Goal: Task Accomplishment & Management: Manage account settings

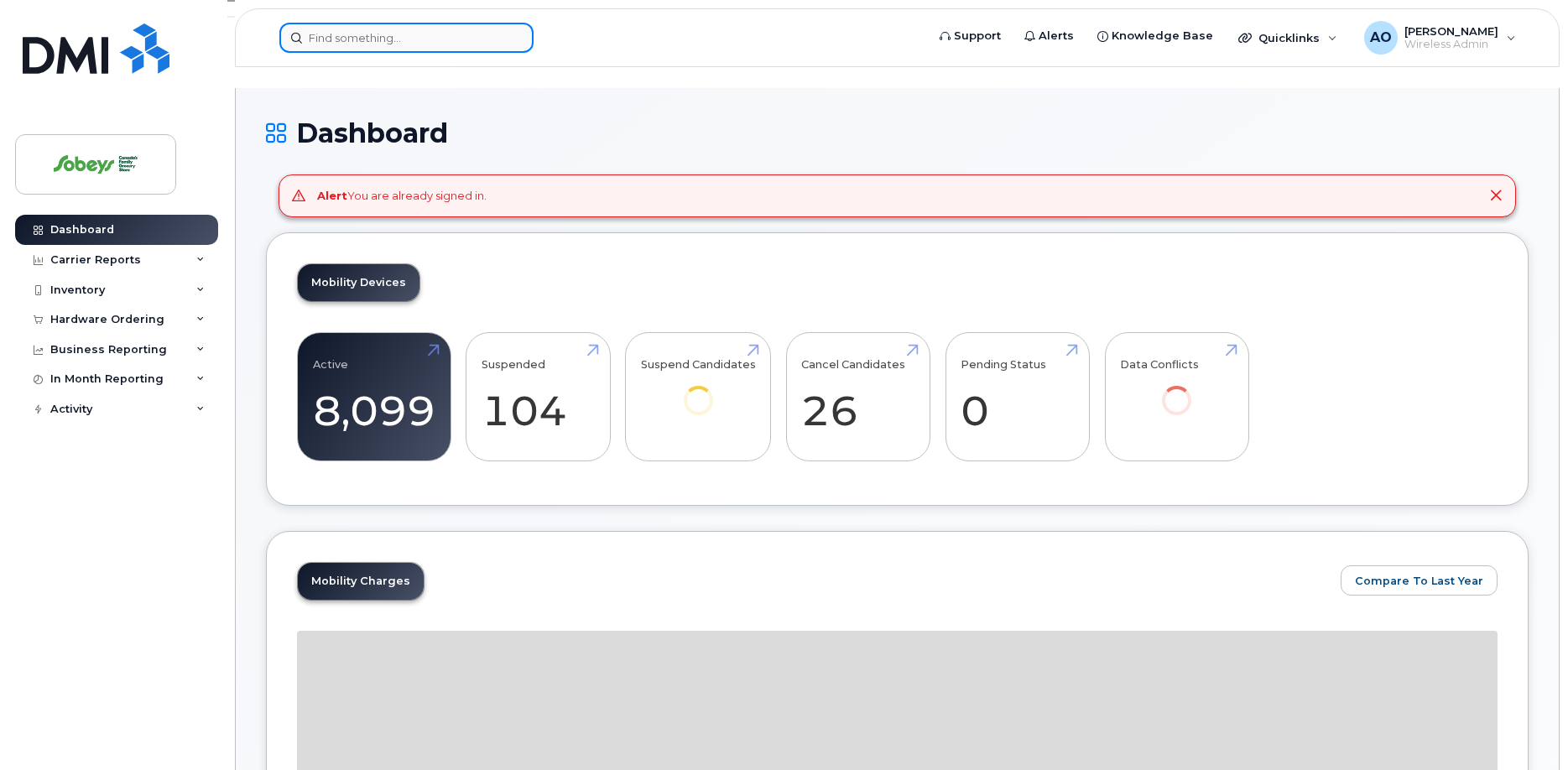
click at [408, 25] on input at bounding box center [406, 38] width 254 height 31
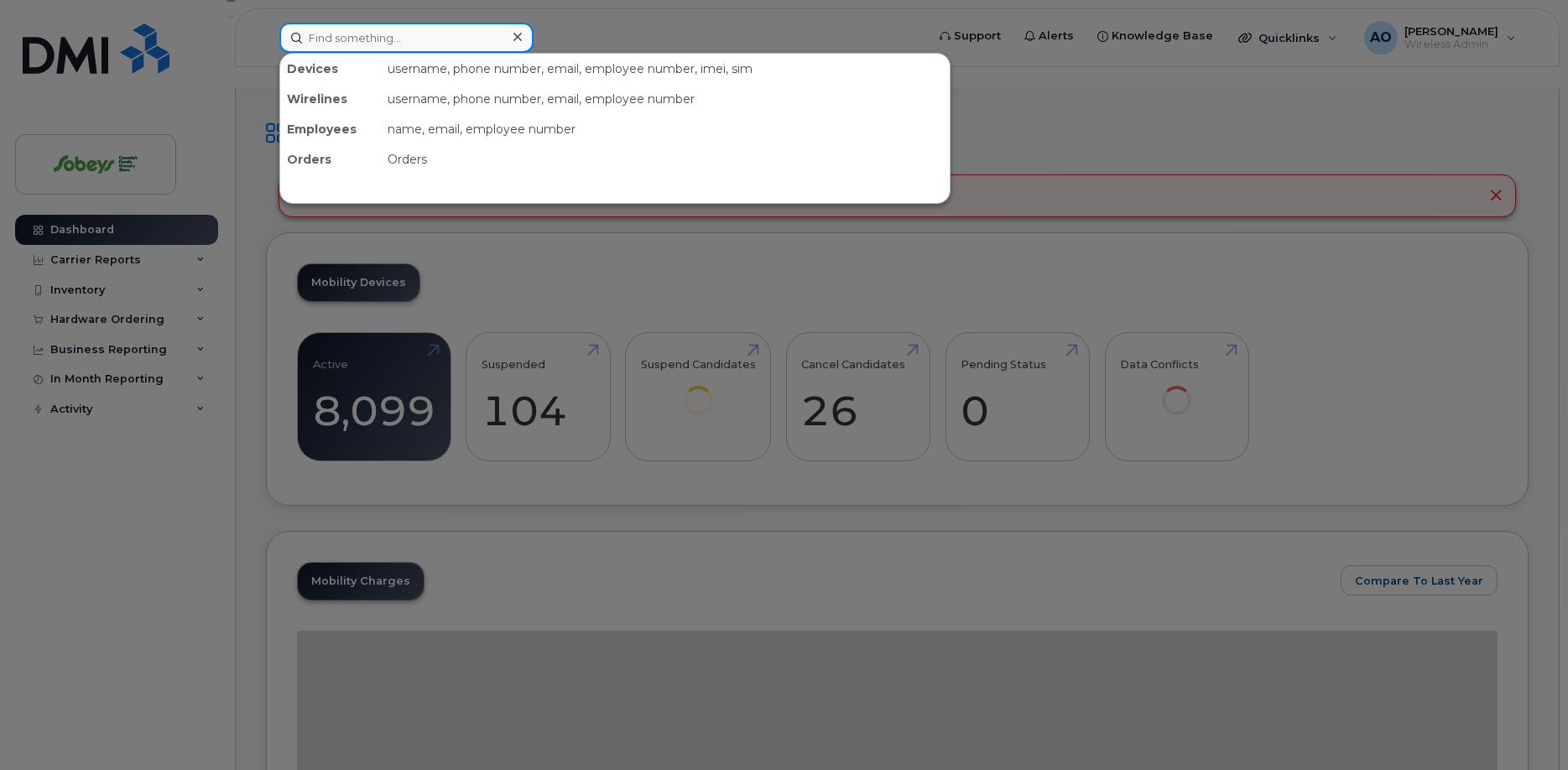
paste input "HN9FH1W1KQ"
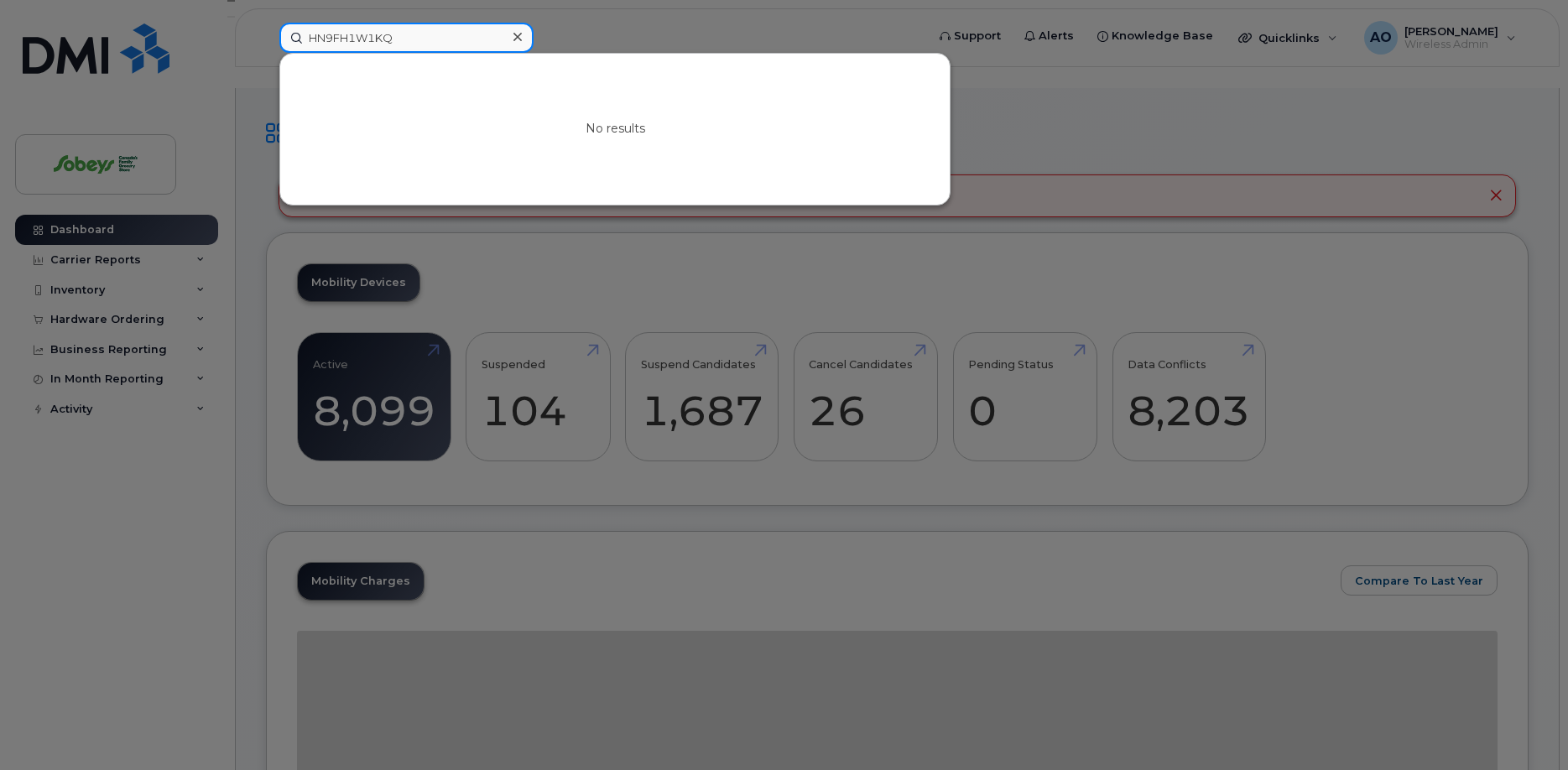
click at [353, 36] on input "HN9FH1W1KQ" at bounding box center [406, 38] width 254 height 31
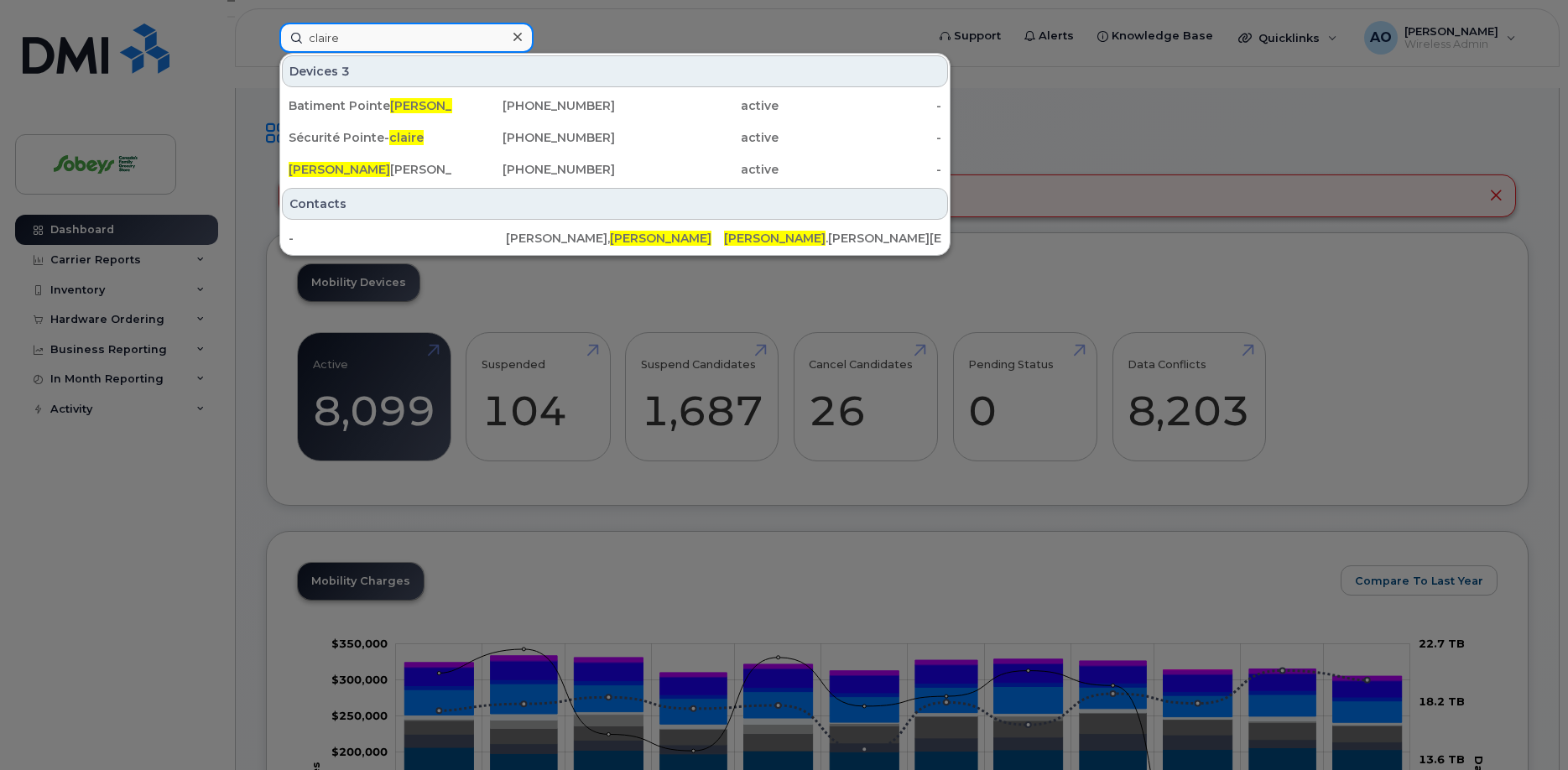
drag, startPoint x: 392, startPoint y: 37, endPoint x: 178, endPoint y: 33, distance: 214.0
click at [280, 33] on input "claire" at bounding box center [406, 38] width 254 height 31
paste input "+14384535376"
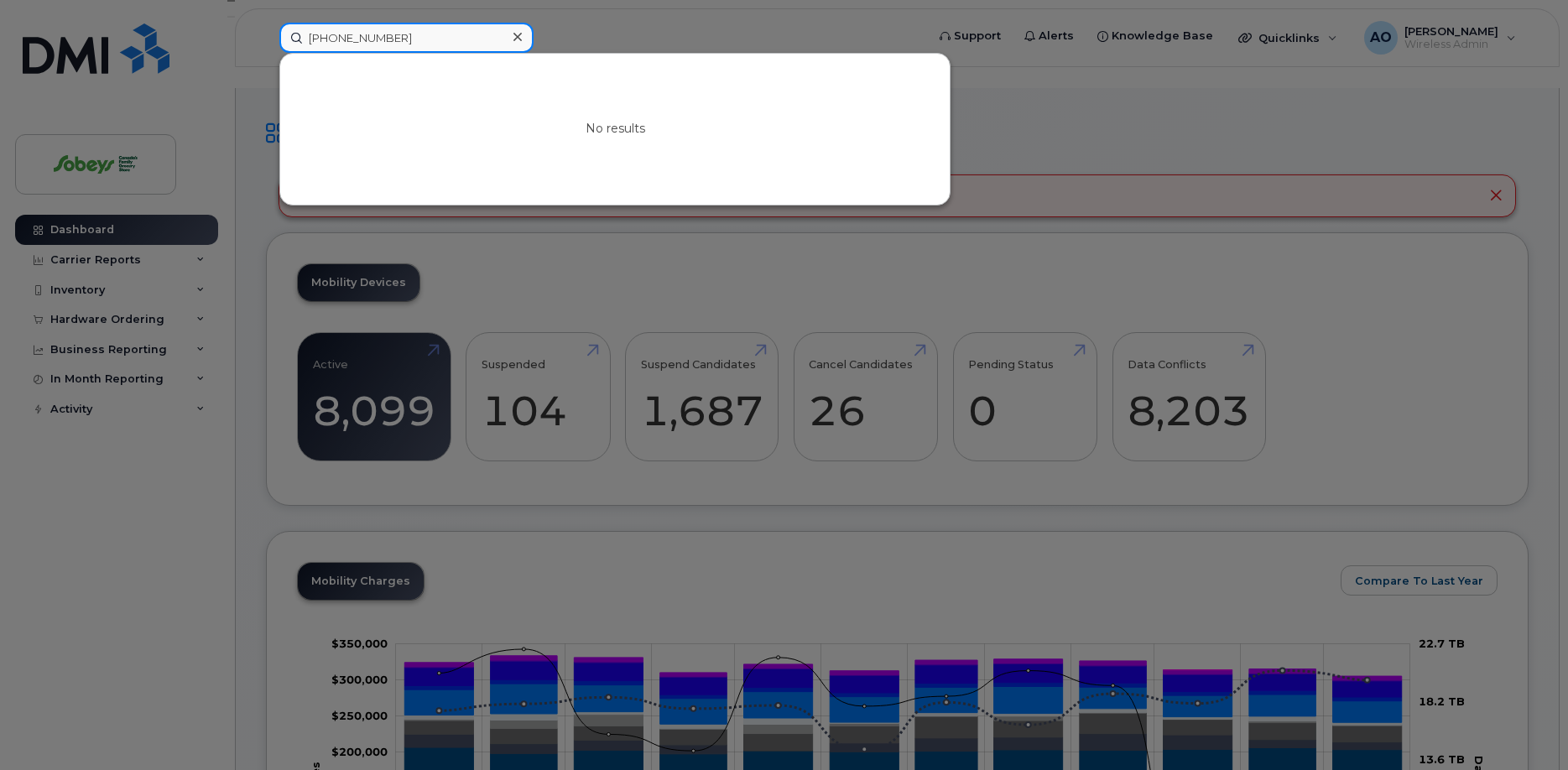
click at [319, 38] on input "+14384535376" at bounding box center [406, 38] width 254 height 31
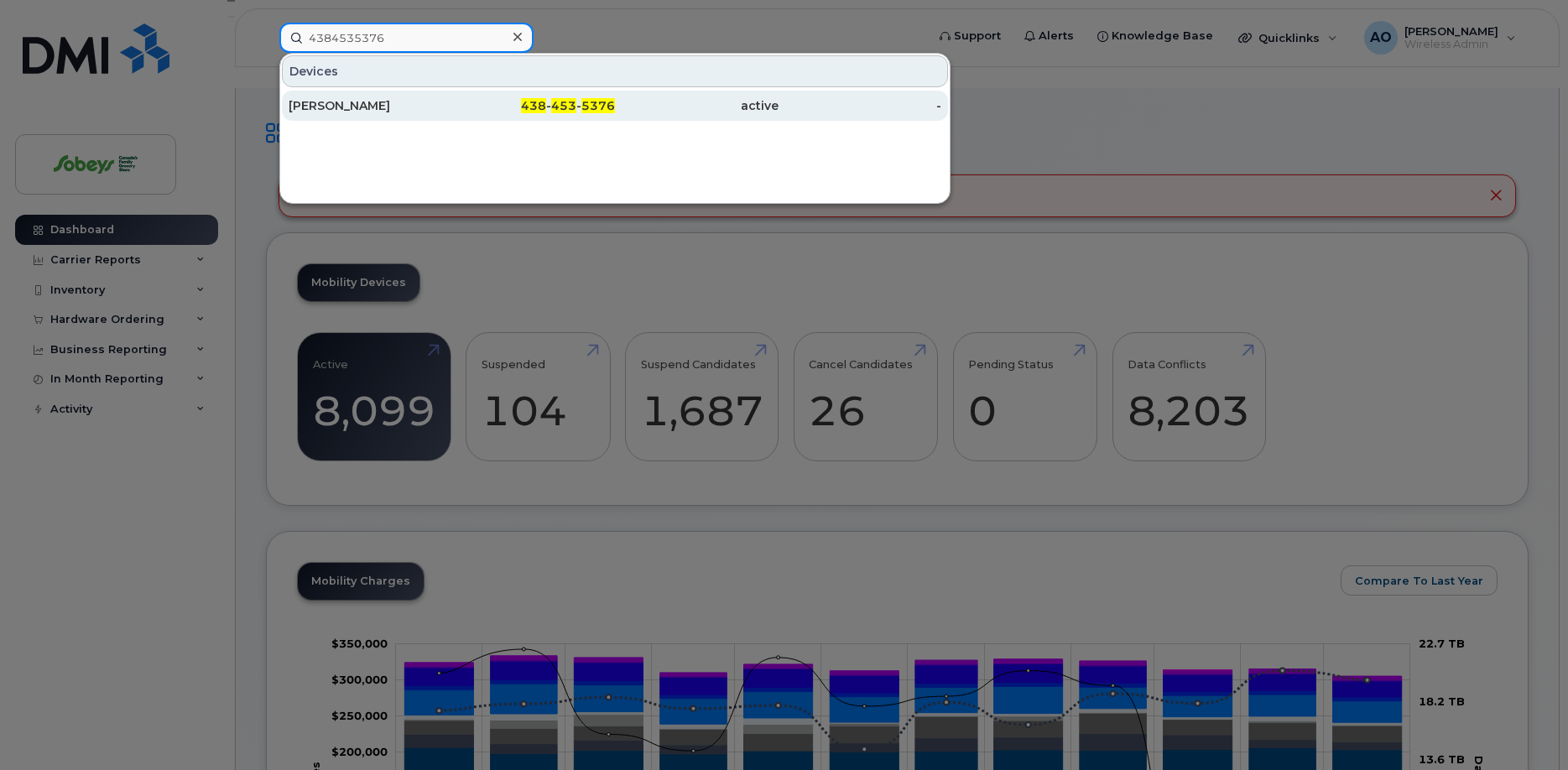
type input "4384535376"
click at [353, 106] on div "Natasha Serra" at bounding box center [371, 106] width 164 height 17
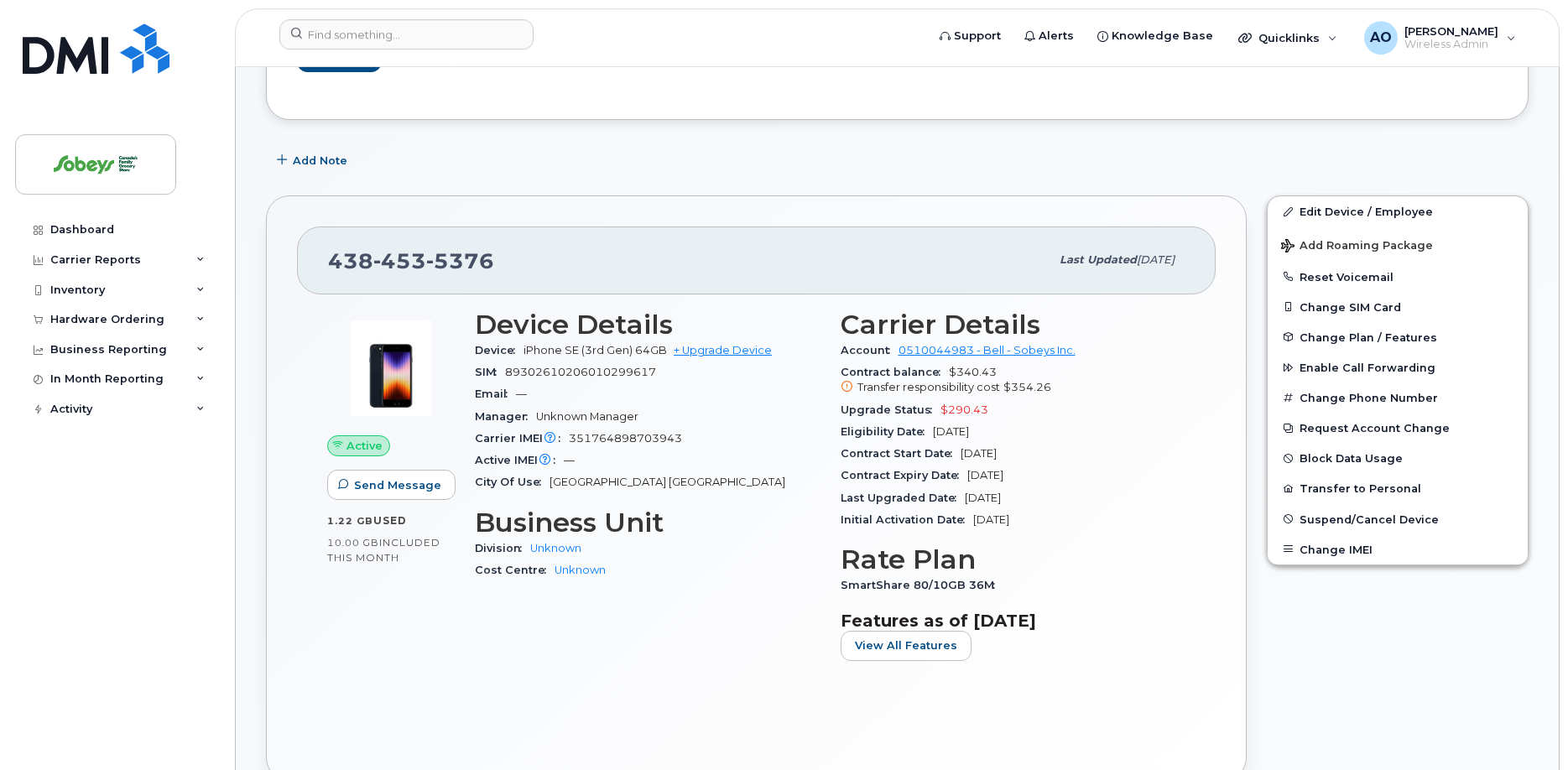
scroll to position [343, 0]
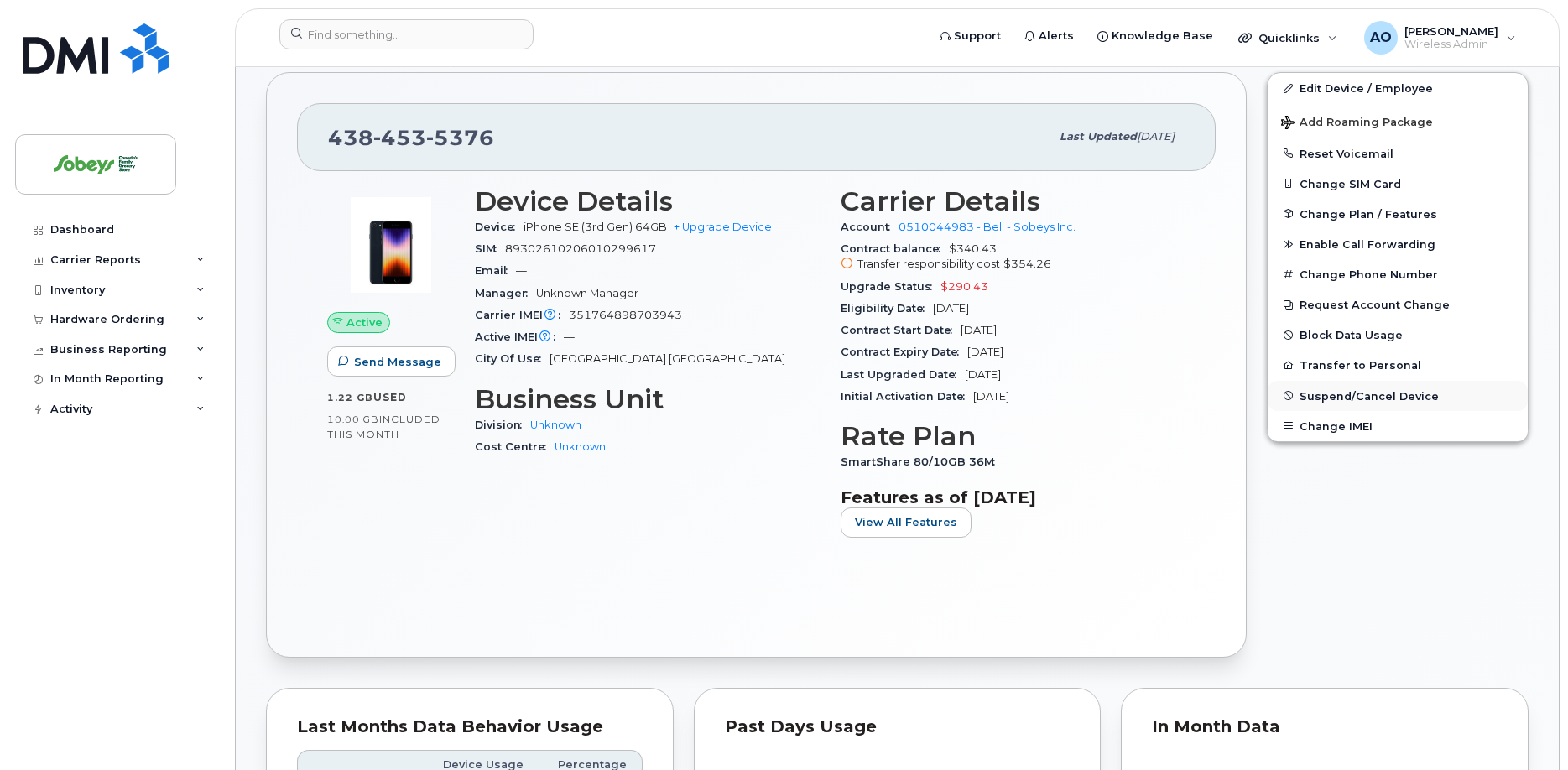
click at [1356, 389] on span "Suspend/Cancel Device" at bounding box center [1369, 395] width 139 height 13
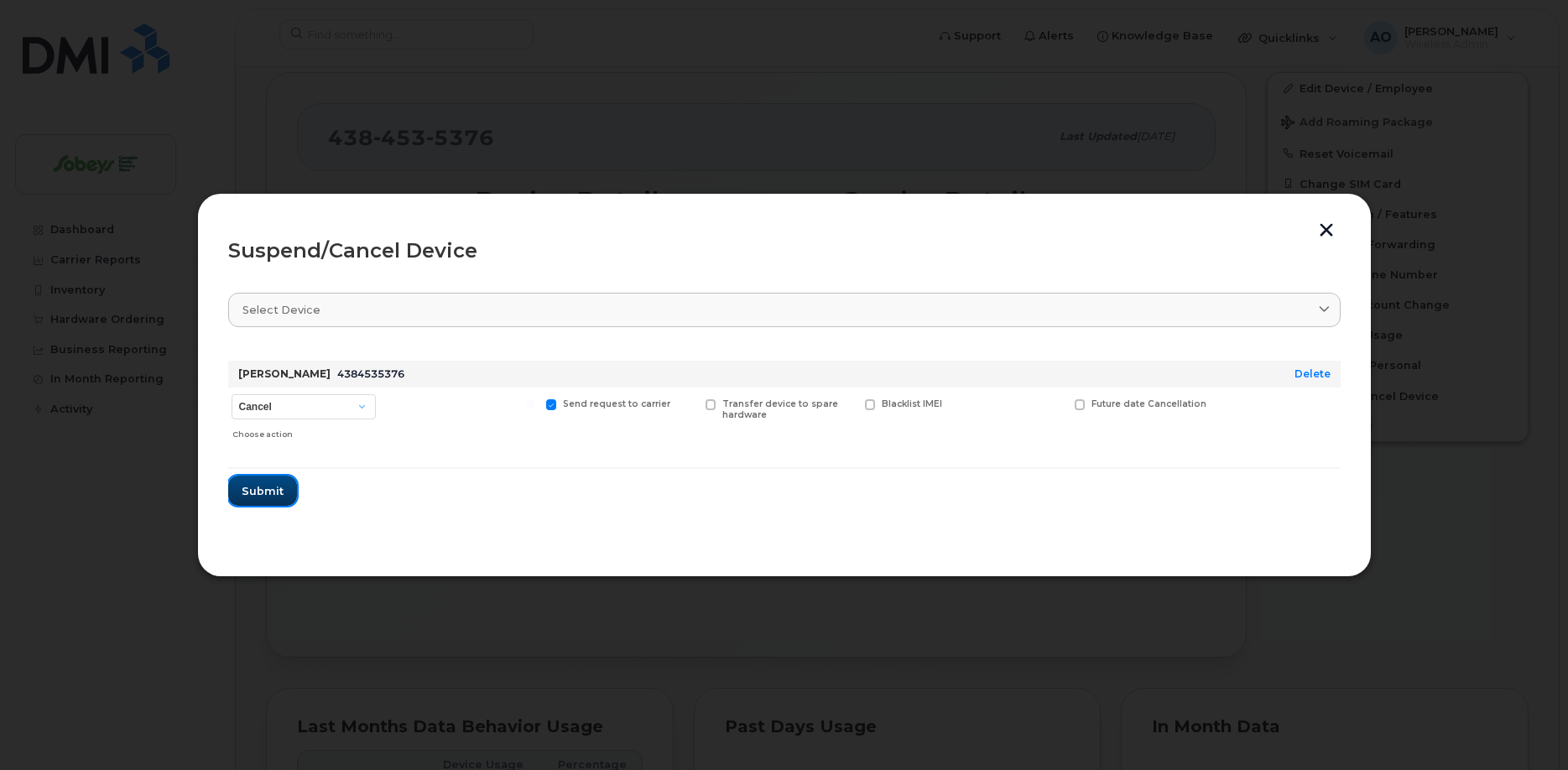
click at [283, 495] on button "Submit" at bounding box center [263, 491] width 69 height 31
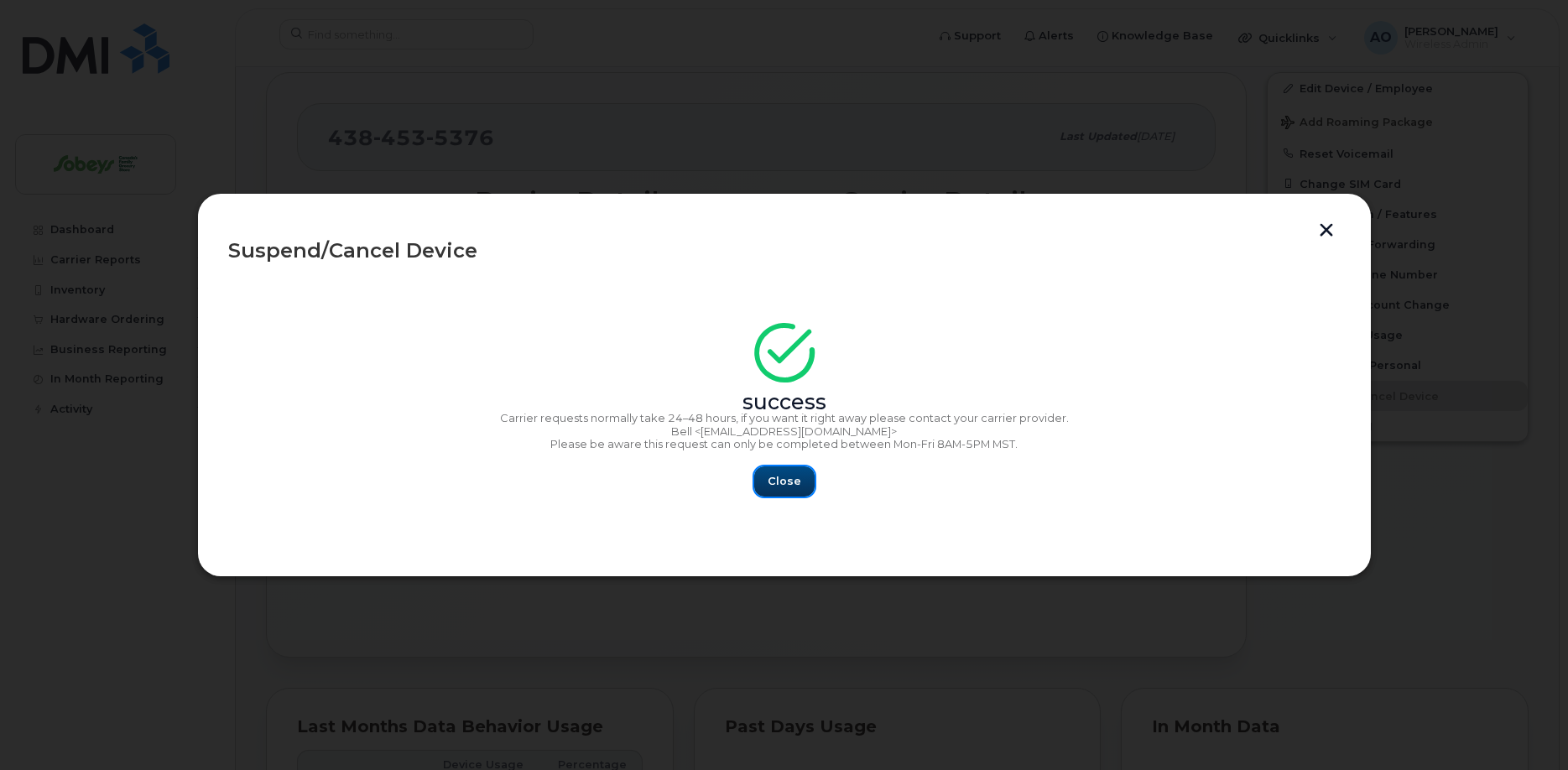
click at [791, 475] on span "Close" at bounding box center [784, 481] width 33 height 16
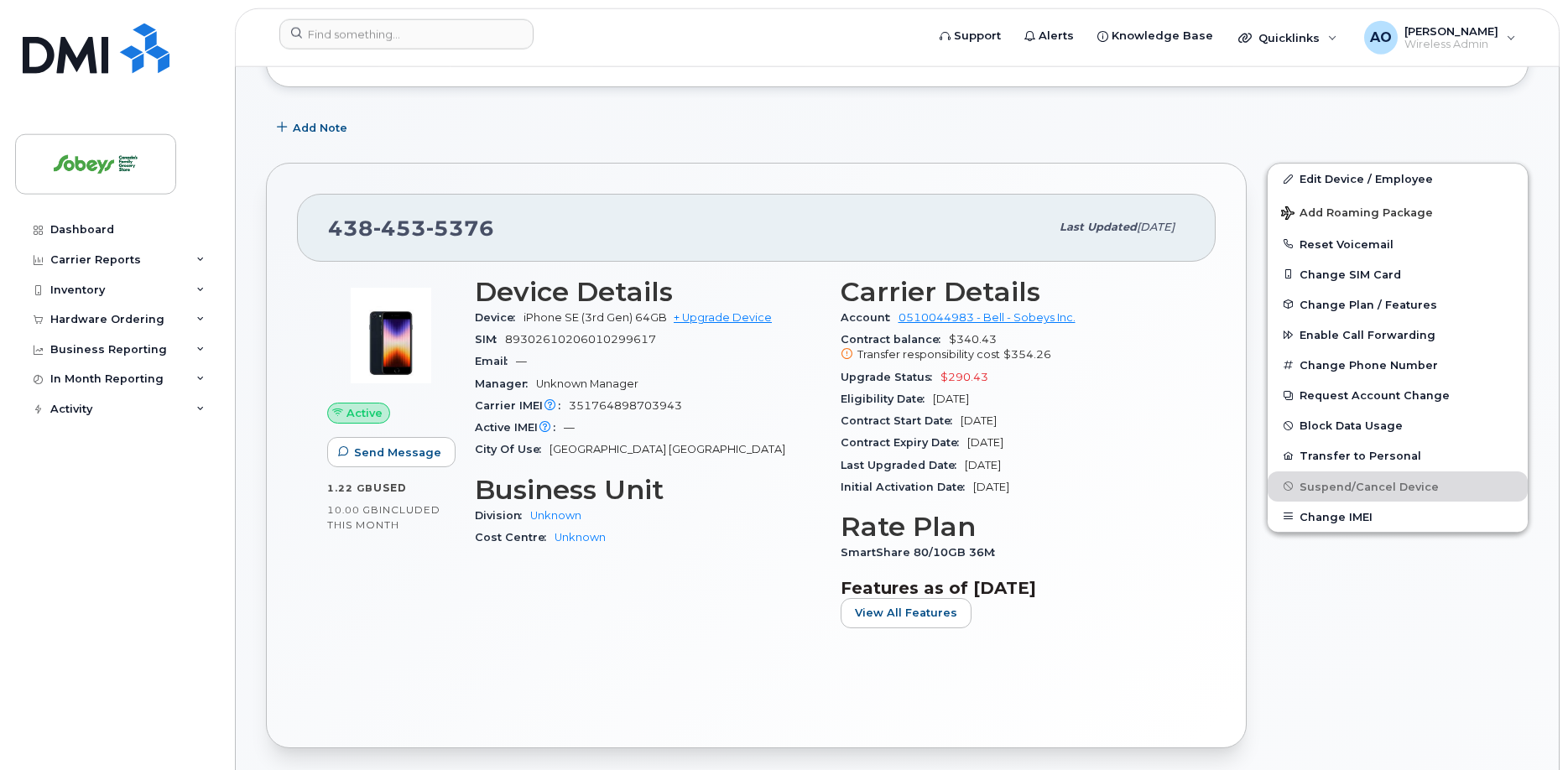
scroll to position [0, 0]
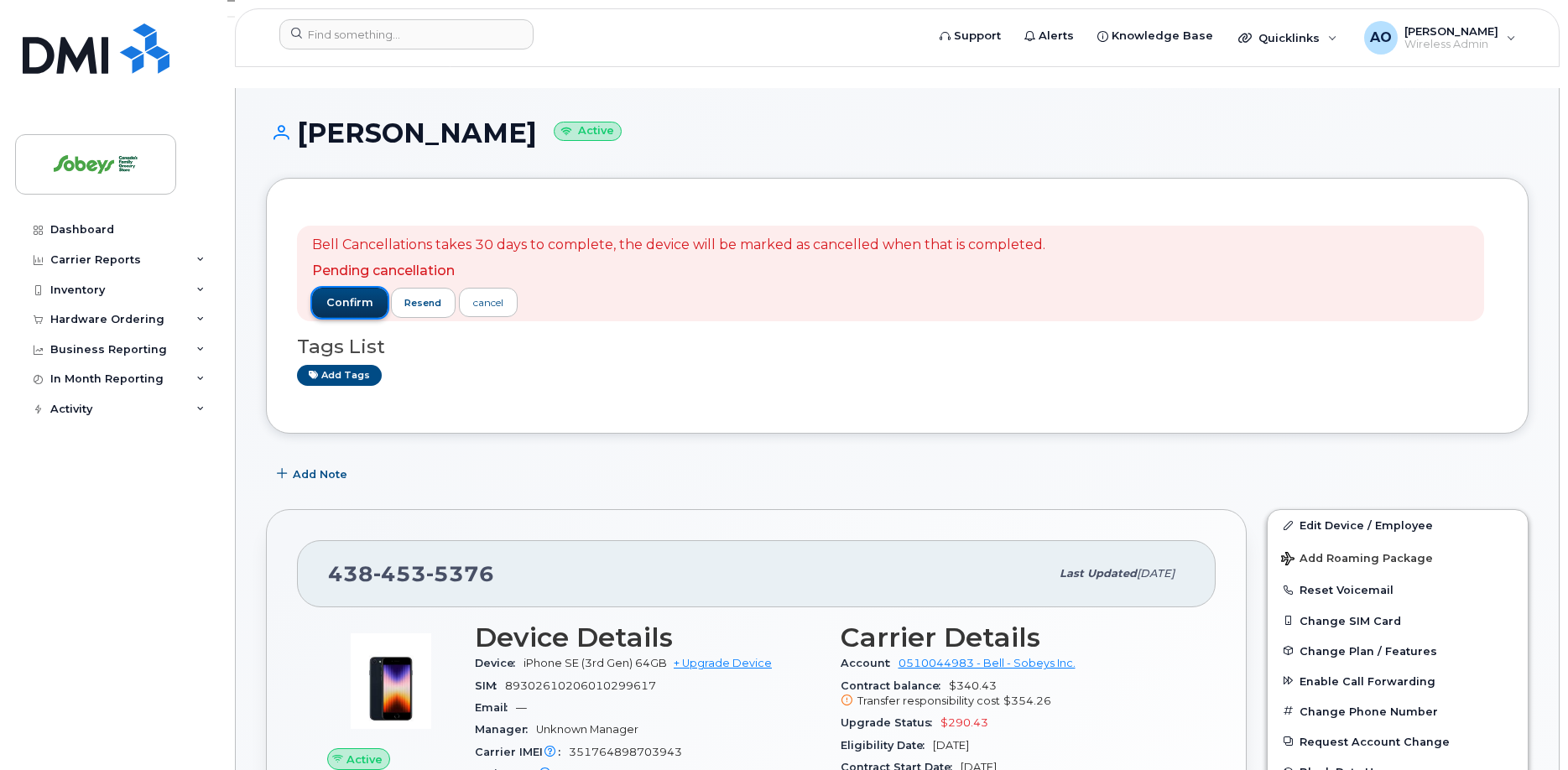
click at [352, 296] on span "confirm" at bounding box center [349, 303] width 47 height 15
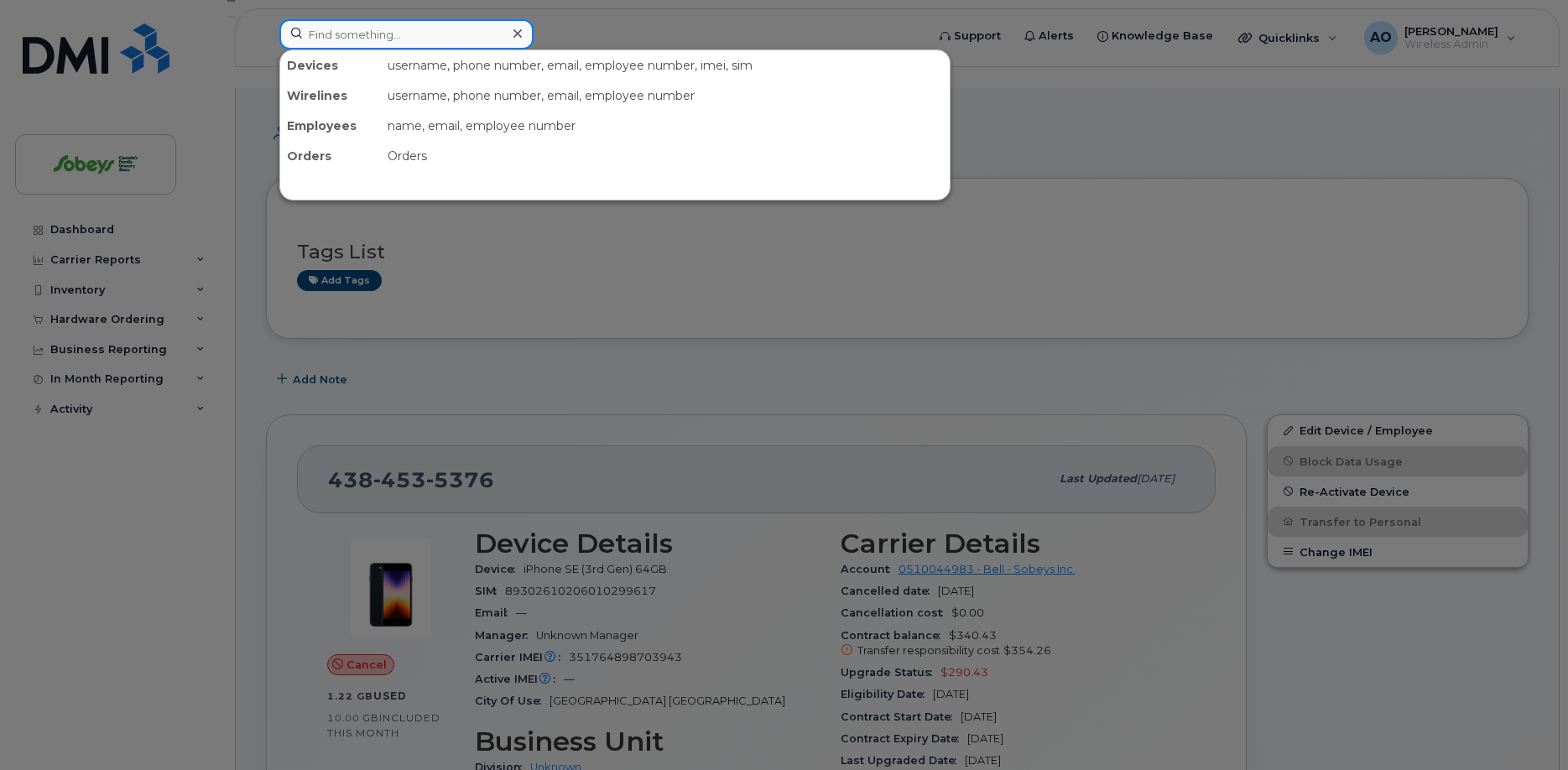
click at [346, 38] on input at bounding box center [406, 35] width 254 height 31
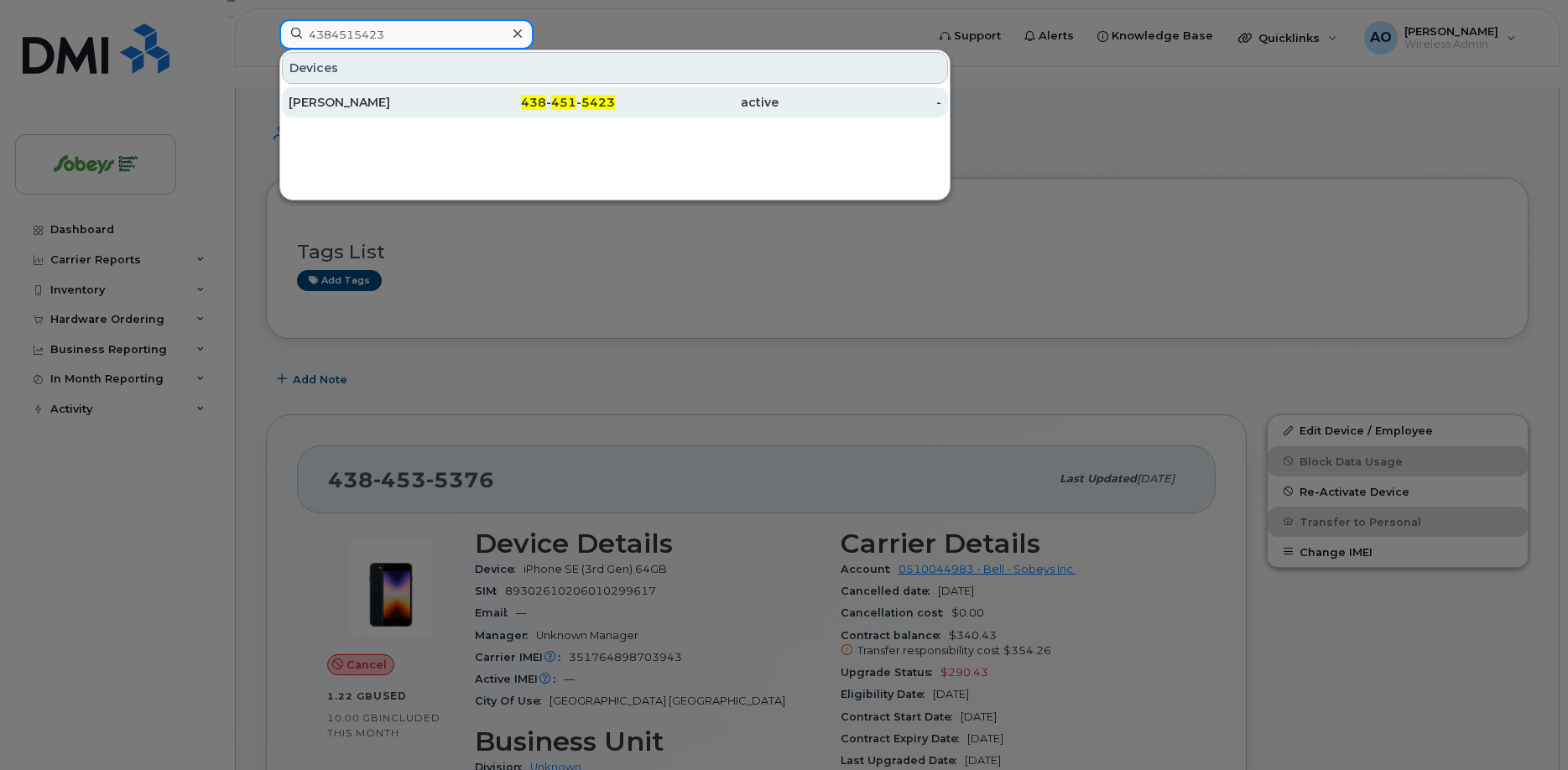
type input "4384515423"
click at [401, 109] on div "Alexandra Gauthier" at bounding box center [371, 103] width 164 height 17
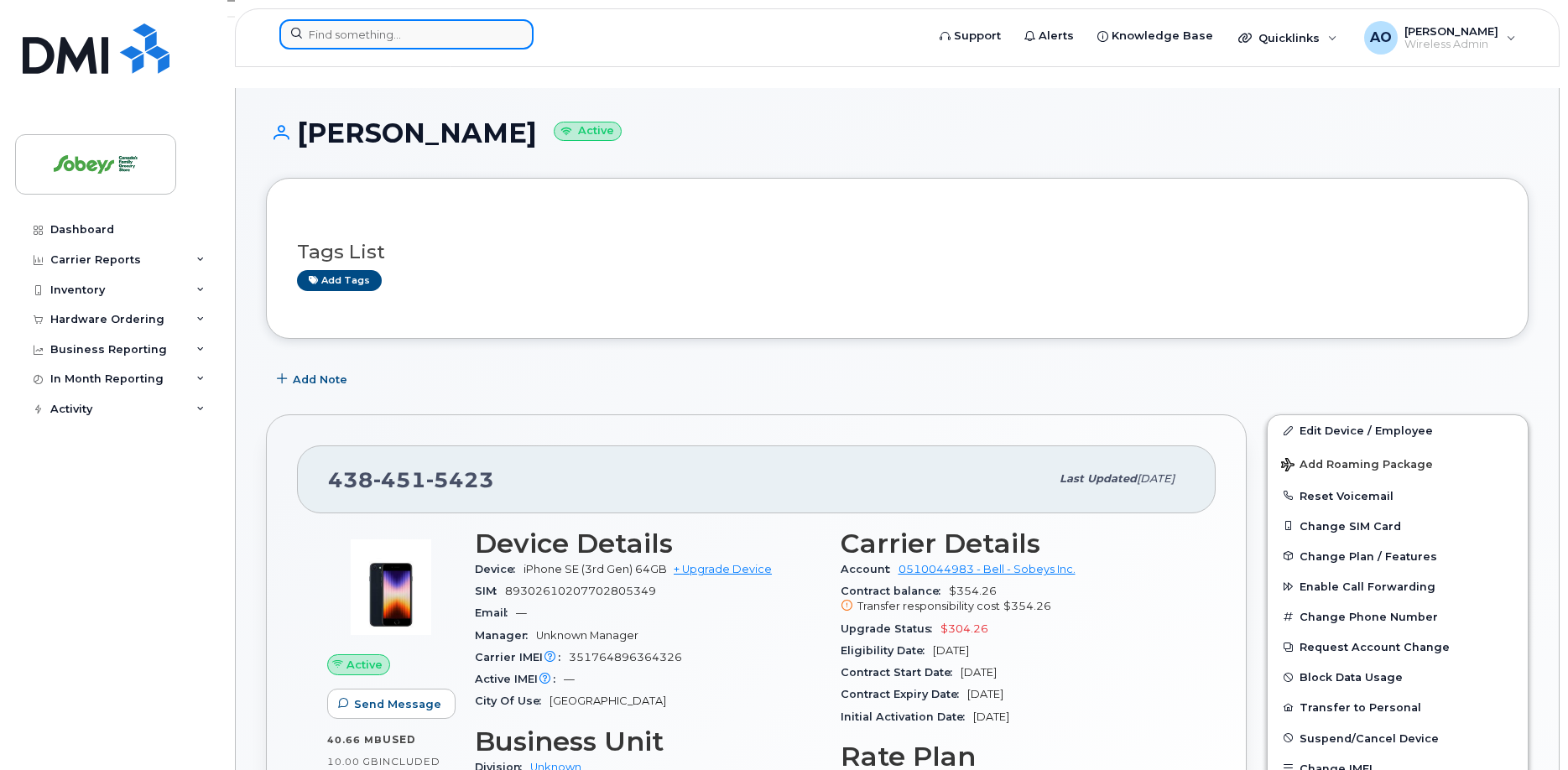
click at [484, 25] on input at bounding box center [406, 35] width 254 height 31
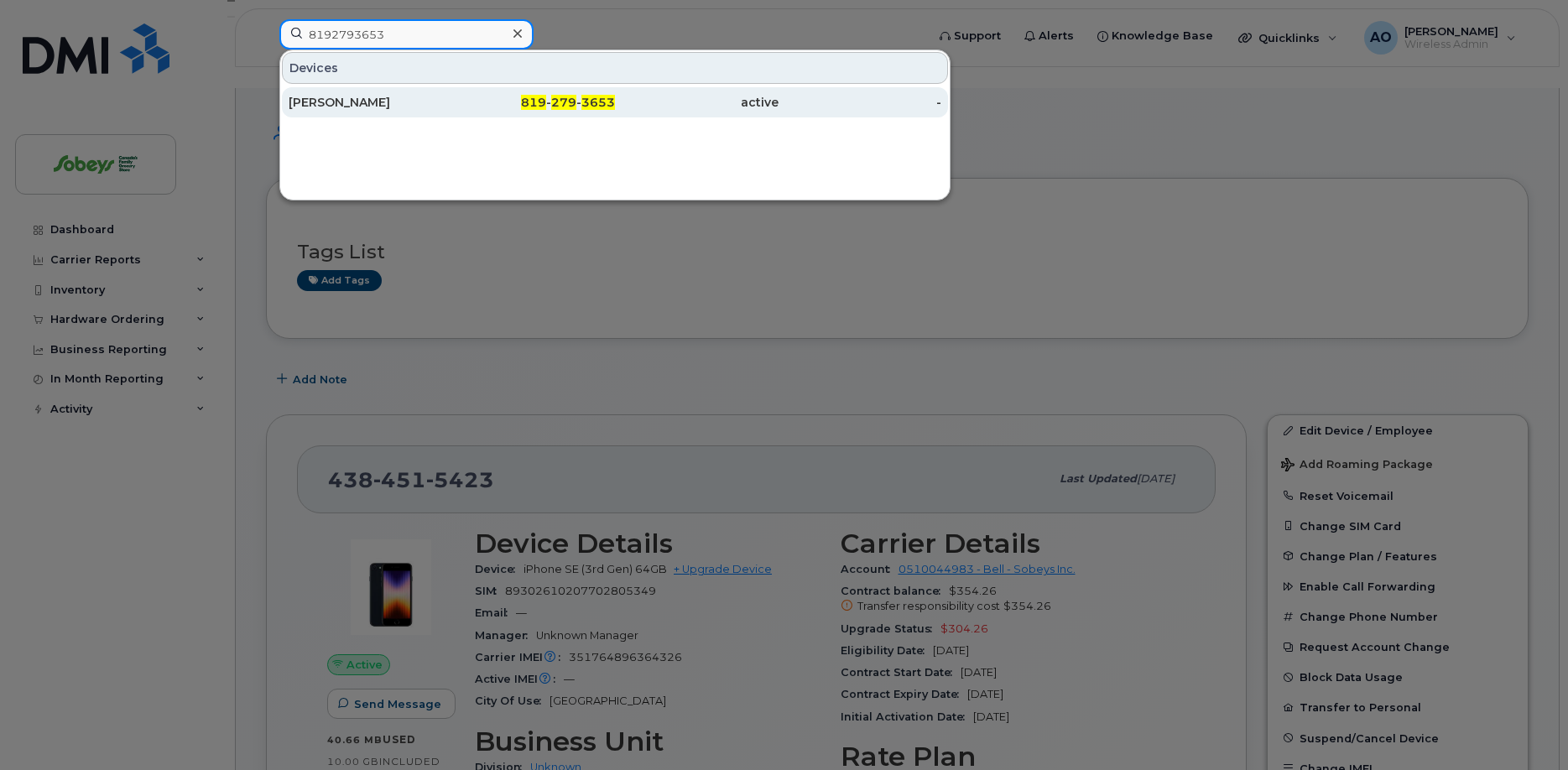
type input "8192793653"
click at [415, 96] on div "[PERSON_NAME]" at bounding box center [371, 103] width 164 height 17
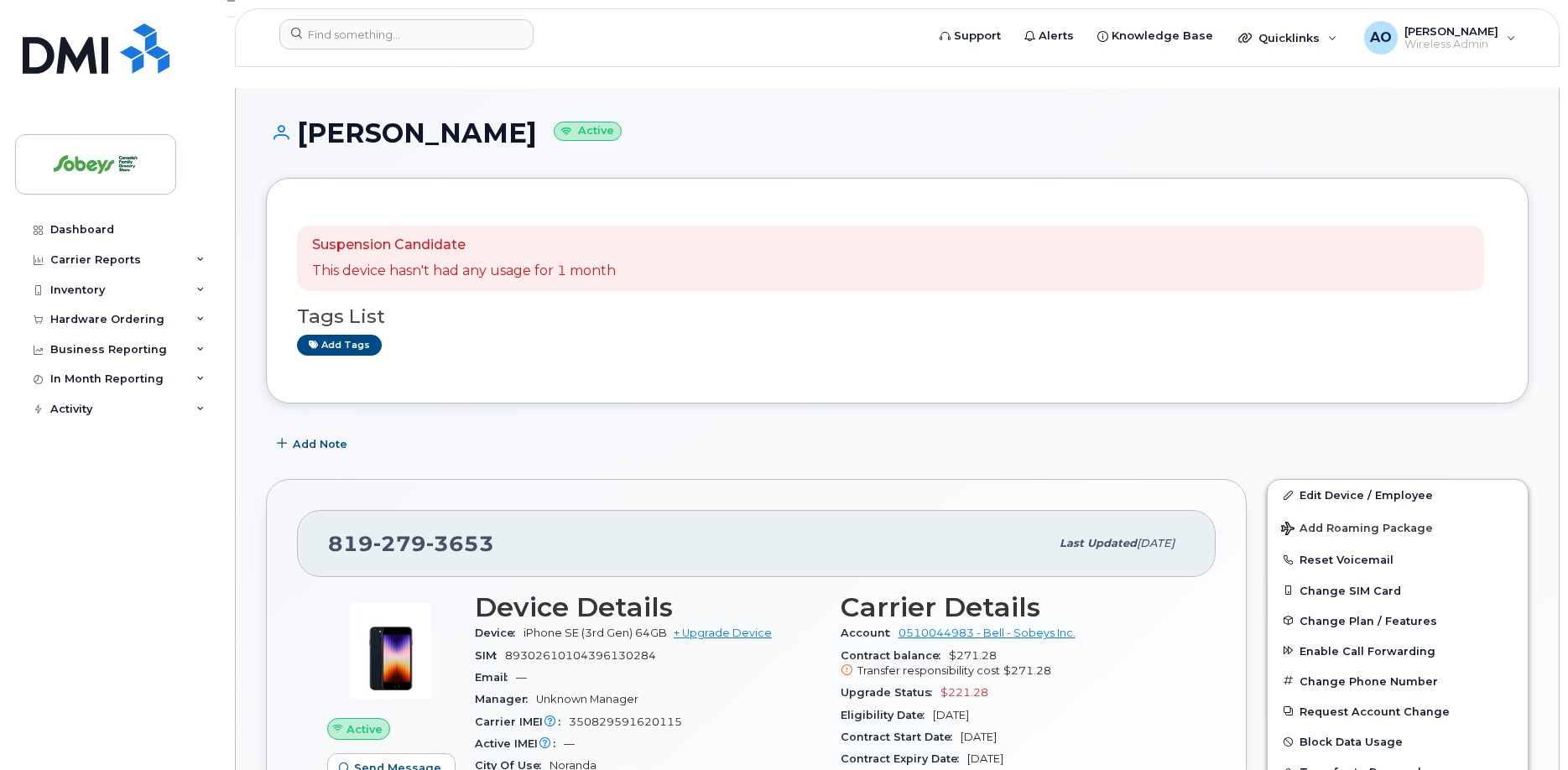
scroll to position [343, 0]
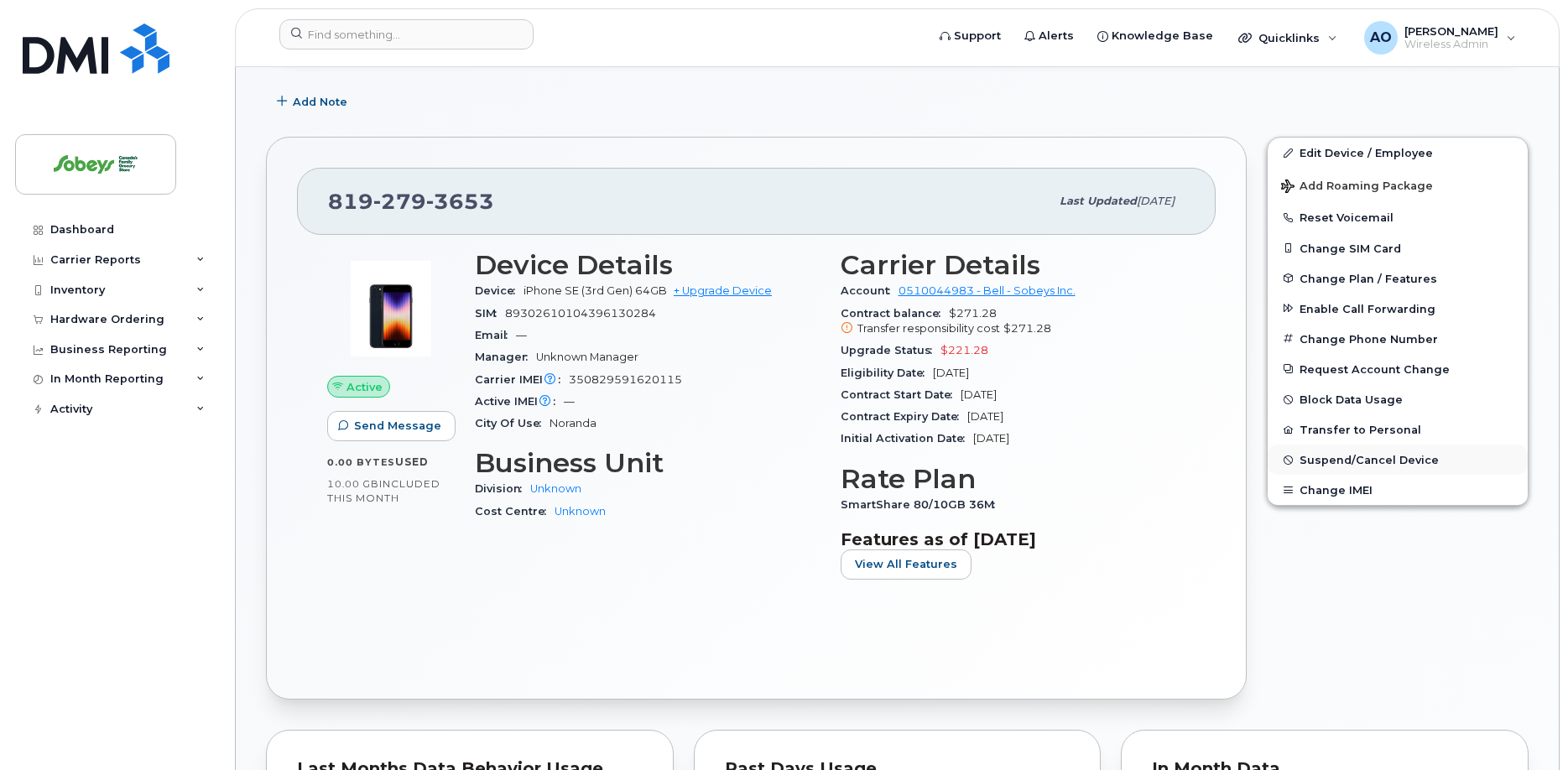
click at [1348, 454] on span "Suspend/Cancel Device" at bounding box center [1369, 460] width 139 height 13
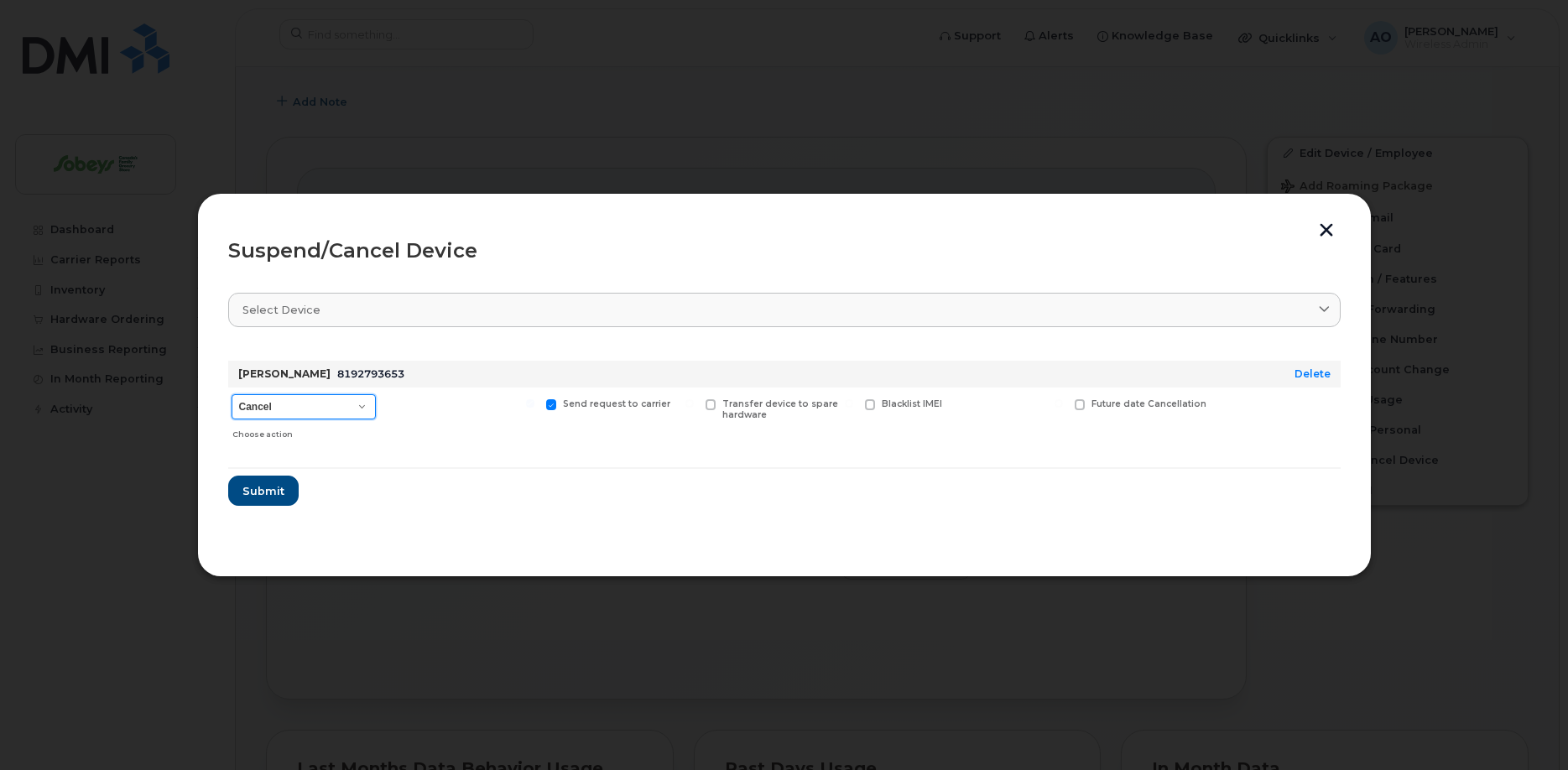
click at [232, 394] on select "Cancel Suspend - Extend Suspension Suspend - Reduced Rate Suspend - Full Rate S…" at bounding box center [304, 407] width 144 height 25
click option "Cancel" at bounding box center [0, 0] width 0 height 0
click at [268, 486] on span "Submit" at bounding box center [262, 491] width 42 height 16
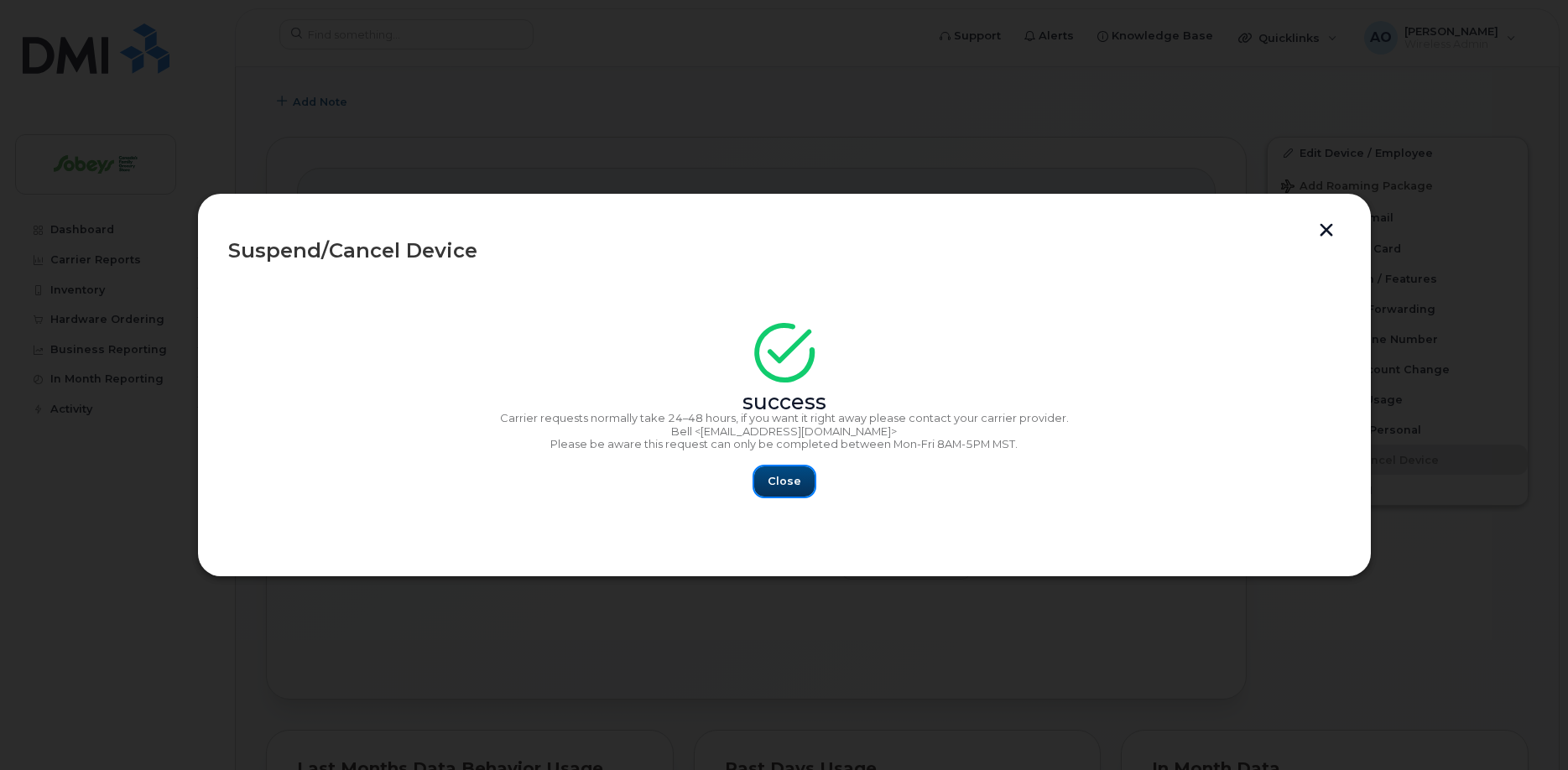
click at [792, 473] on button "Close" at bounding box center [784, 482] width 60 height 31
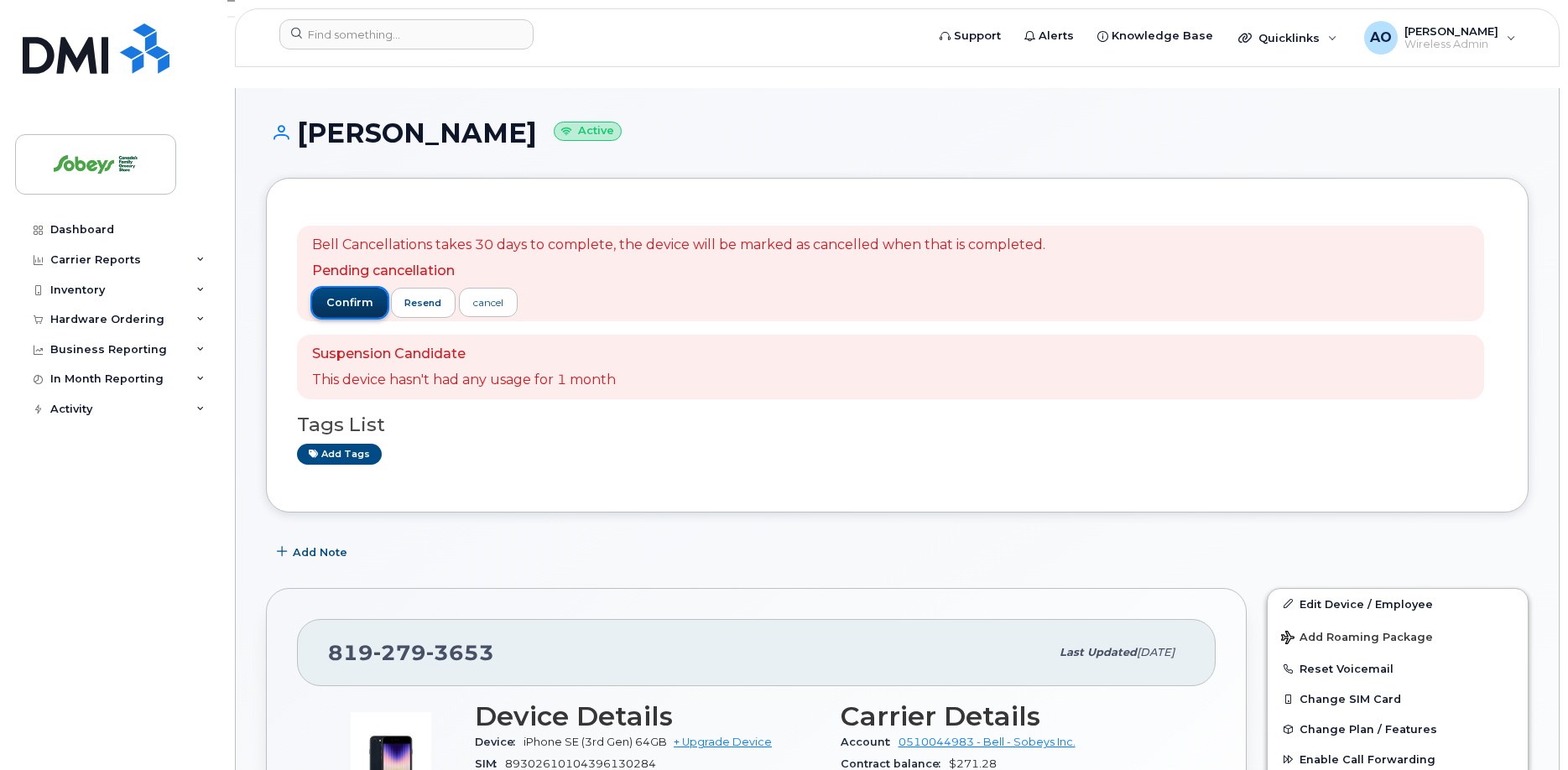
drag, startPoint x: 352, startPoint y: 281, endPoint x: 304, endPoint y: 119, distance: 169.0
click at [352, 296] on span "confirm" at bounding box center [349, 303] width 47 height 15
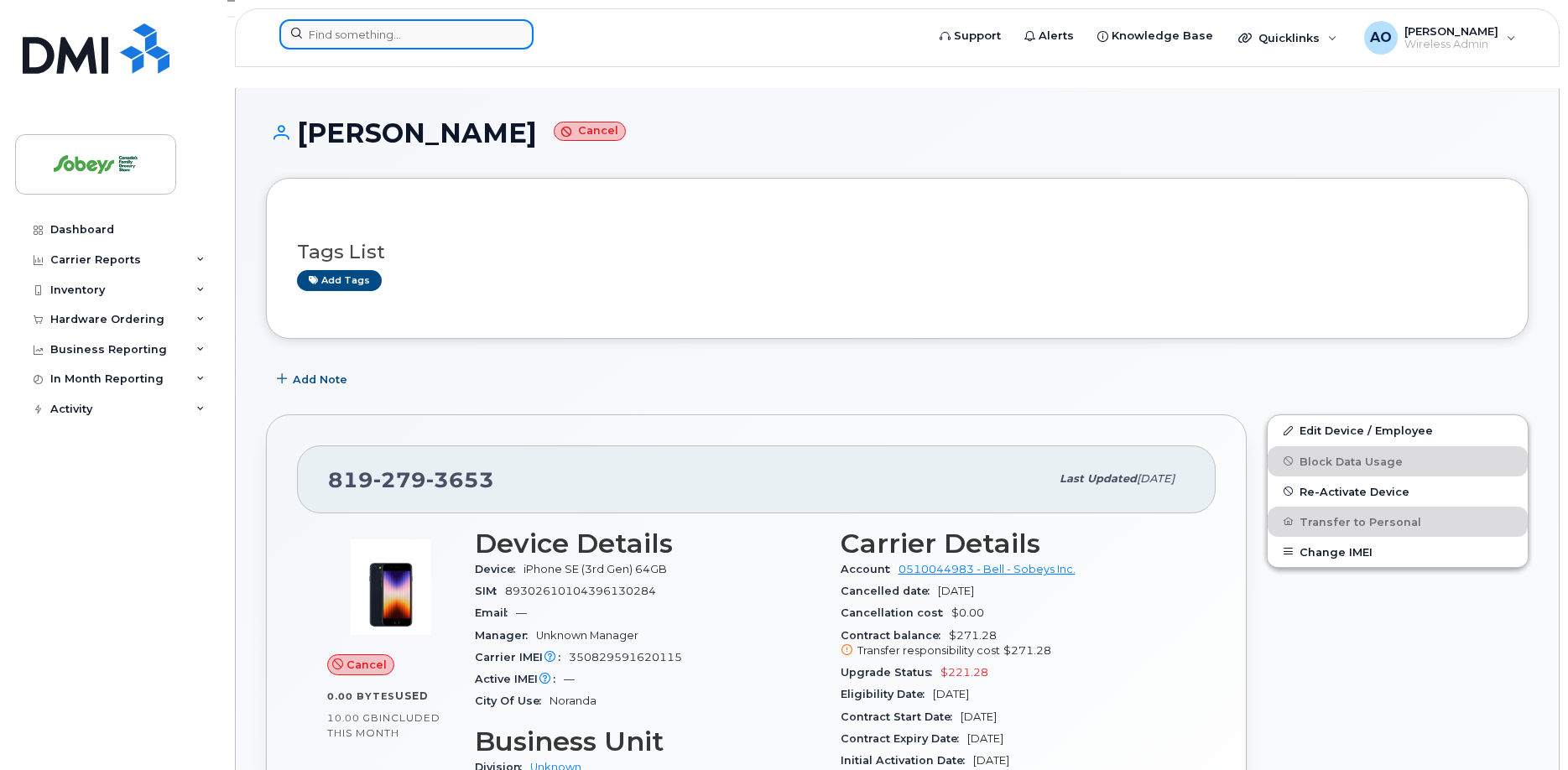
click at [419, 31] on input at bounding box center [406, 35] width 254 height 31
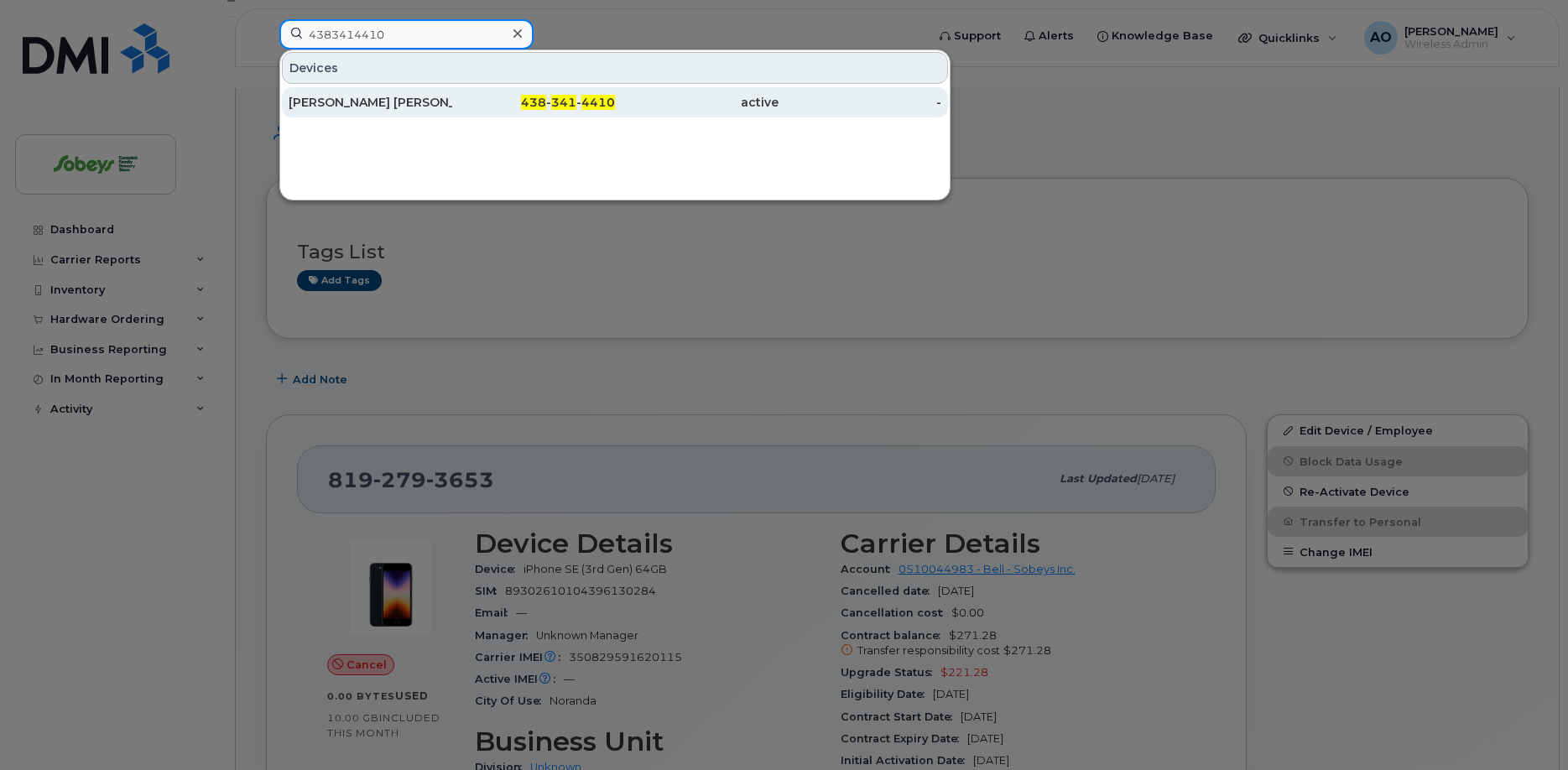
type input "4383414410"
click at [456, 96] on div "438 - 341 - 4410" at bounding box center [534, 103] width 164 height 17
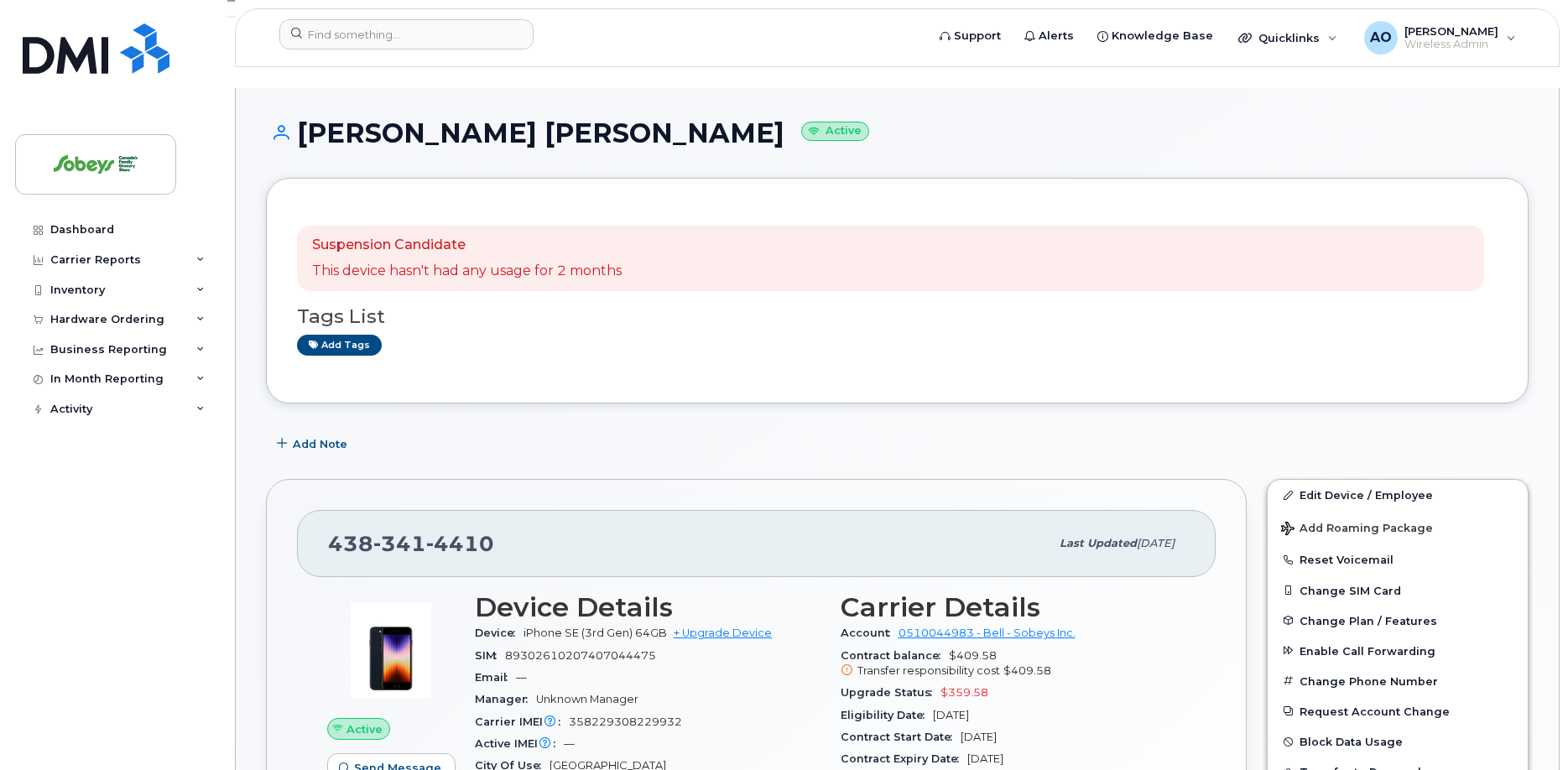
scroll to position [257, 0]
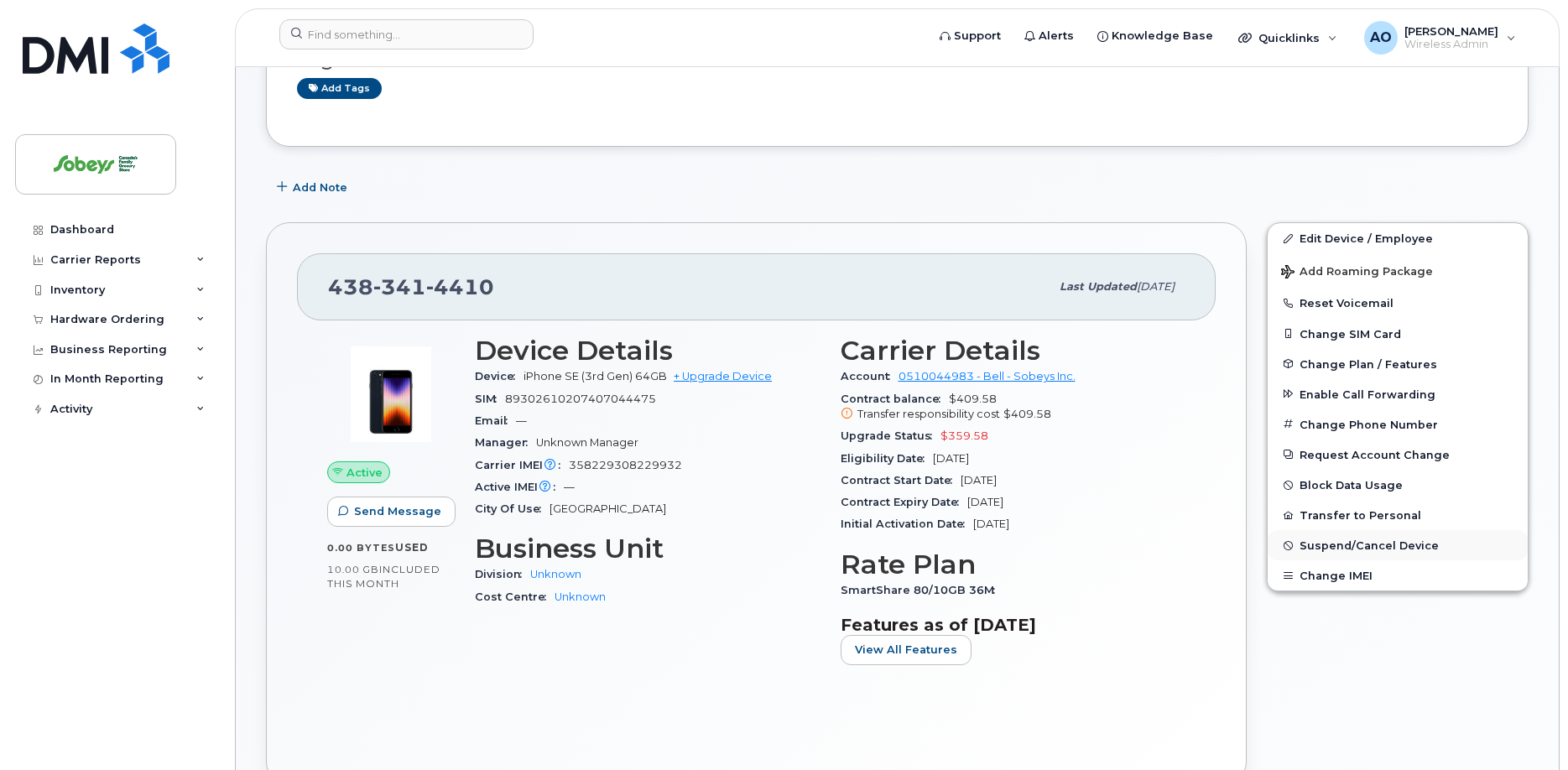
click at [1361, 540] on span "Suspend/Cancel Device" at bounding box center [1369, 546] width 139 height 13
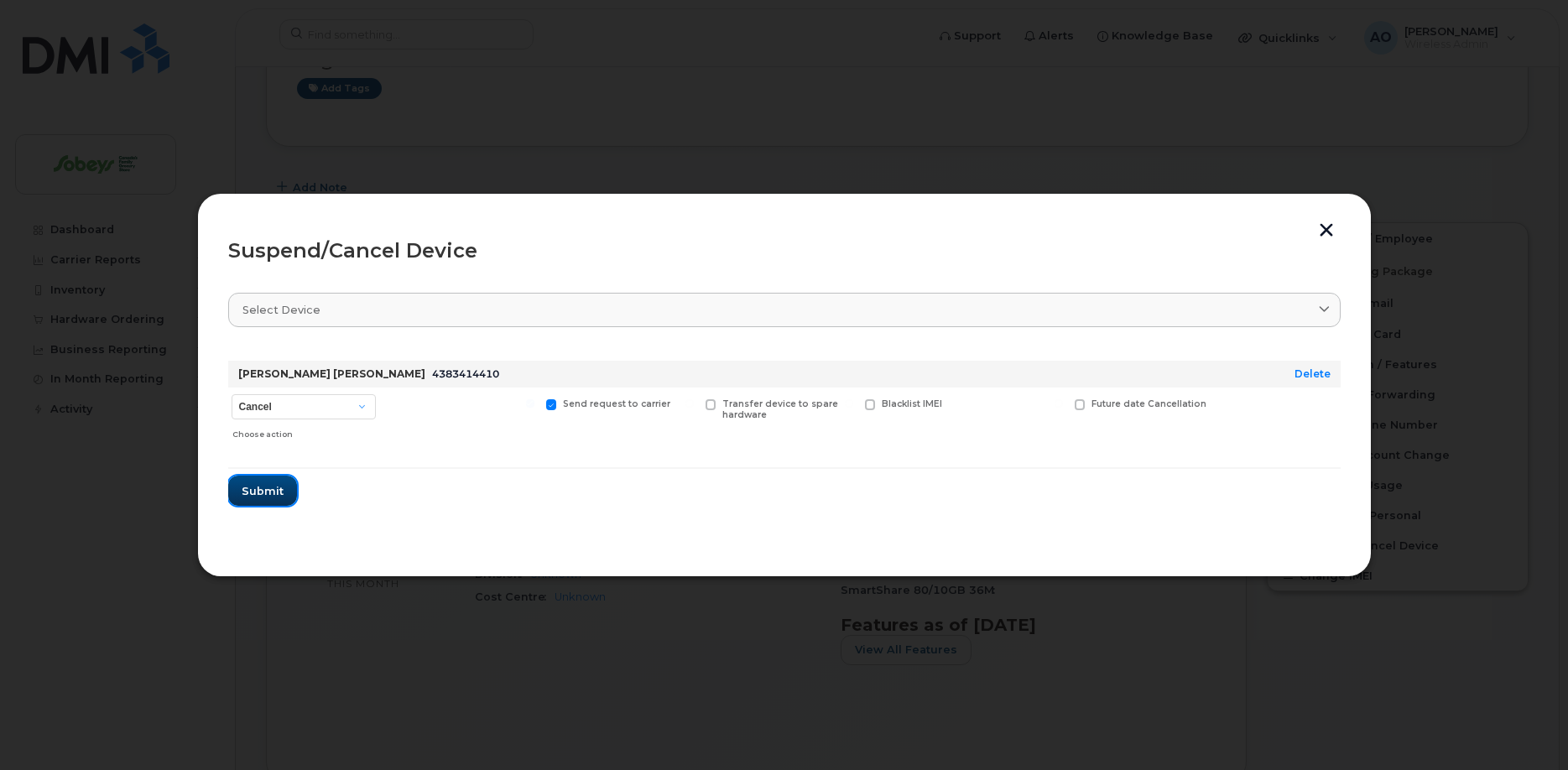
click at [282, 491] on button "Submit" at bounding box center [263, 491] width 69 height 31
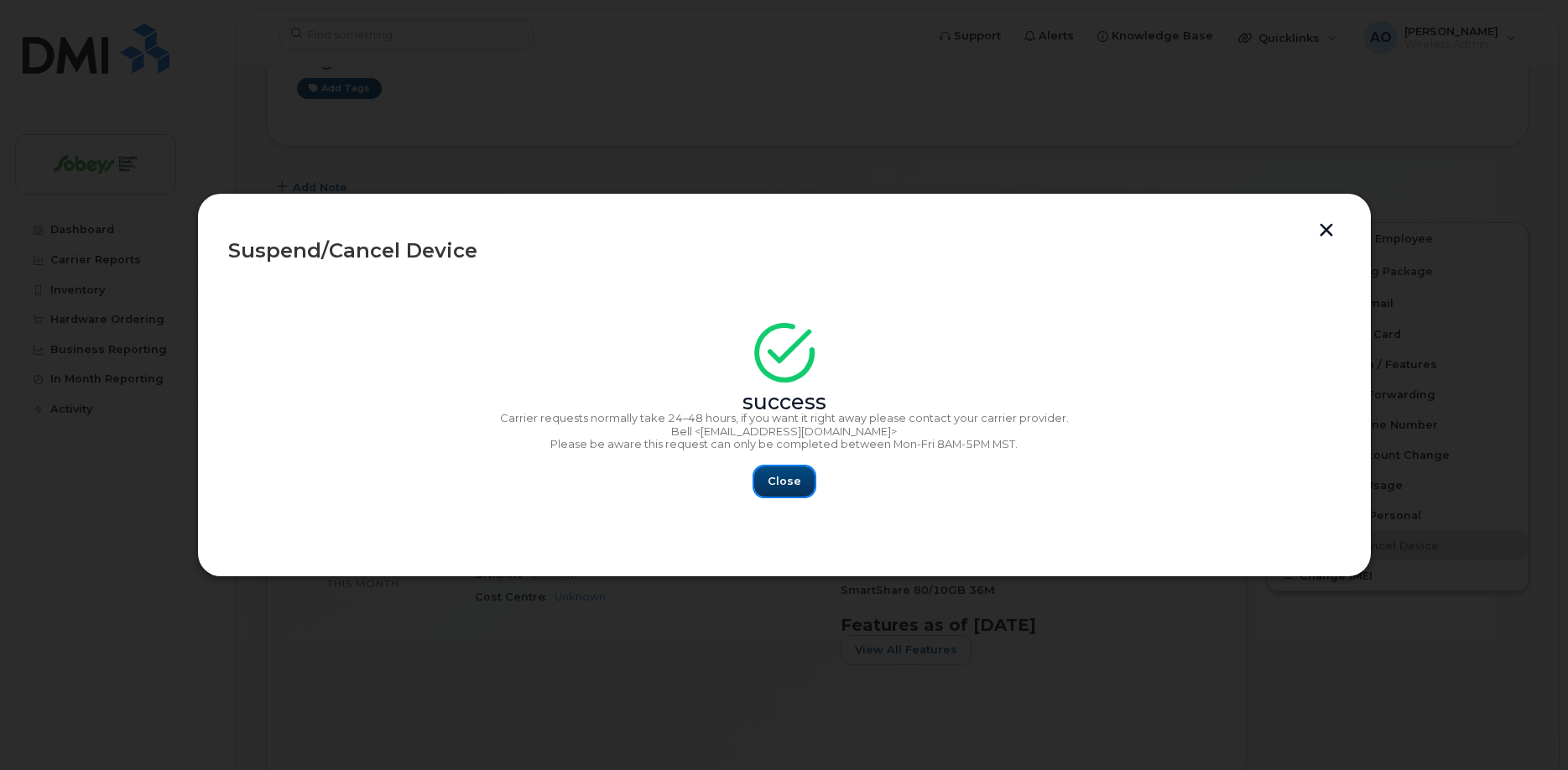
click at [776, 476] on span "Close" at bounding box center [784, 481] width 33 height 16
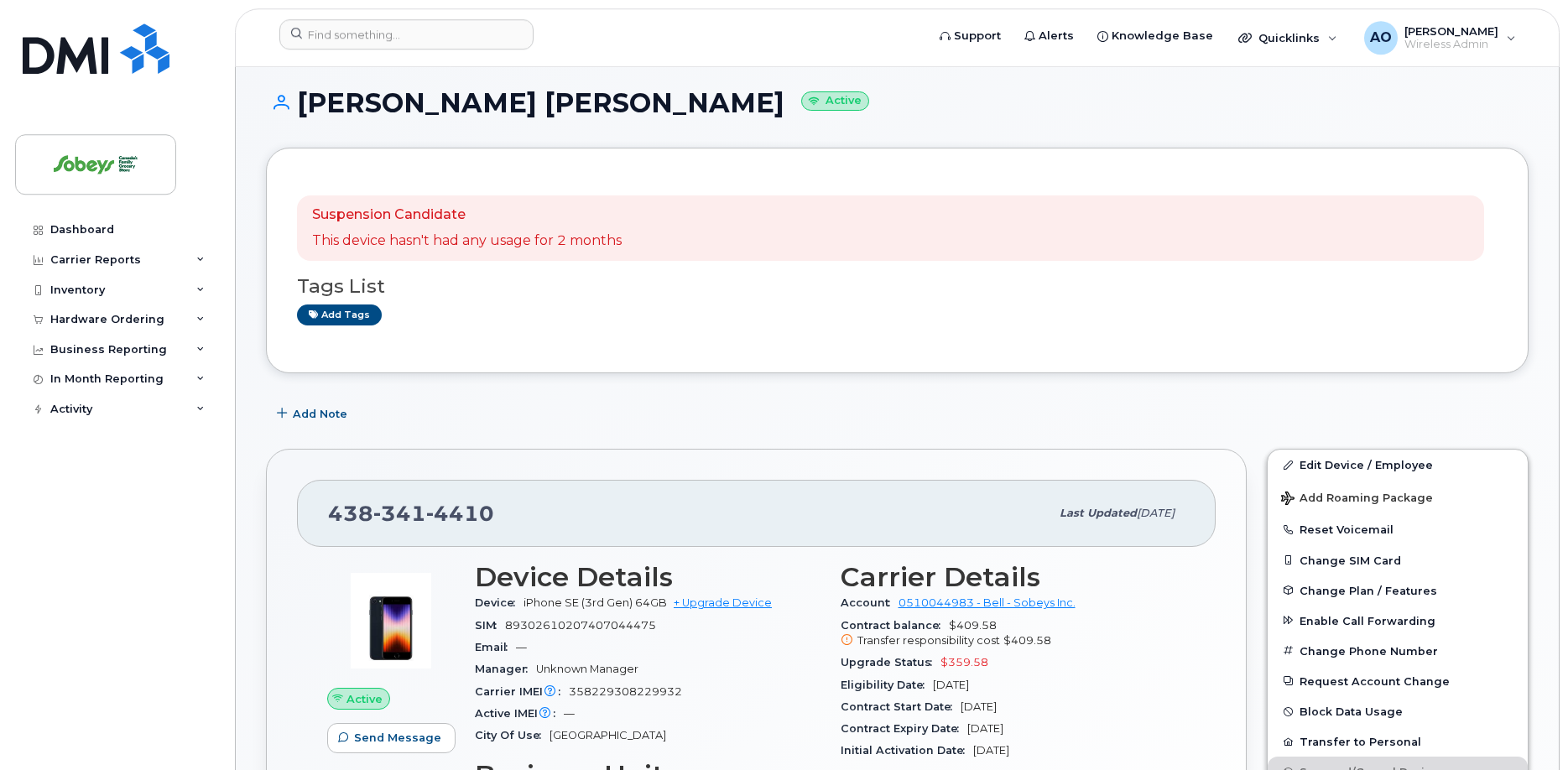
scroll to position [0, 0]
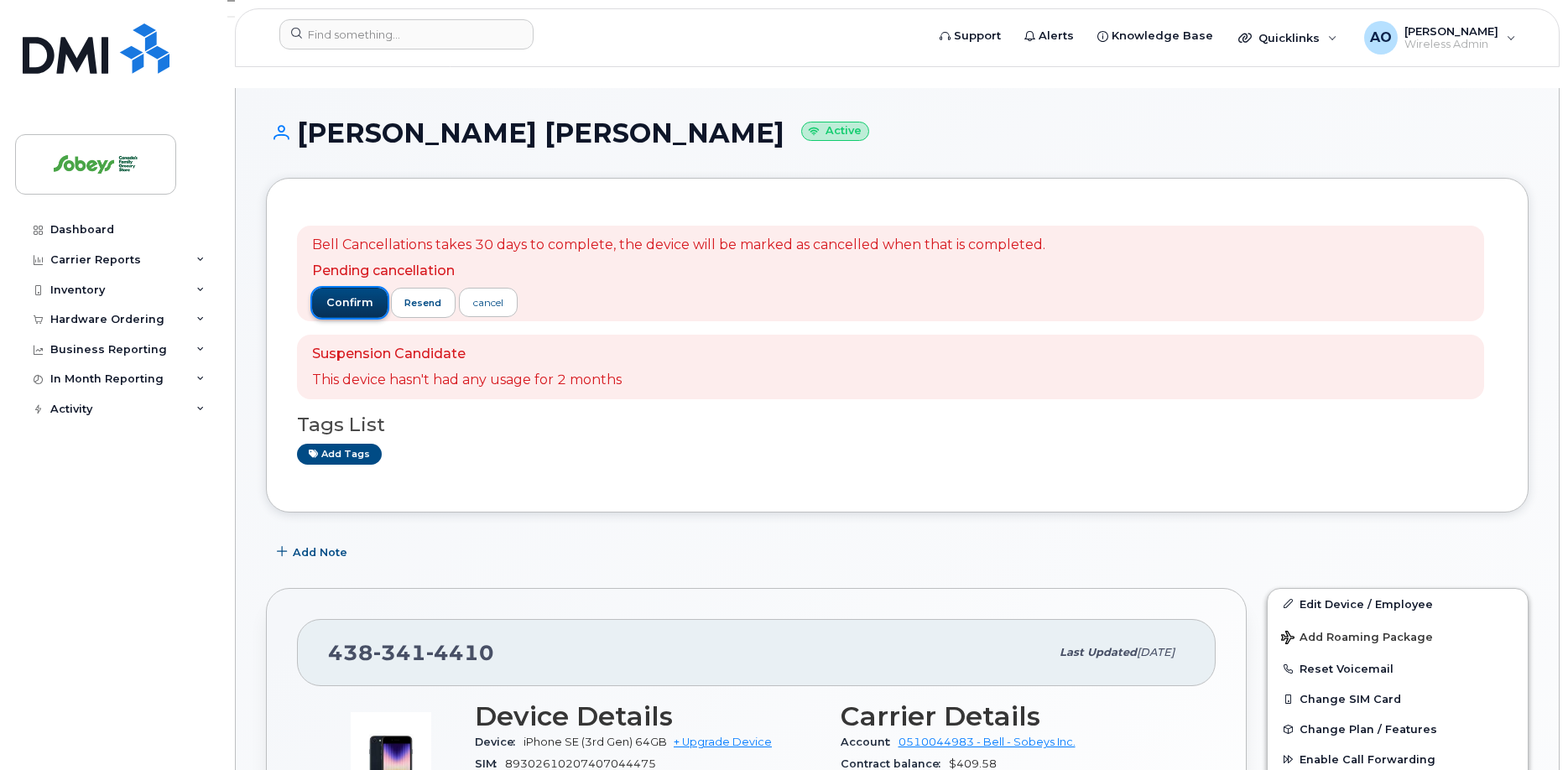
click at [356, 296] on span "confirm" at bounding box center [349, 303] width 47 height 15
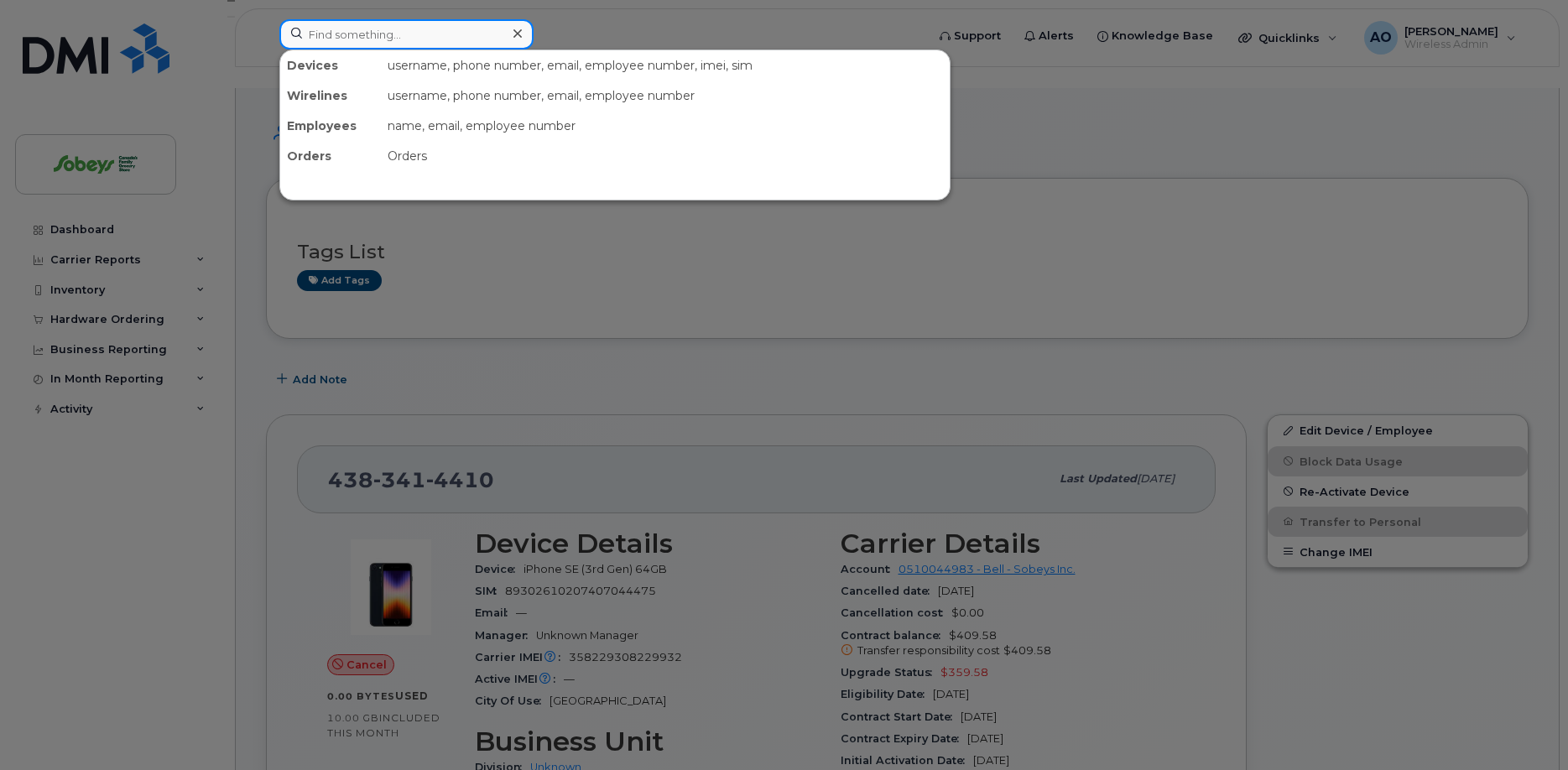
click at [416, 30] on input at bounding box center [406, 35] width 254 height 31
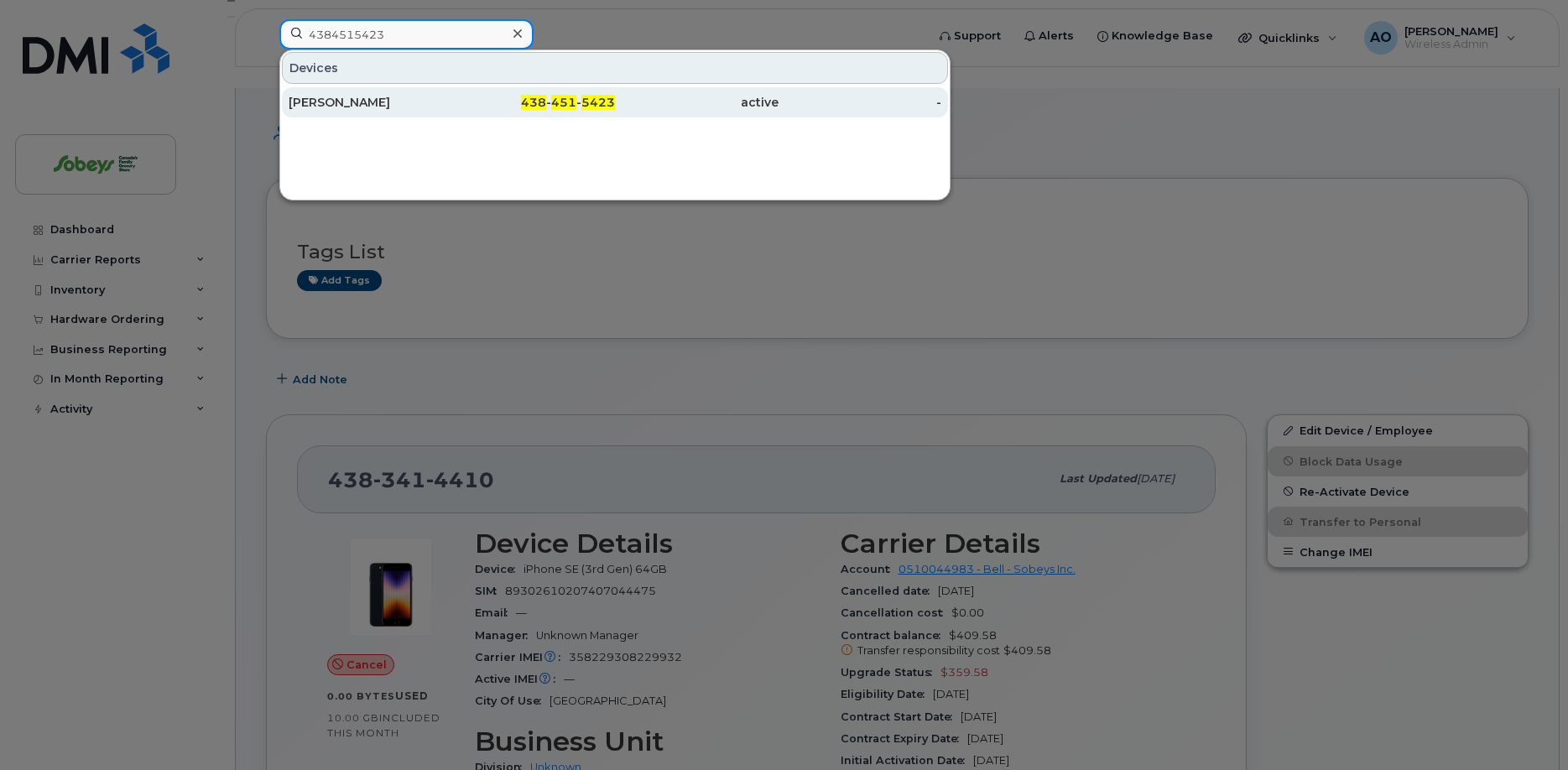
type input "4384515423"
click at [390, 110] on div "[PERSON_NAME]" at bounding box center [371, 103] width 164 height 31
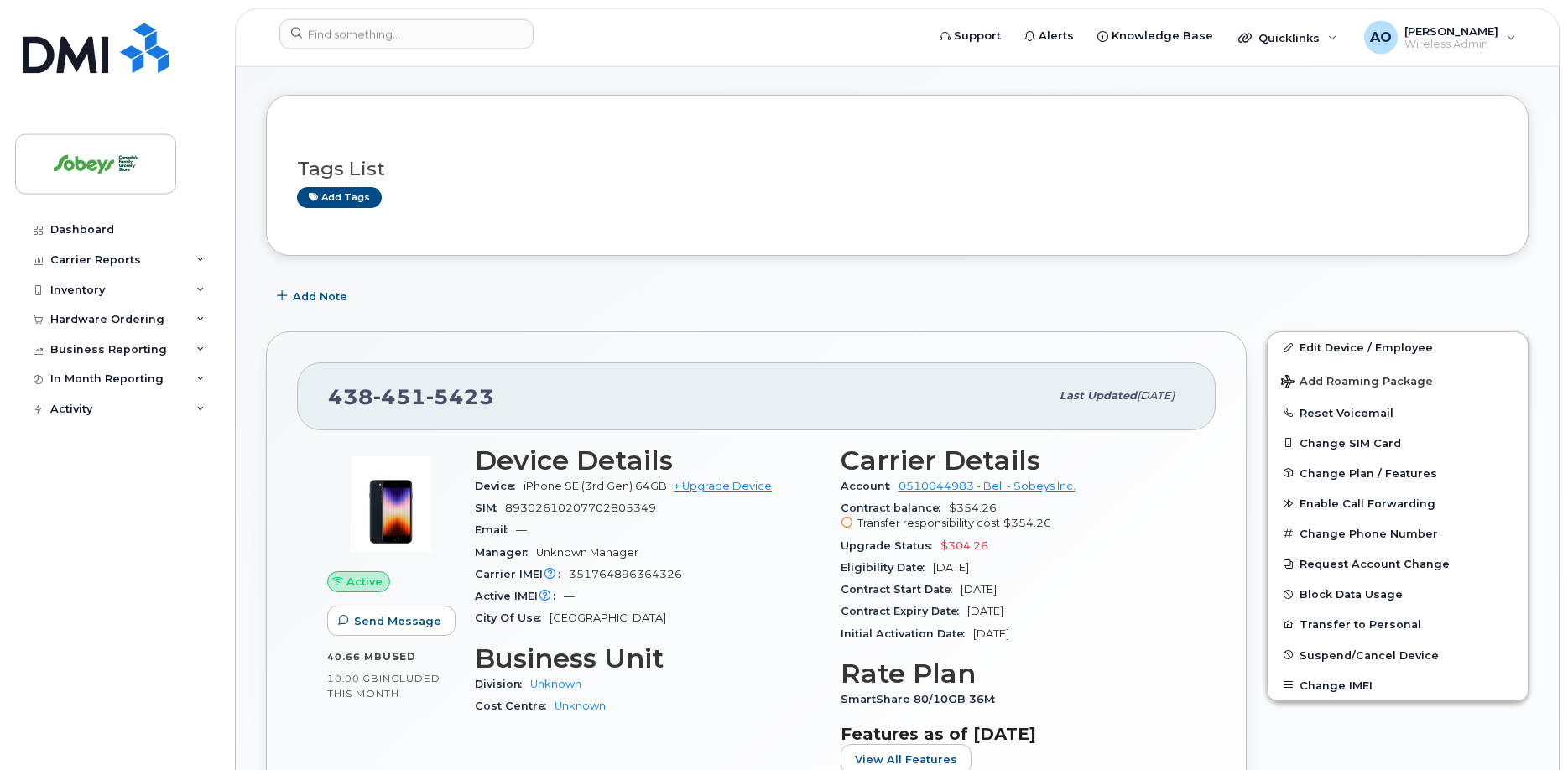
scroll to position [171, 0]
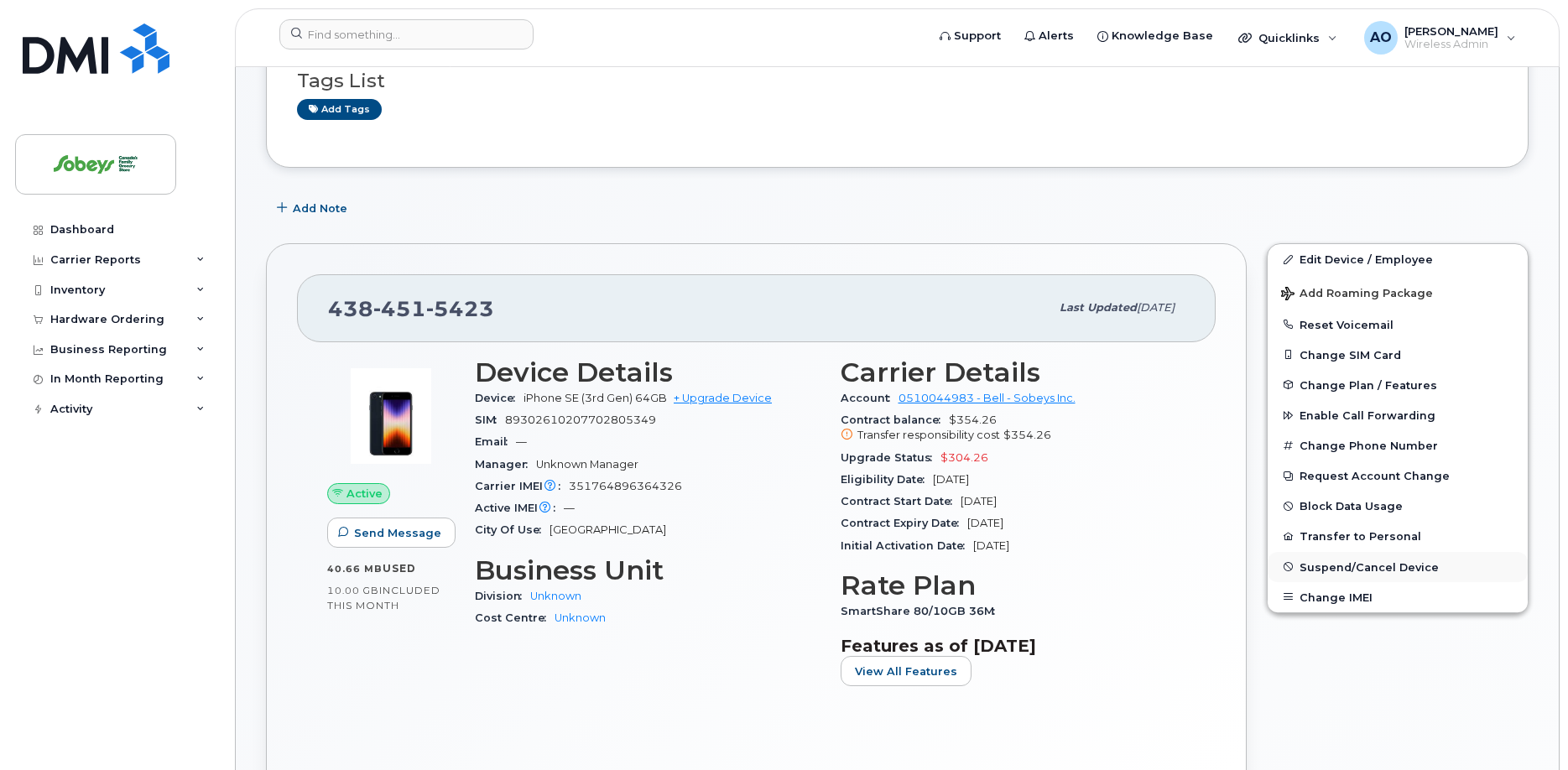
click at [1380, 561] on span "Suspend/Cancel Device" at bounding box center [1369, 567] width 139 height 13
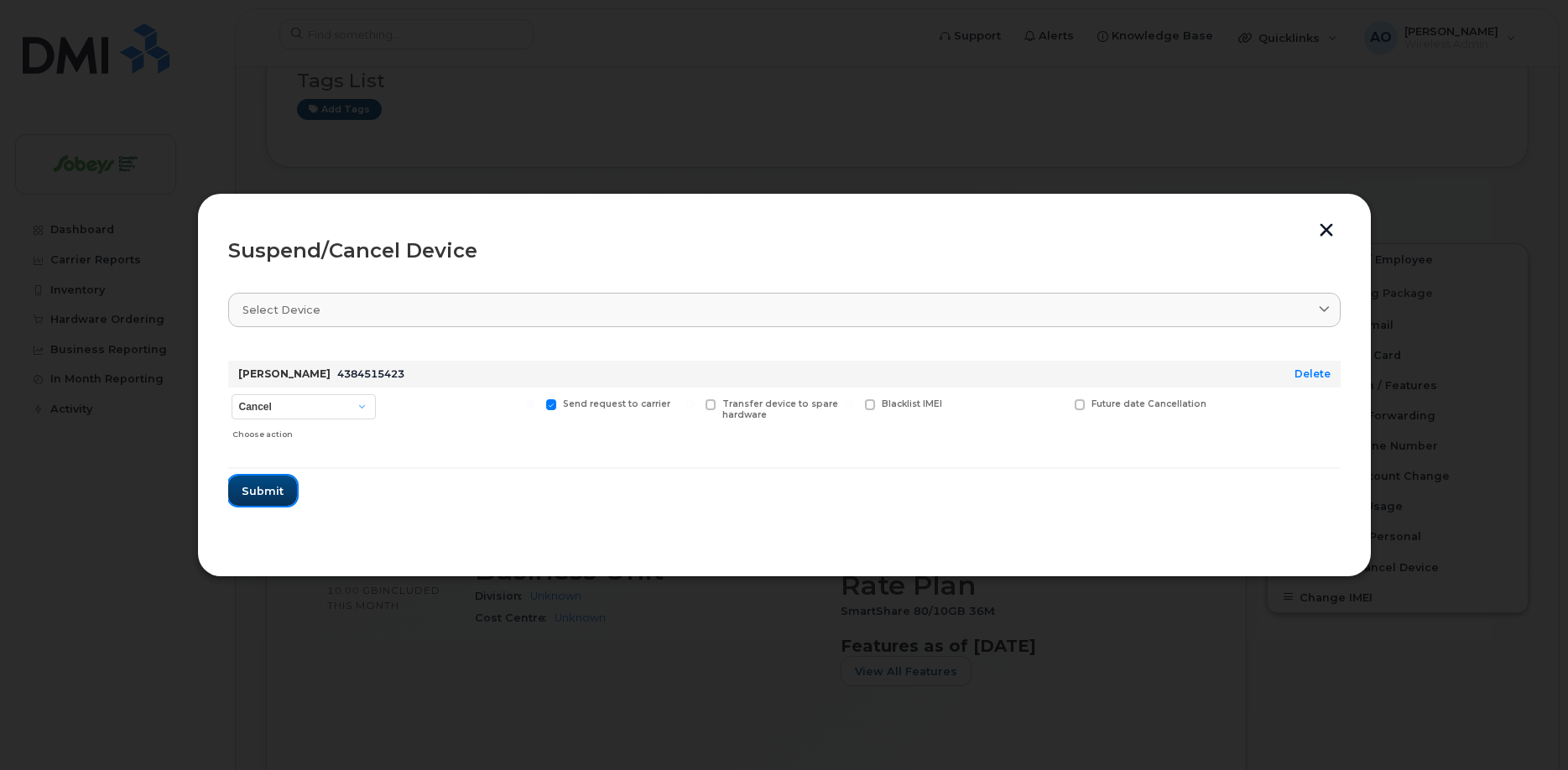
drag, startPoint x: 284, startPoint y: 481, endPoint x: 473, endPoint y: 473, distance: 189.2
click at [283, 482] on button "Submit" at bounding box center [263, 491] width 69 height 31
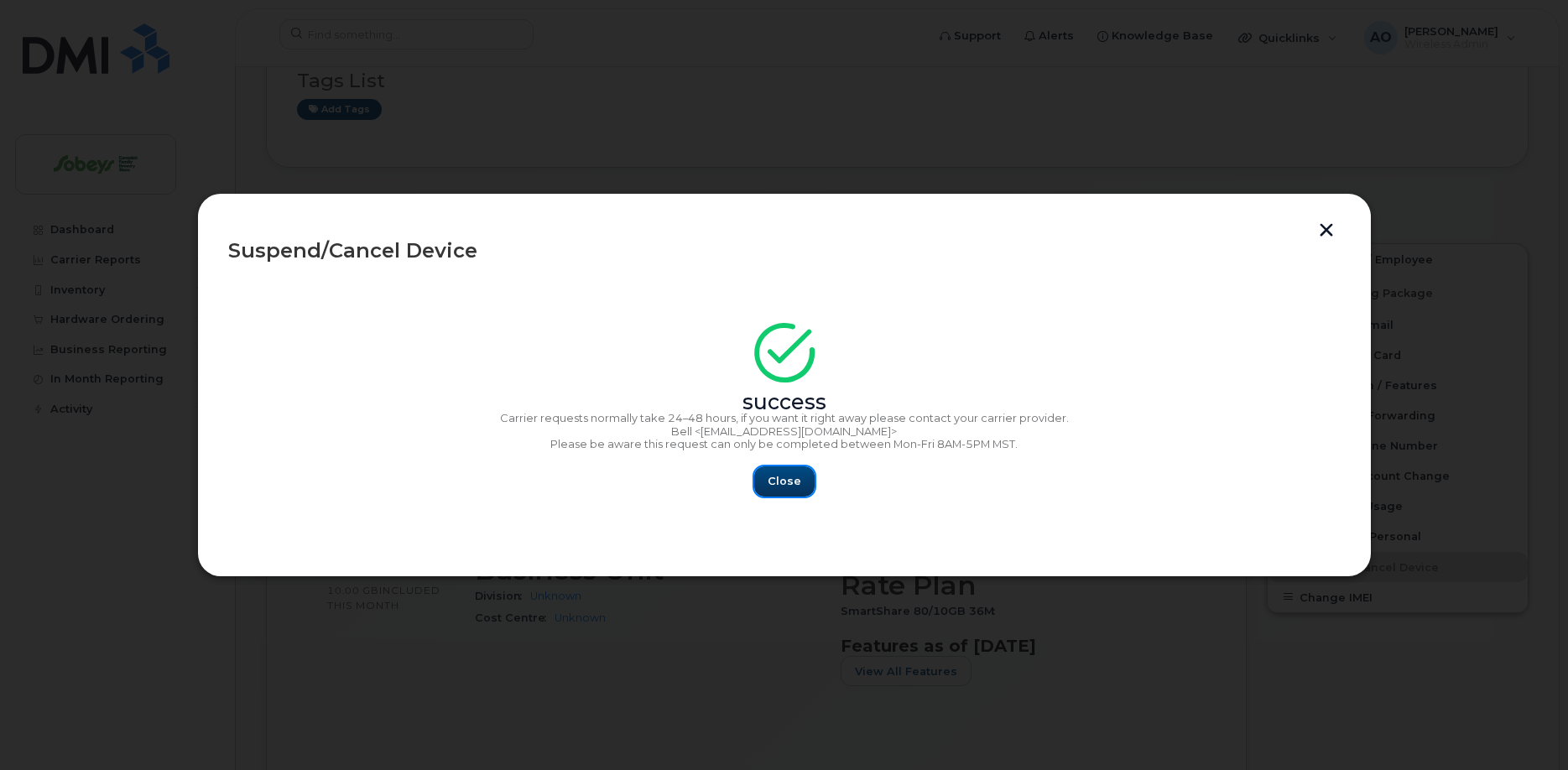
click at [789, 488] on span "Close" at bounding box center [784, 481] width 33 height 16
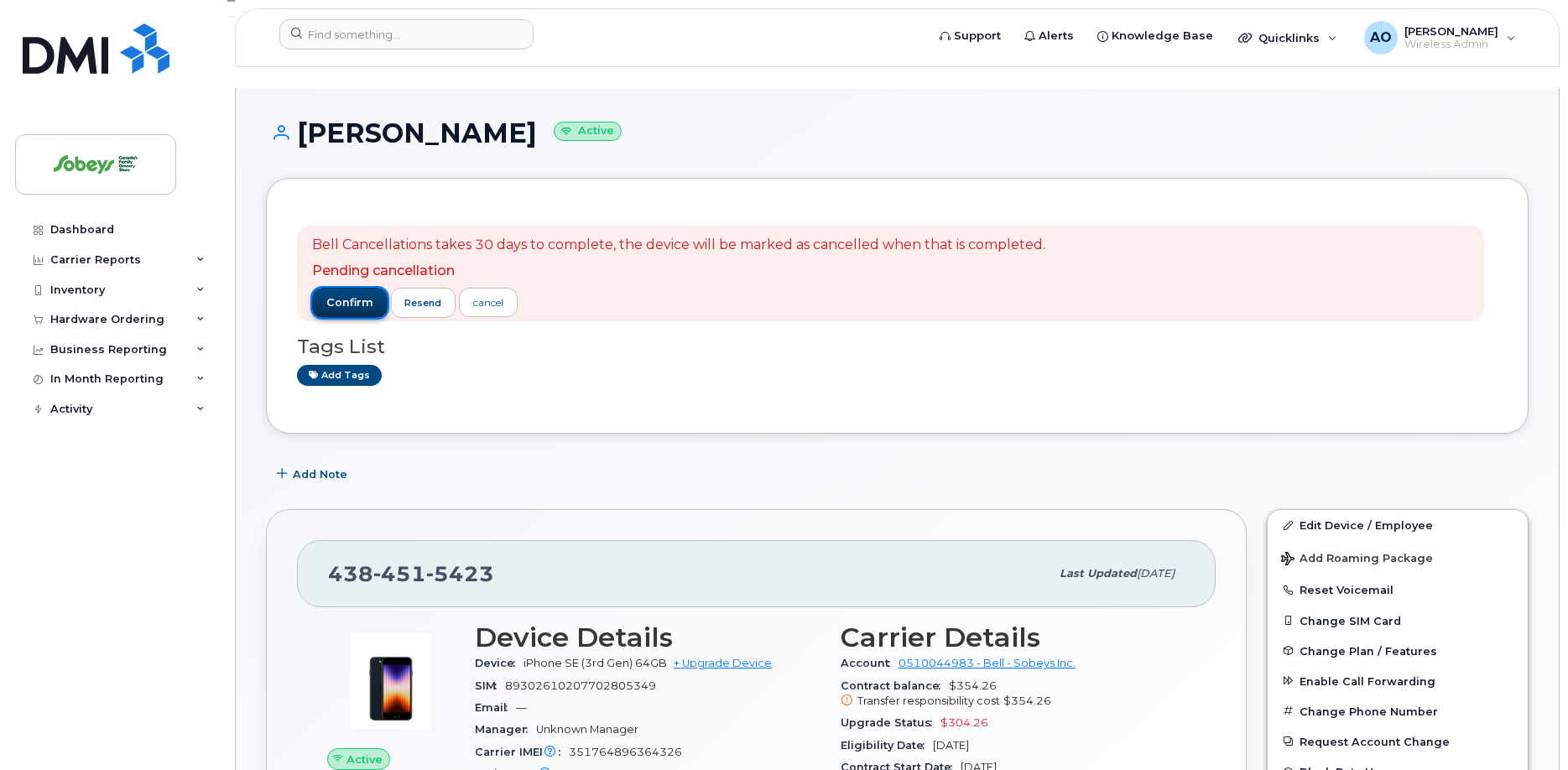
click at [345, 296] on span "confirm" at bounding box center [349, 303] width 47 height 15
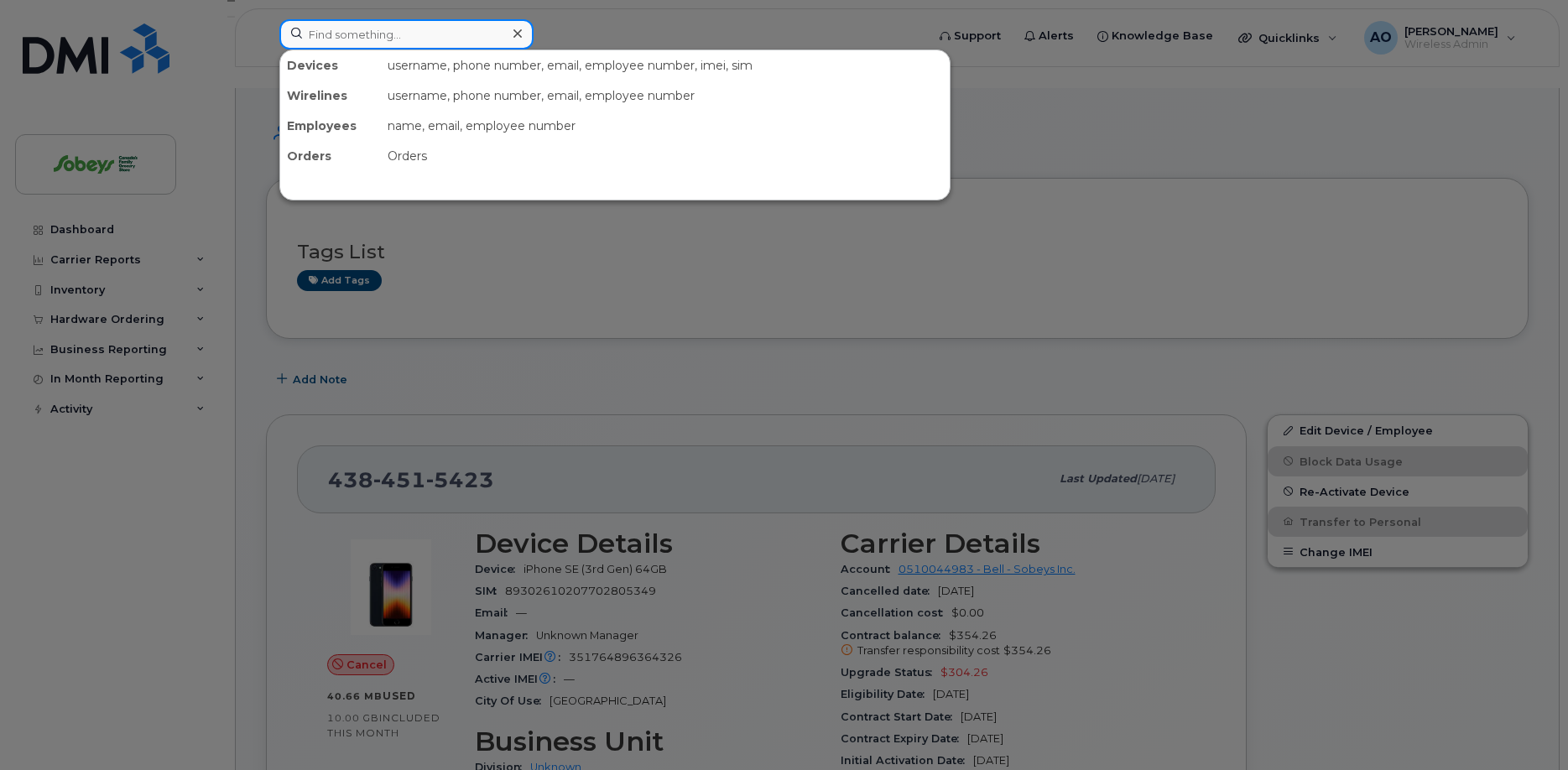
click at [371, 24] on input at bounding box center [406, 35] width 254 height 31
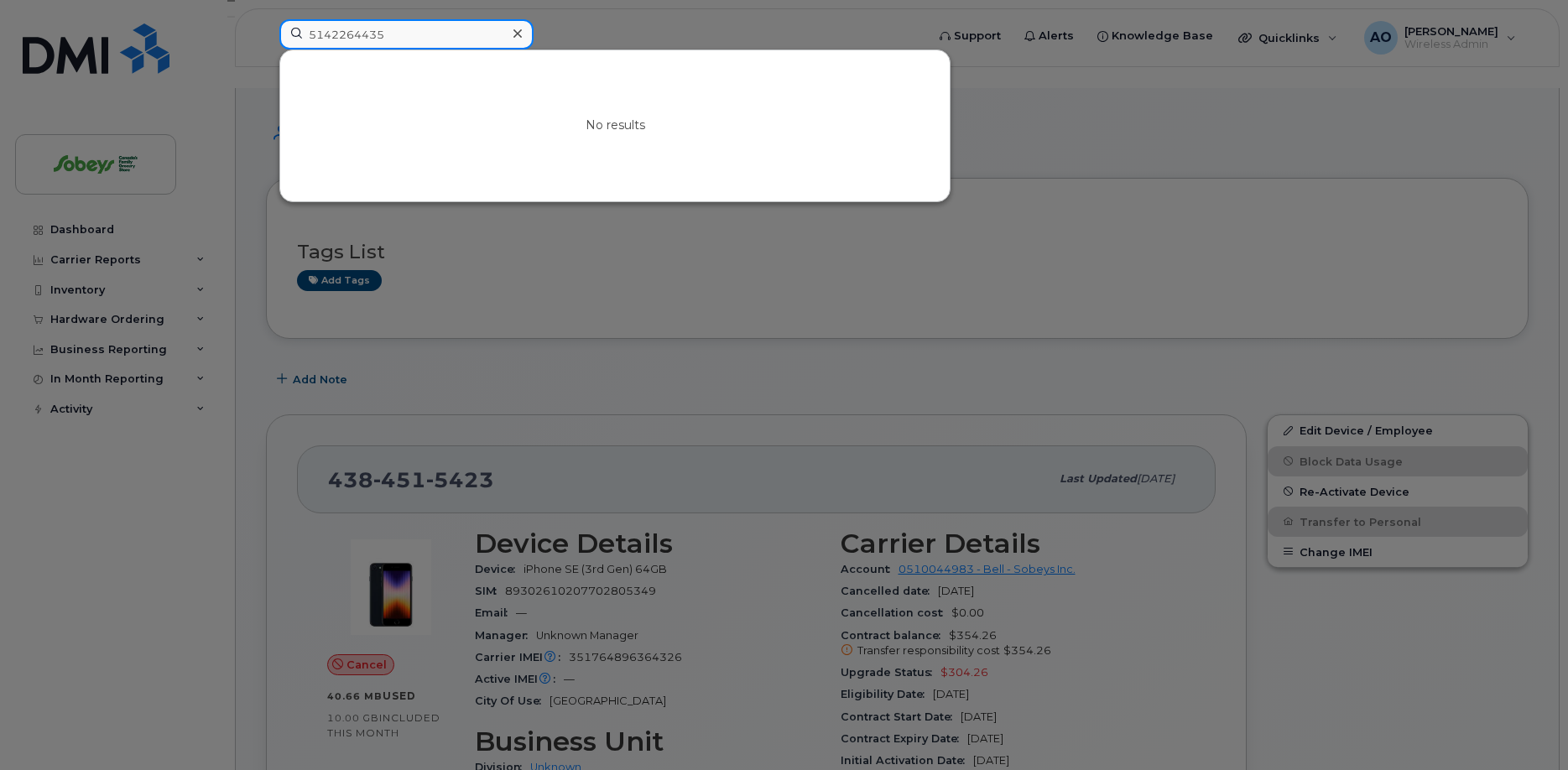
drag, startPoint x: 356, startPoint y: 31, endPoint x: 719, endPoint y: 30, distance: 363.0
click at [534, 39] on input "5142264435" at bounding box center [406, 35] width 254 height 31
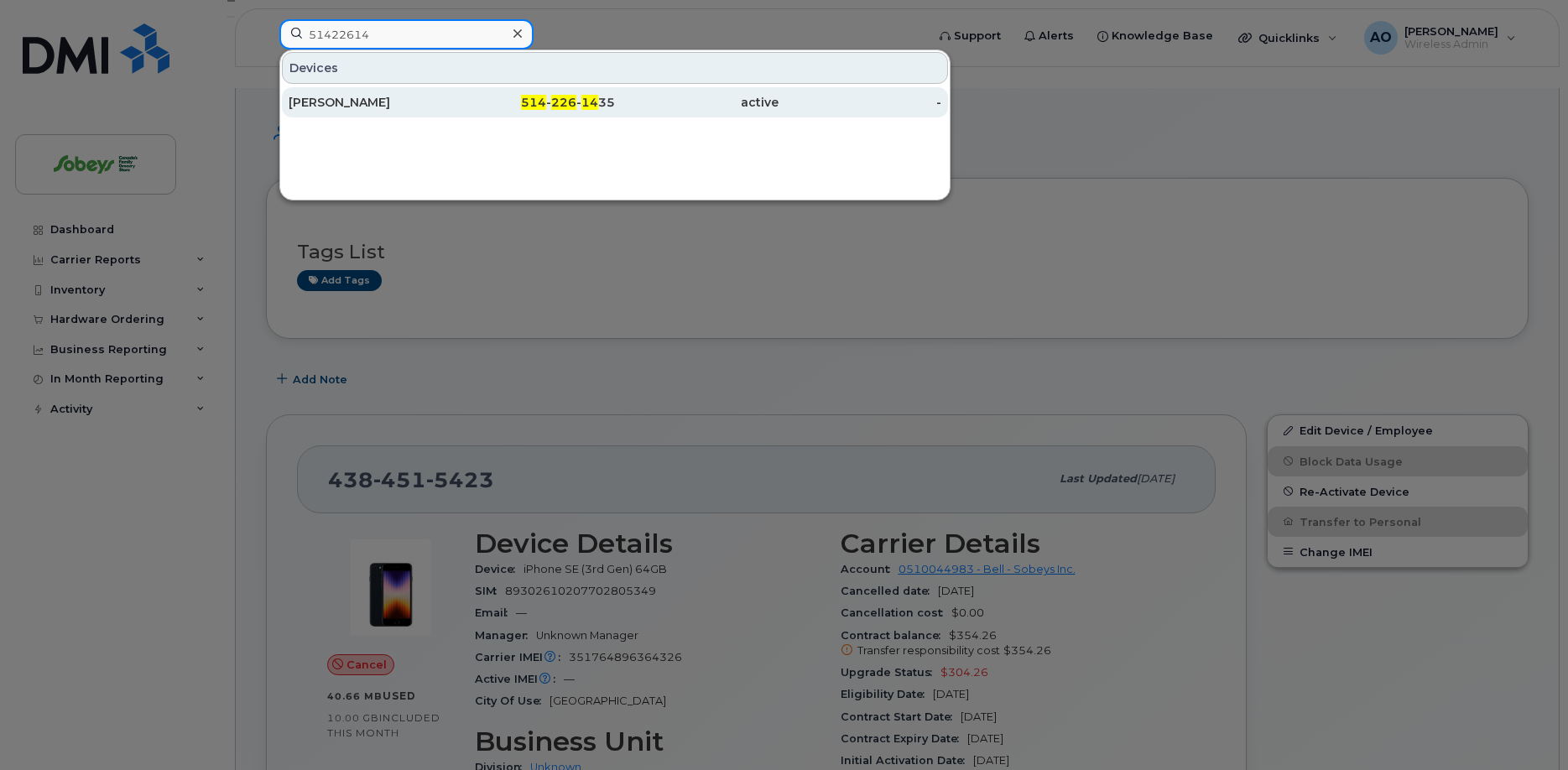
type input "51422614"
click at [553, 99] on div "514 - 226 - 14 35" at bounding box center [534, 103] width 164 height 17
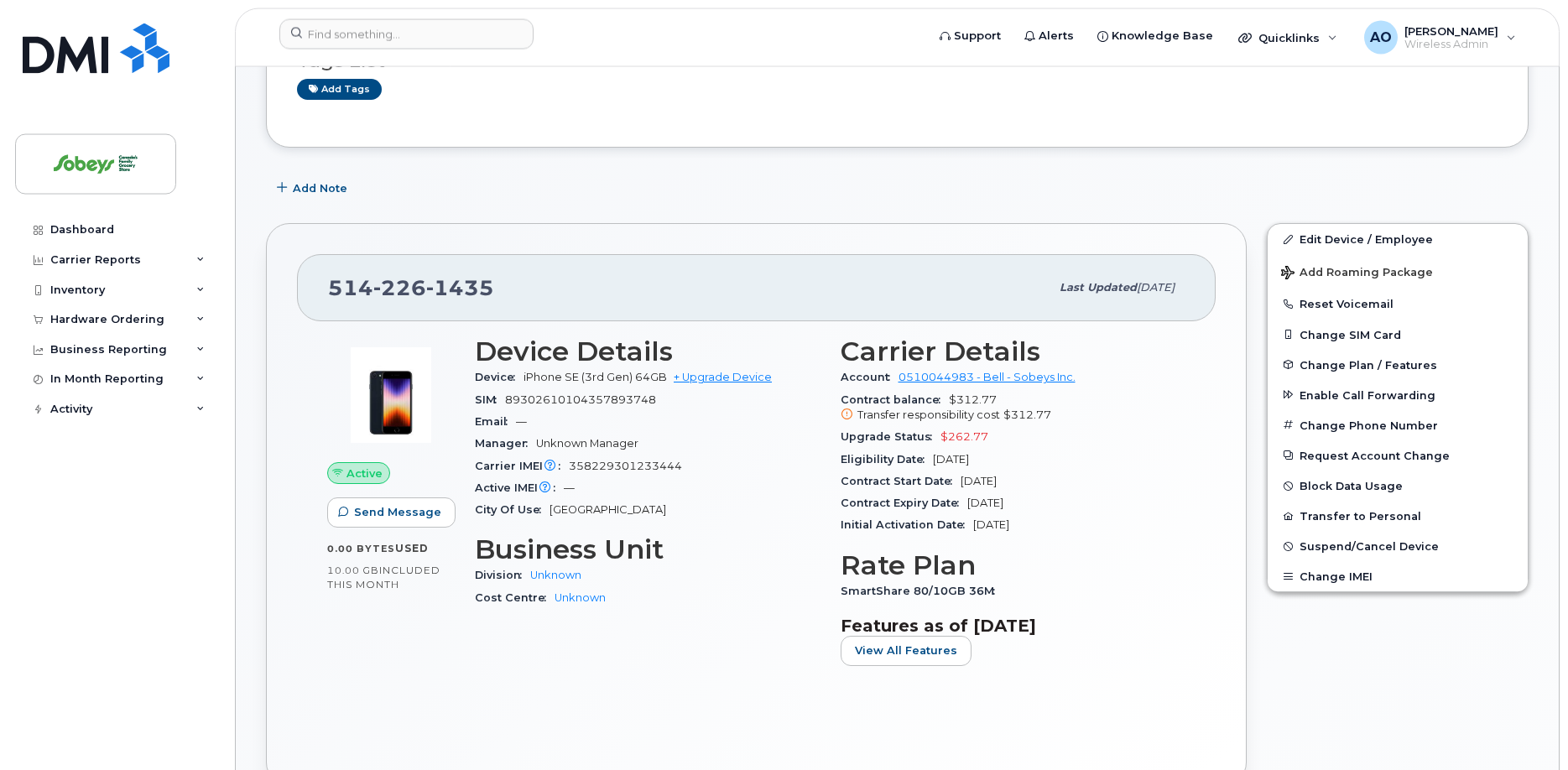
scroll to position [257, 0]
click at [1362, 540] on span "Suspend/Cancel Device" at bounding box center [1369, 546] width 139 height 13
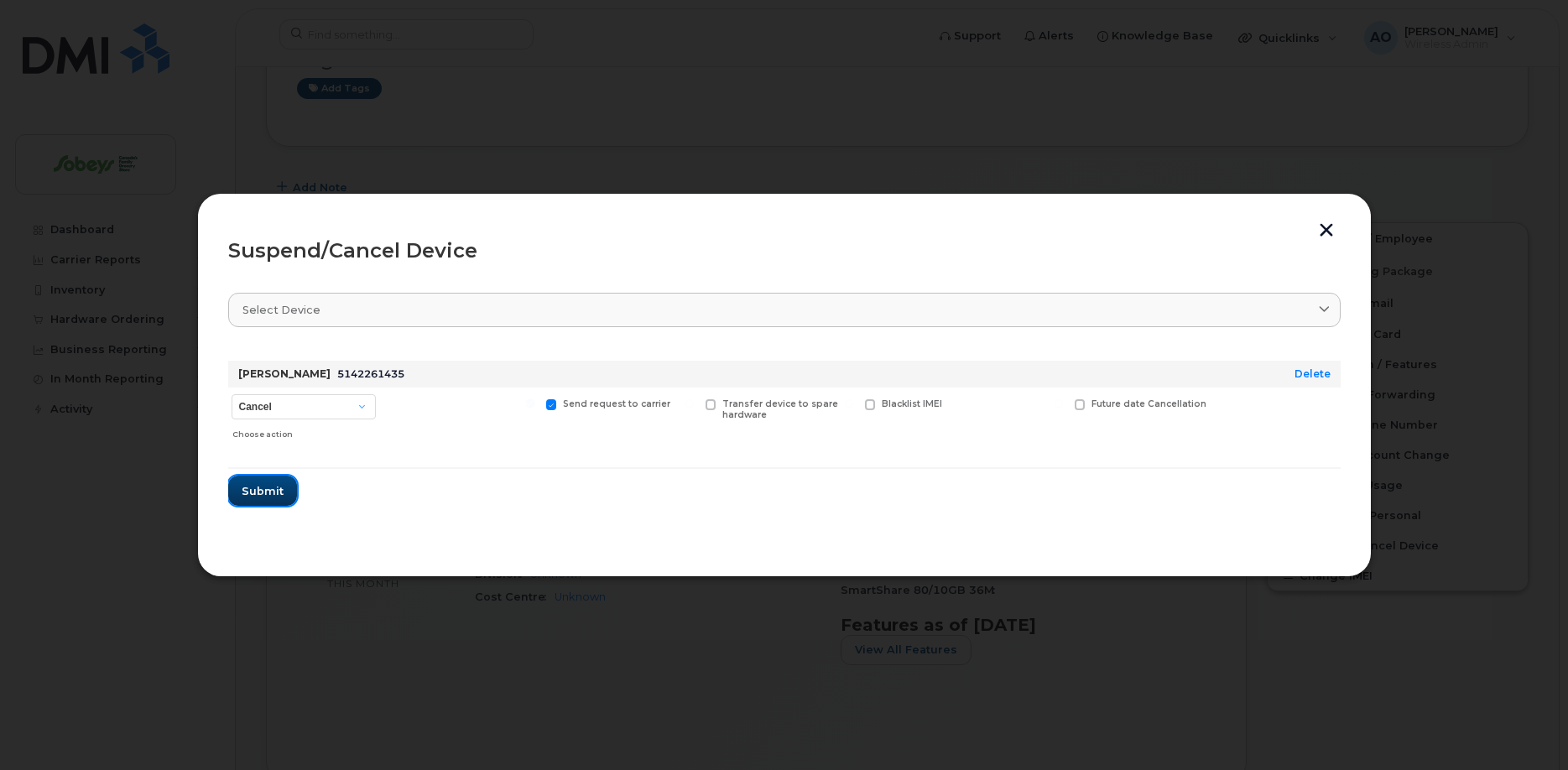
click at [277, 491] on span "Submit" at bounding box center [262, 491] width 42 height 16
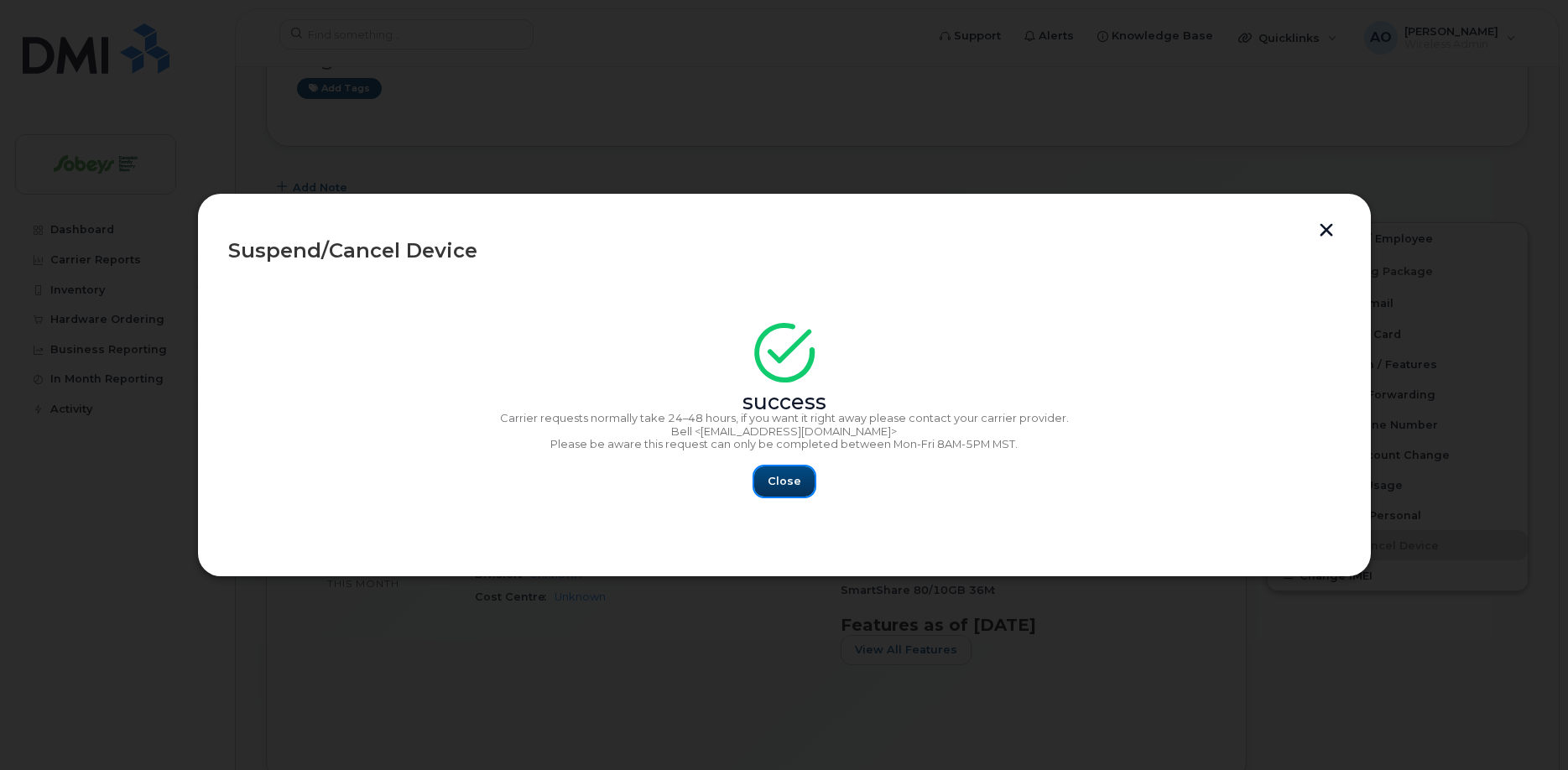
click at [809, 485] on button "Close" at bounding box center [784, 482] width 60 height 31
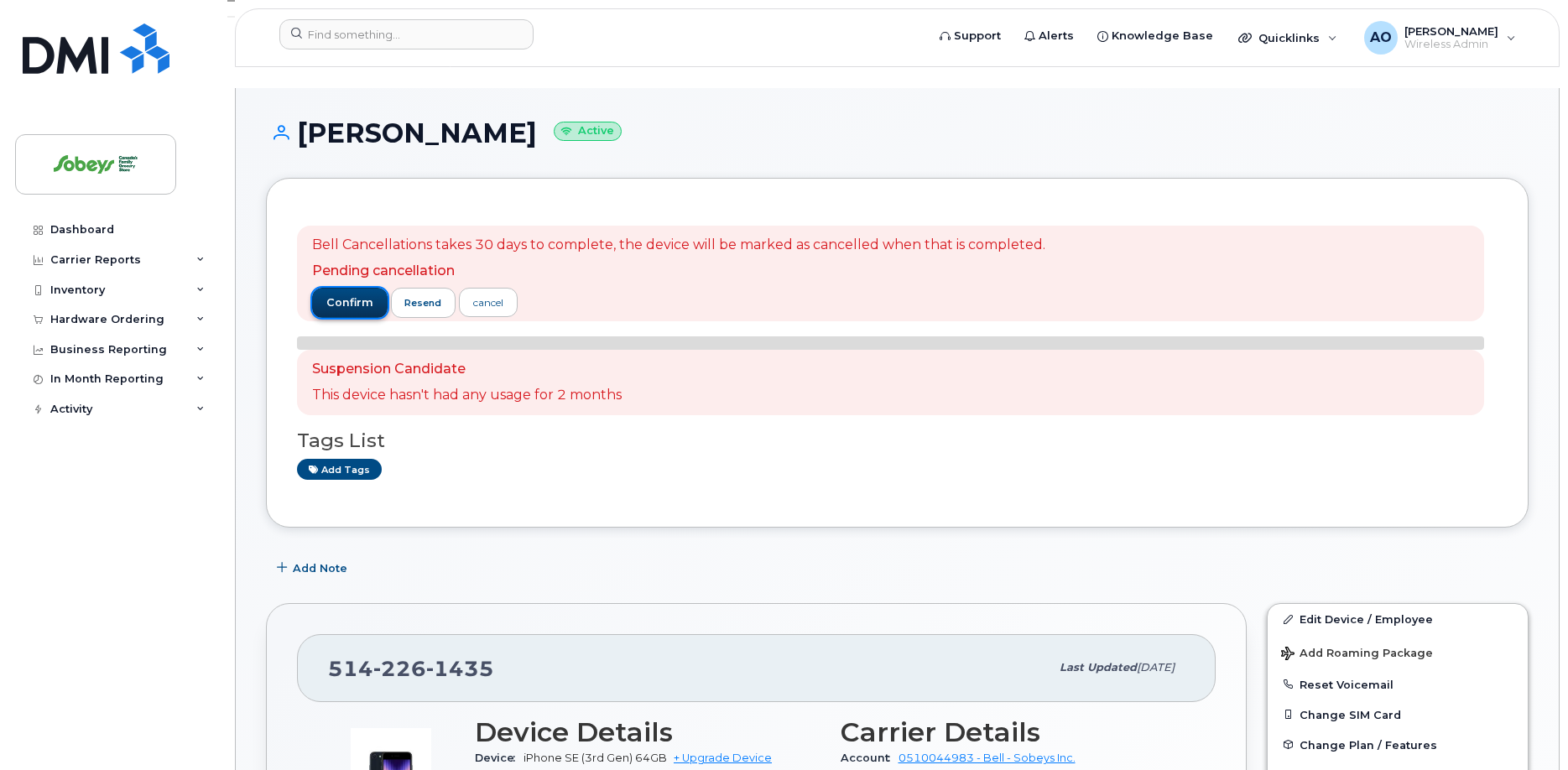
click at [364, 296] on span "confirm" at bounding box center [349, 303] width 47 height 15
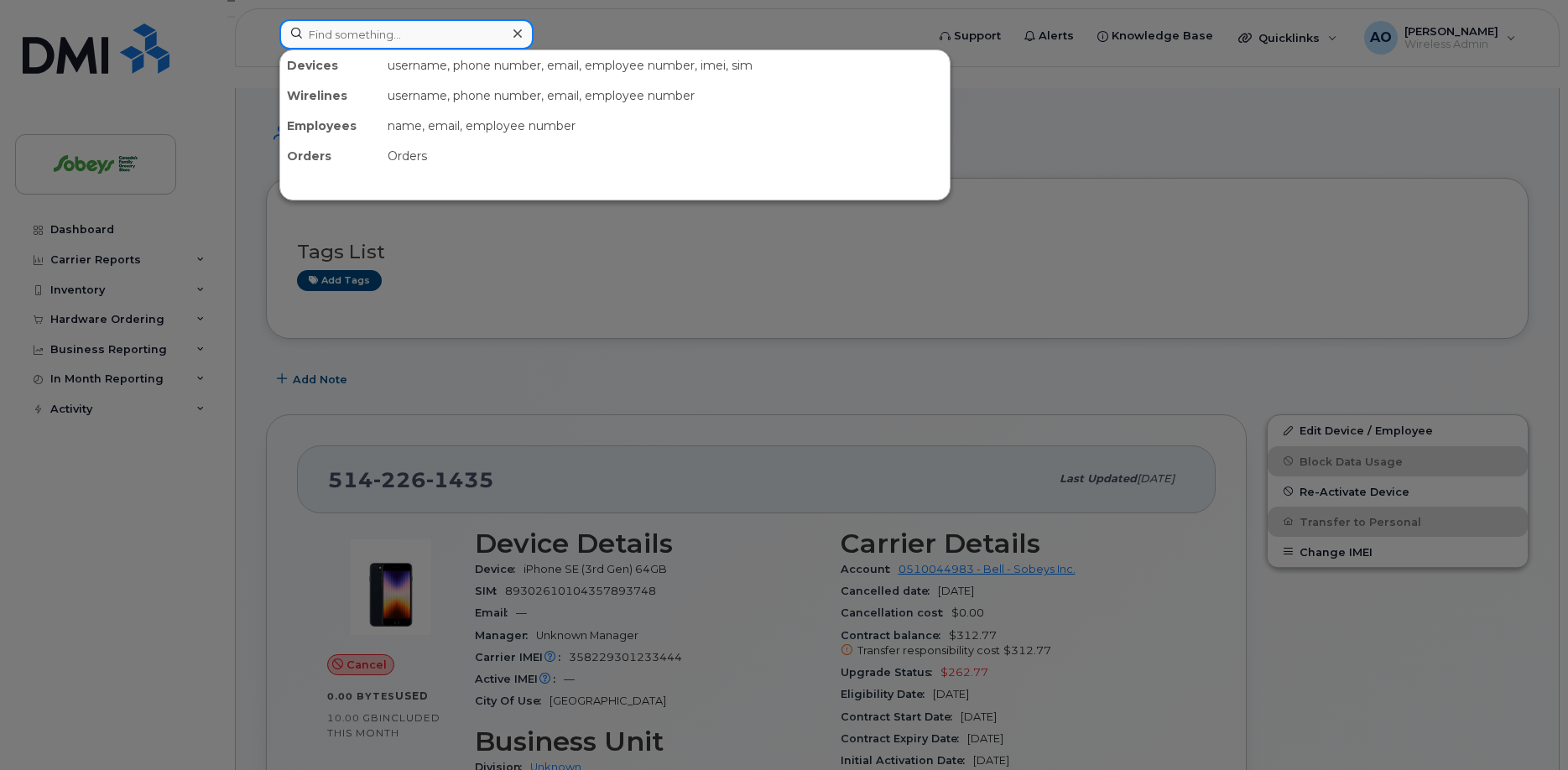
click at [327, 38] on input at bounding box center [406, 35] width 254 height 31
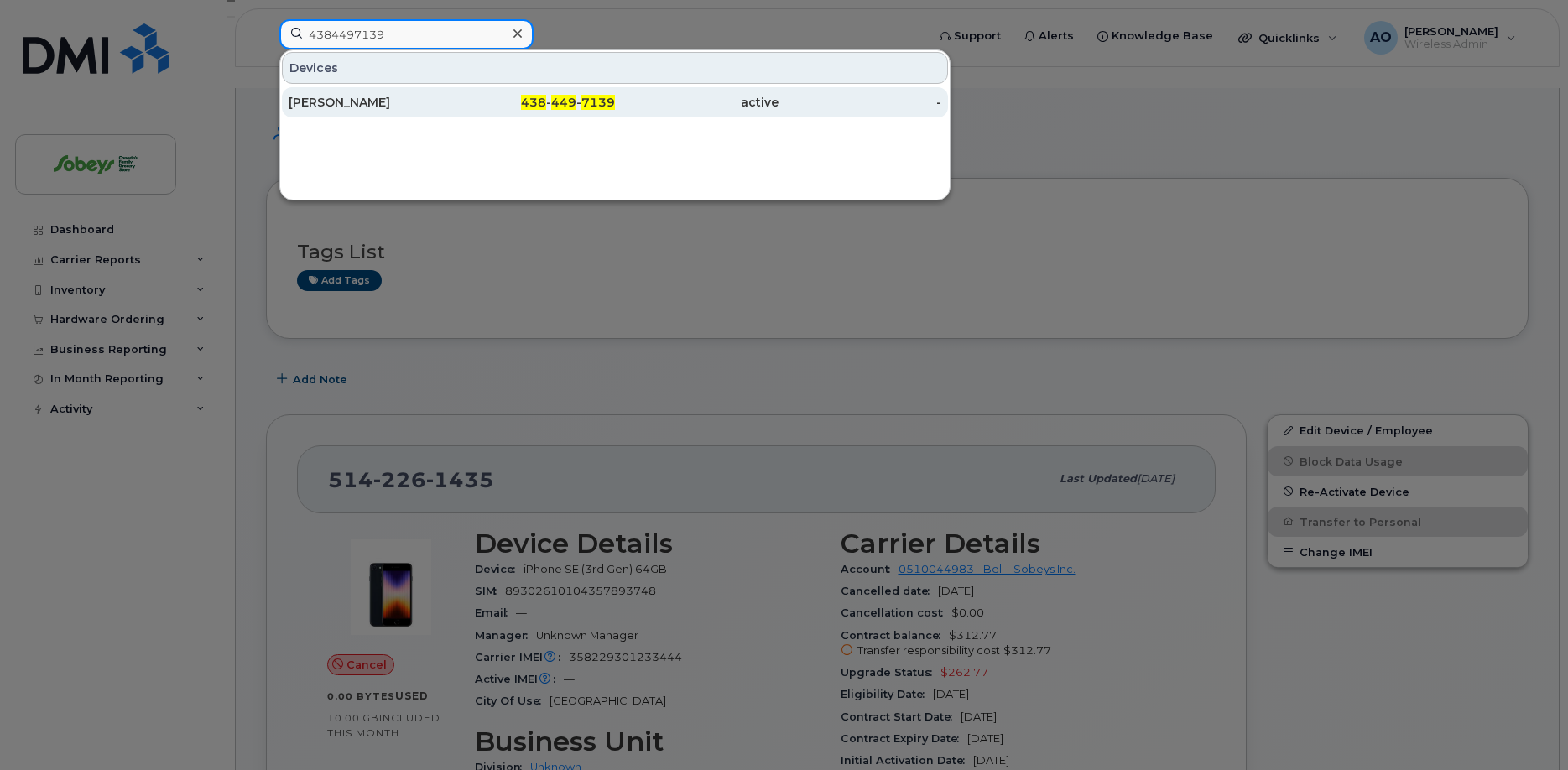
type input "4384497139"
click at [355, 106] on div "[PERSON_NAME]" at bounding box center [371, 103] width 164 height 17
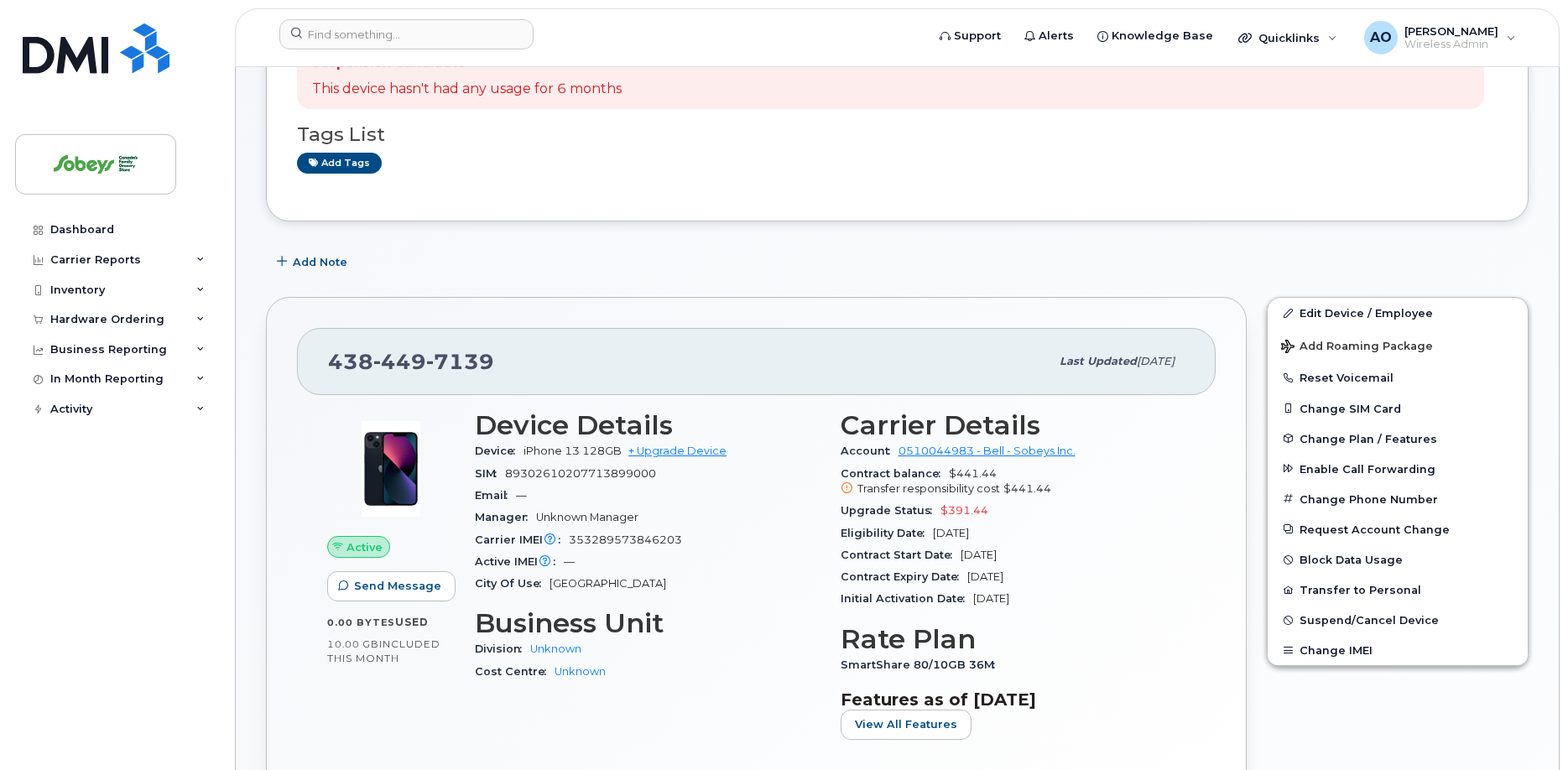
scroll to position [343, 0]
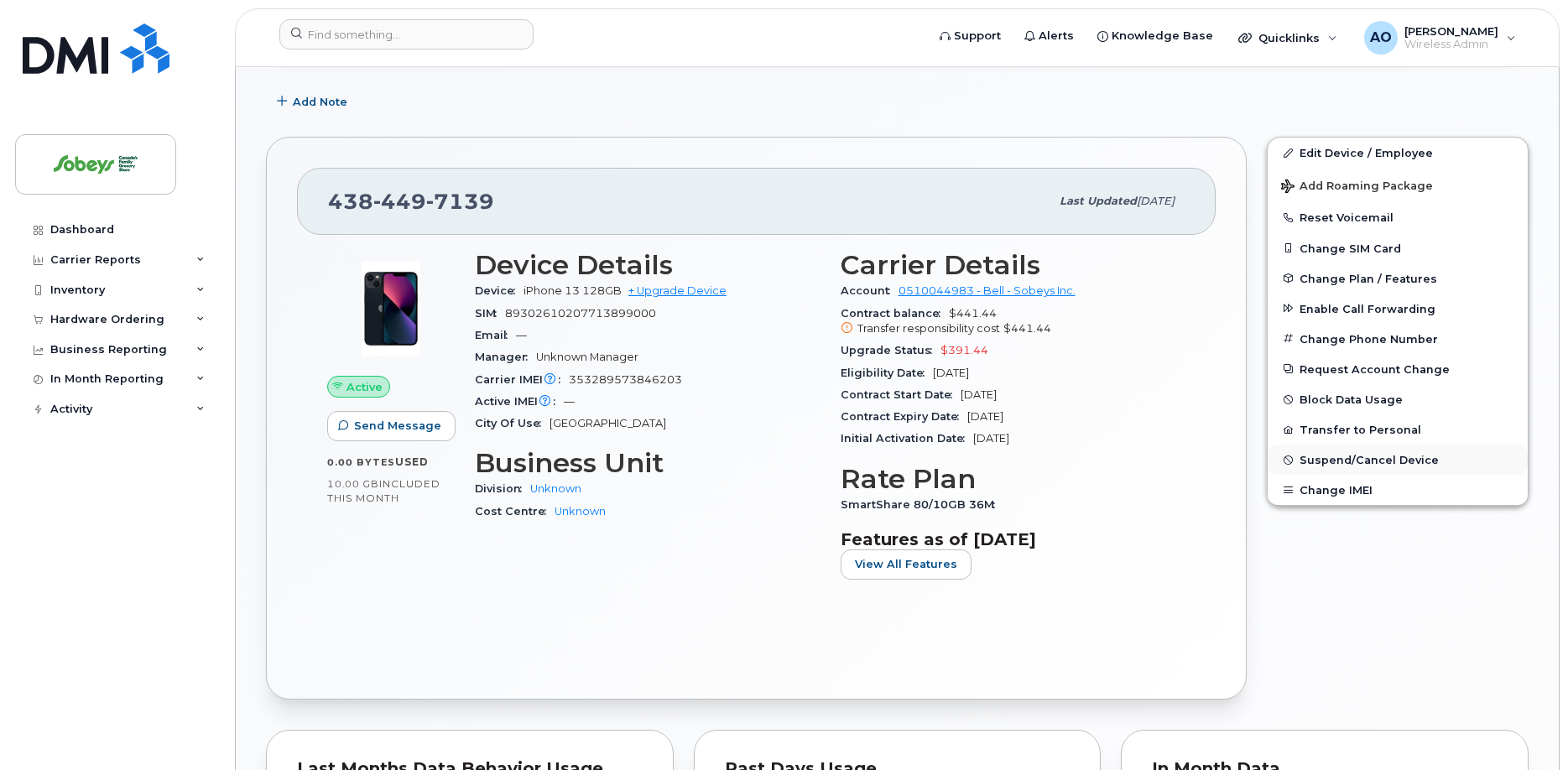
click at [1340, 454] on span "Suspend/Cancel Device" at bounding box center [1369, 460] width 139 height 13
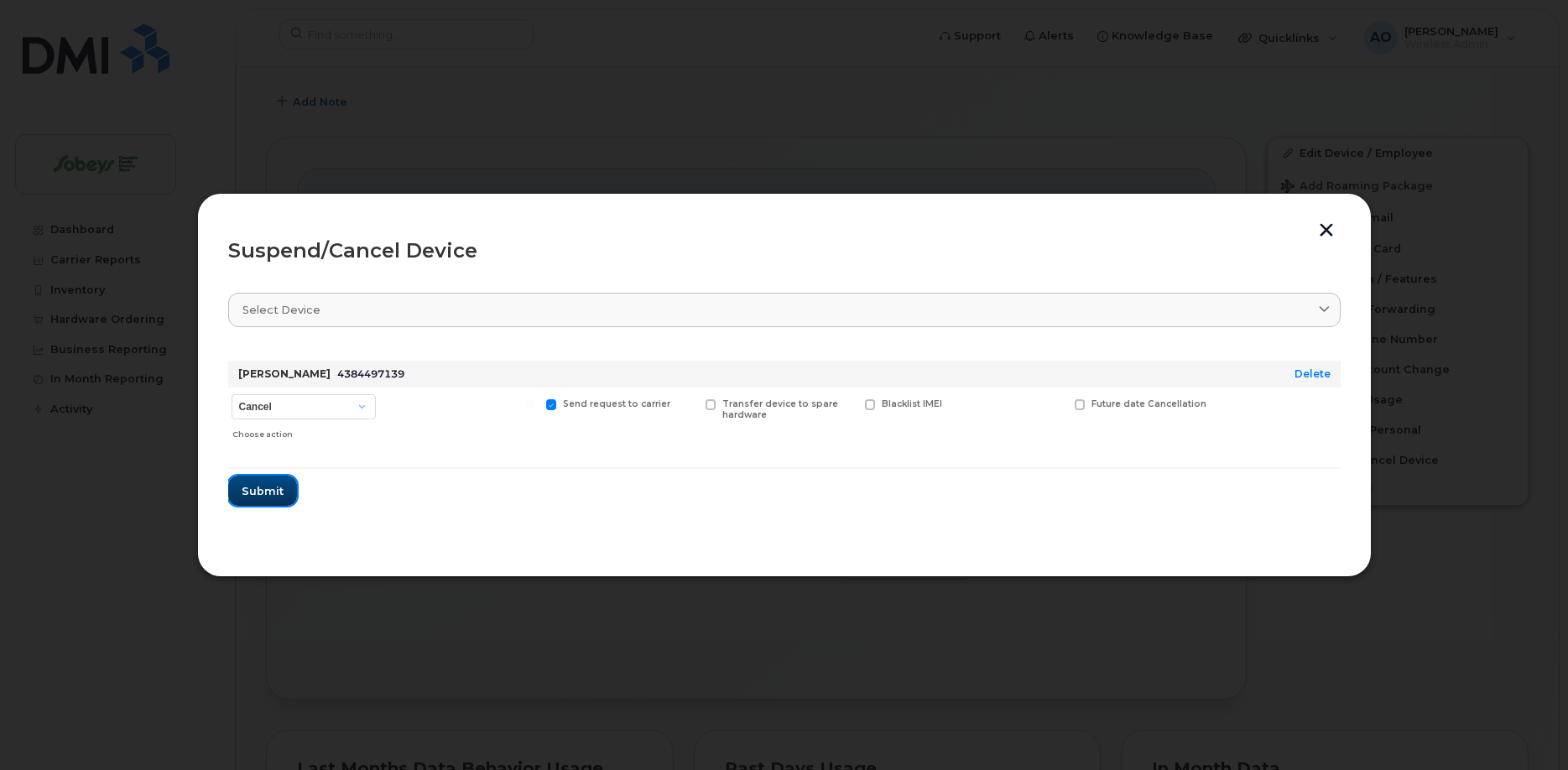
click at [266, 490] on span "Submit" at bounding box center [262, 491] width 42 height 16
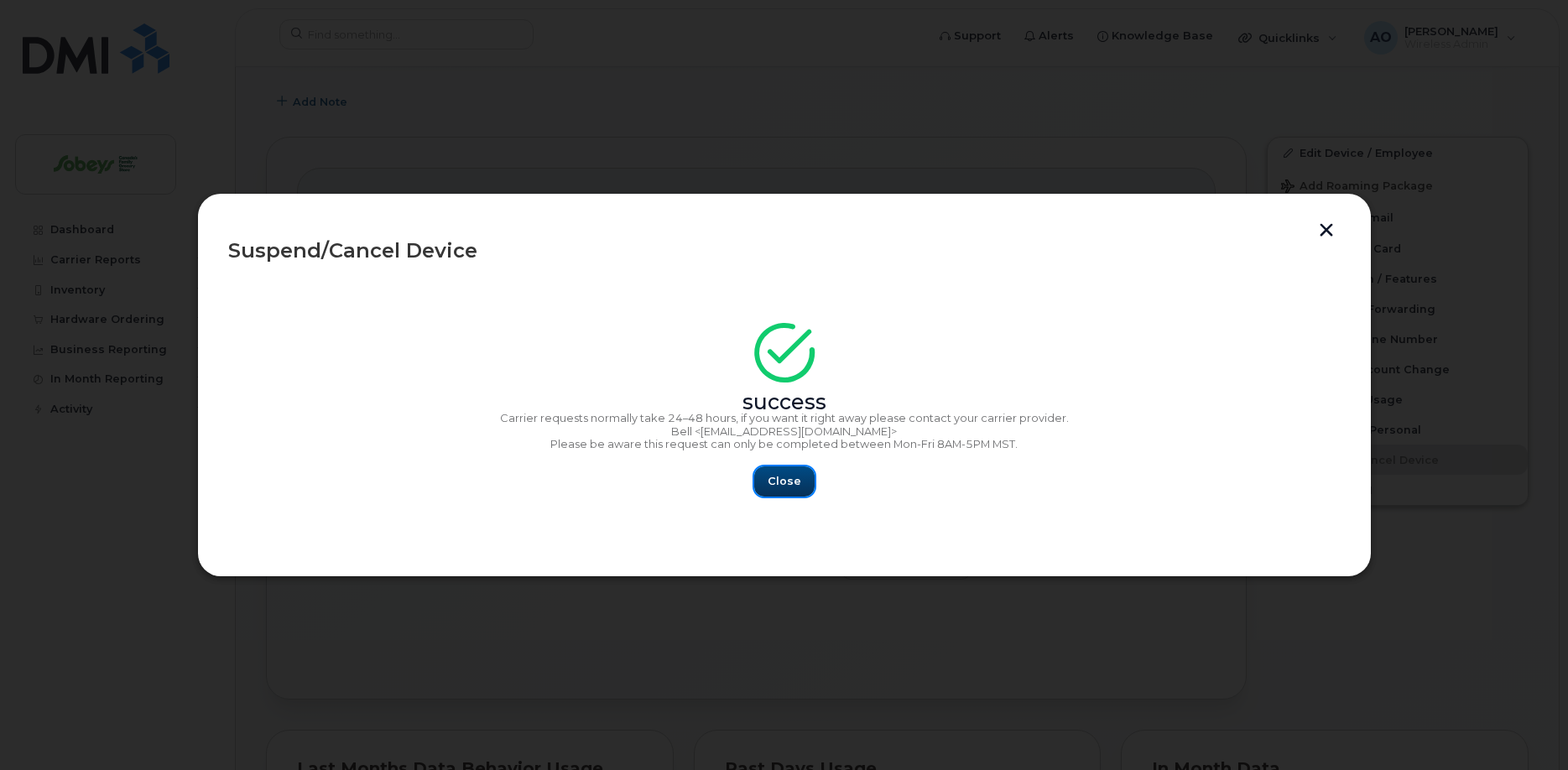
click at [769, 482] on span "Close" at bounding box center [784, 481] width 33 height 16
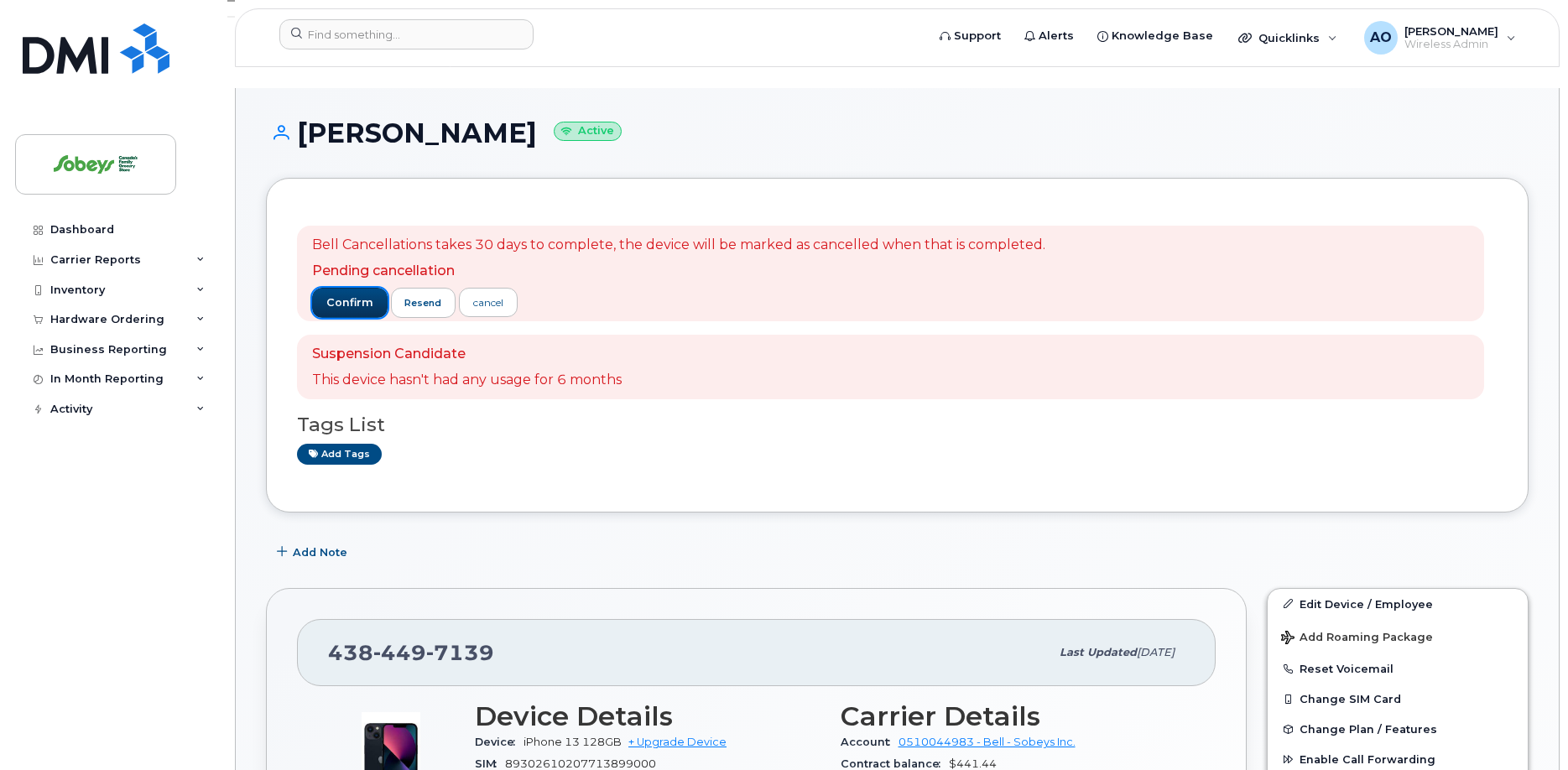
drag, startPoint x: 360, startPoint y: 280, endPoint x: 226, endPoint y: 229, distance: 143.4
click at [359, 296] on span "confirm" at bounding box center [349, 303] width 47 height 15
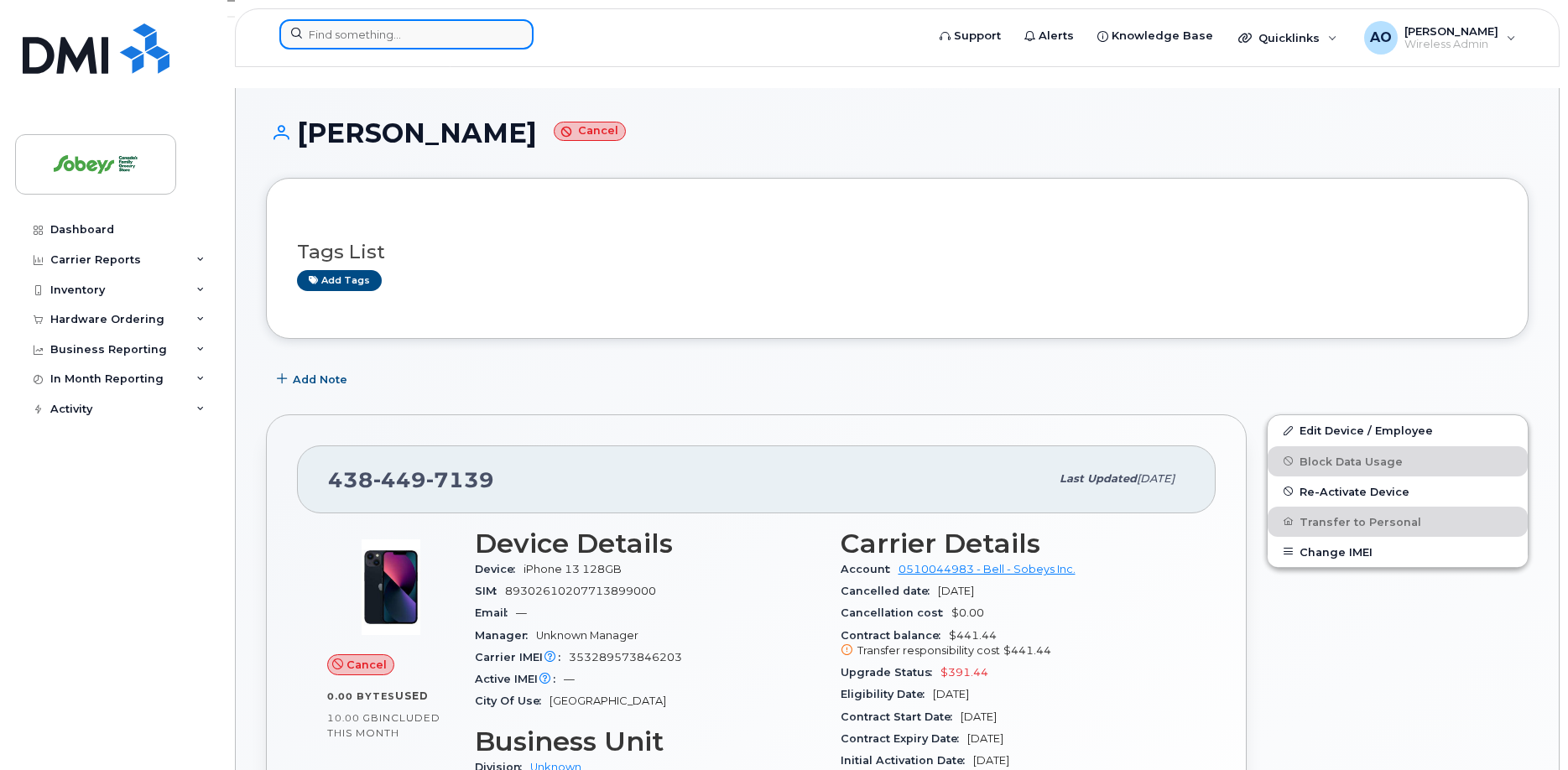
click at [348, 29] on input at bounding box center [406, 35] width 254 height 31
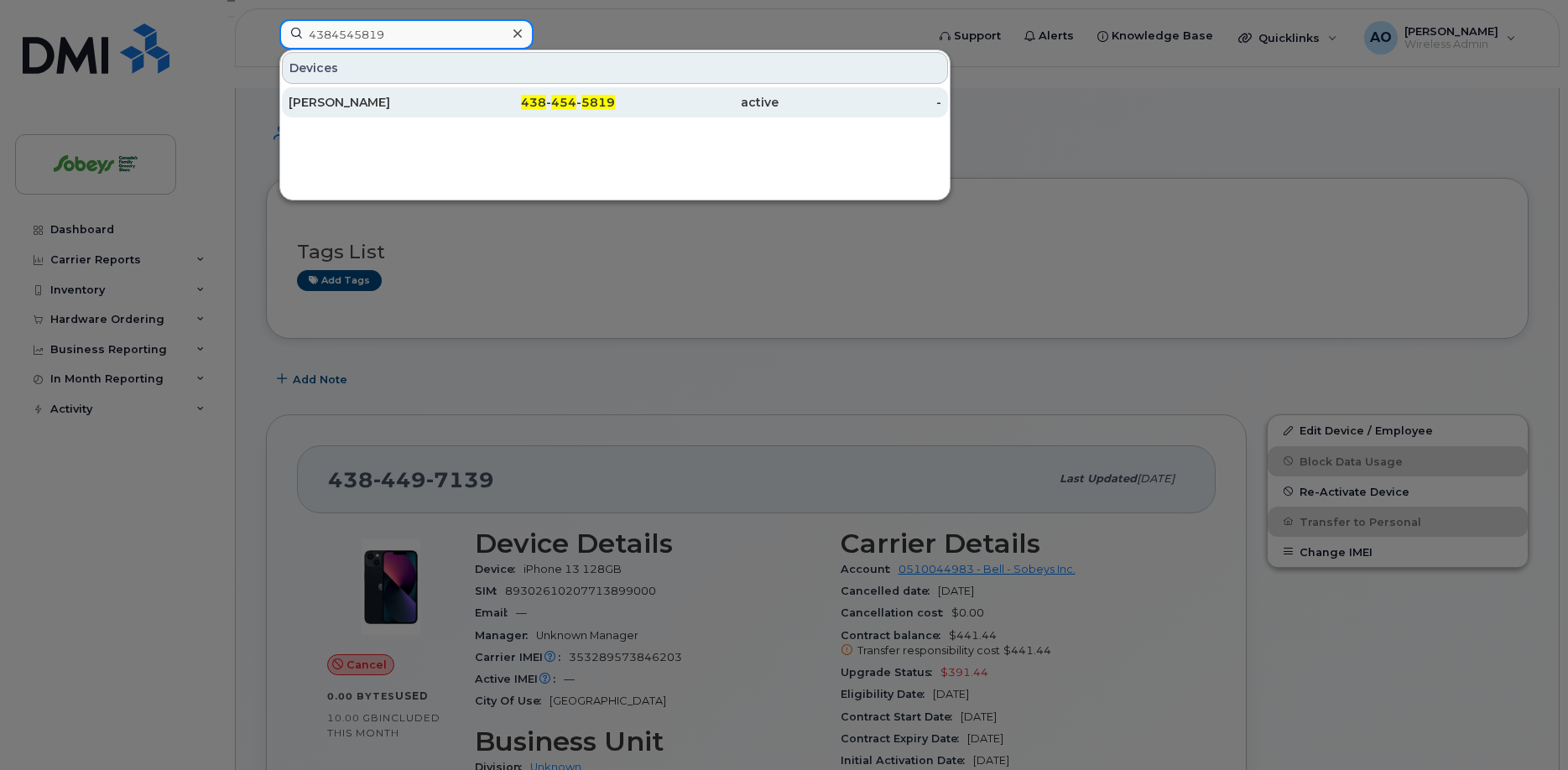
type input "4384545819"
click at [373, 96] on div "Tania Chabot" at bounding box center [371, 103] width 164 height 17
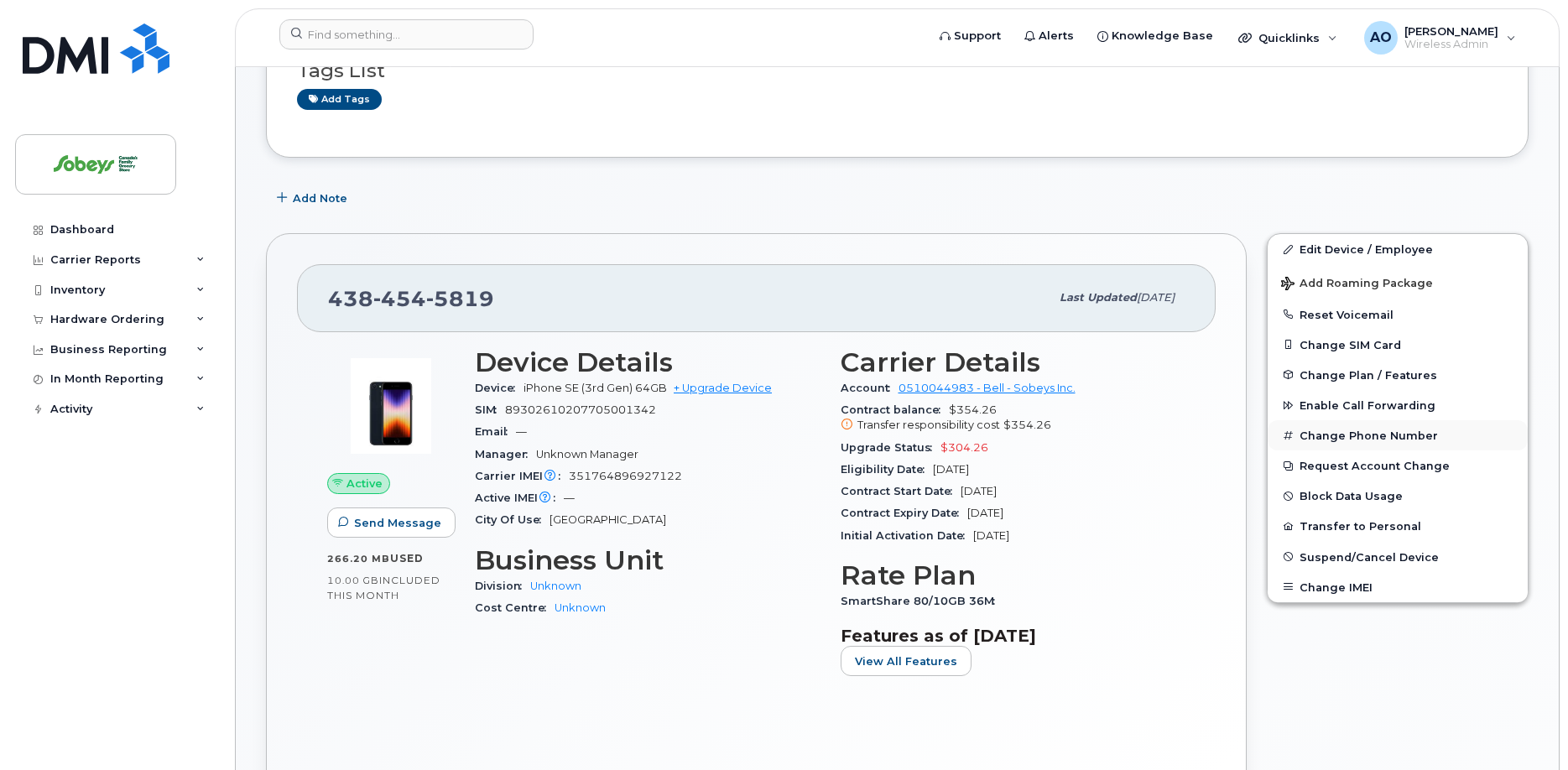
scroll to position [257, 0]
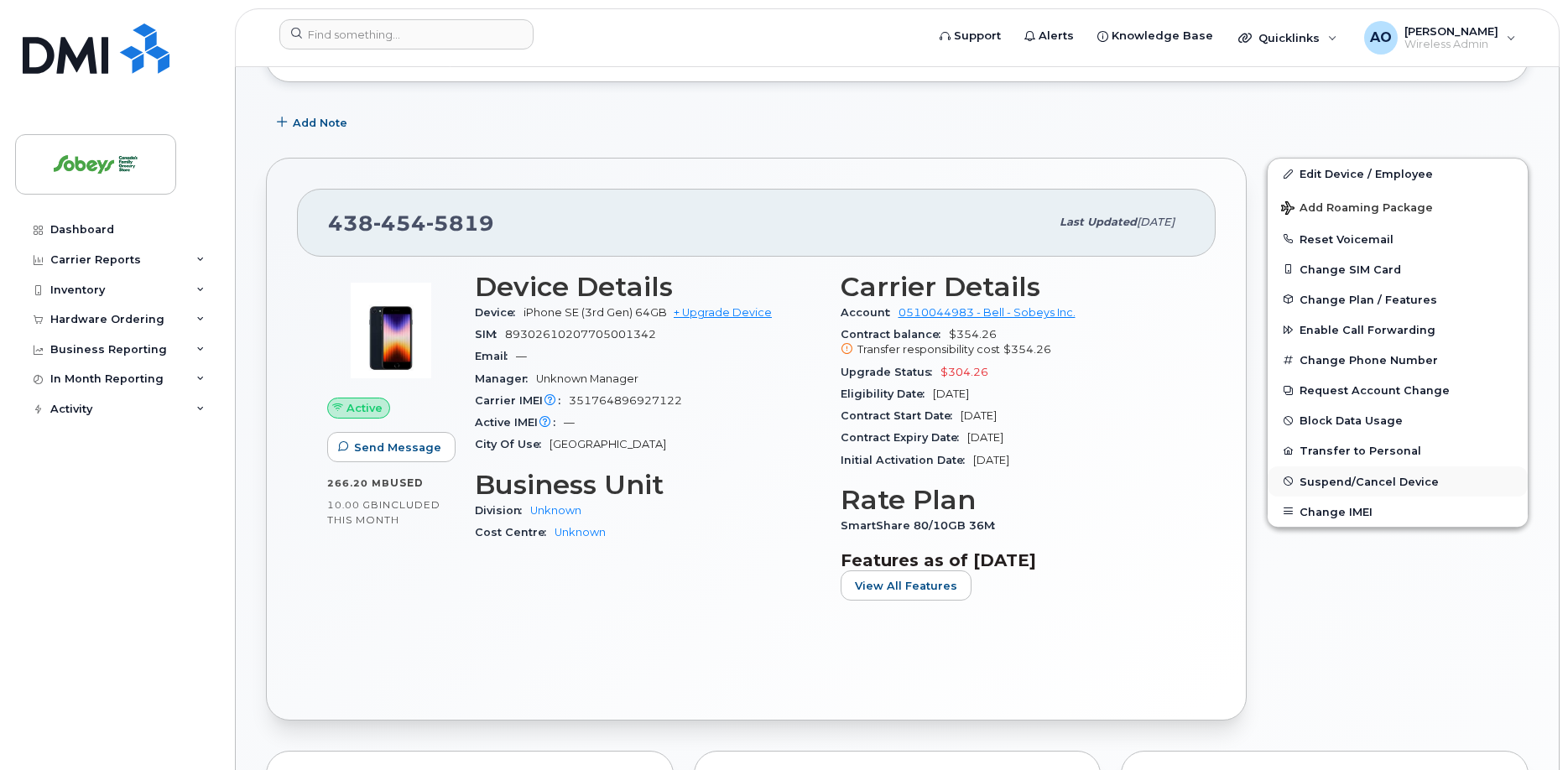
click at [1372, 475] on span "Suspend/Cancel Device" at bounding box center [1369, 481] width 139 height 13
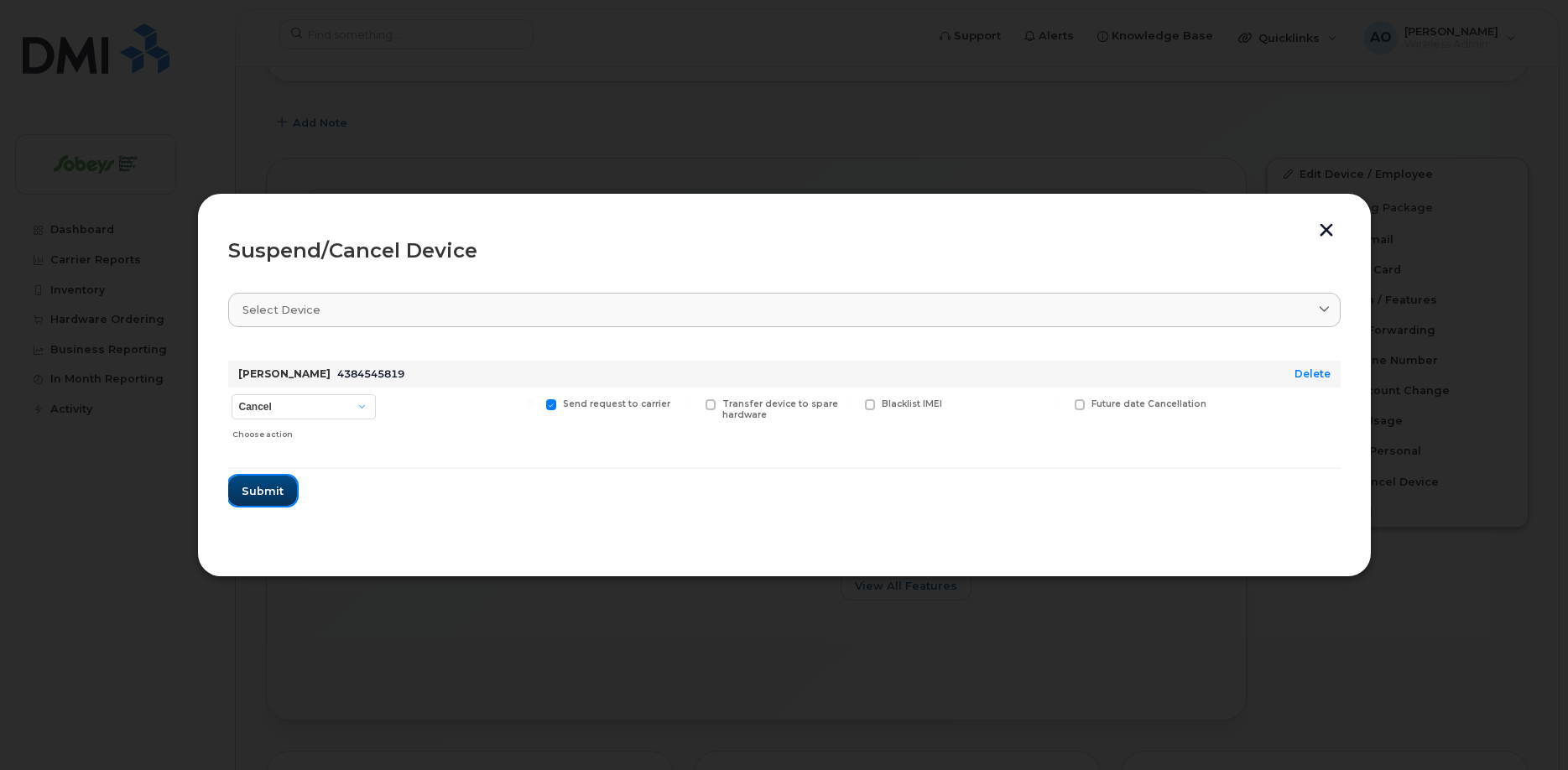
click at [261, 495] on span "Submit" at bounding box center [262, 491] width 42 height 16
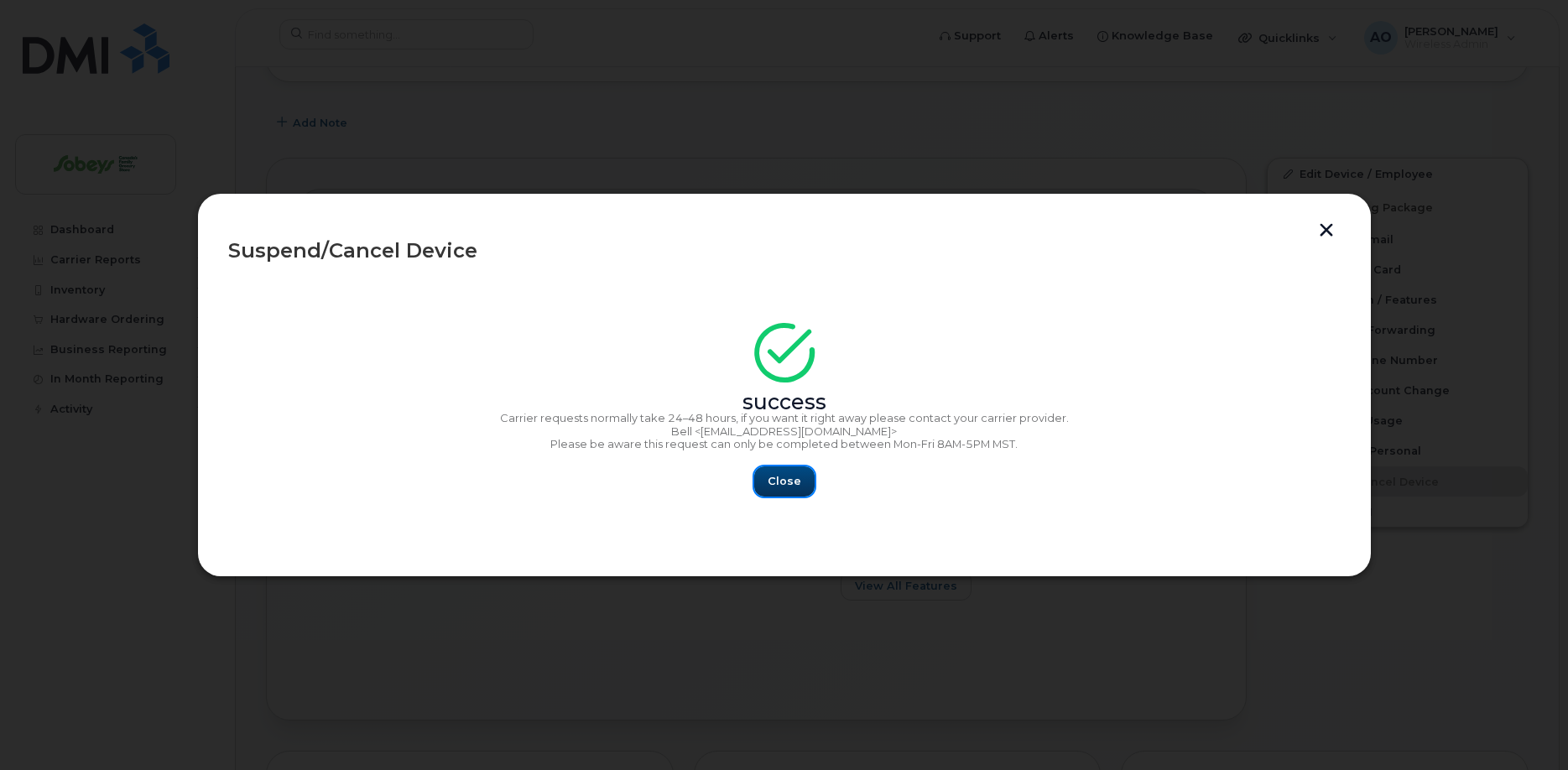
click at [771, 484] on span "Close" at bounding box center [784, 481] width 33 height 16
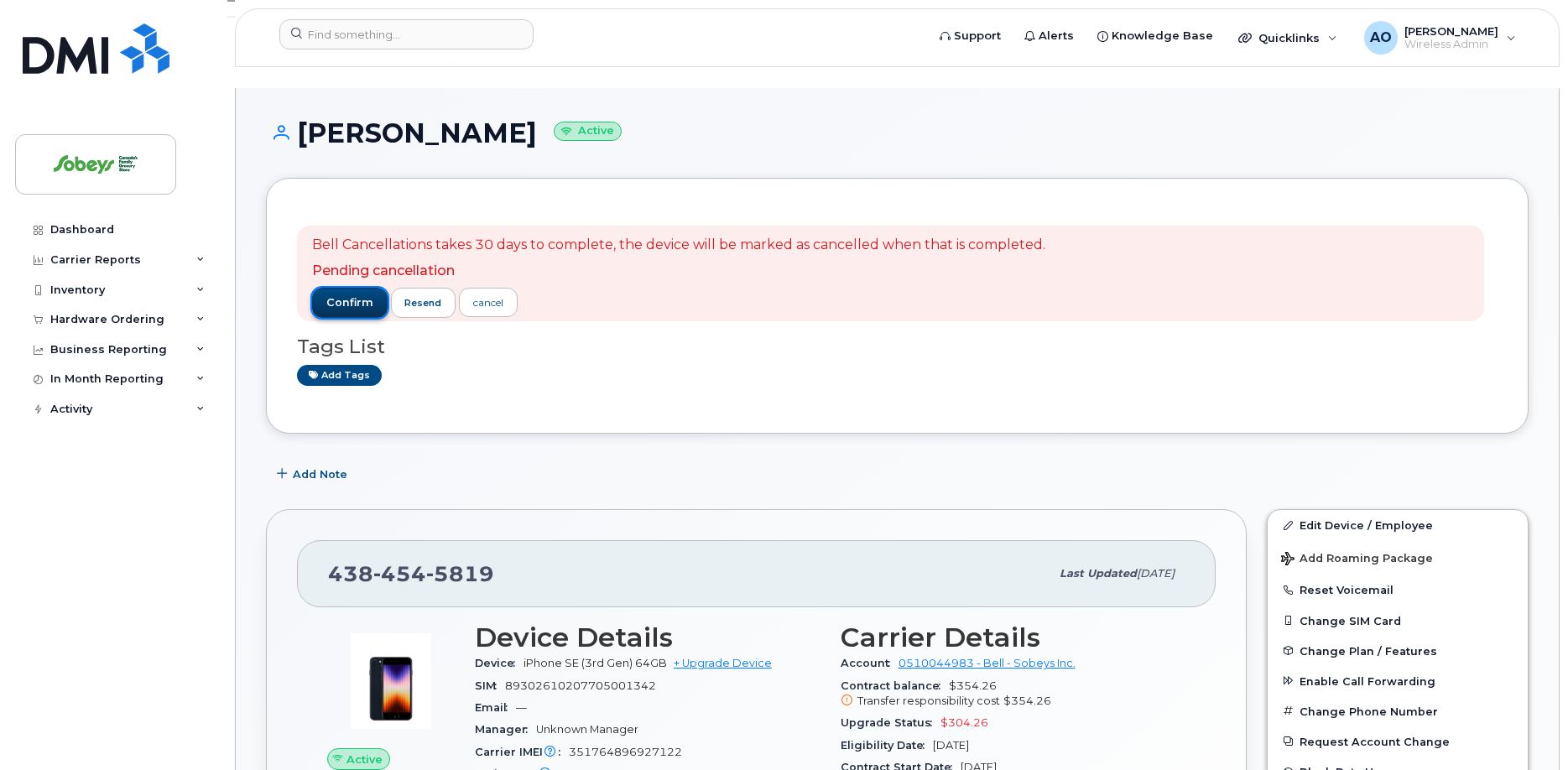
click at [363, 296] on span "confirm" at bounding box center [349, 303] width 47 height 15
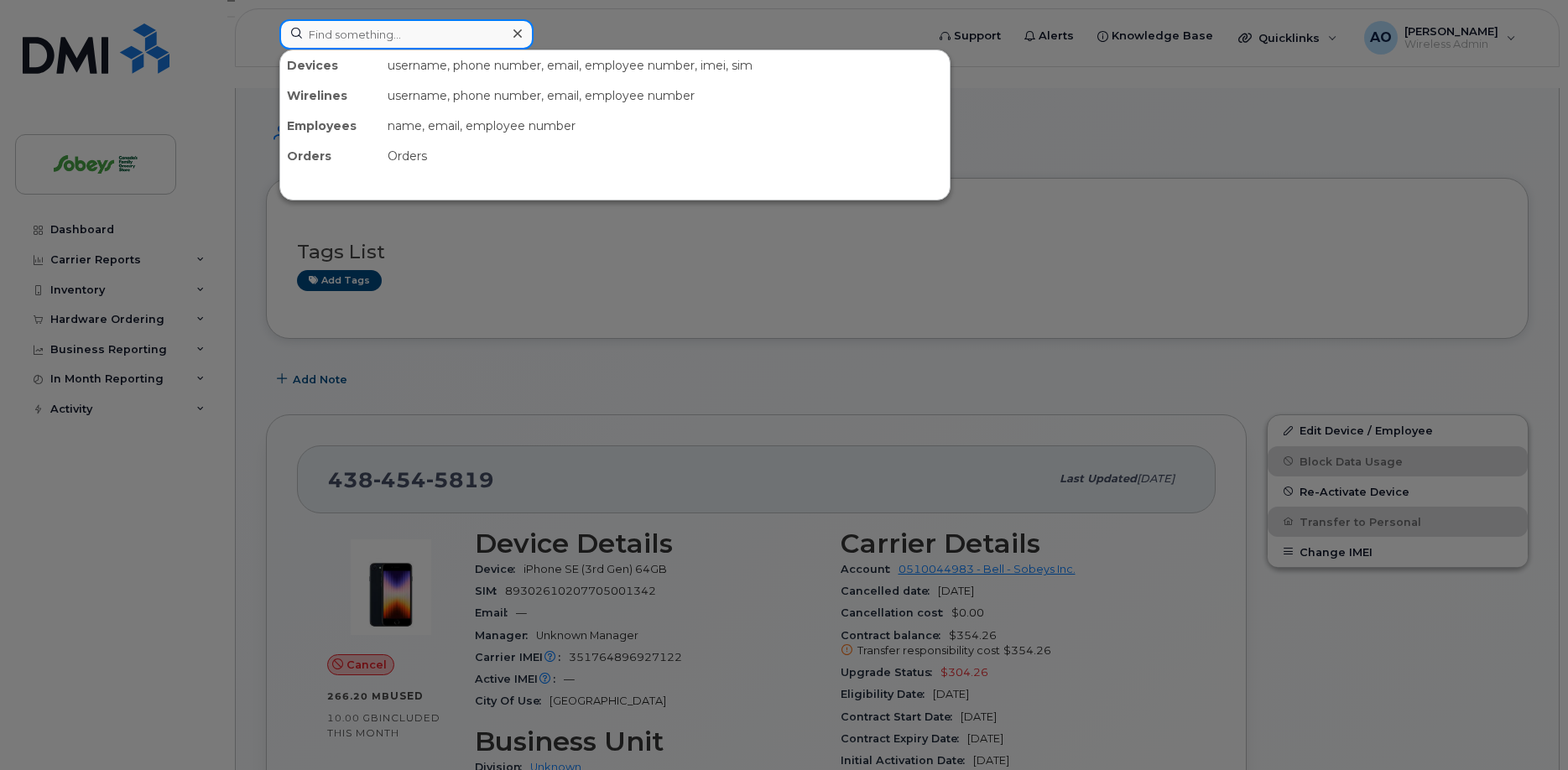
click at [439, 29] on input at bounding box center [406, 35] width 254 height 31
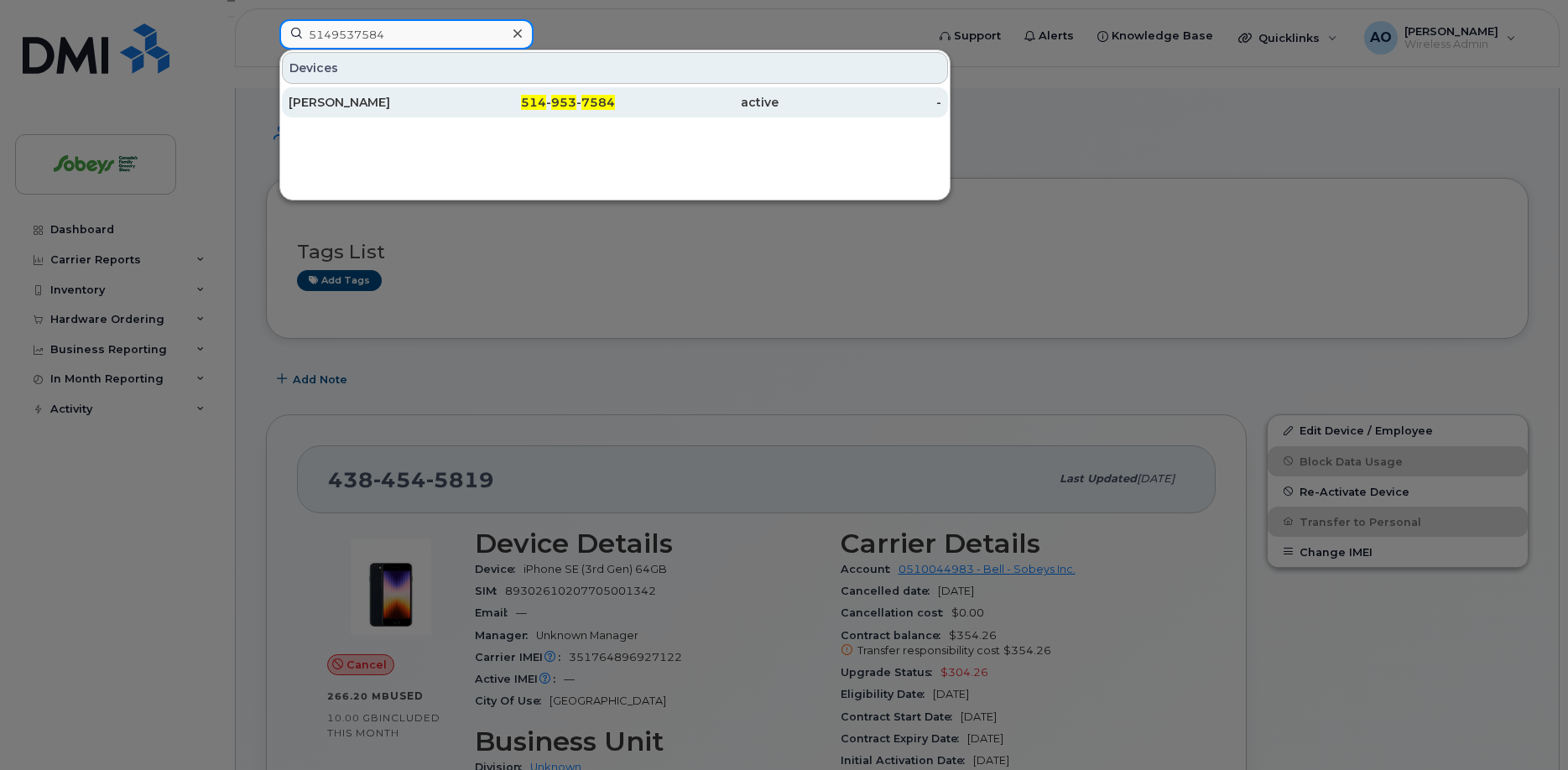
type input "5149537584"
click at [396, 105] on div "[PERSON_NAME]" at bounding box center [371, 103] width 164 height 17
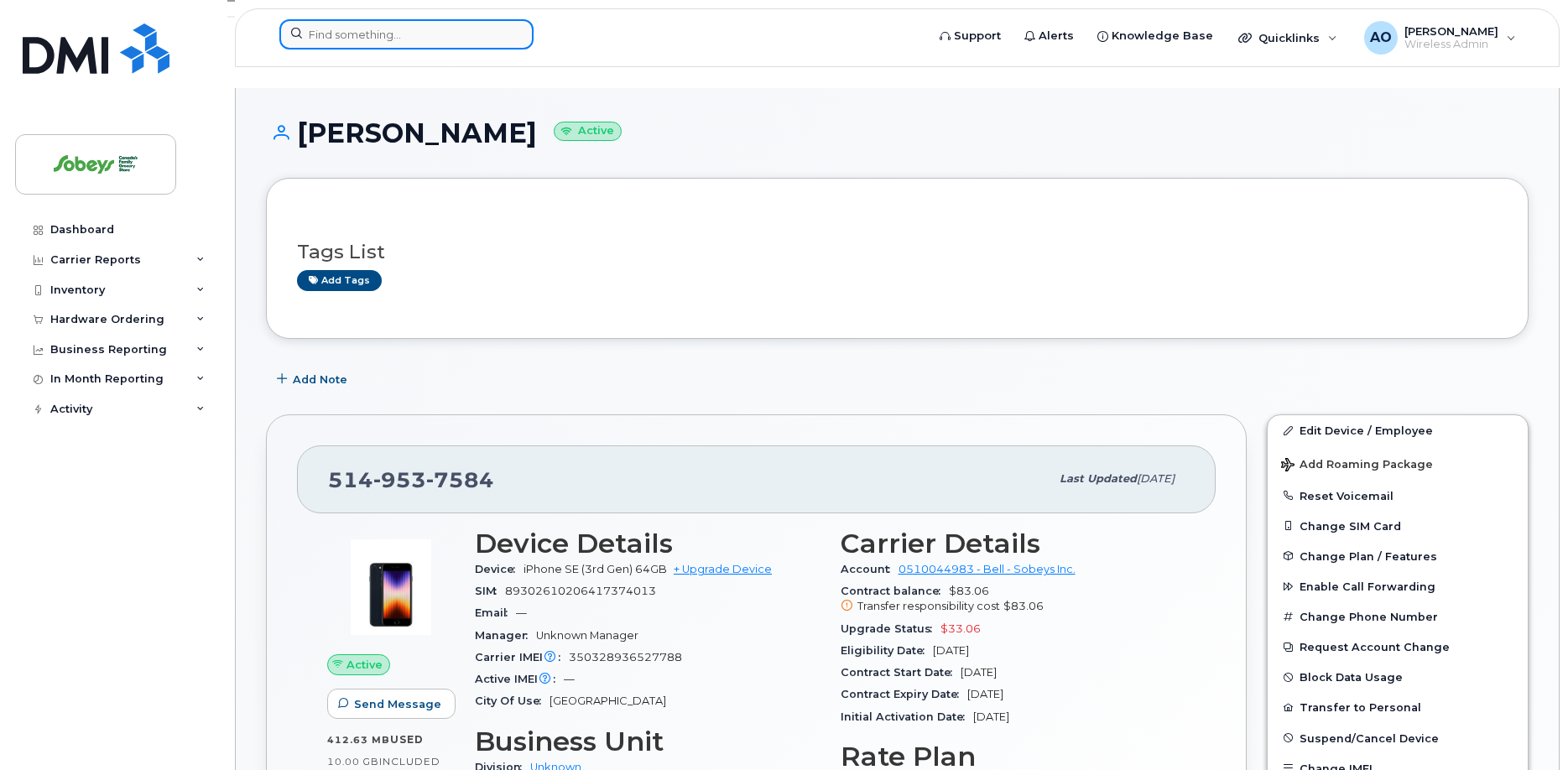
click at [328, 42] on input at bounding box center [406, 35] width 254 height 31
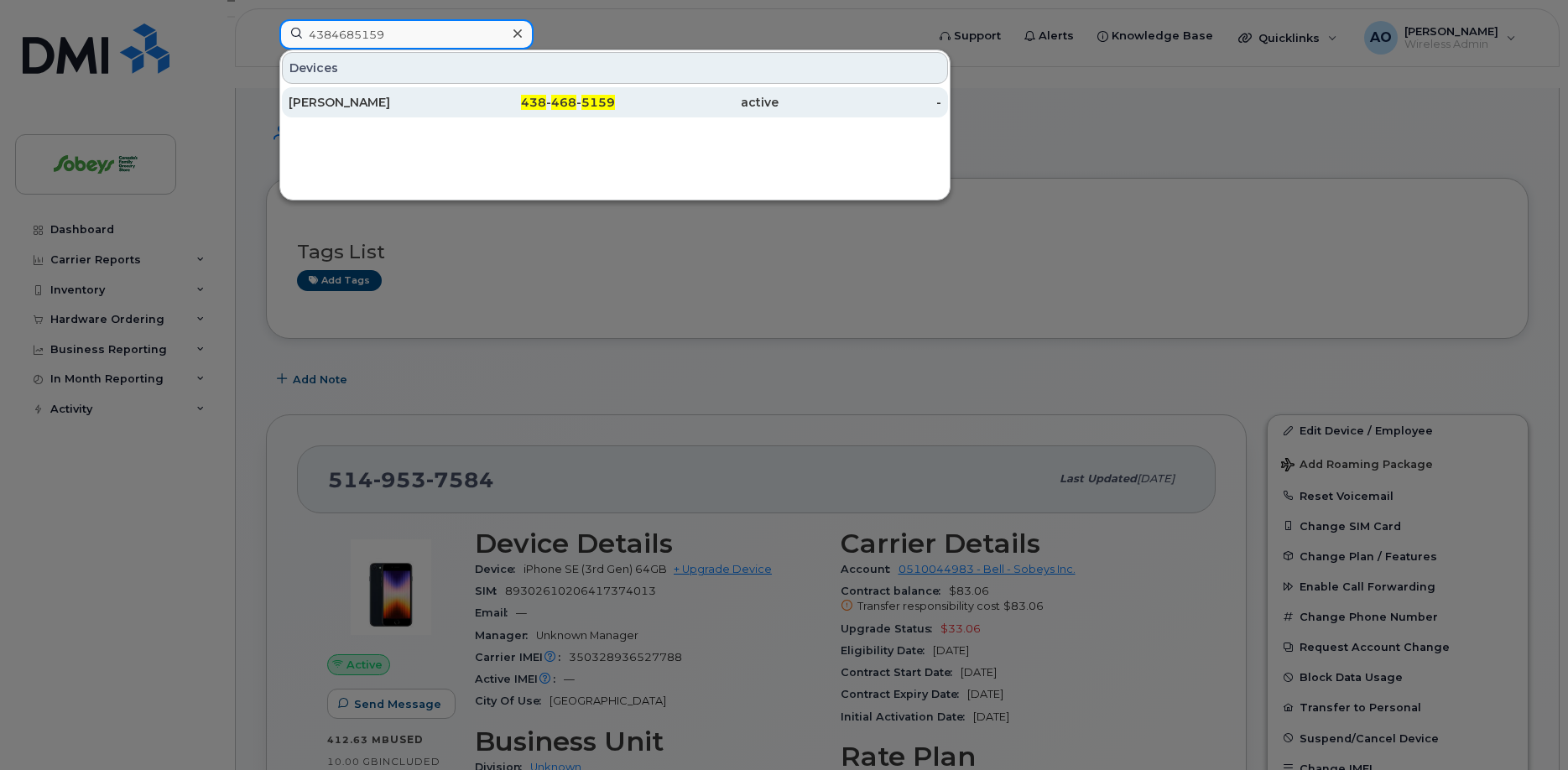
type input "4384685159"
click at [303, 105] on div "Marie-claude Céré" at bounding box center [371, 103] width 164 height 17
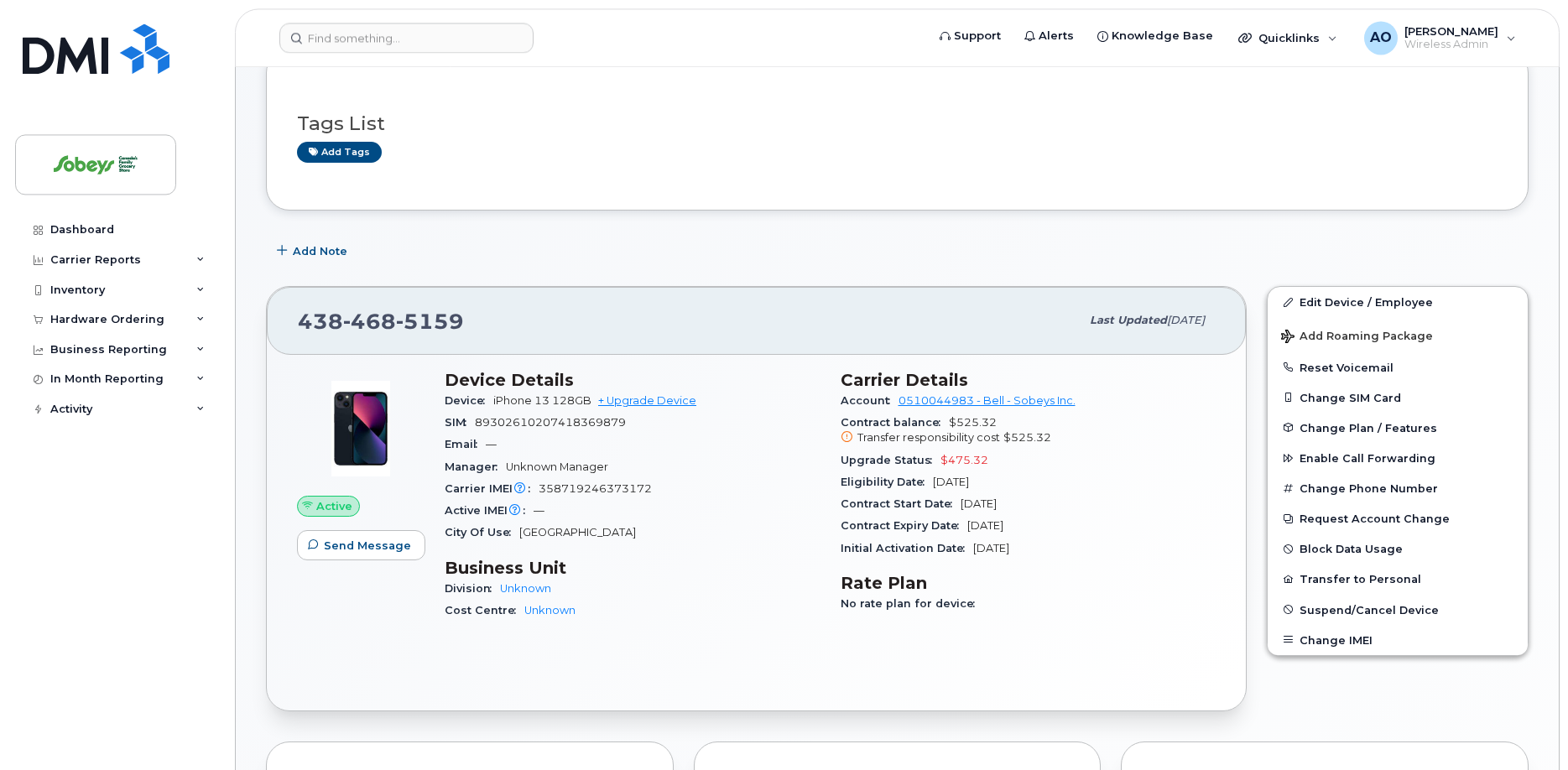
scroll to position [86, 0]
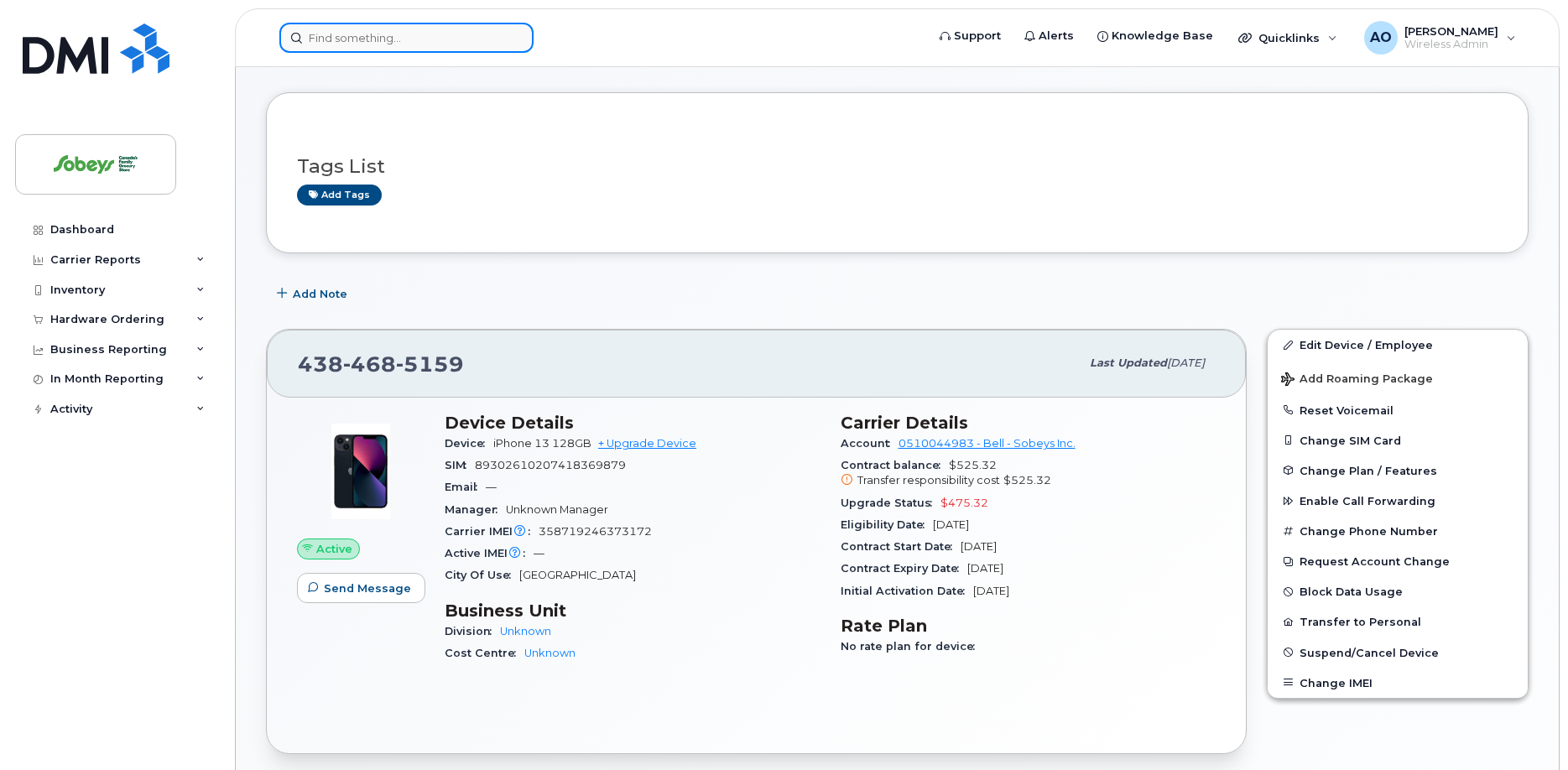
click at [443, 32] on input at bounding box center [406, 38] width 254 height 31
paste input "Julien.Proulx@Sobeys.com"
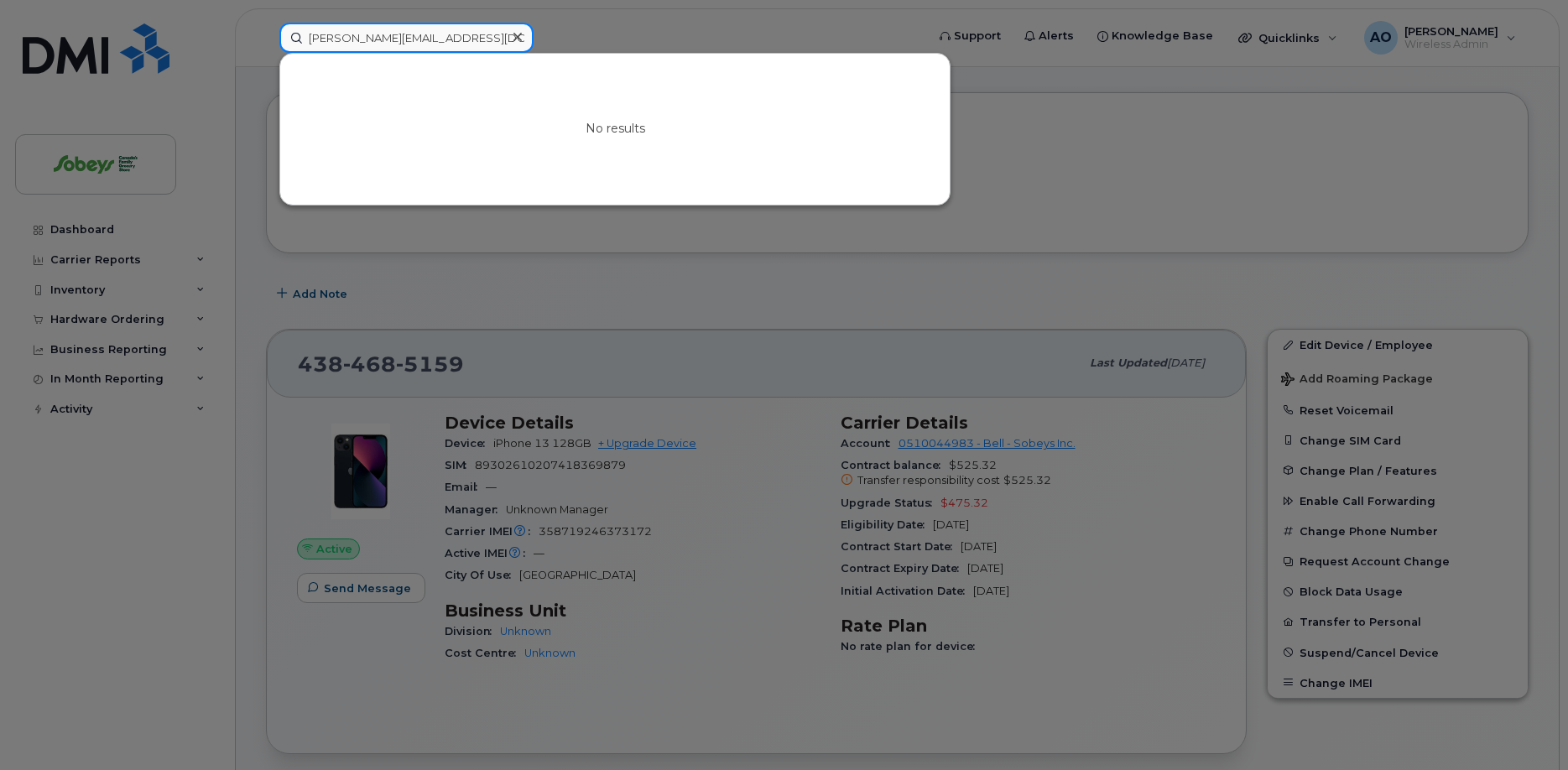
drag, startPoint x: 378, startPoint y: 33, endPoint x: 818, endPoint y: 58, distance: 440.7
click at [534, 43] on input "Julien.Proulx@Sobeys.com" at bounding box center [406, 38] width 254 height 31
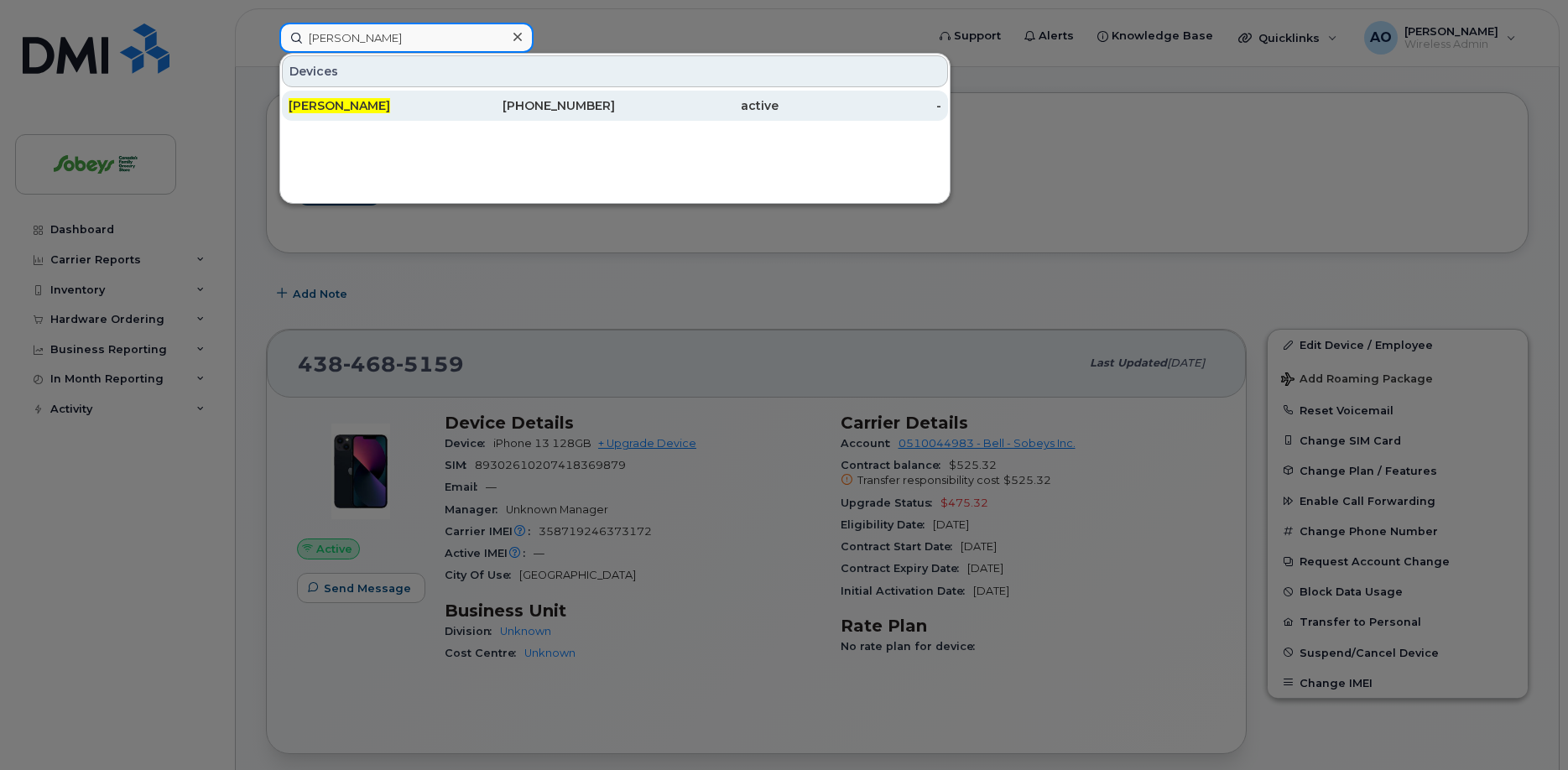
type input "[PERSON_NAME]"
click at [630, 107] on div "active" at bounding box center [697, 106] width 164 height 17
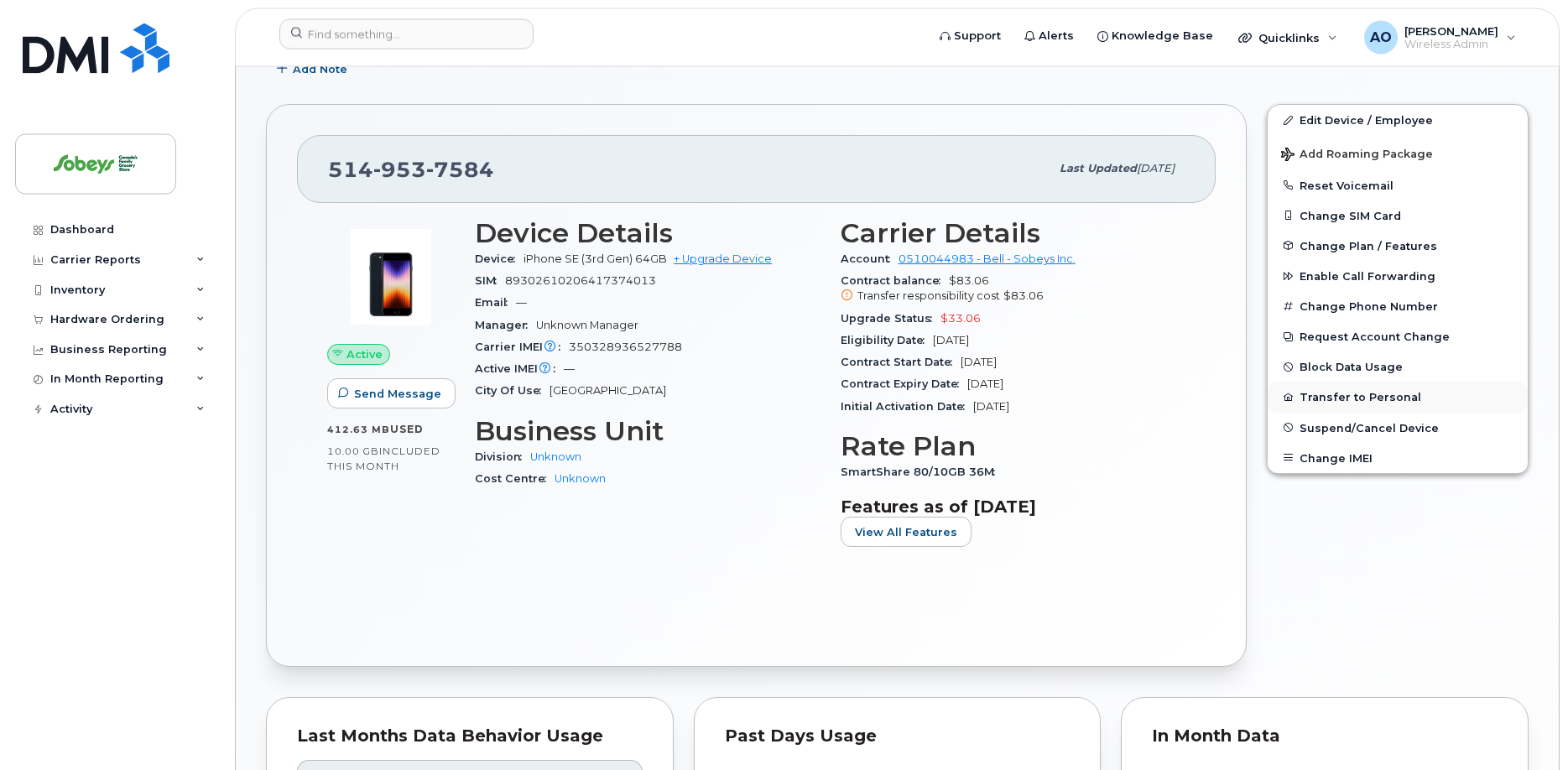
scroll to position [257, 0]
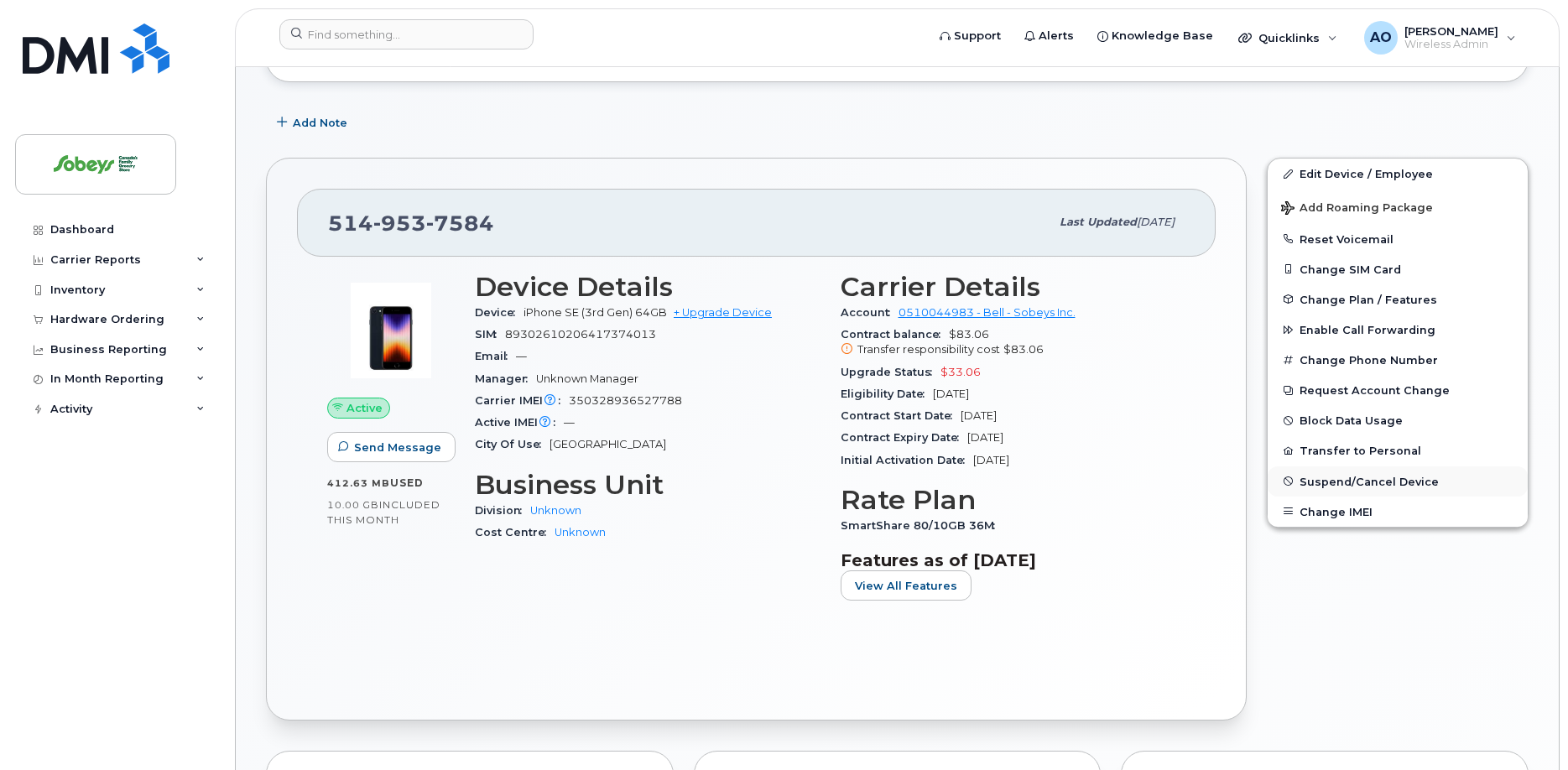
click at [1394, 475] on span "Suspend/Cancel Device" at bounding box center [1369, 481] width 139 height 13
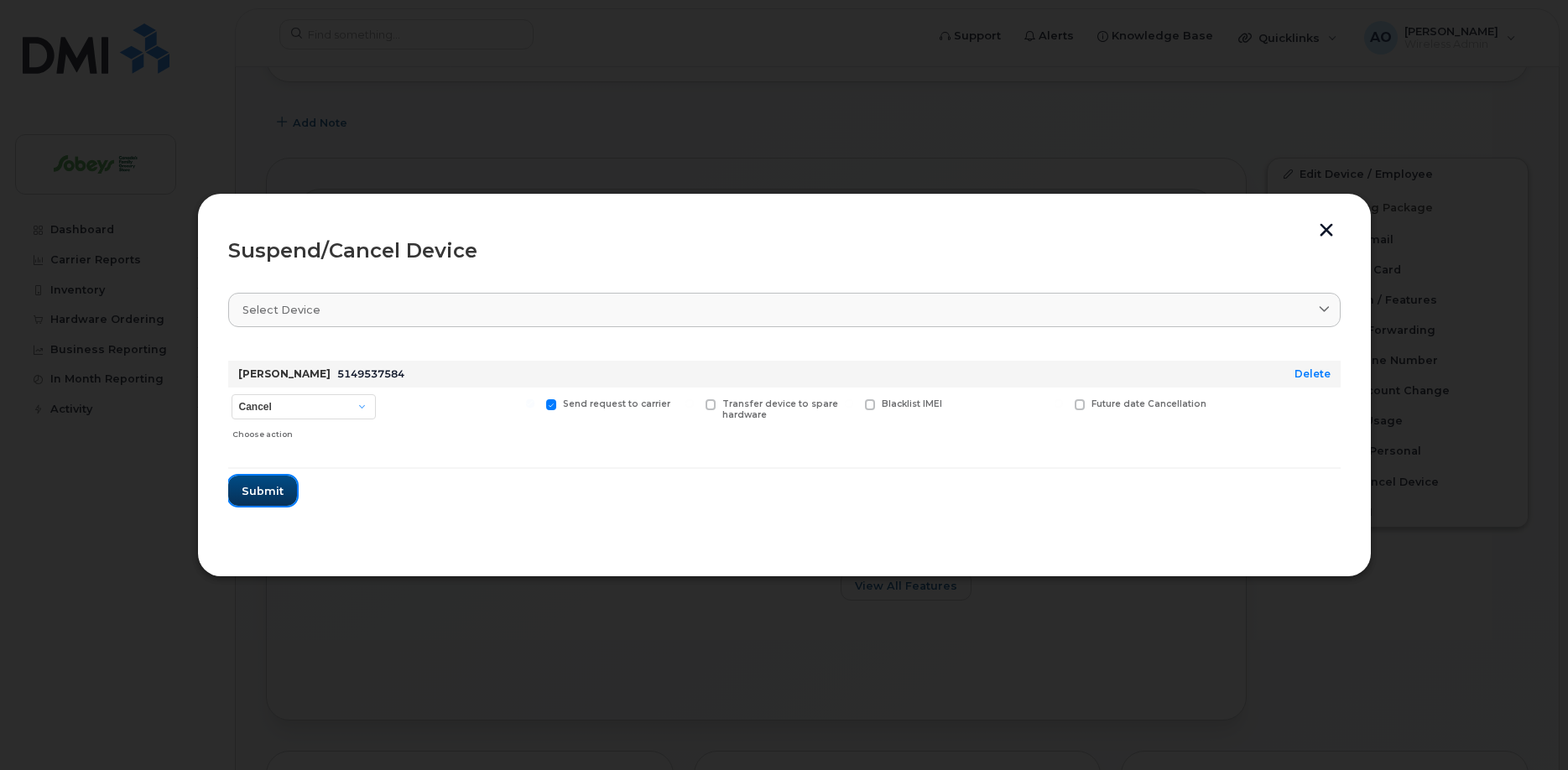
click at [266, 494] on span "Submit" at bounding box center [262, 491] width 42 height 16
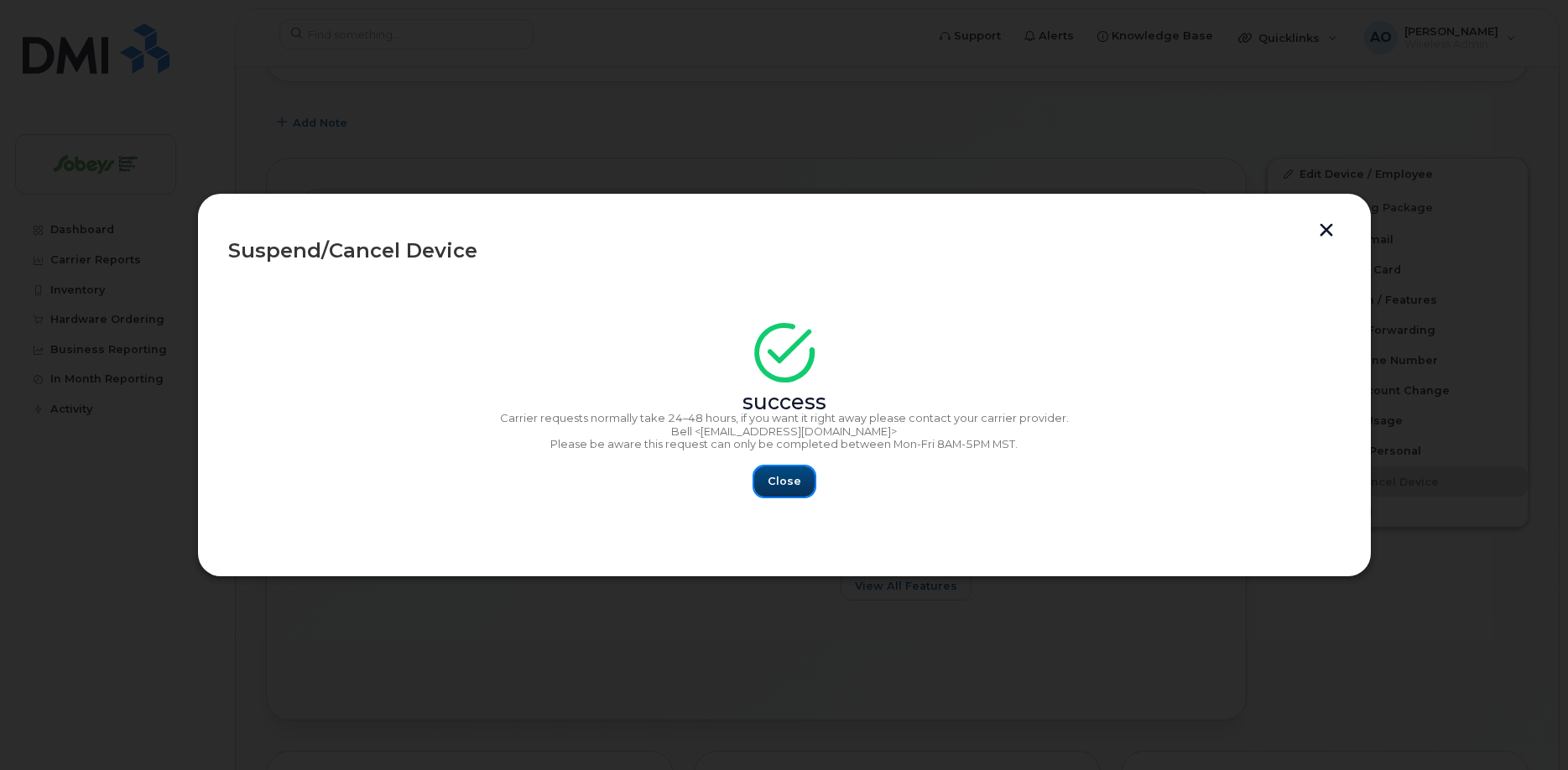
click at [773, 469] on button "Close" at bounding box center [784, 482] width 60 height 31
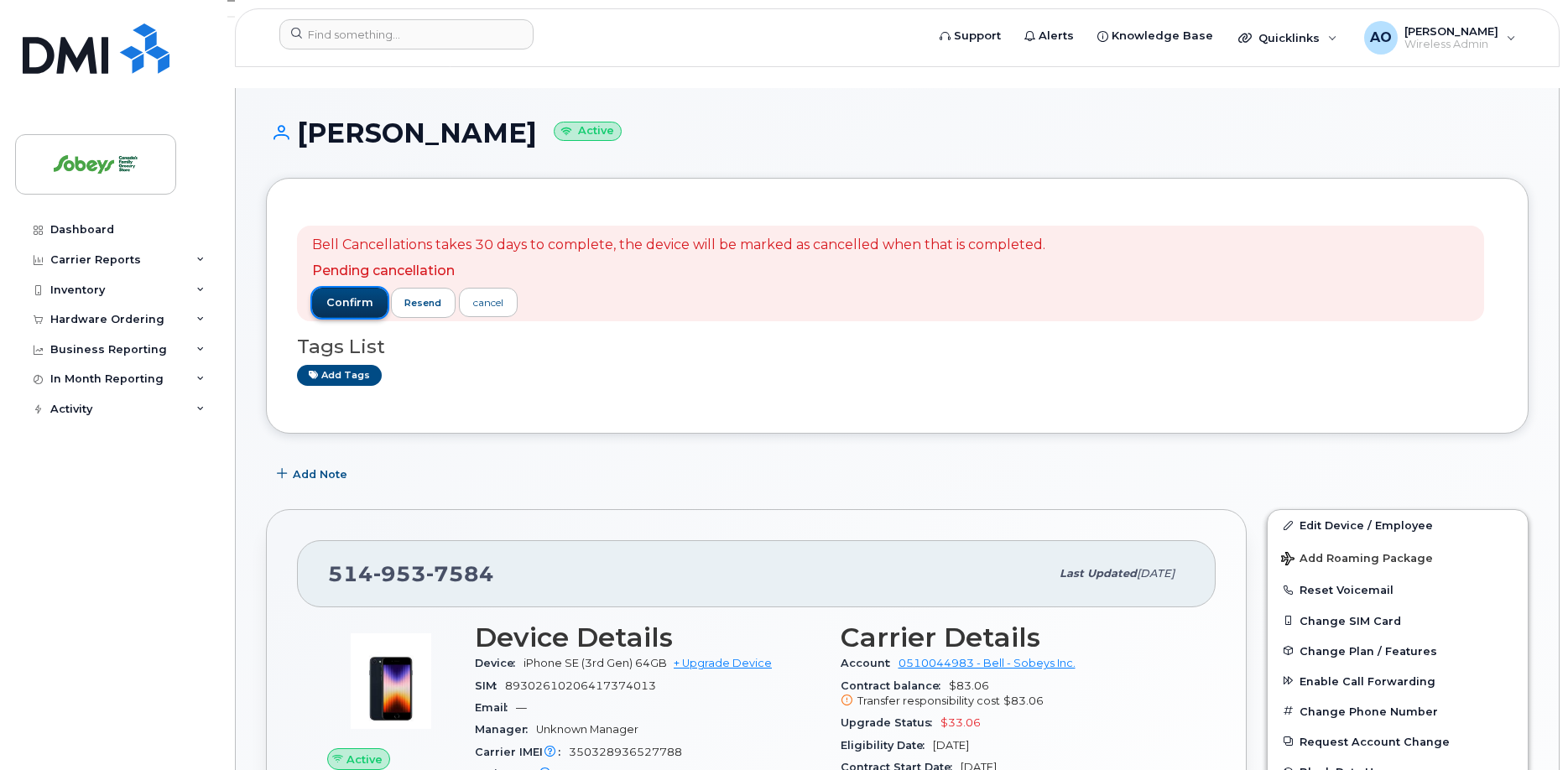
click at [365, 296] on span "confirm" at bounding box center [349, 303] width 47 height 15
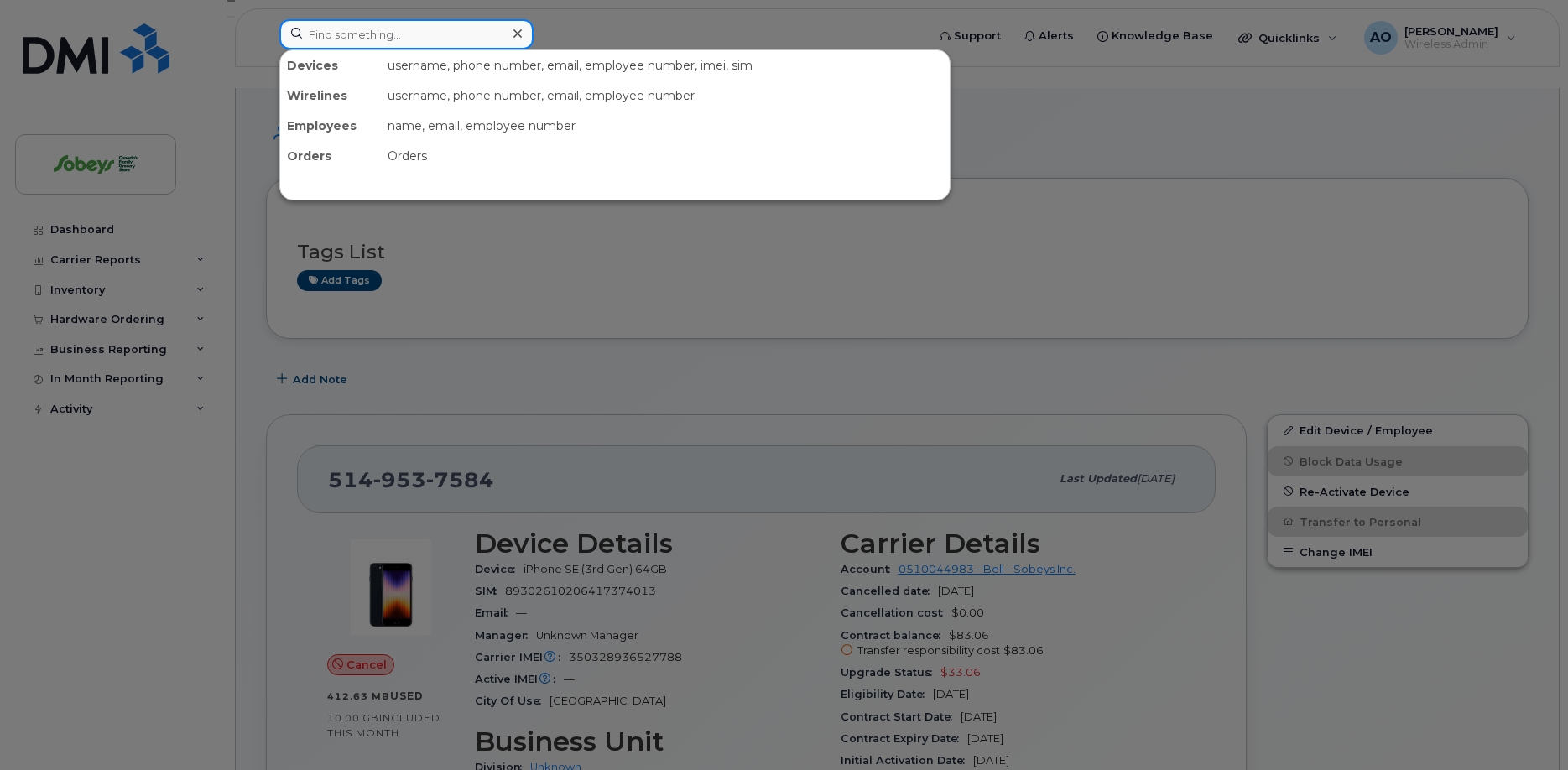
click at [355, 45] on input at bounding box center [406, 35] width 254 height 31
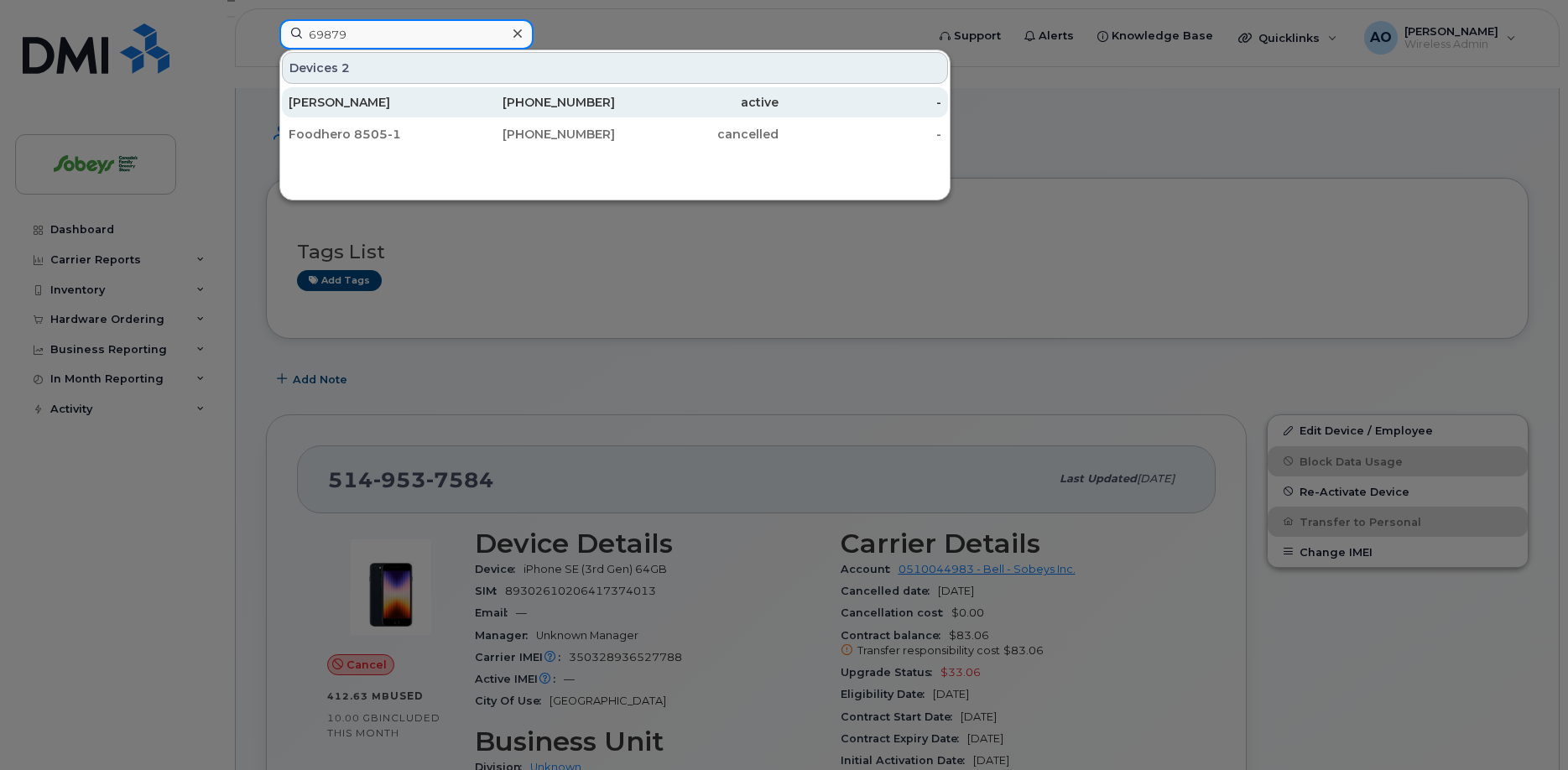
type input "69879"
click at [390, 105] on div "[PERSON_NAME]" at bounding box center [371, 103] width 164 height 17
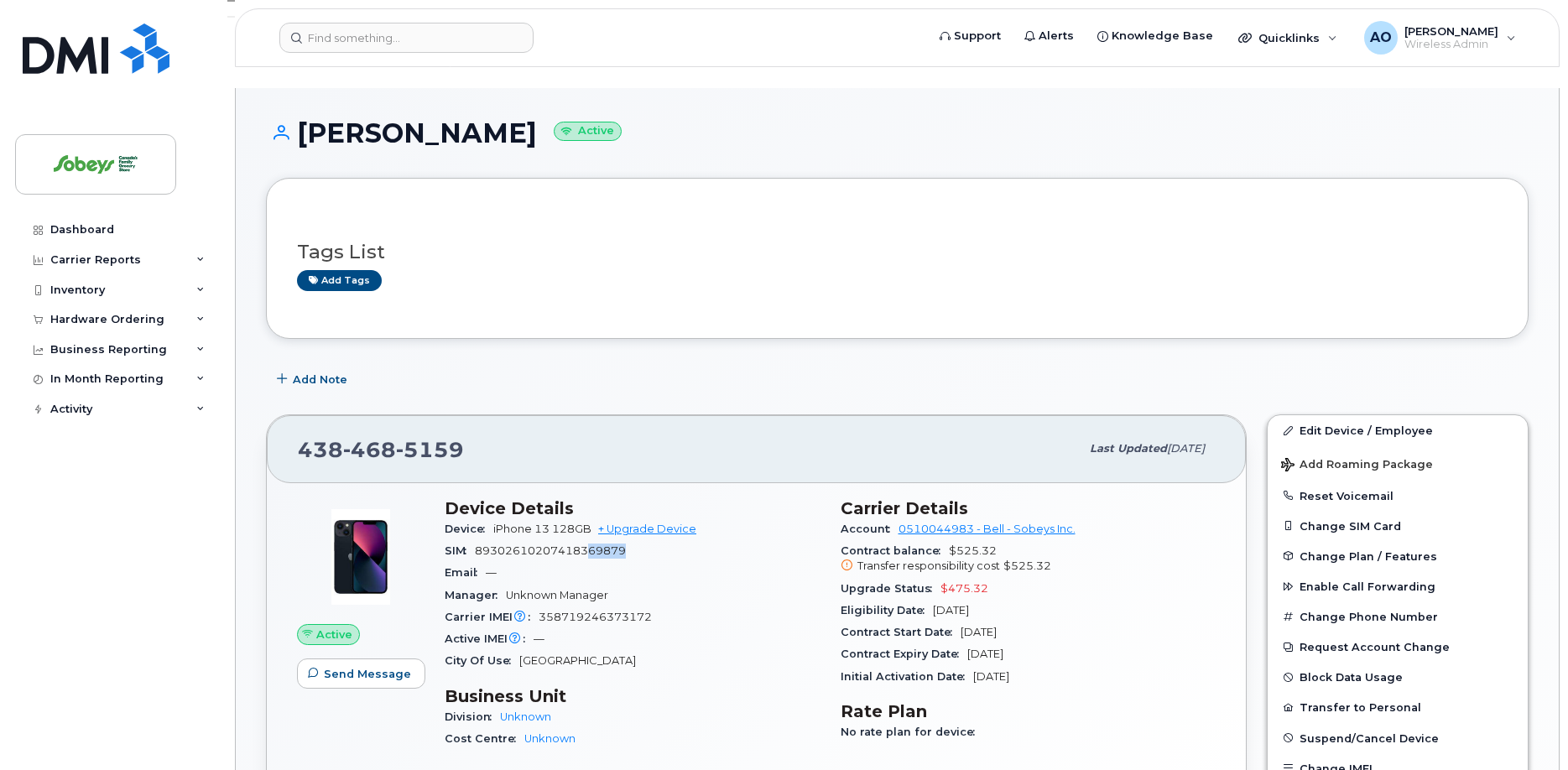
drag, startPoint x: 590, startPoint y: 530, endPoint x: 630, endPoint y: 530, distance: 40.0
click at [630, 541] on div "SIM 89302610207418369879" at bounding box center [632, 552] width 376 height 22
click at [579, 365] on div "Add Note" at bounding box center [897, 380] width 1263 height 31
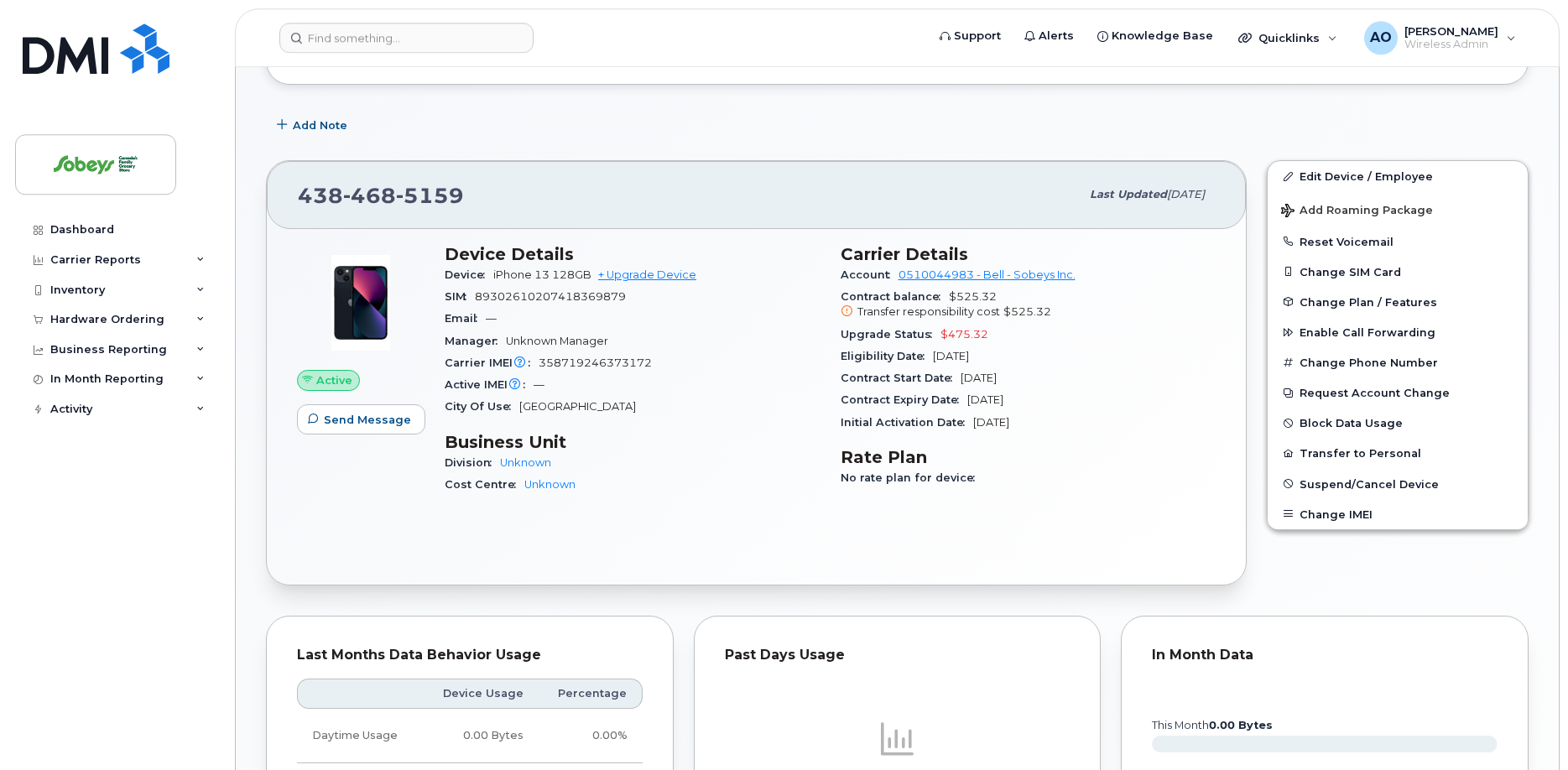
scroll to position [257, 0]
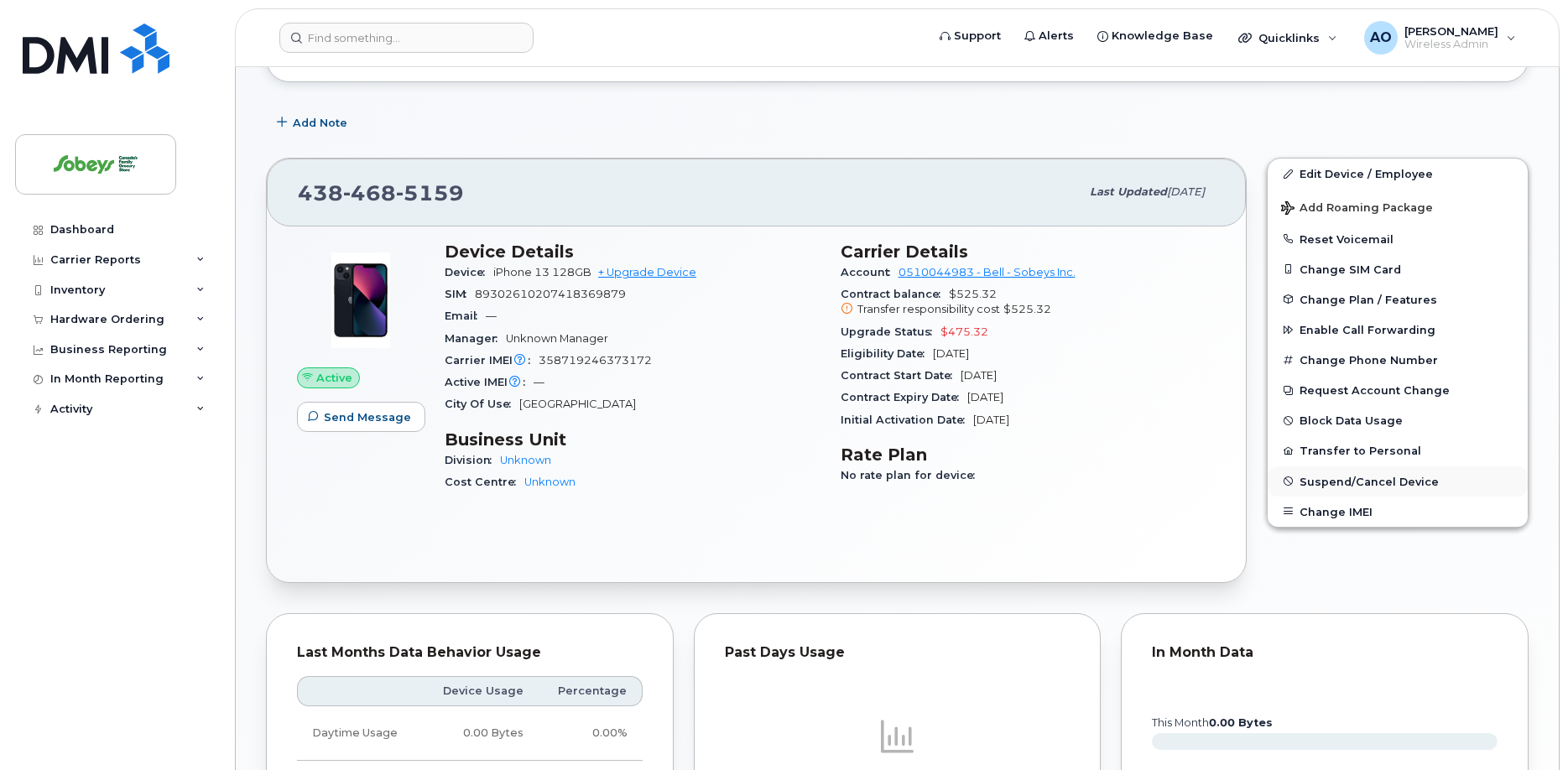
click at [1378, 475] on span "Suspend/Cancel Device" at bounding box center [1369, 481] width 139 height 13
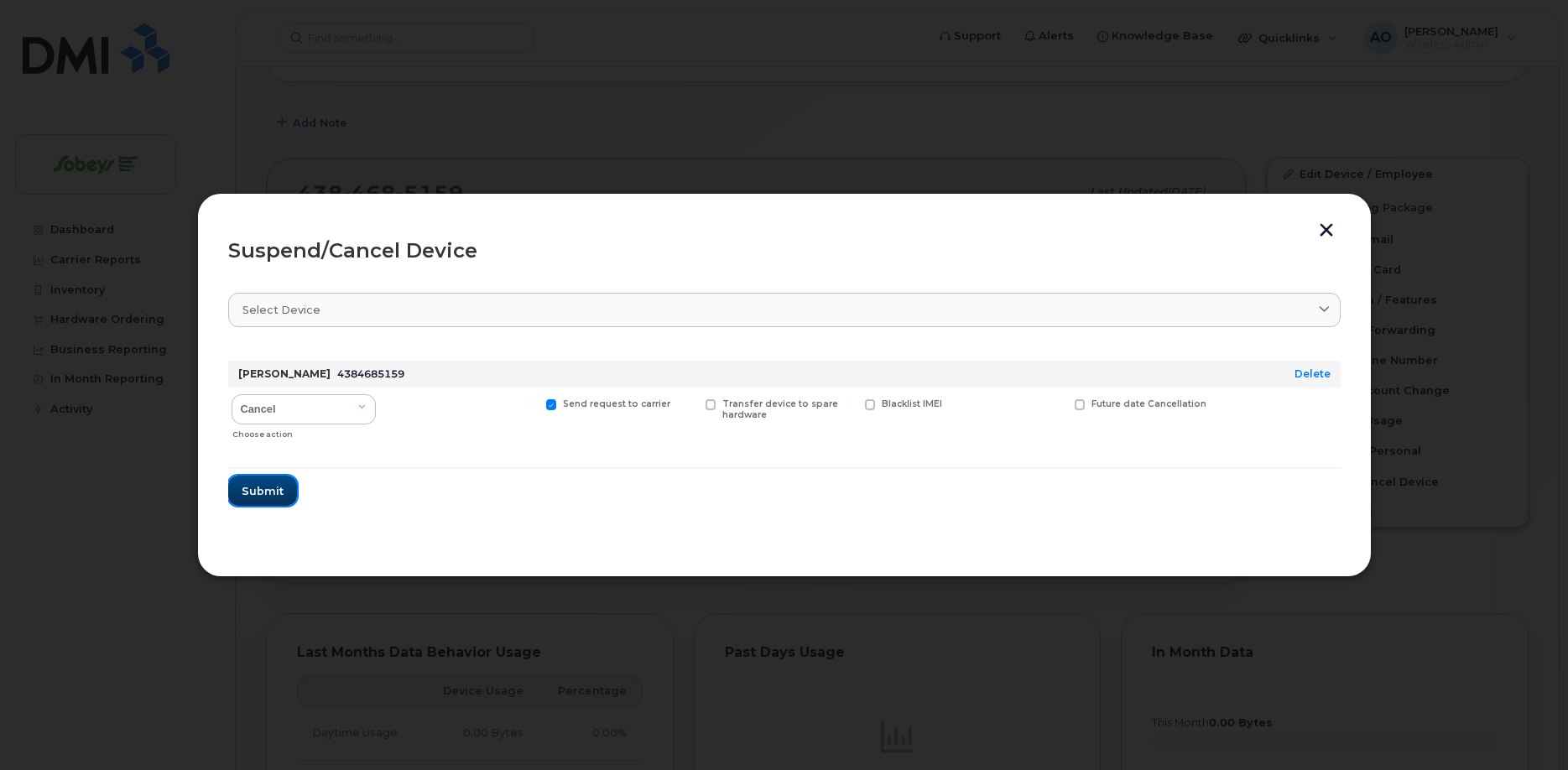
click at [266, 484] on span "Submit" at bounding box center [262, 491] width 42 height 16
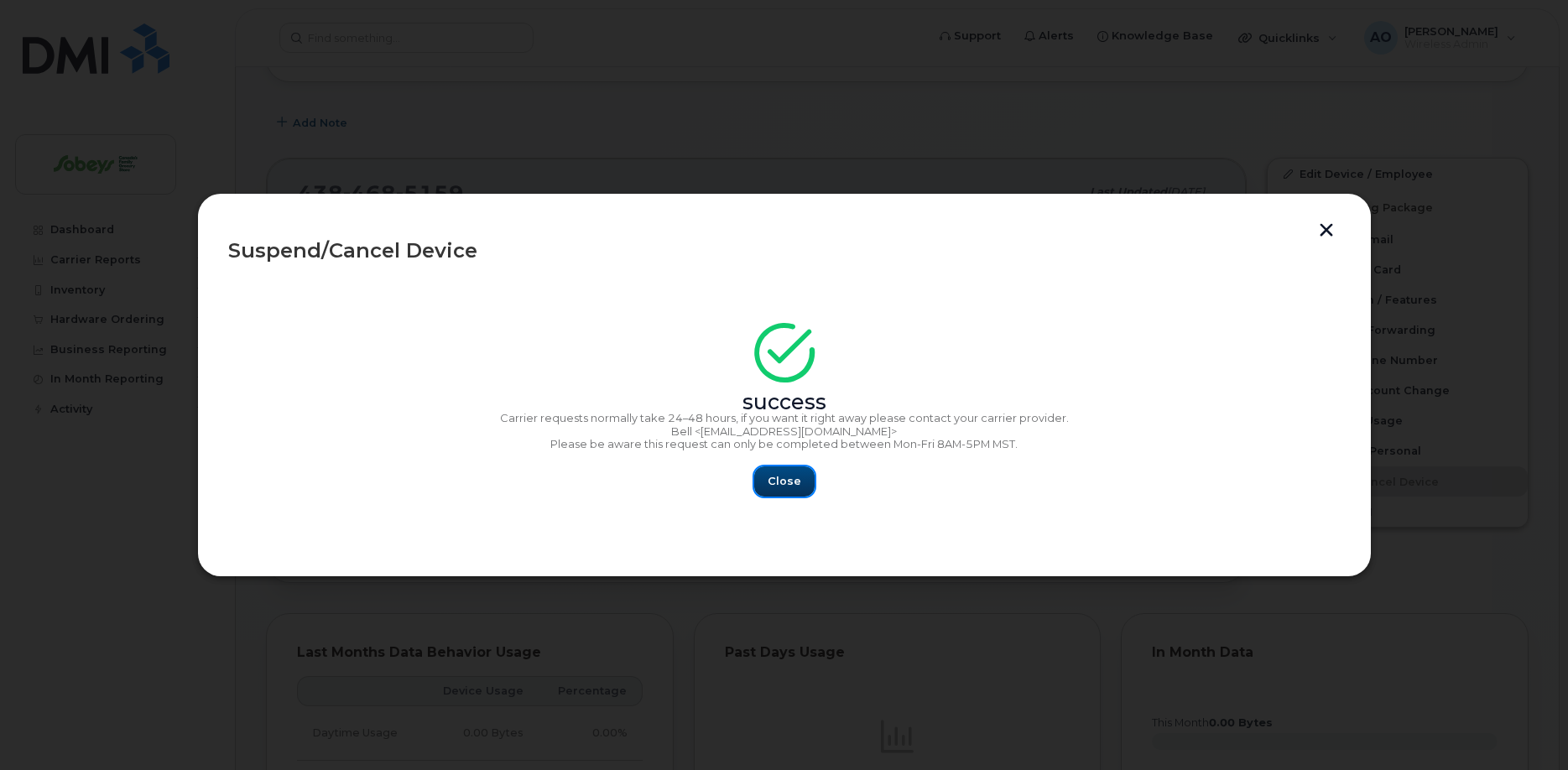
click at [778, 479] on span "Close" at bounding box center [784, 481] width 33 height 16
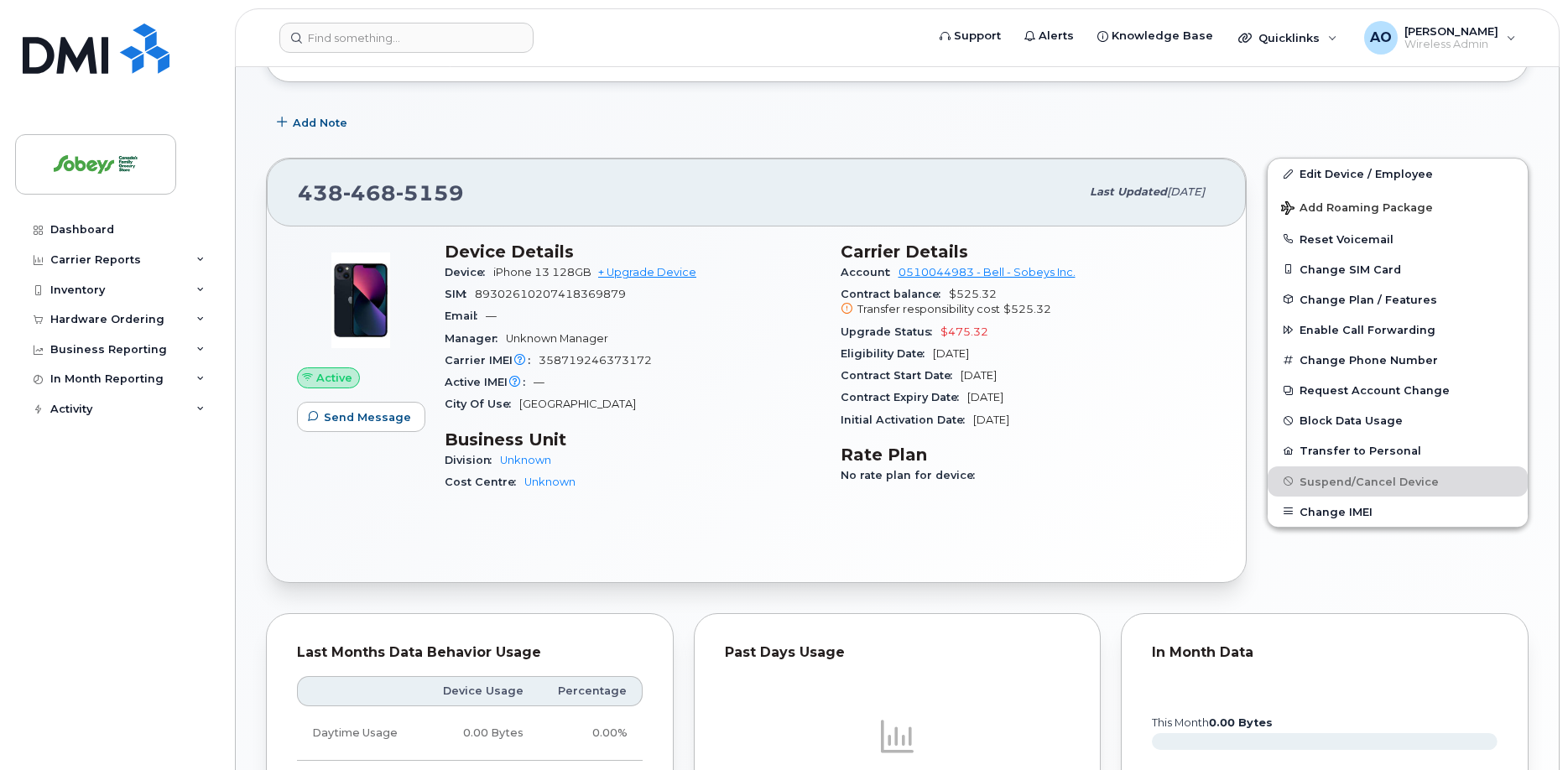
scroll to position [0, 0]
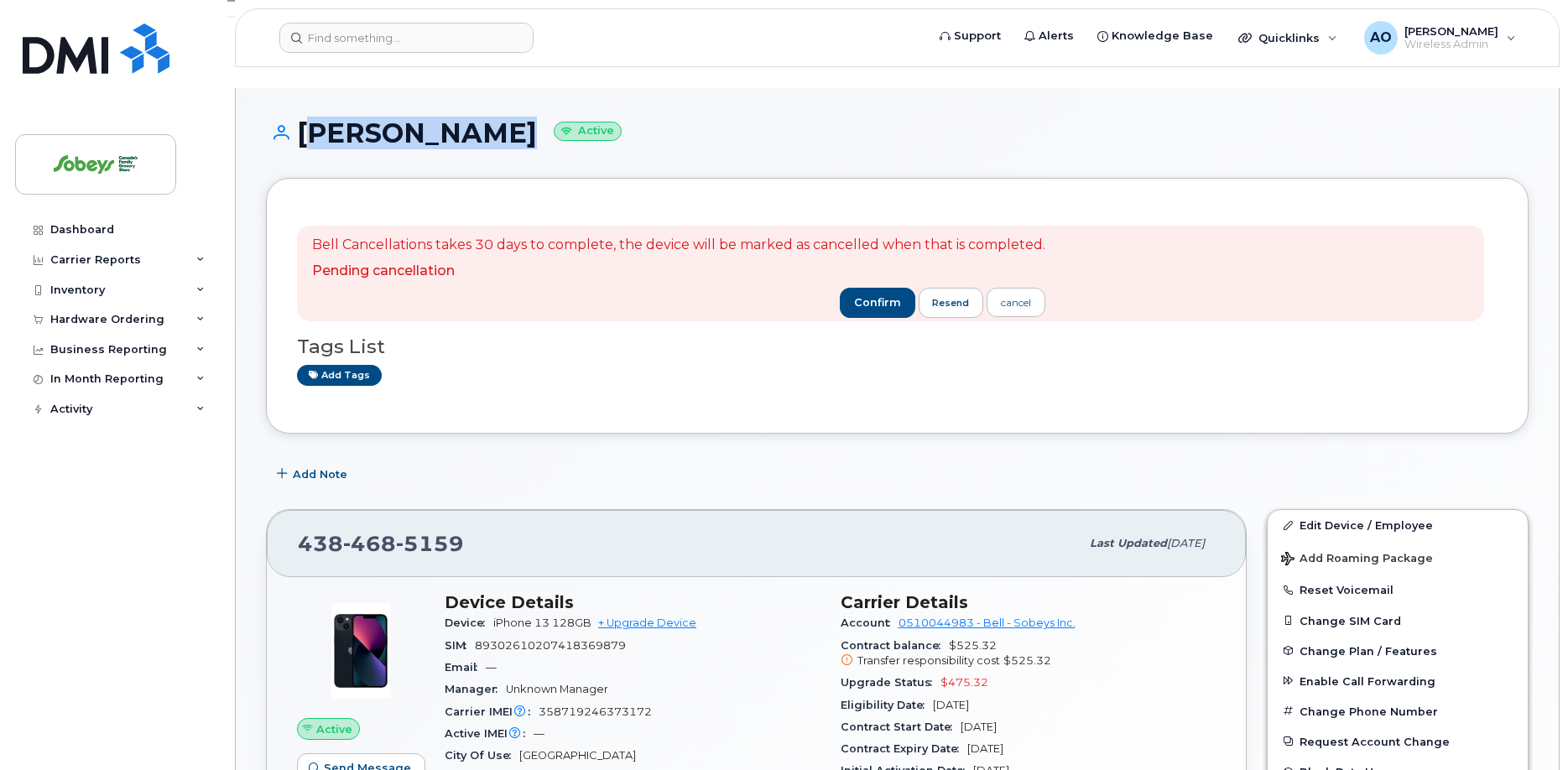
drag, startPoint x: 449, startPoint y: 115, endPoint x: 304, endPoint y: 111, distance: 145.1
click at [304, 118] on h1 "[PERSON_NAME] Active" at bounding box center [897, 133] width 1263 height 30
click at [881, 296] on span "confirm" at bounding box center [877, 303] width 47 height 15
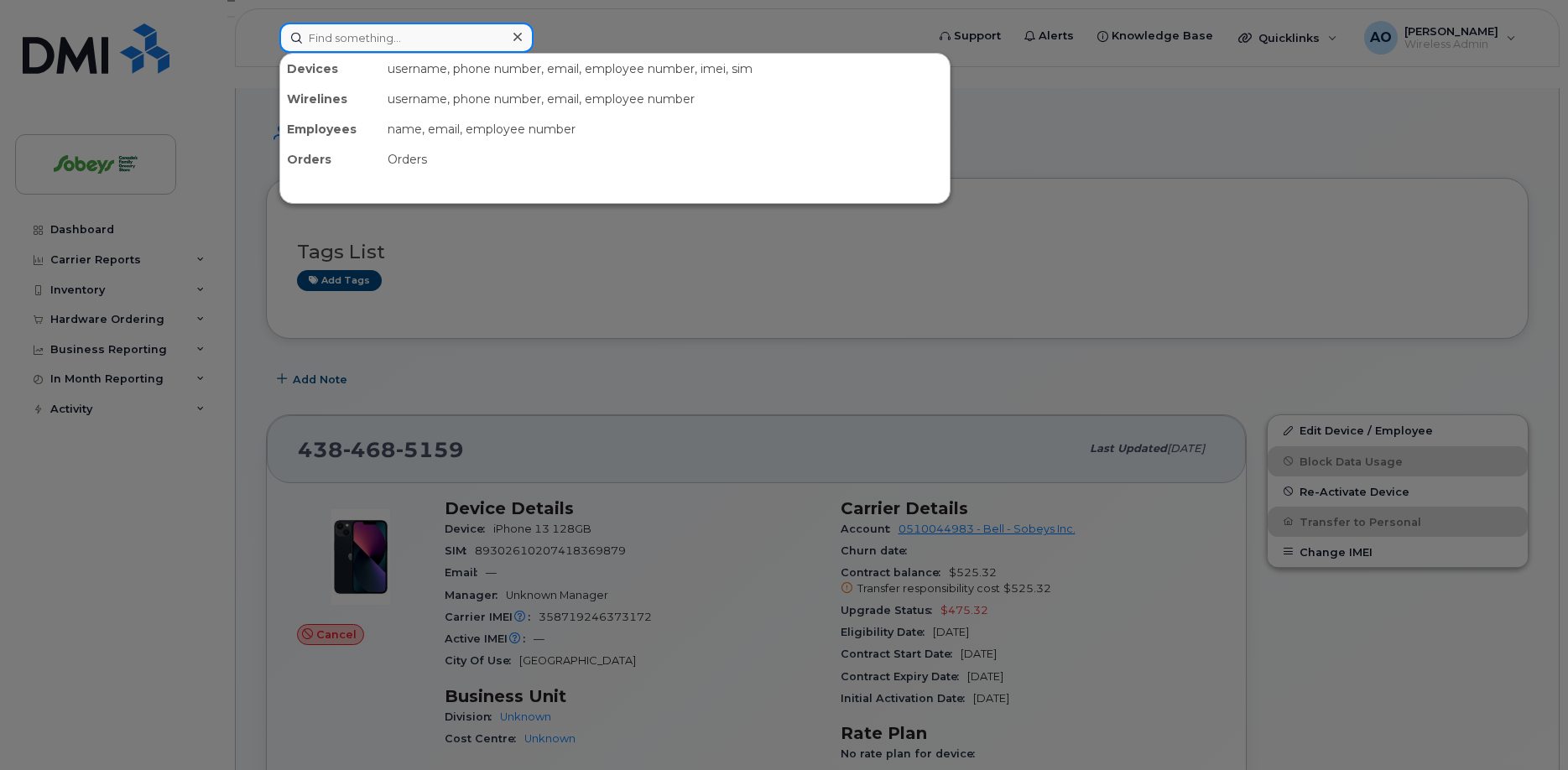
click at [422, 28] on input at bounding box center [406, 38] width 254 height 31
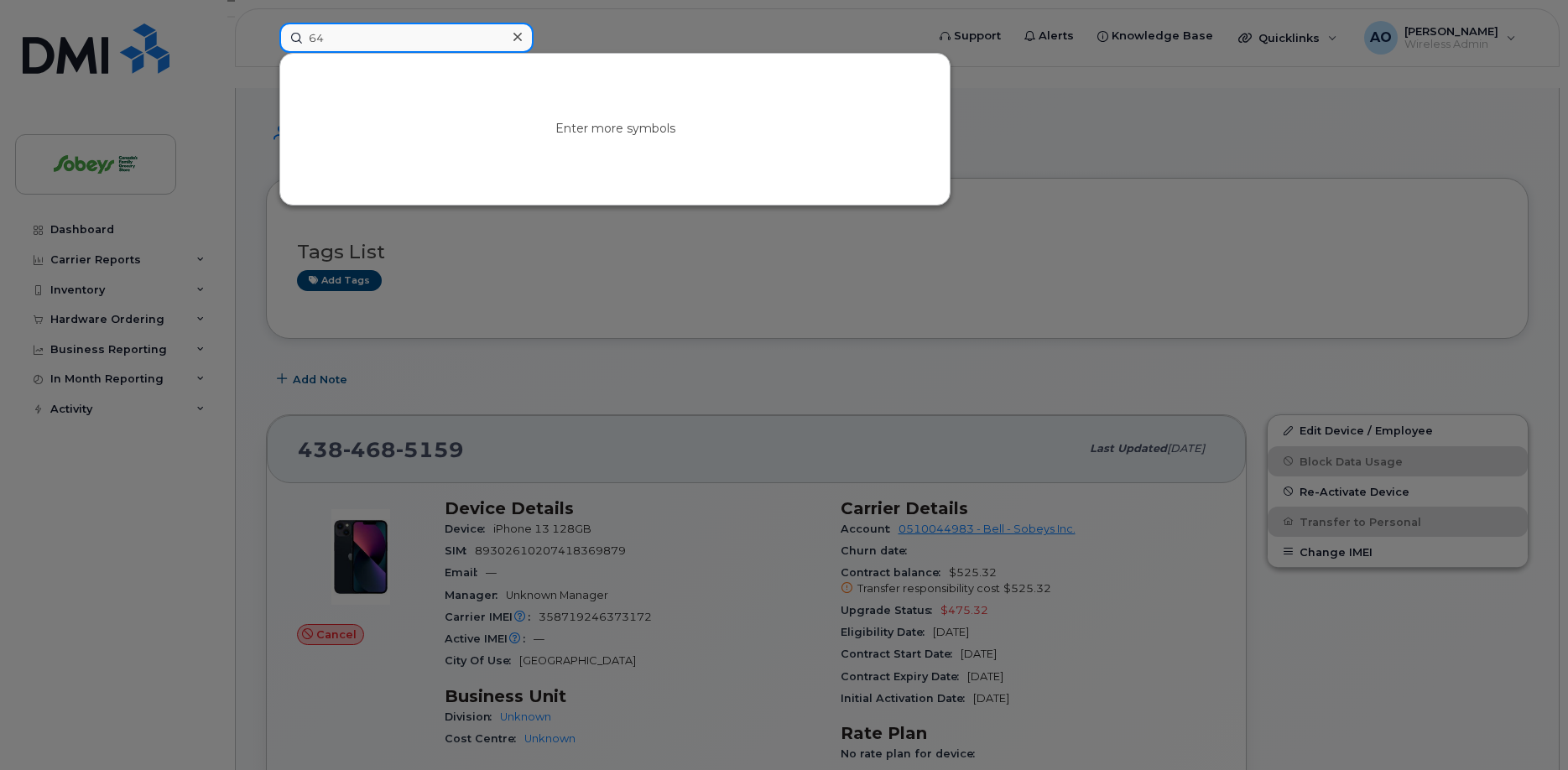
type input "6"
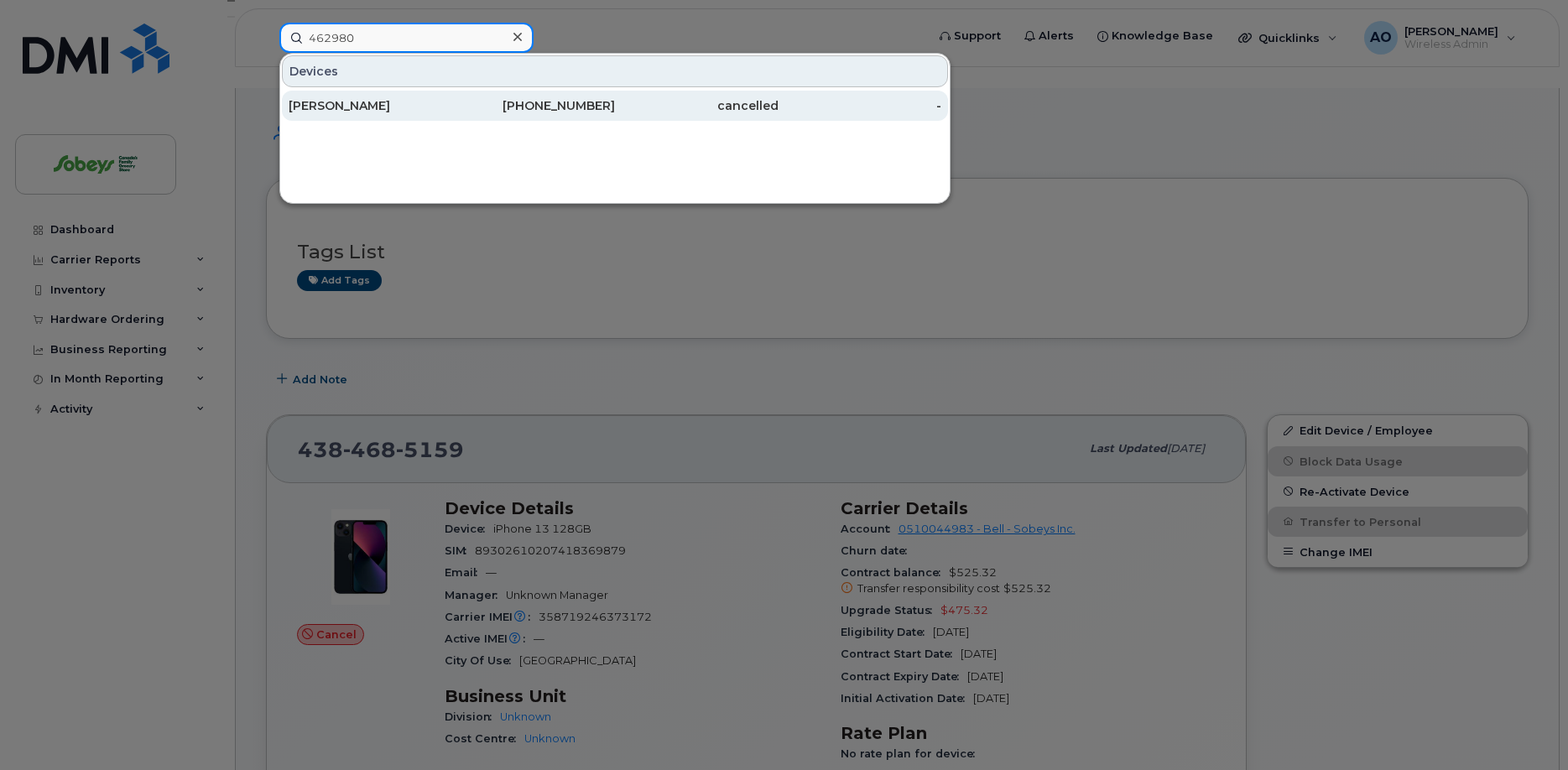
type input "462980"
click at [450, 105] on div "[PERSON_NAME]" at bounding box center [371, 106] width 164 height 17
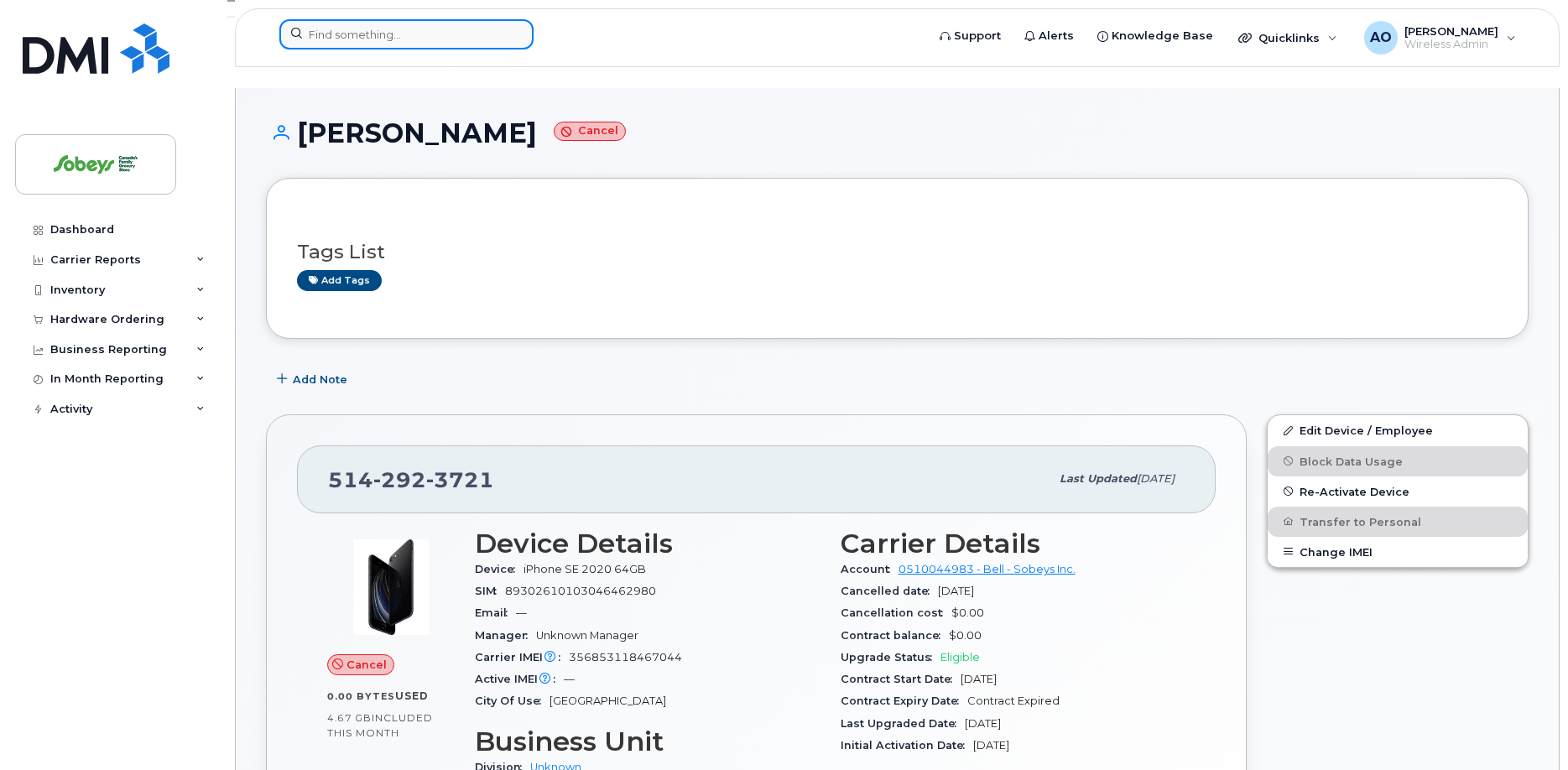
click at [388, 37] on input at bounding box center [406, 35] width 254 height 31
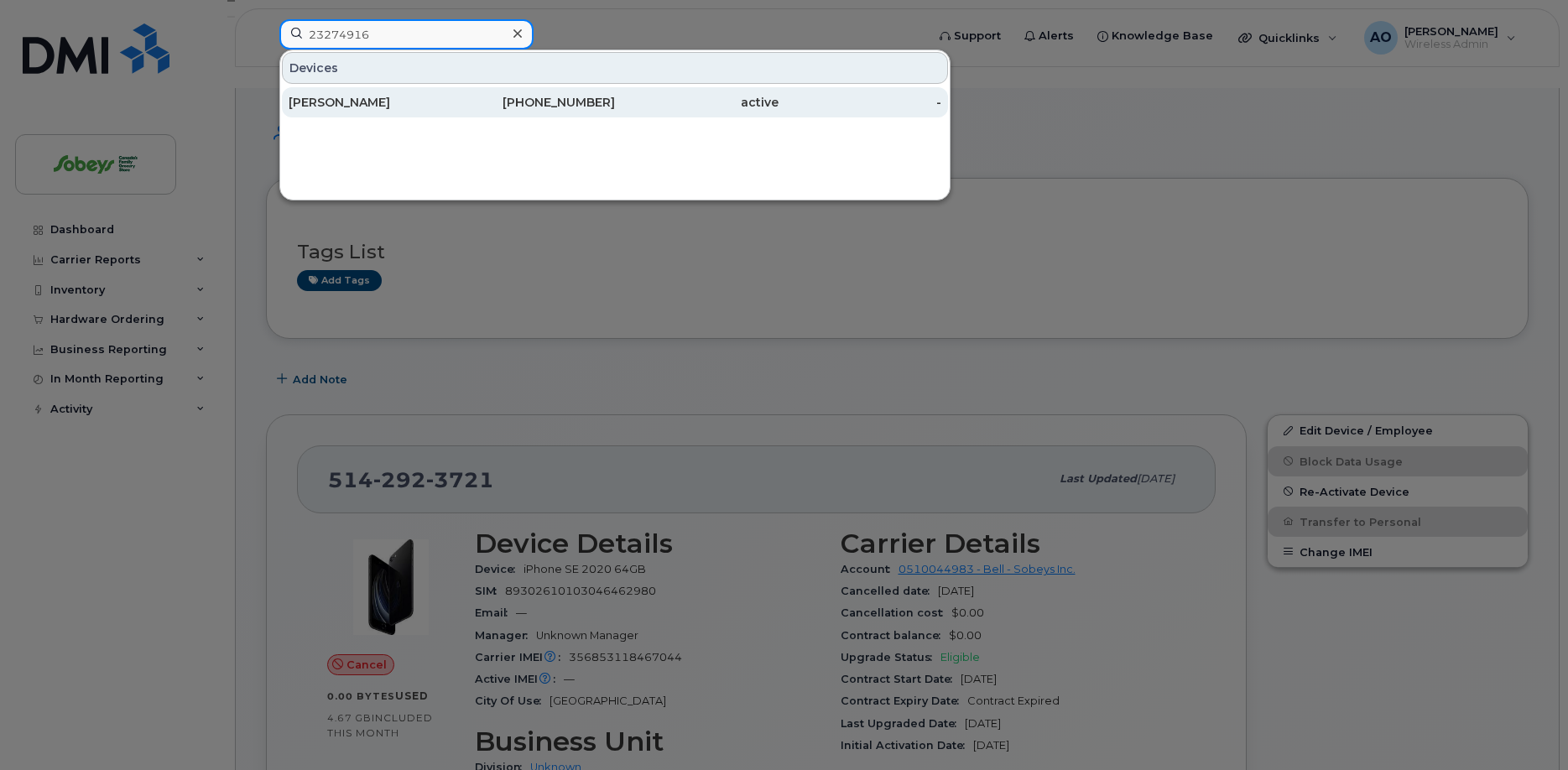
type input "23274916"
click at [367, 96] on div "Guillaume Dufour" at bounding box center [371, 103] width 164 height 17
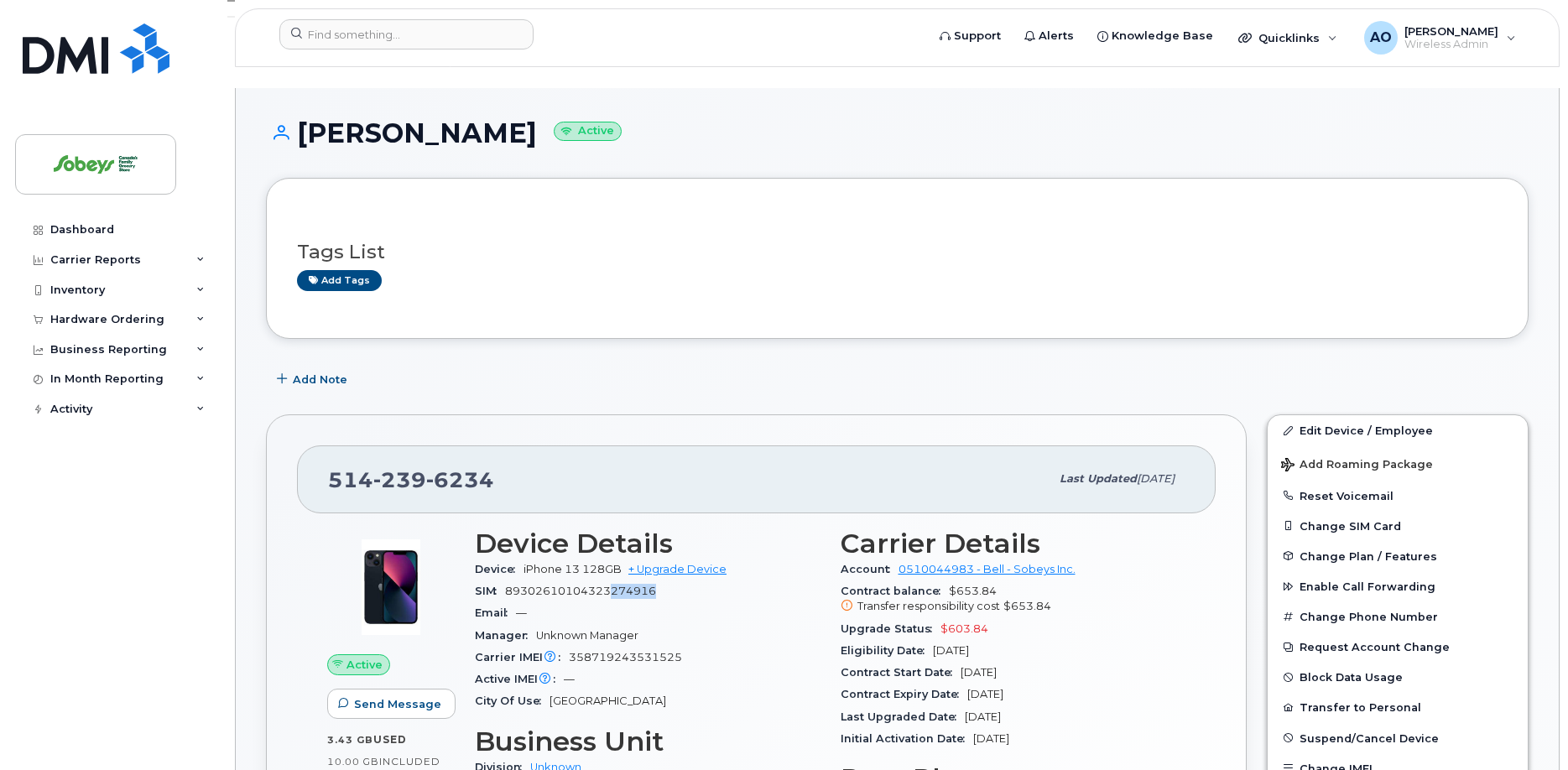
drag, startPoint x: 656, startPoint y: 569, endPoint x: 617, endPoint y: 568, distance: 39.0
click at [617, 585] on span "89302610104323274916" at bounding box center [580, 591] width 151 height 13
click at [507, 118] on h1 "Guillaume Dufour Active" at bounding box center [897, 133] width 1263 height 30
copy h1 "Dufour"
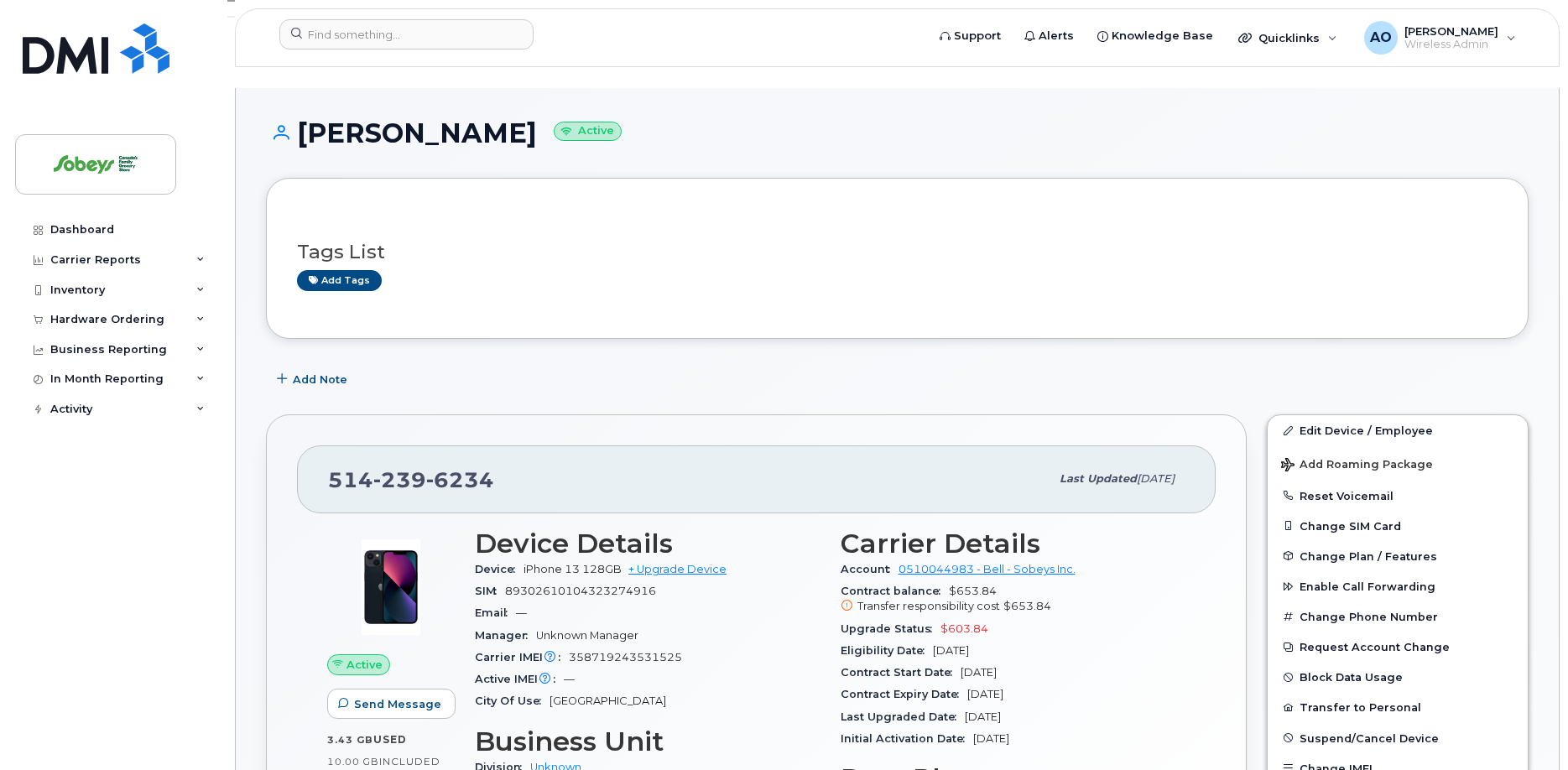
click at [490, 143] on div "Guillaume Dufour Active" at bounding box center [897, 148] width 1263 height 59
drag, startPoint x: 546, startPoint y: 111, endPoint x: 306, endPoint y: 108, distance: 240.0
click at [306, 118] on h1 "Guillaume Dufour Active" at bounding box center [897, 133] width 1263 height 30
copy h1 "Guillaume Dufour"
click at [454, 35] on input at bounding box center [406, 35] width 254 height 31
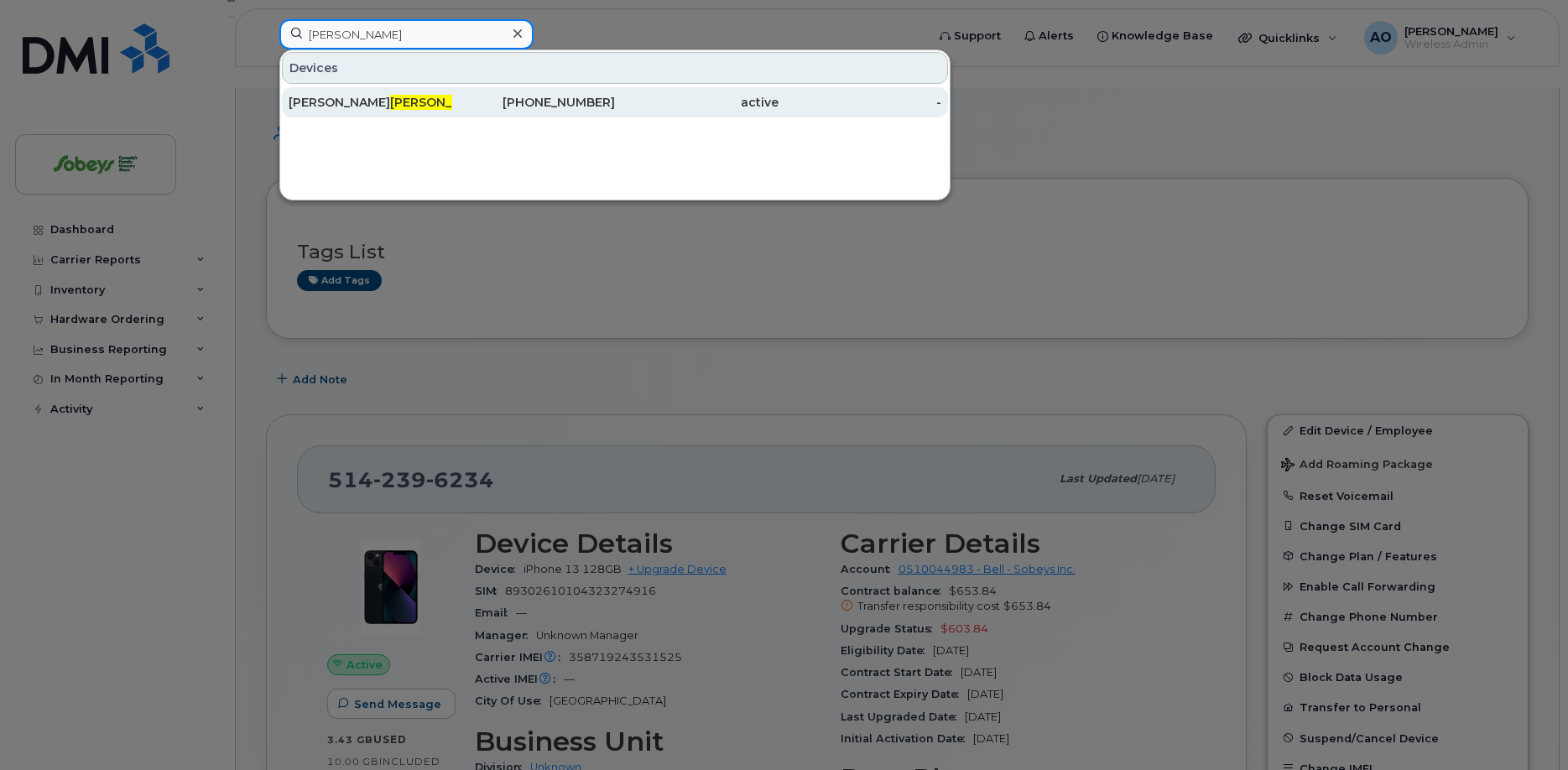
type input "dupaul"
click at [378, 107] on div "Miguel Dupaul" at bounding box center [371, 103] width 164 height 17
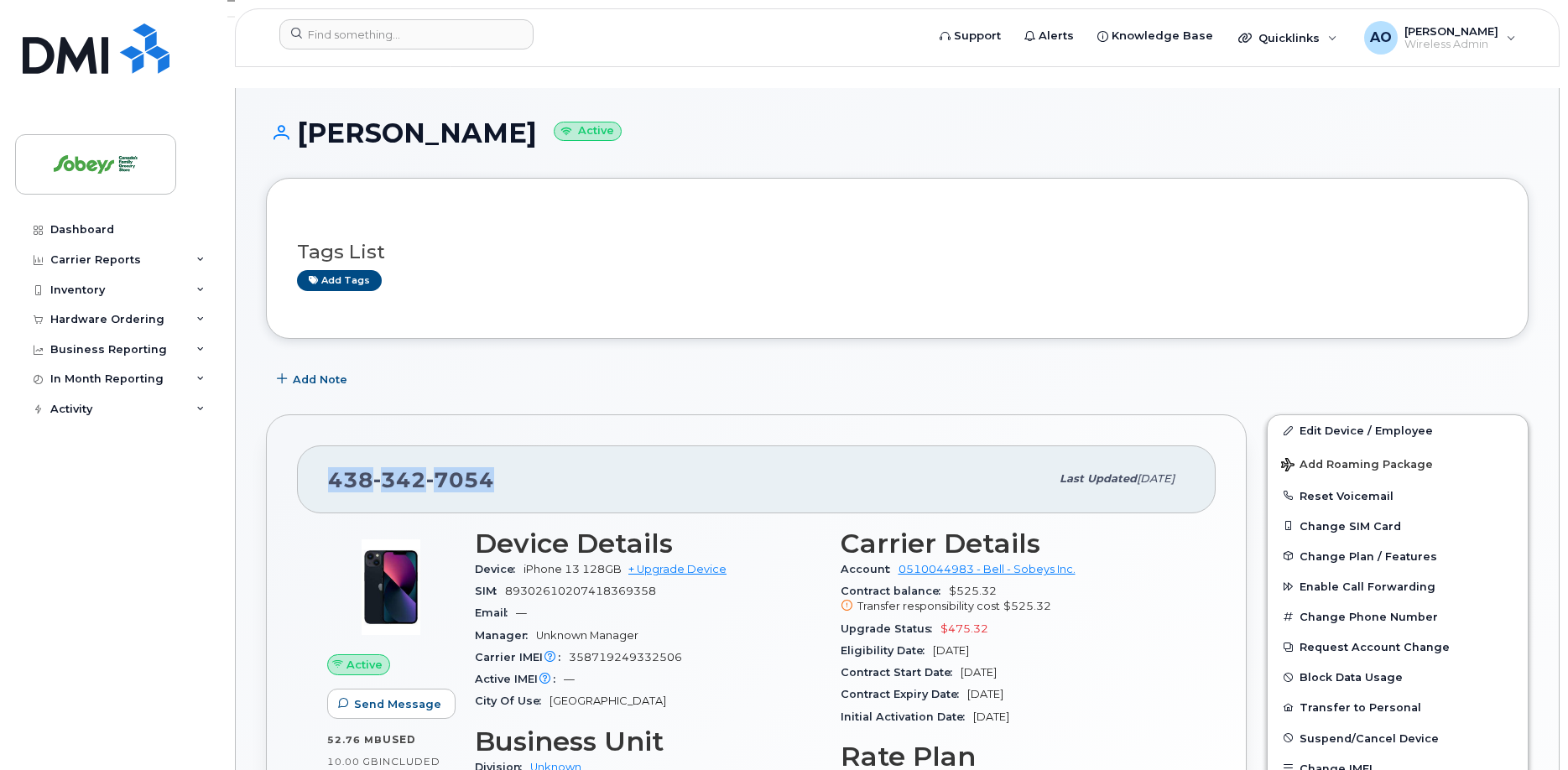
drag, startPoint x: 439, startPoint y: 448, endPoint x: 333, endPoint y: 444, distance: 106.1
click at [333, 461] on div "[PHONE_NUMBER]" at bounding box center [688, 478] width 722 height 35
copy span "[PHONE_NUMBER]"
click at [562, 445] on div "[PHONE_NUMBER] Last updated [DATE]" at bounding box center [756, 478] width 919 height 67
drag, startPoint x: 559, startPoint y: 462, endPoint x: 326, endPoint y: 462, distance: 233.0
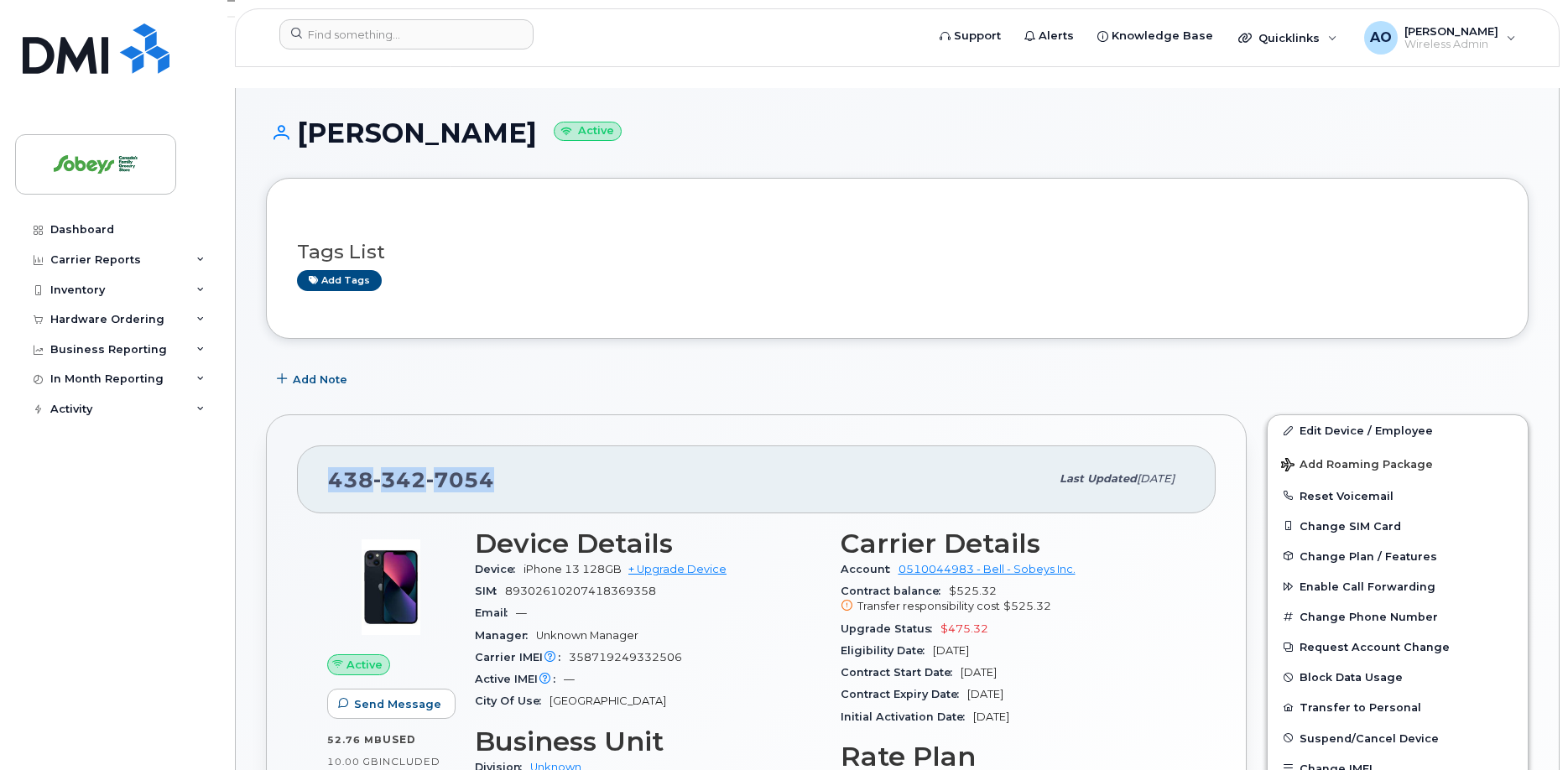
click at [326, 462] on div "[PHONE_NUMBER] Last updated [DATE]" at bounding box center [756, 478] width 919 height 67
copy span "438 342 7054"
click at [602, 465] on div "438 342 7054" at bounding box center [688, 478] width 722 height 35
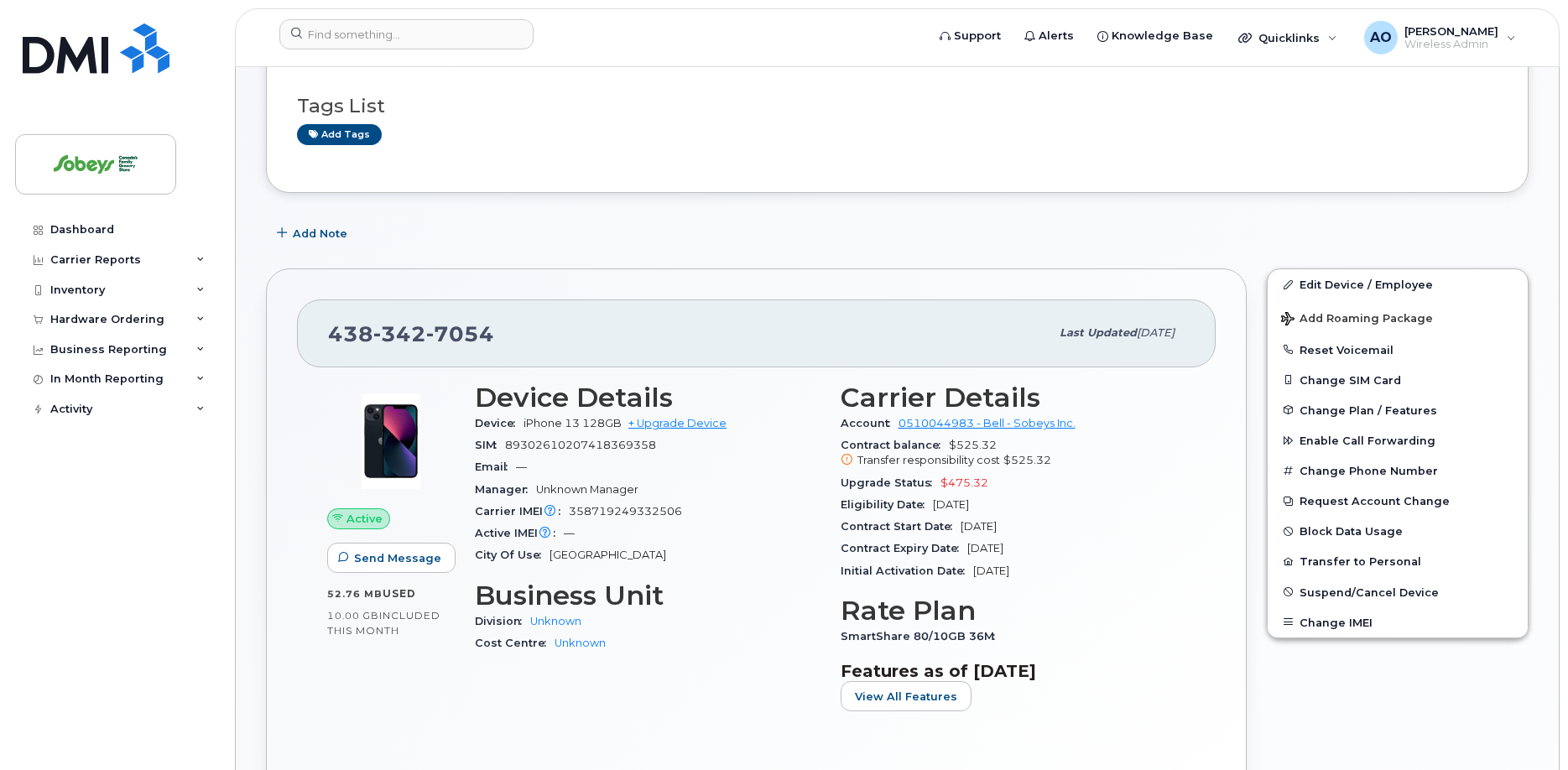
scroll to position [171, 0]
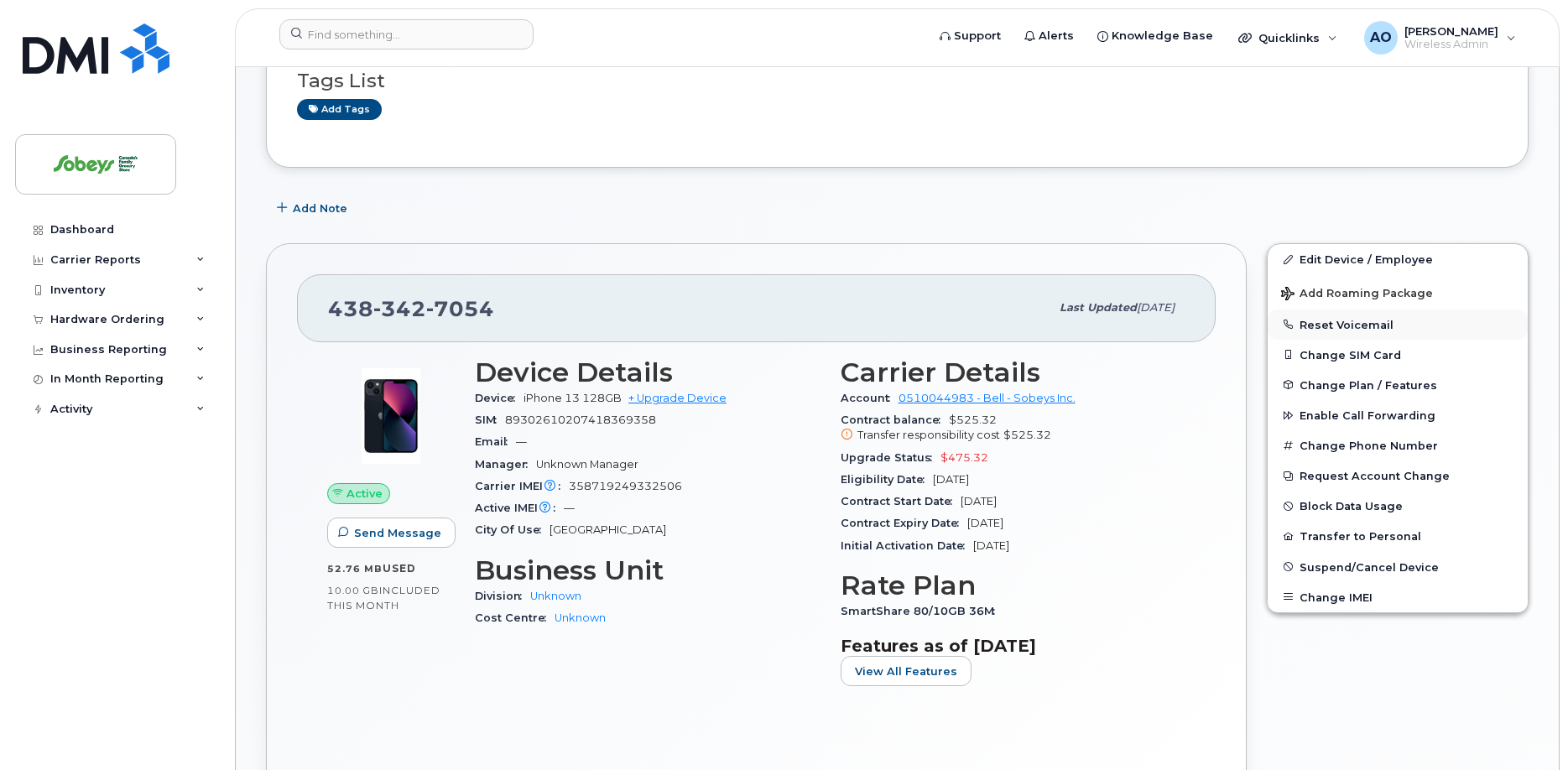
click at [1349, 309] on button "Reset Voicemail" at bounding box center [1398, 325] width 260 height 31
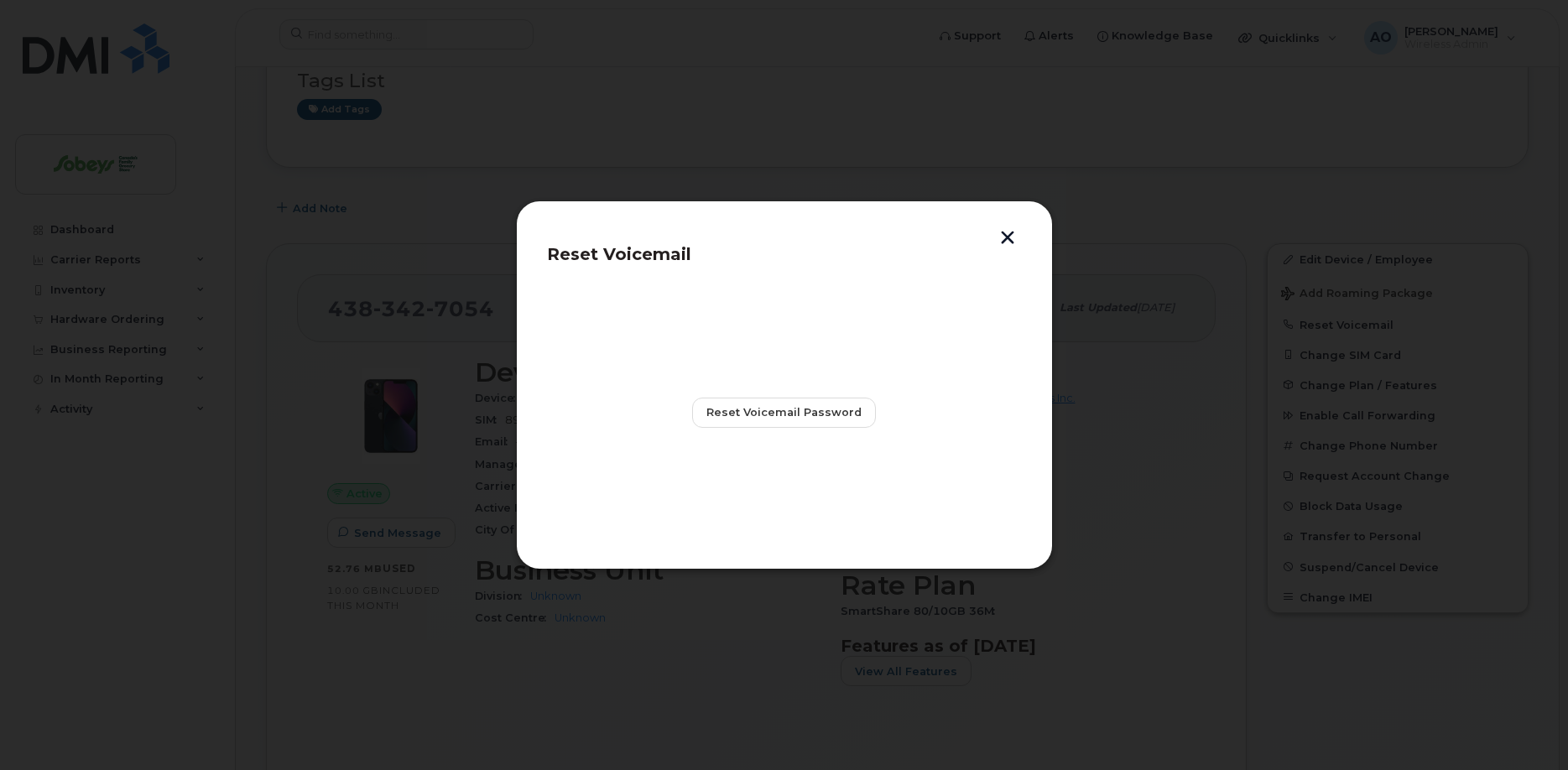
click at [1010, 242] on button "button" at bounding box center [1008, 240] width 25 height 18
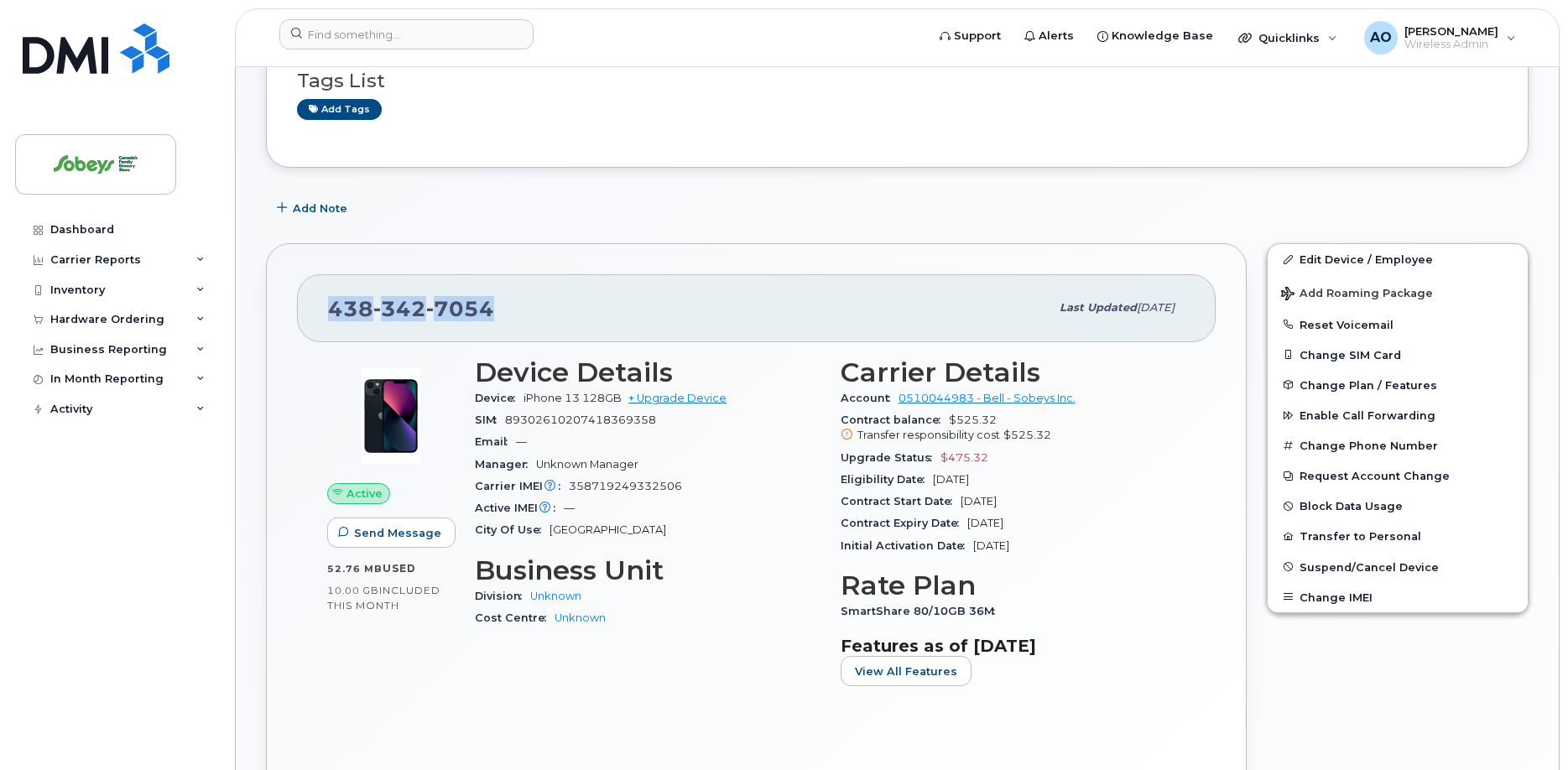
drag, startPoint x: 481, startPoint y: 286, endPoint x: 331, endPoint y: 282, distance: 150.1
click at [331, 291] on div "438 342 7054" at bounding box center [688, 308] width 722 height 35
copy span "438 342 7054"
click at [636, 480] on span "358719249332506" at bounding box center [625, 486] width 113 height 13
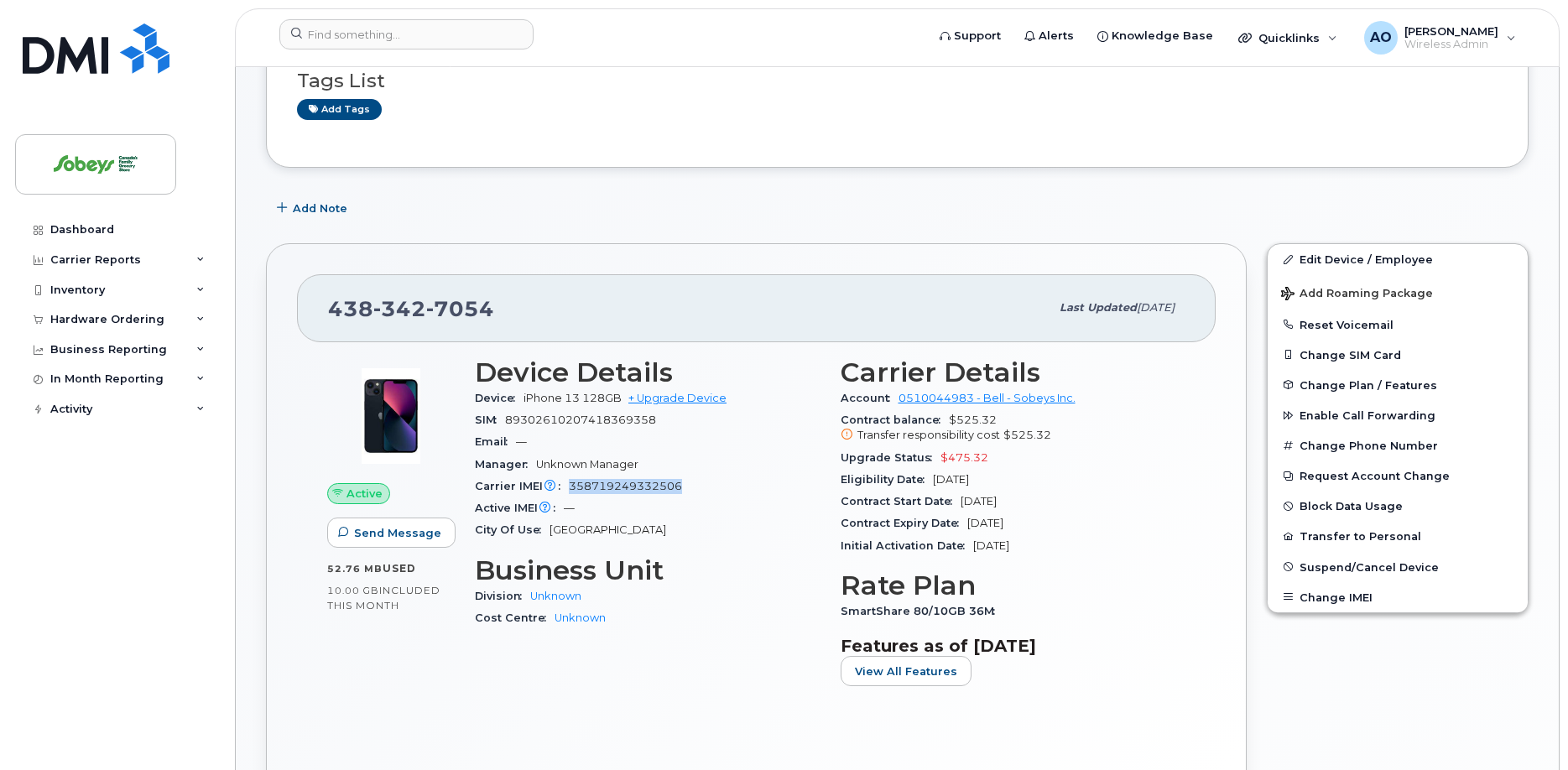
copy span "358719249332506"
click at [779, 519] on div "City Of Use Montréal" at bounding box center [648, 530] width 346 height 22
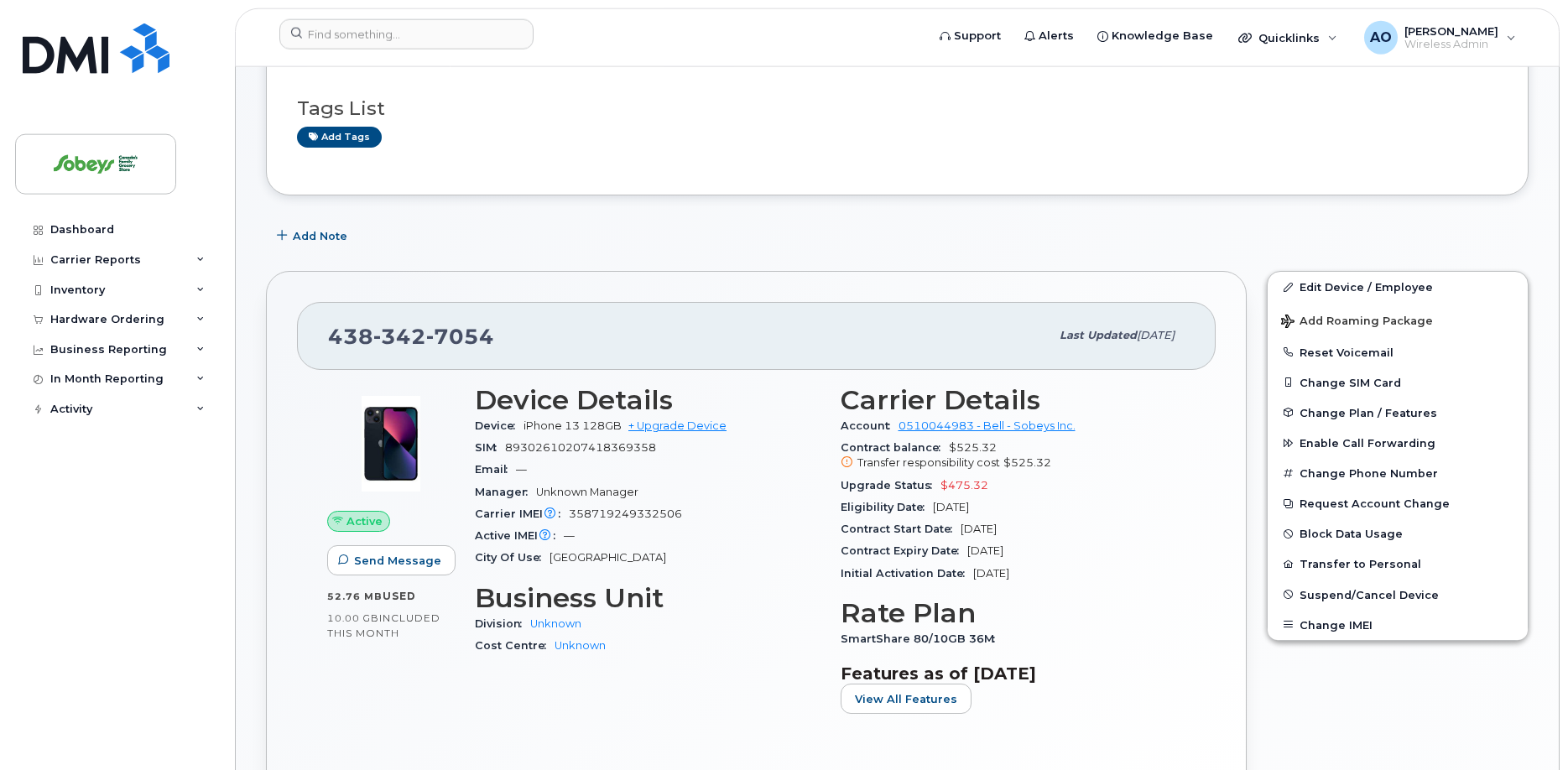
scroll to position [257, 0]
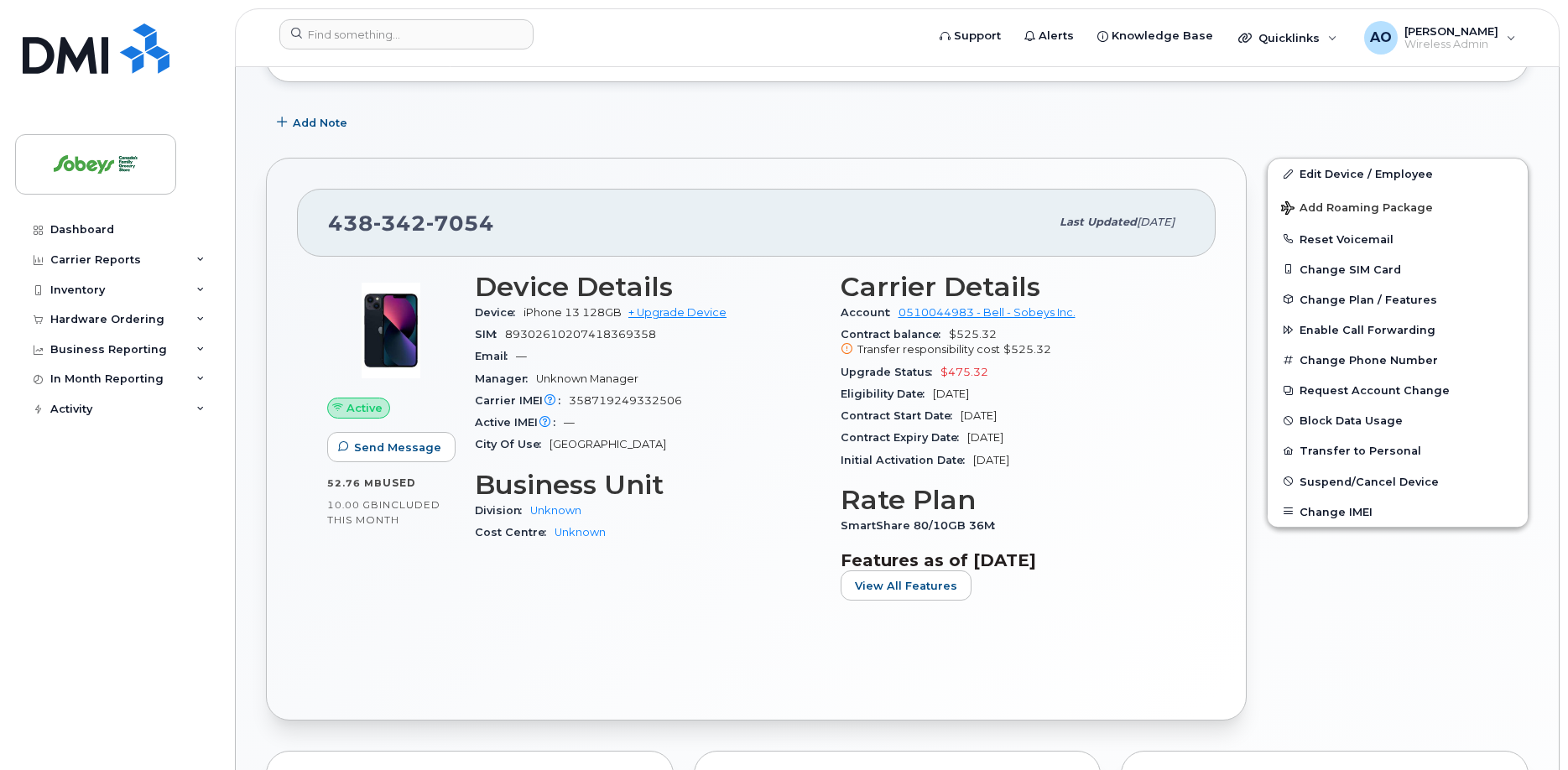
click at [790, 434] on div "City Of Use Montréal" at bounding box center [648, 444] width 346 height 22
click at [1397, 475] on span "Suspend/Cancel Device" at bounding box center [1369, 481] width 139 height 13
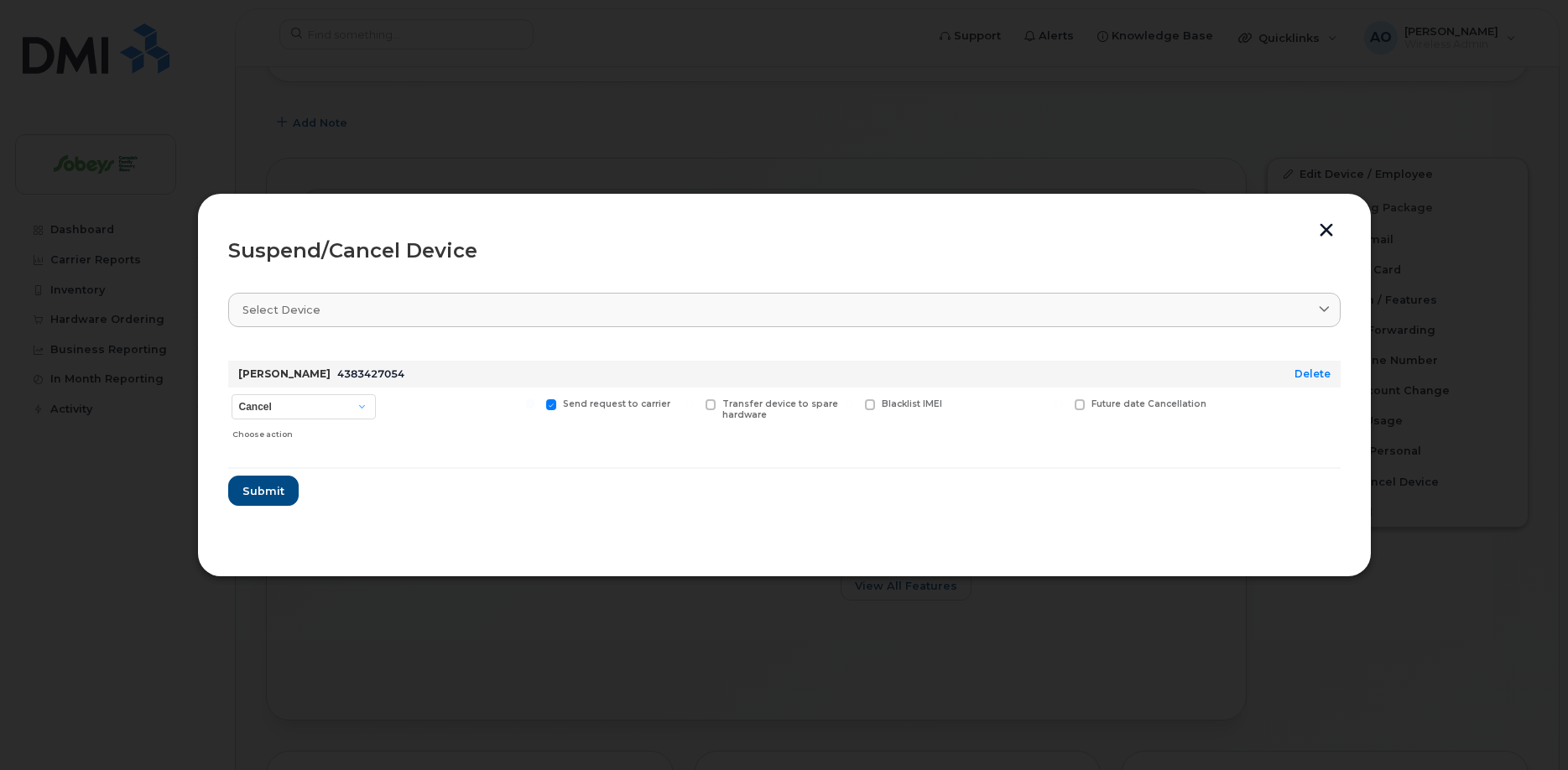
click at [1327, 231] on button "button" at bounding box center [1327, 232] width 25 height 18
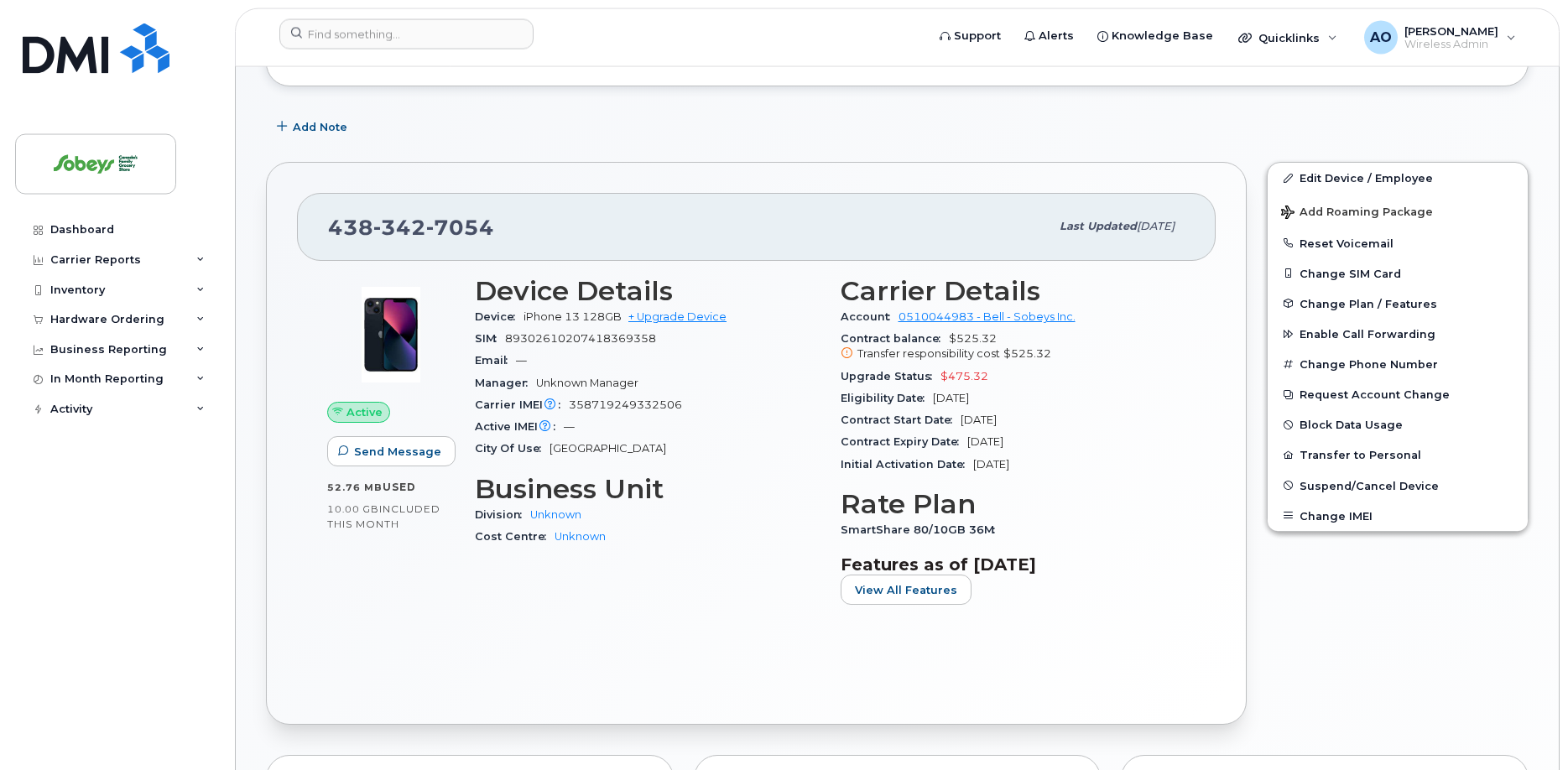
scroll to position [0, 0]
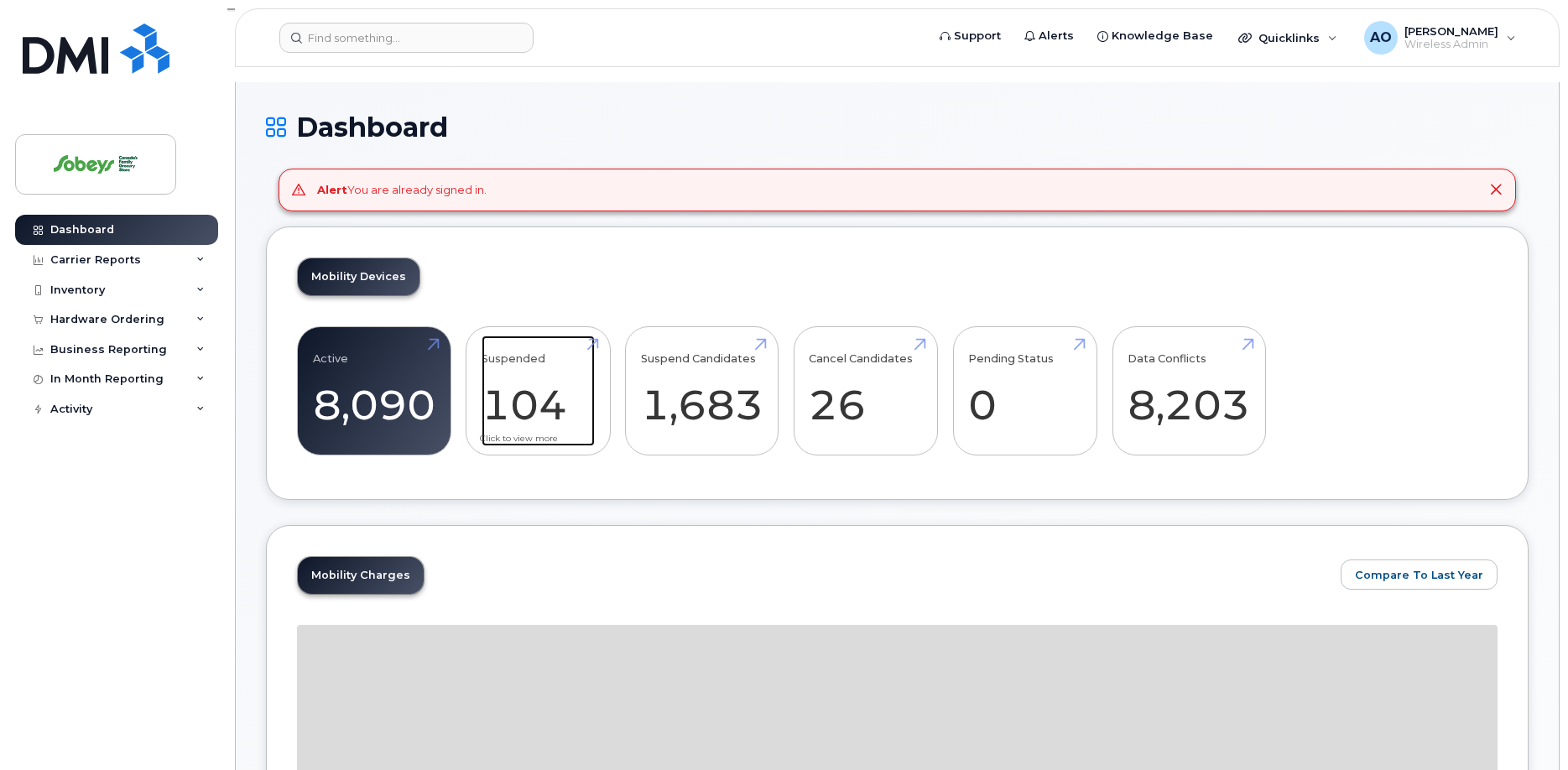
click at [557, 379] on link "Suspended 104" at bounding box center [538, 391] width 113 height 110
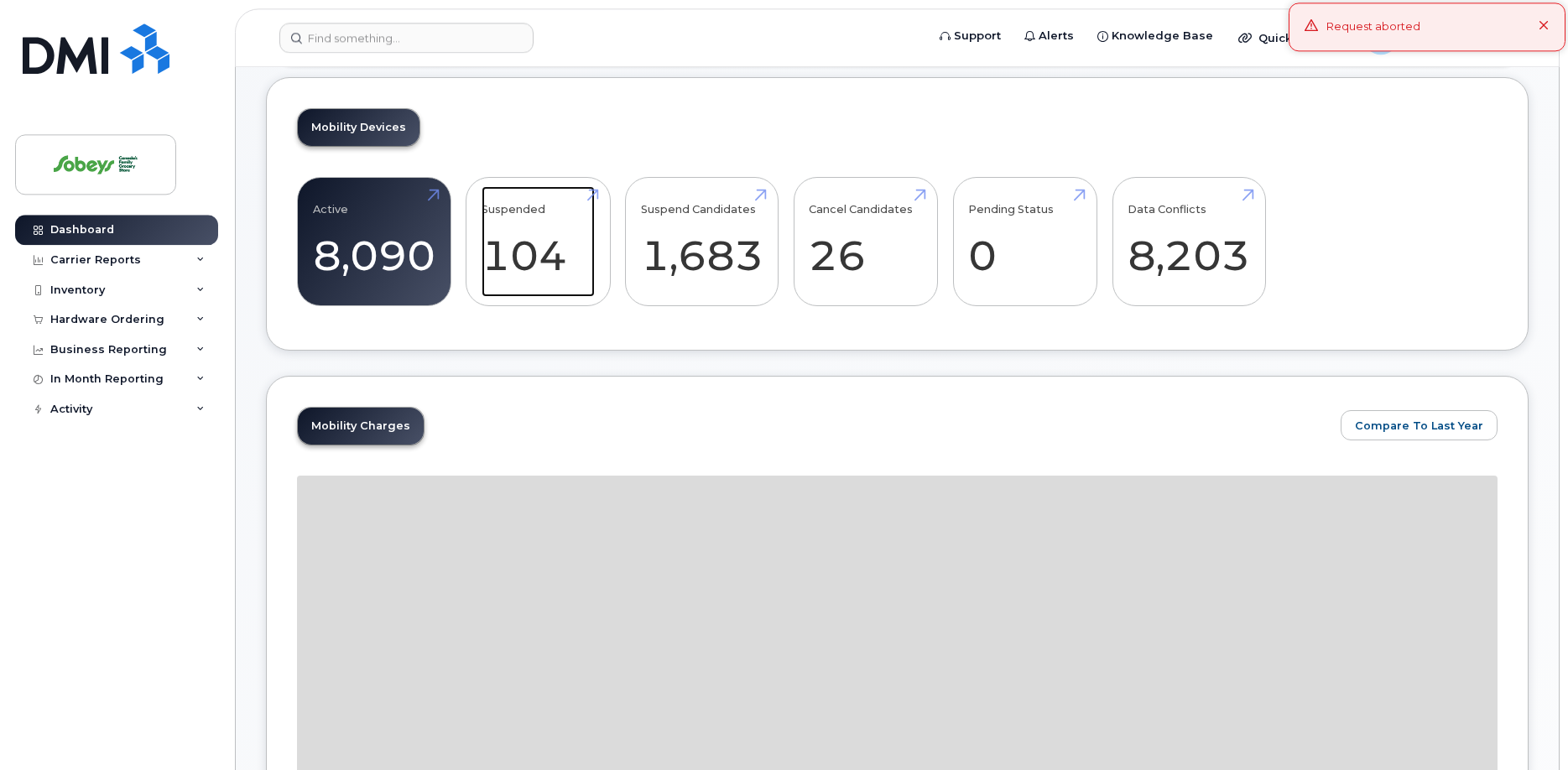
scroll to position [171, 0]
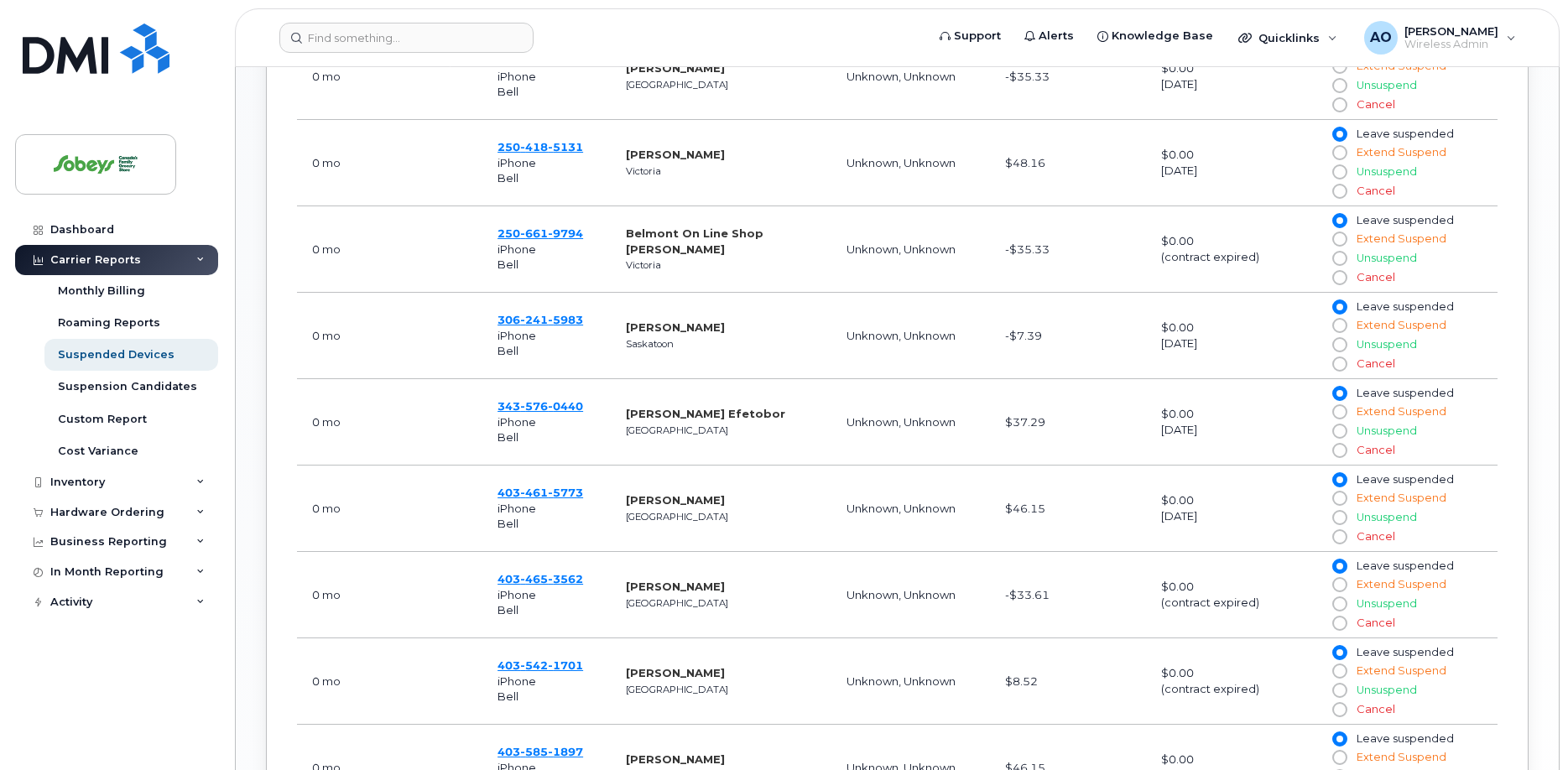
scroll to position [1180, 0]
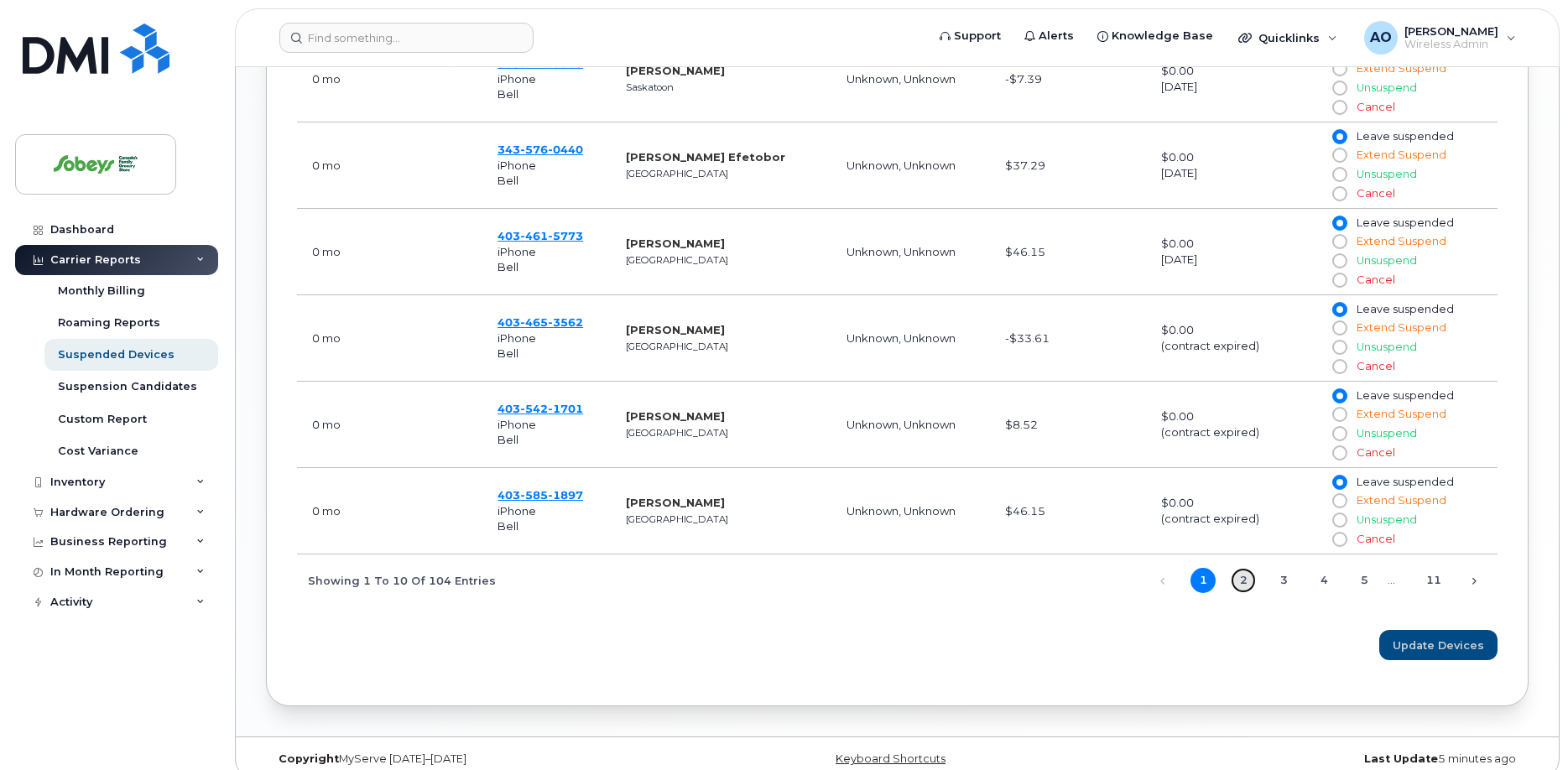
click at [1253, 568] on link "2" at bounding box center [1243, 580] width 25 height 25
click at [1283, 568] on link "3" at bounding box center [1284, 580] width 25 height 25
click at [1316, 568] on link "4" at bounding box center [1324, 580] width 25 height 25
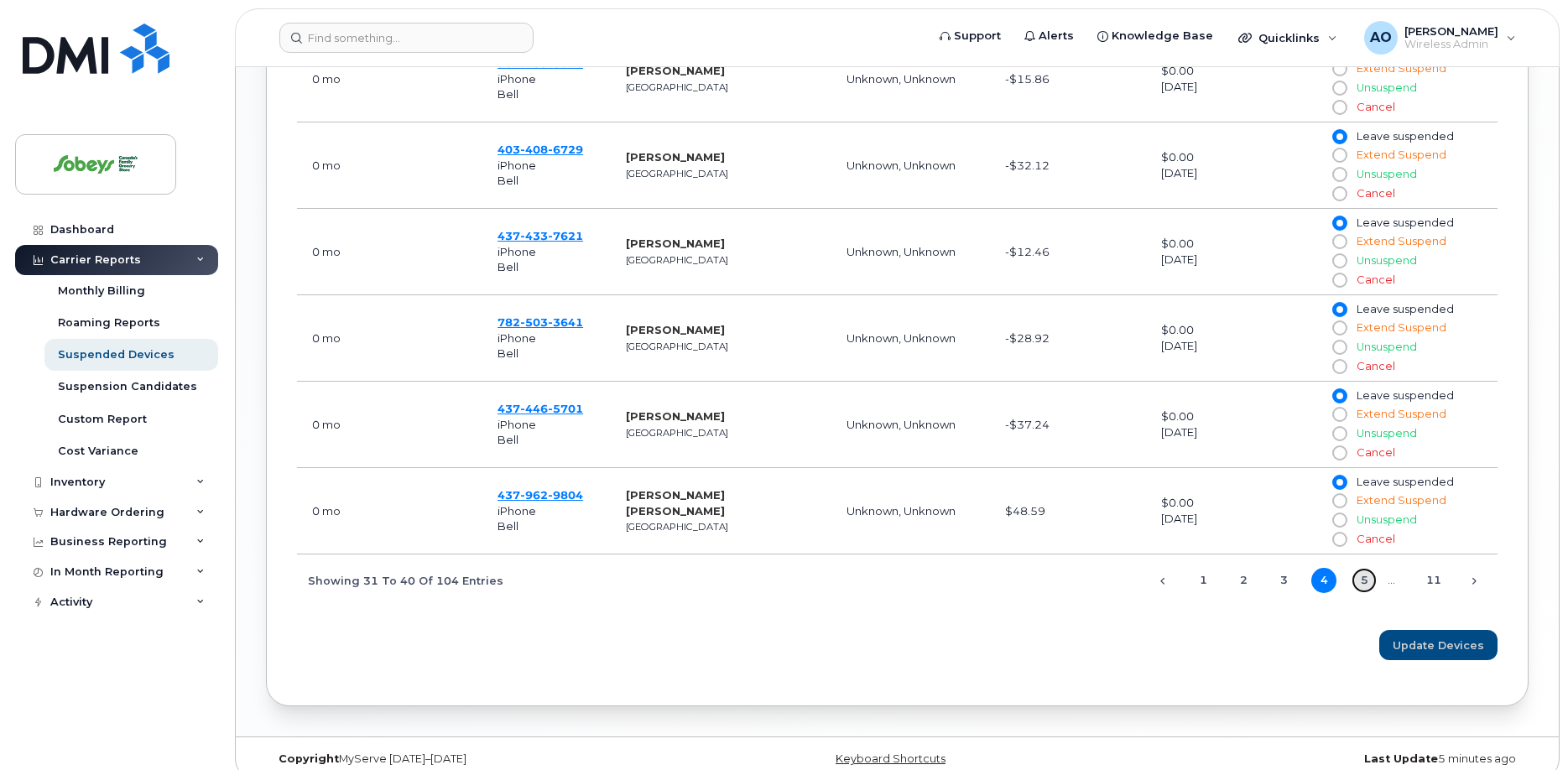
click at [1369, 568] on link "5" at bounding box center [1365, 580] width 25 height 25
click at [1360, 568] on link "6" at bounding box center [1365, 580] width 25 height 25
click at [1360, 568] on link "7" at bounding box center [1365, 580] width 25 height 25
click at [1360, 568] on link "8" at bounding box center [1365, 580] width 25 height 25
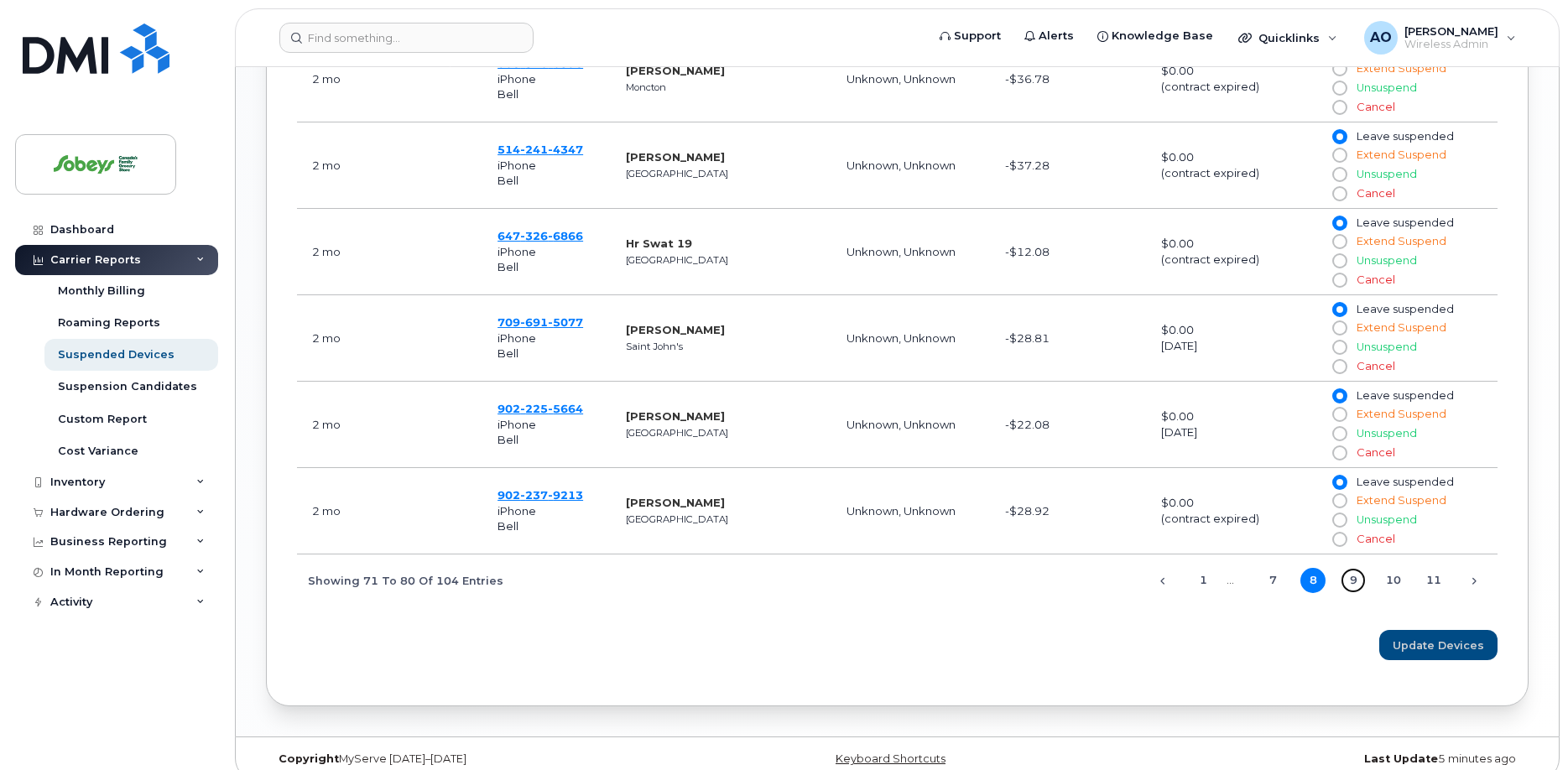
click at [1360, 568] on link "9" at bounding box center [1354, 580] width 25 height 25
click at [1390, 568] on link "10" at bounding box center [1394, 580] width 25 height 25
click at [1429, 568] on link "11" at bounding box center [1435, 580] width 25 height 25
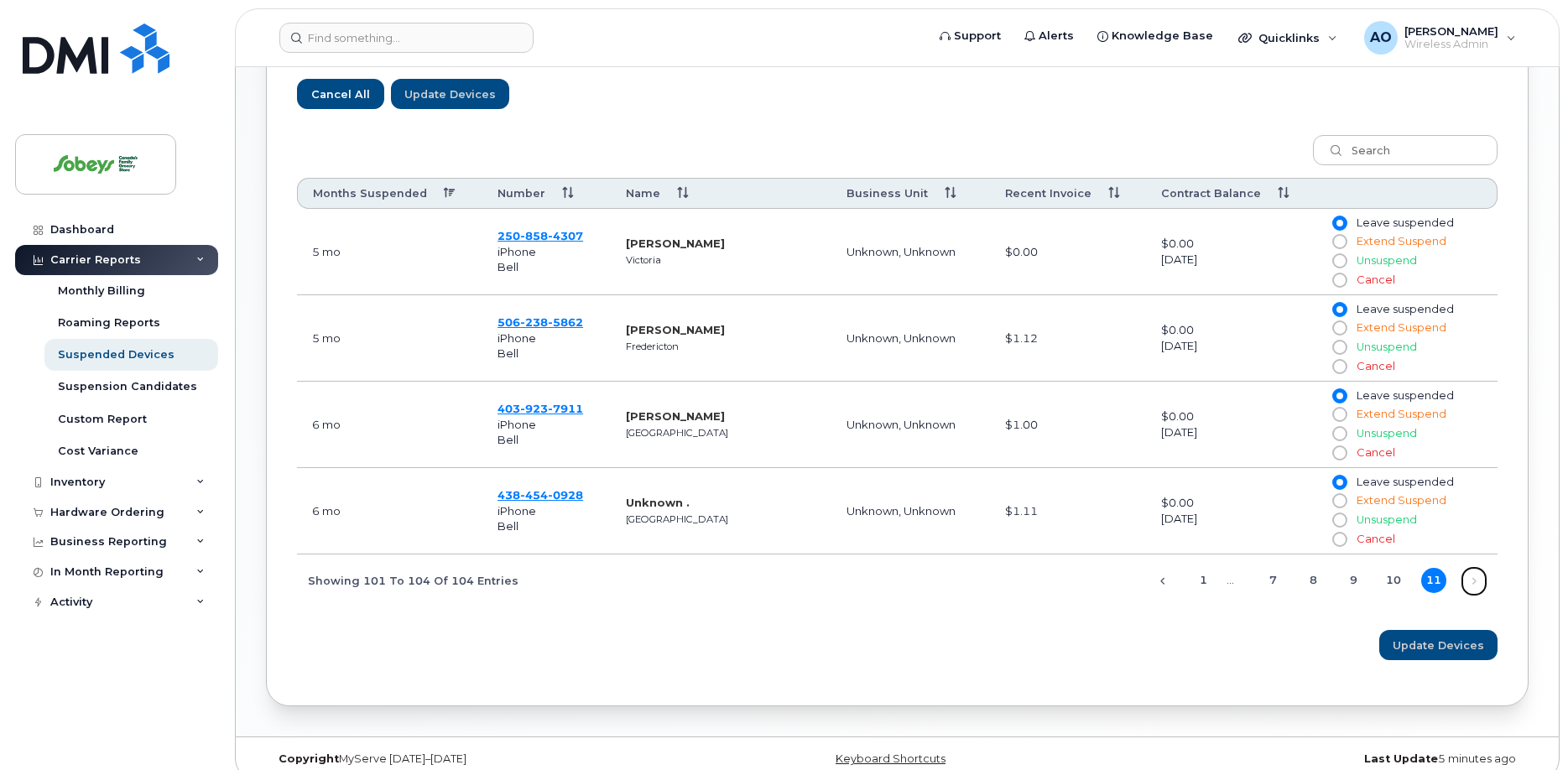
click at [1464, 569] on link "Next" at bounding box center [1475, 581] width 25 height 25
click at [92, 235] on div "Dashboard" at bounding box center [82, 230] width 64 height 14
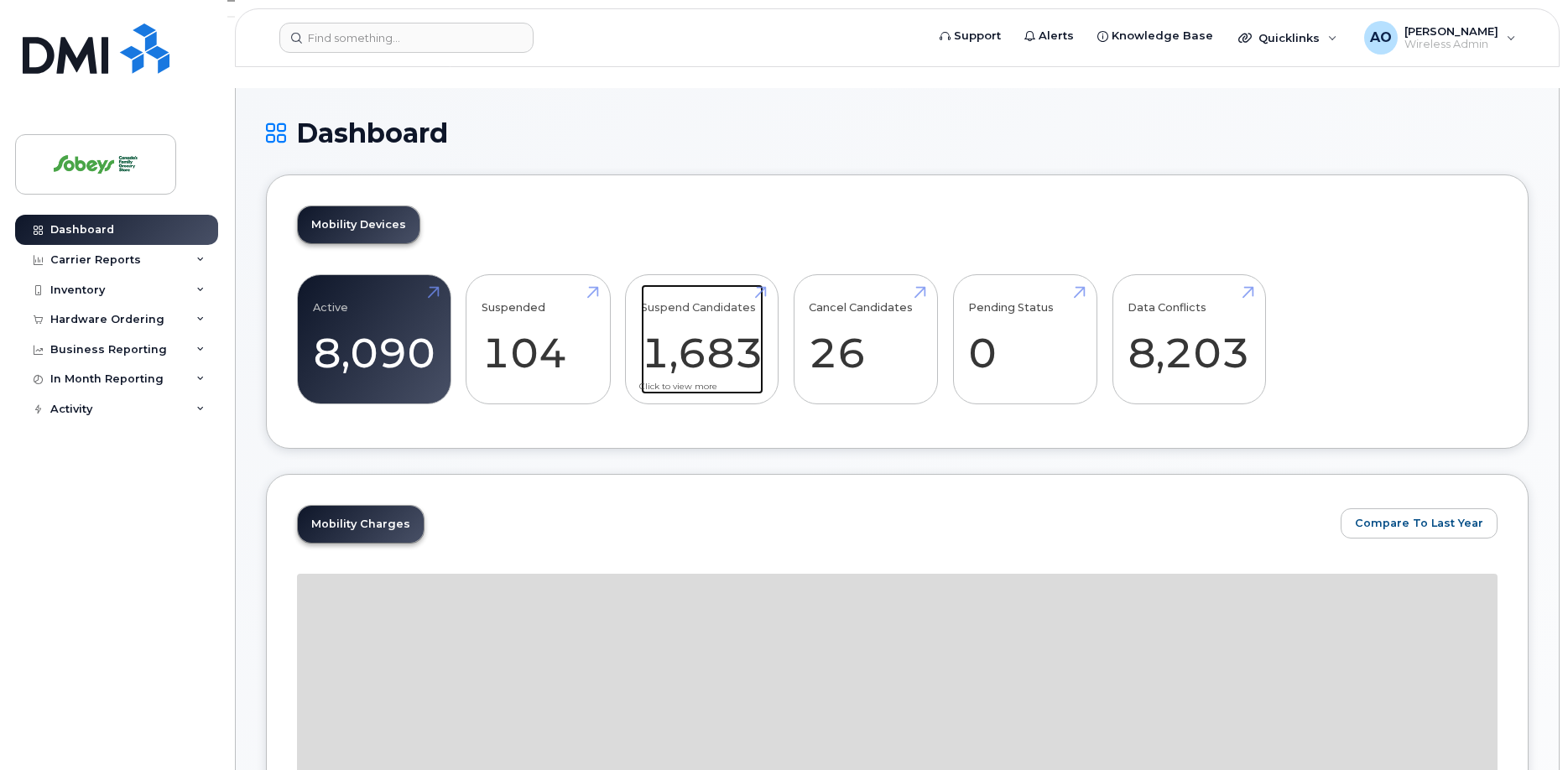
click at [714, 323] on link "Suspend Candidates 1,683" at bounding box center [702, 340] width 122 height 110
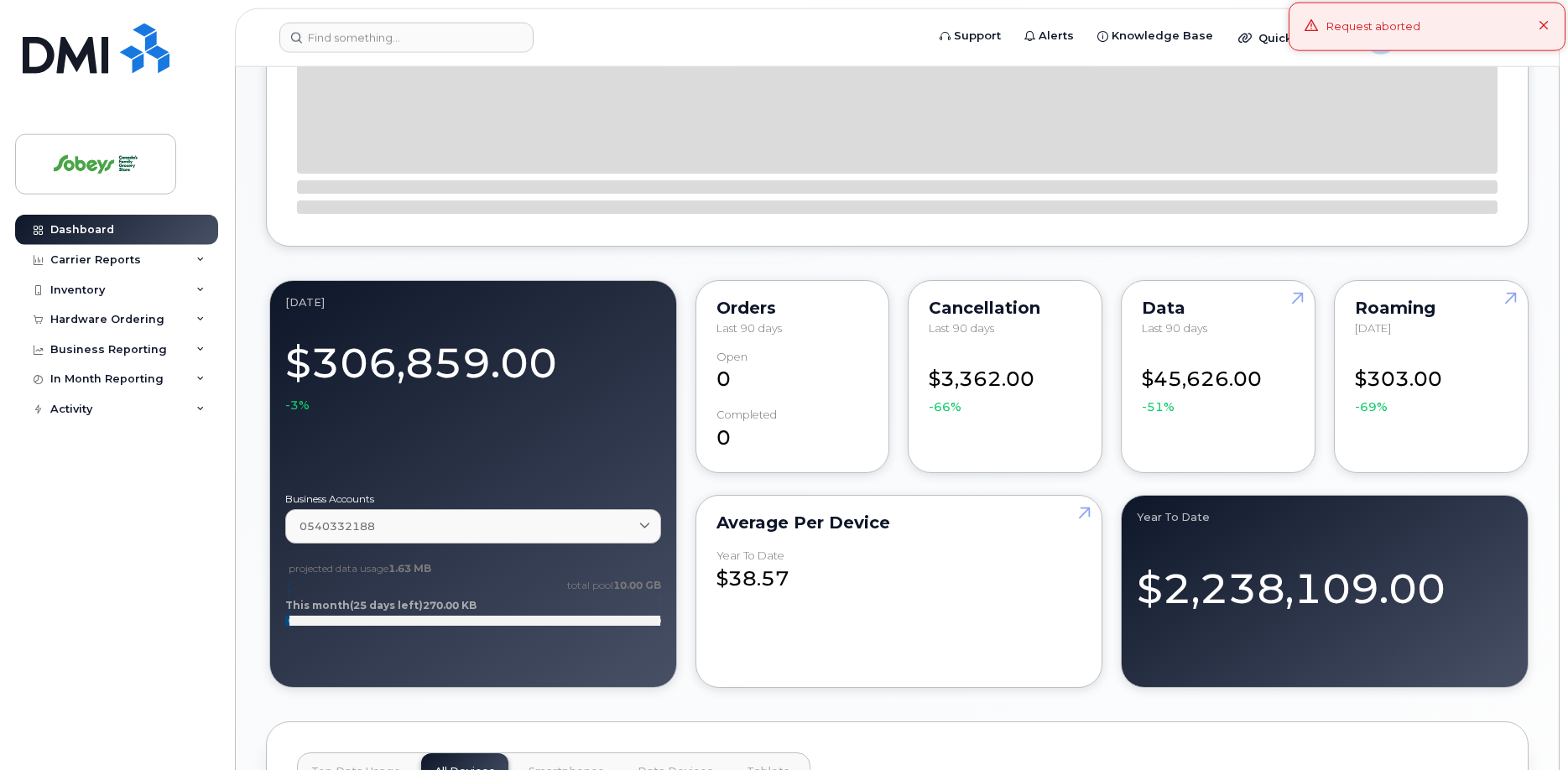
scroll to position [770, 0]
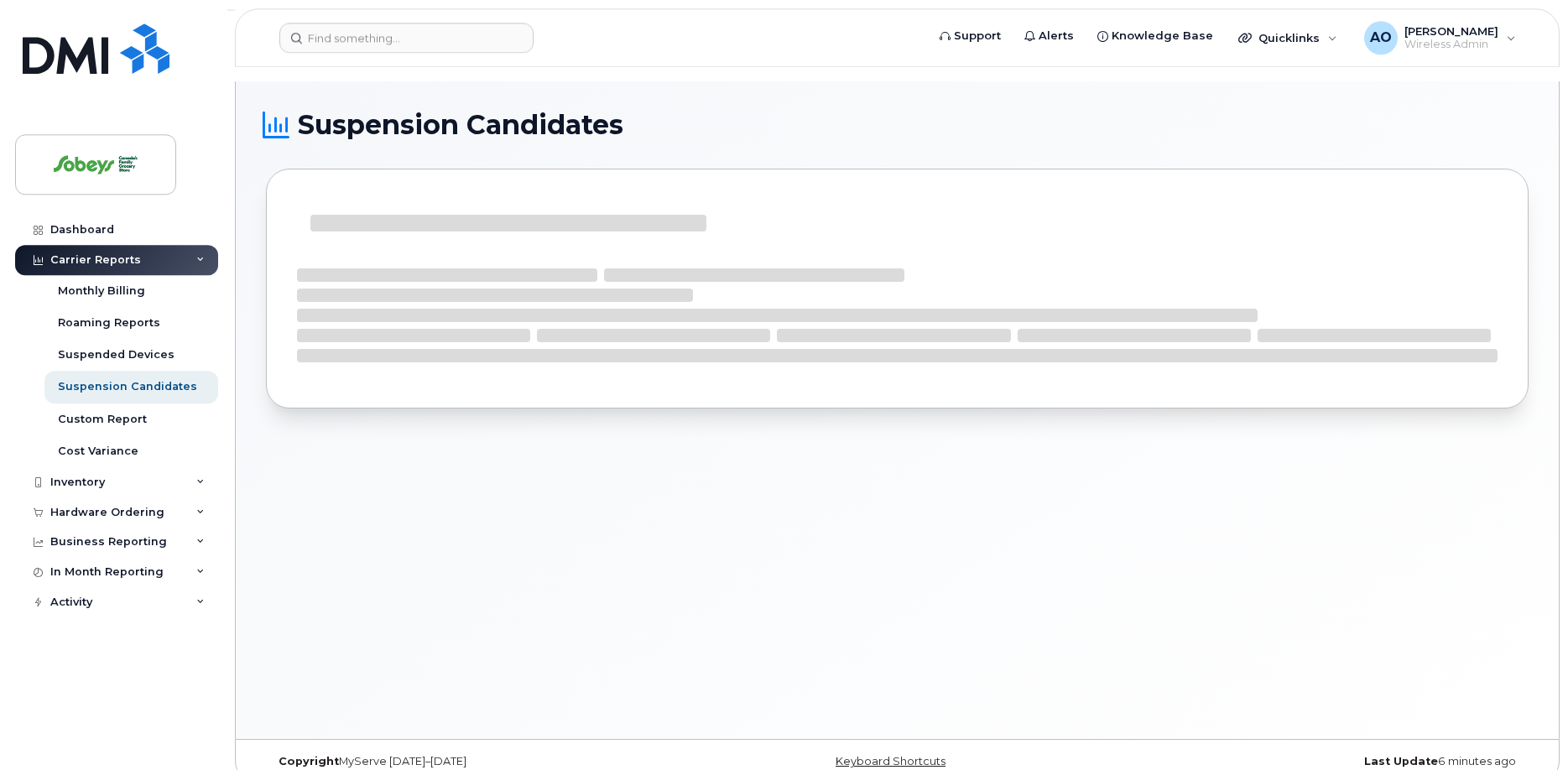
scroll to position [8, 0]
click at [200, 573] on icon at bounding box center [201, 572] width 8 height 8
click at [116, 605] on div "Data Usage" at bounding box center [91, 603] width 67 height 15
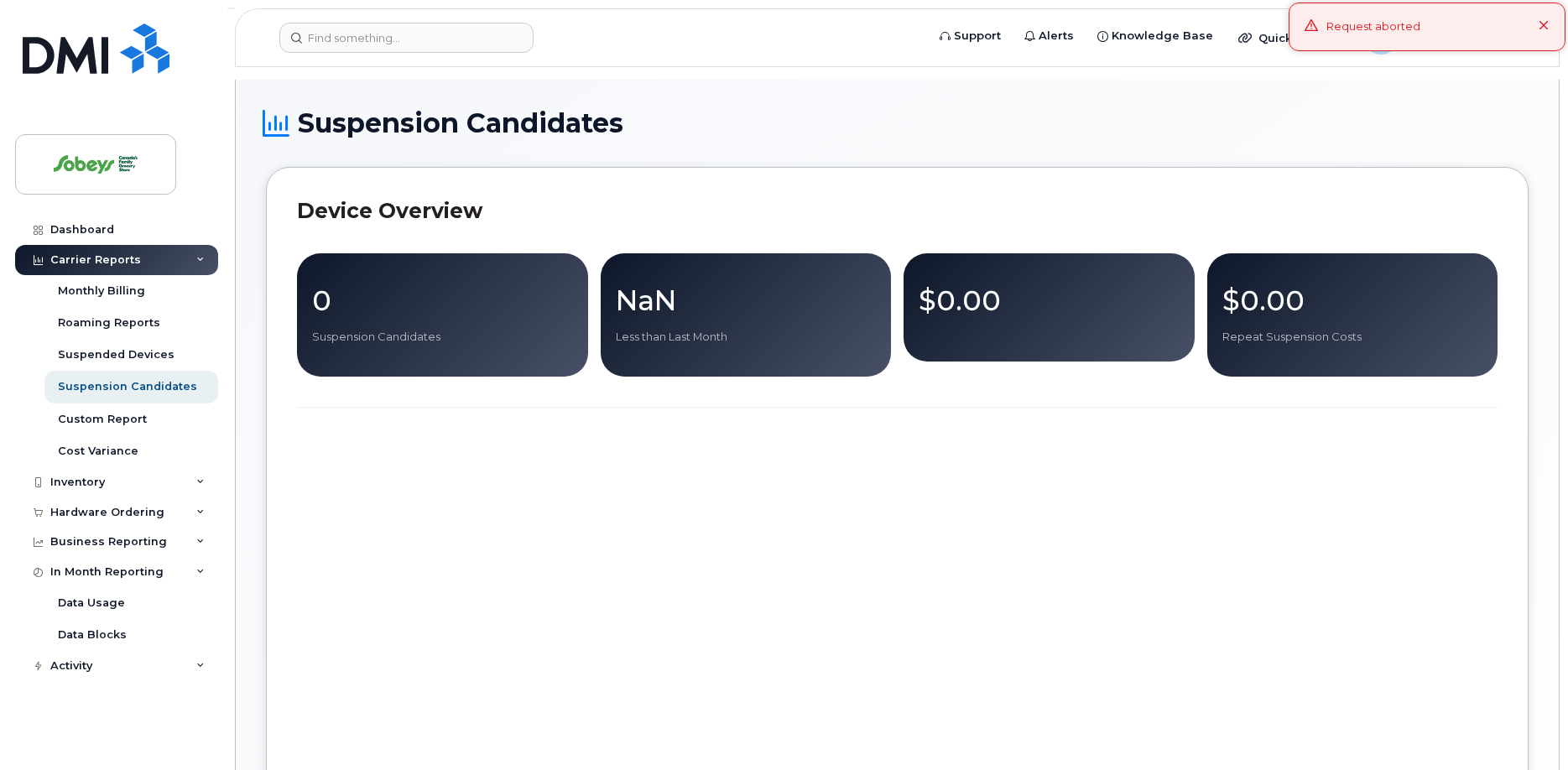
click at [1545, 25] on icon at bounding box center [1544, 26] width 11 height 11
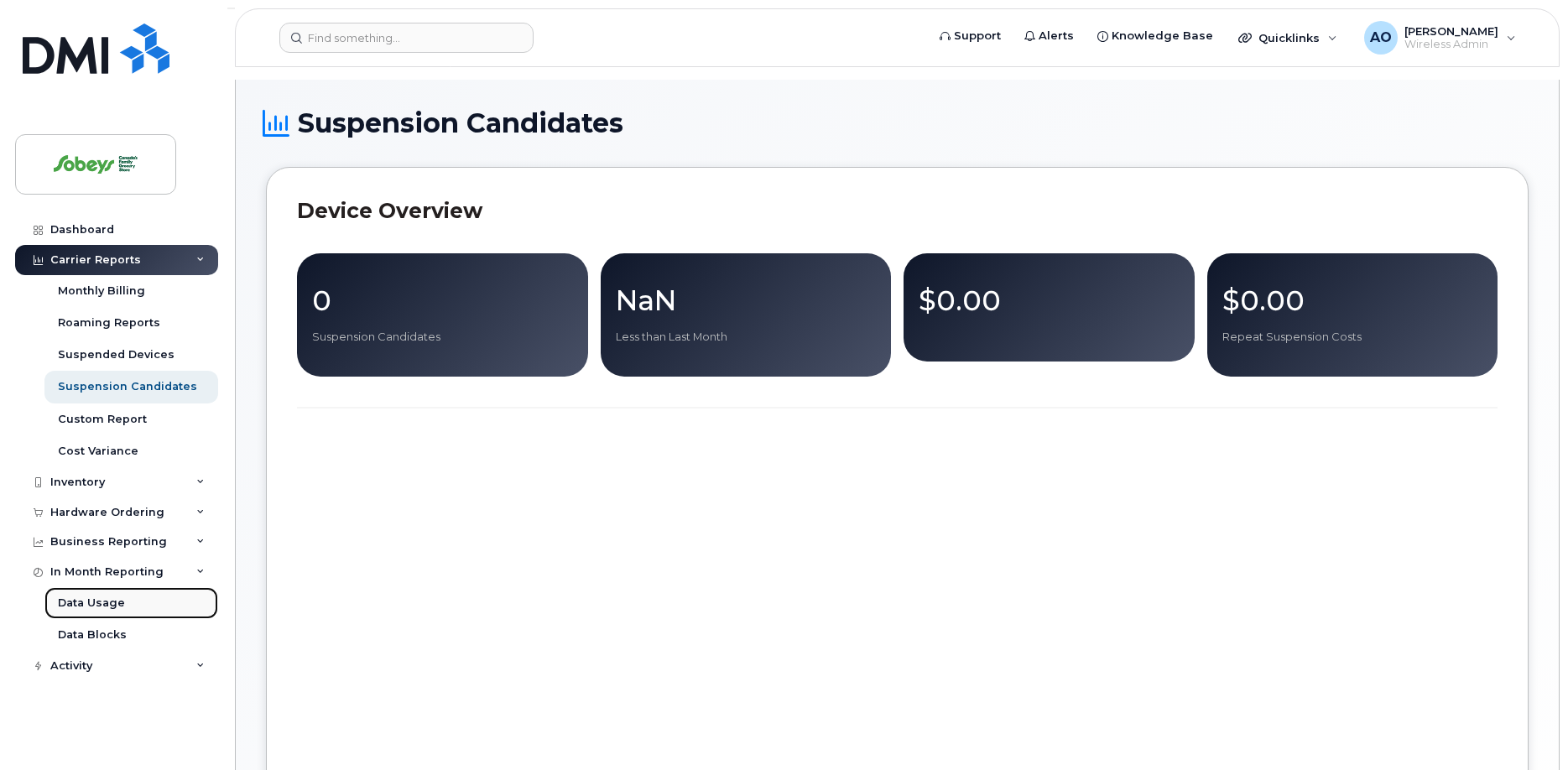
click at [92, 601] on div "Data Usage" at bounding box center [91, 603] width 67 height 15
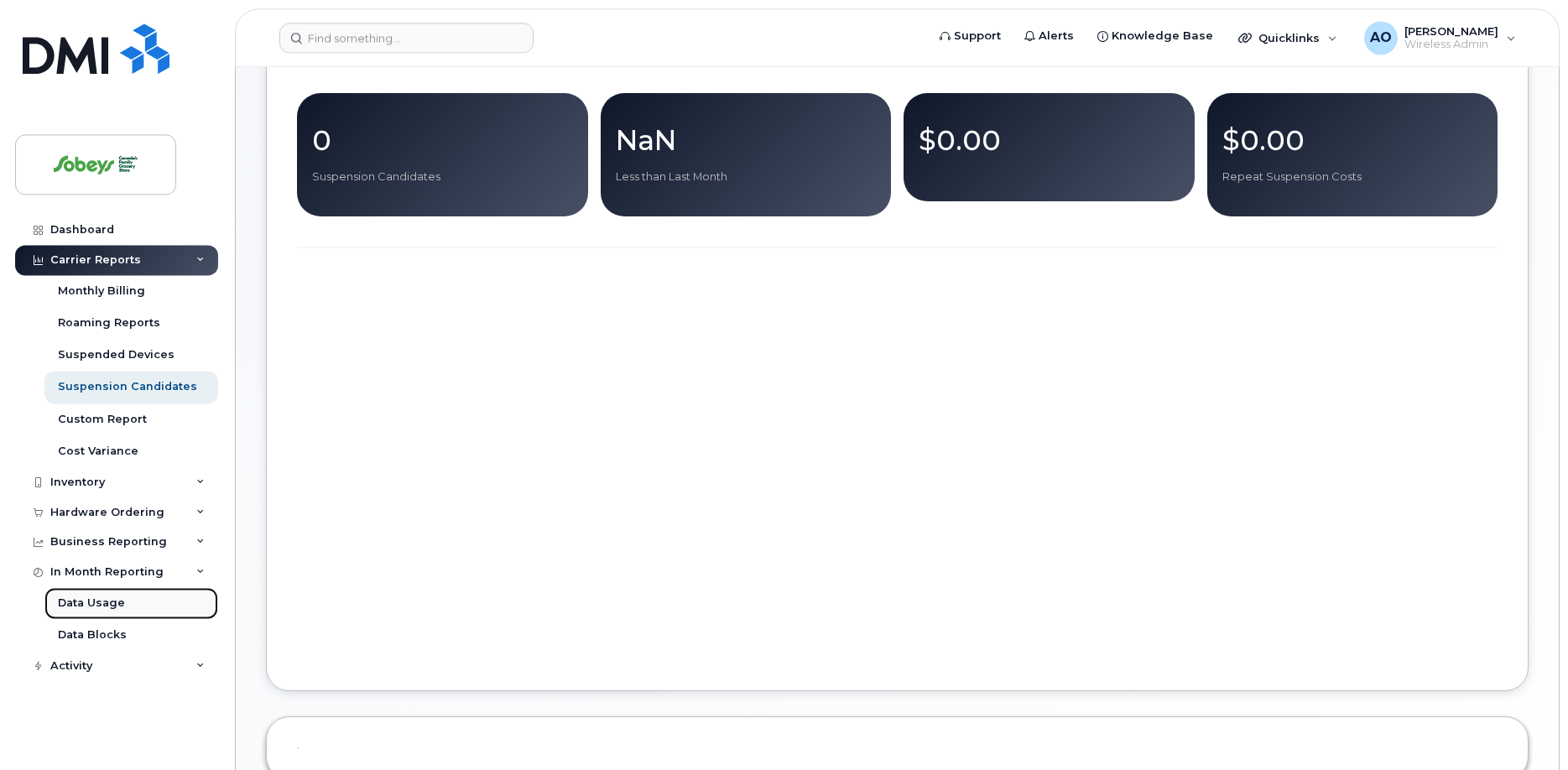
scroll to position [179, 0]
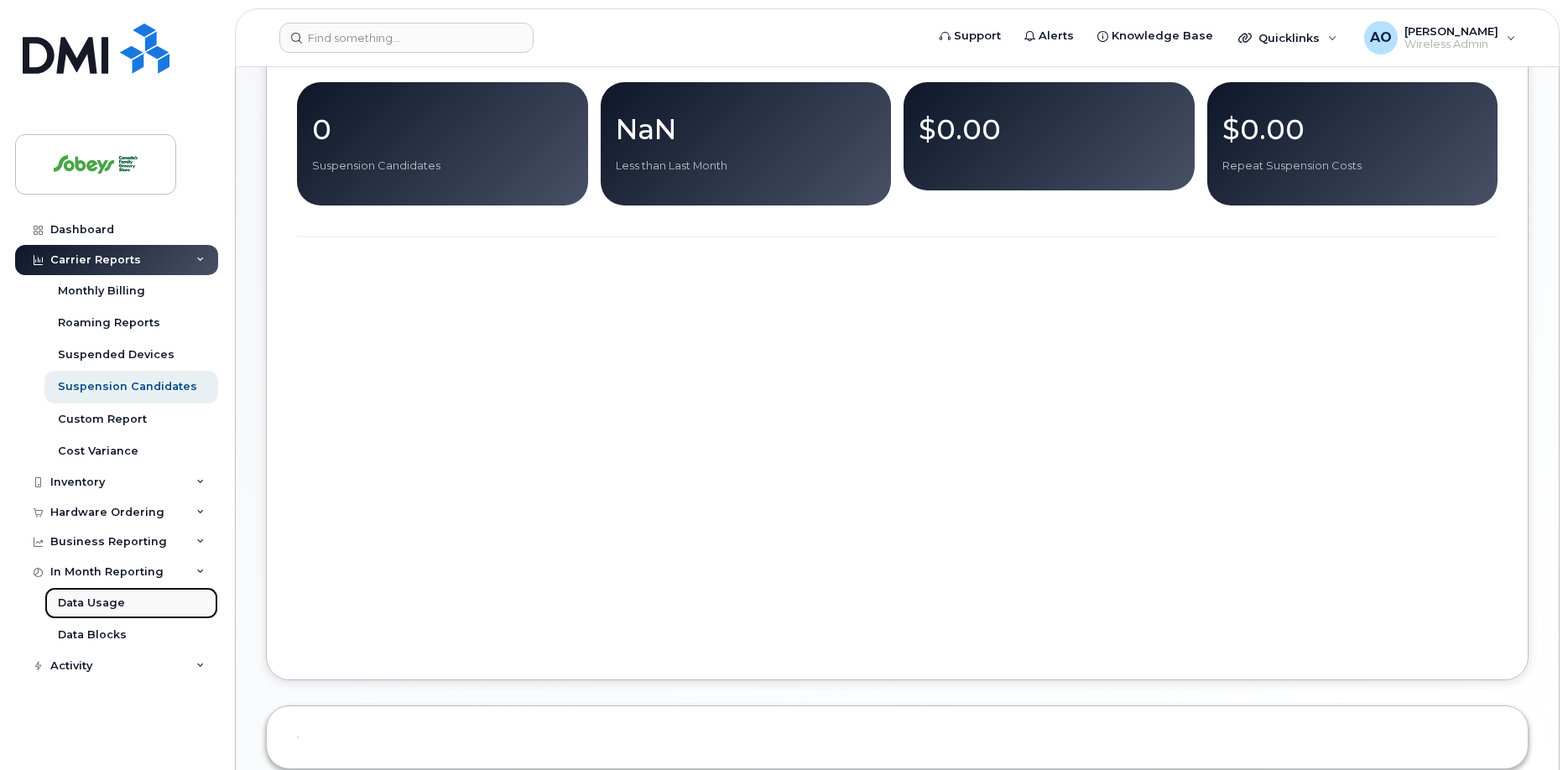
click at [104, 606] on div "Data Usage" at bounding box center [91, 603] width 67 height 15
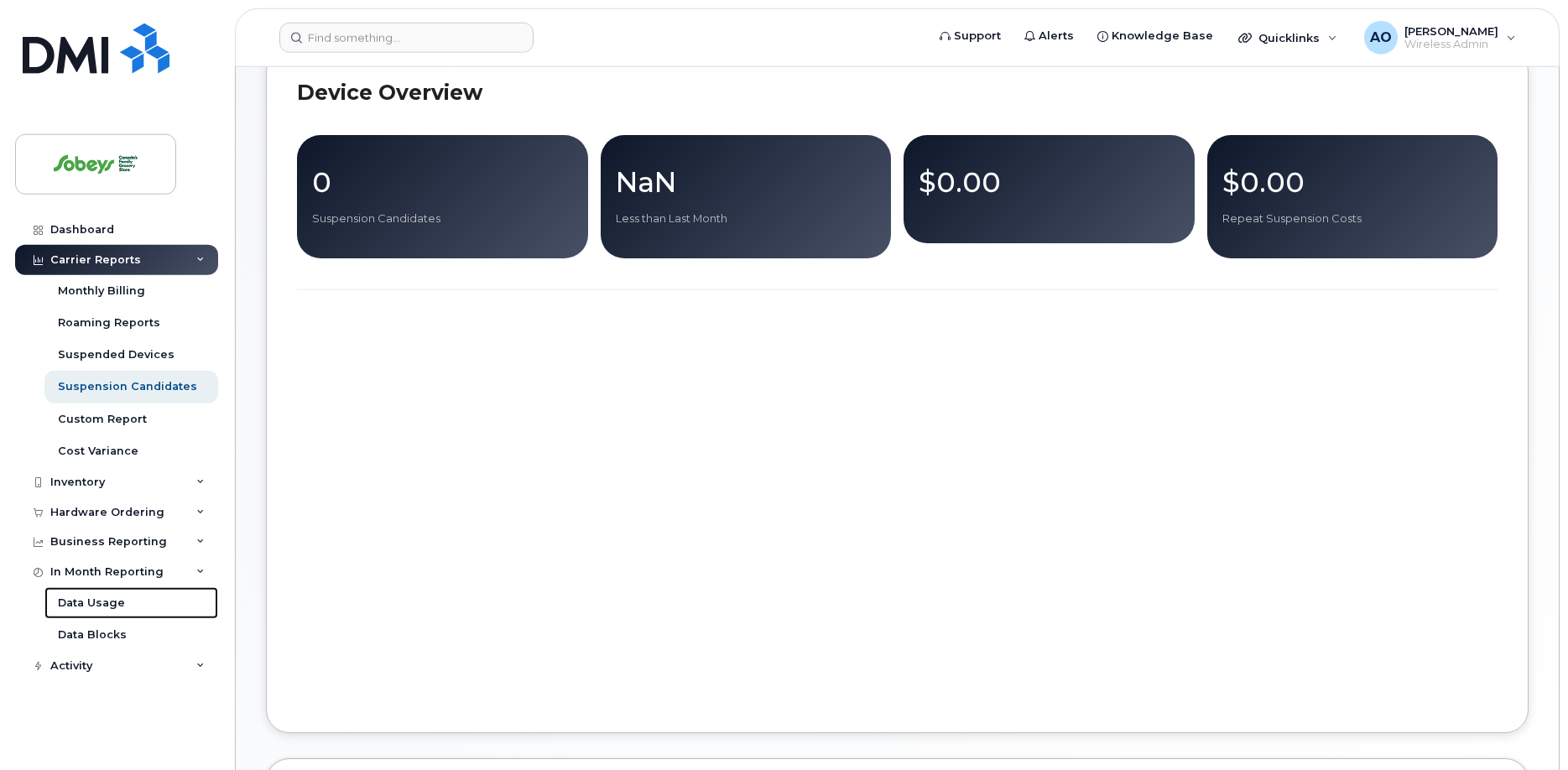
scroll to position [94, 0]
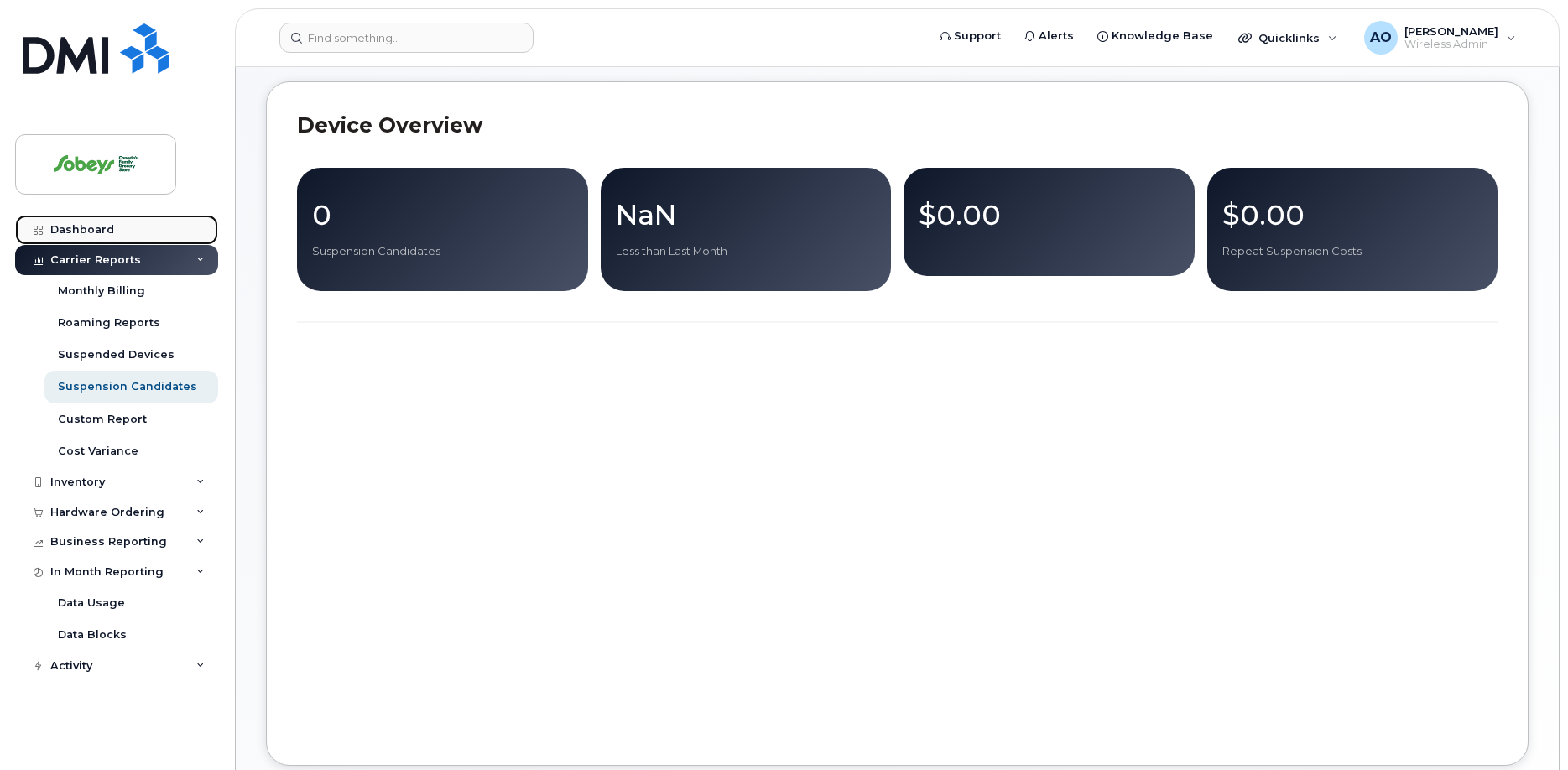
click at [103, 233] on div "Dashboard" at bounding box center [82, 230] width 64 height 14
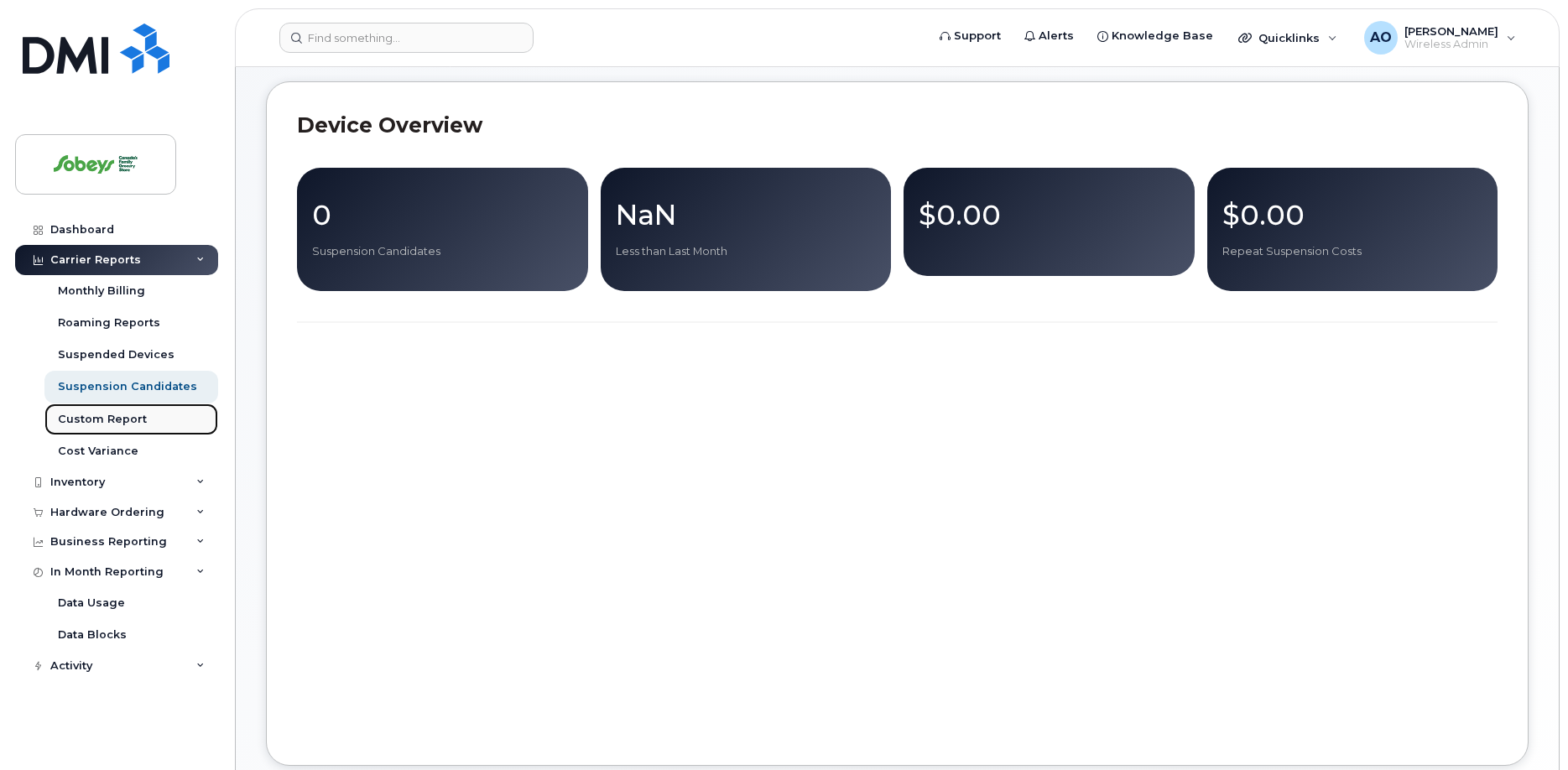
click at [116, 418] on div "Custom Report" at bounding box center [102, 420] width 89 height 15
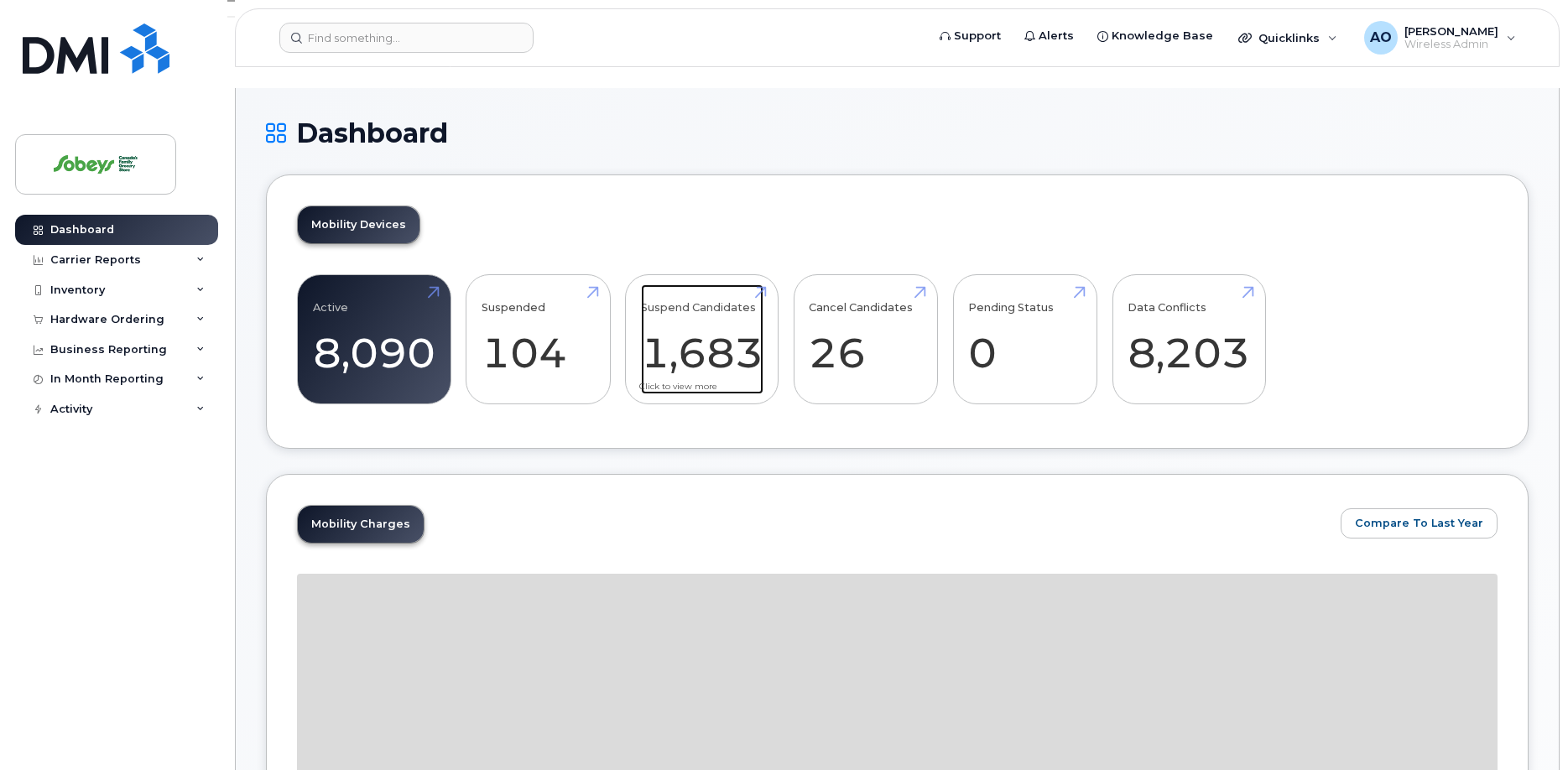
click at [719, 333] on link "Suspend Candidates 1,683" at bounding box center [702, 340] width 122 height 110
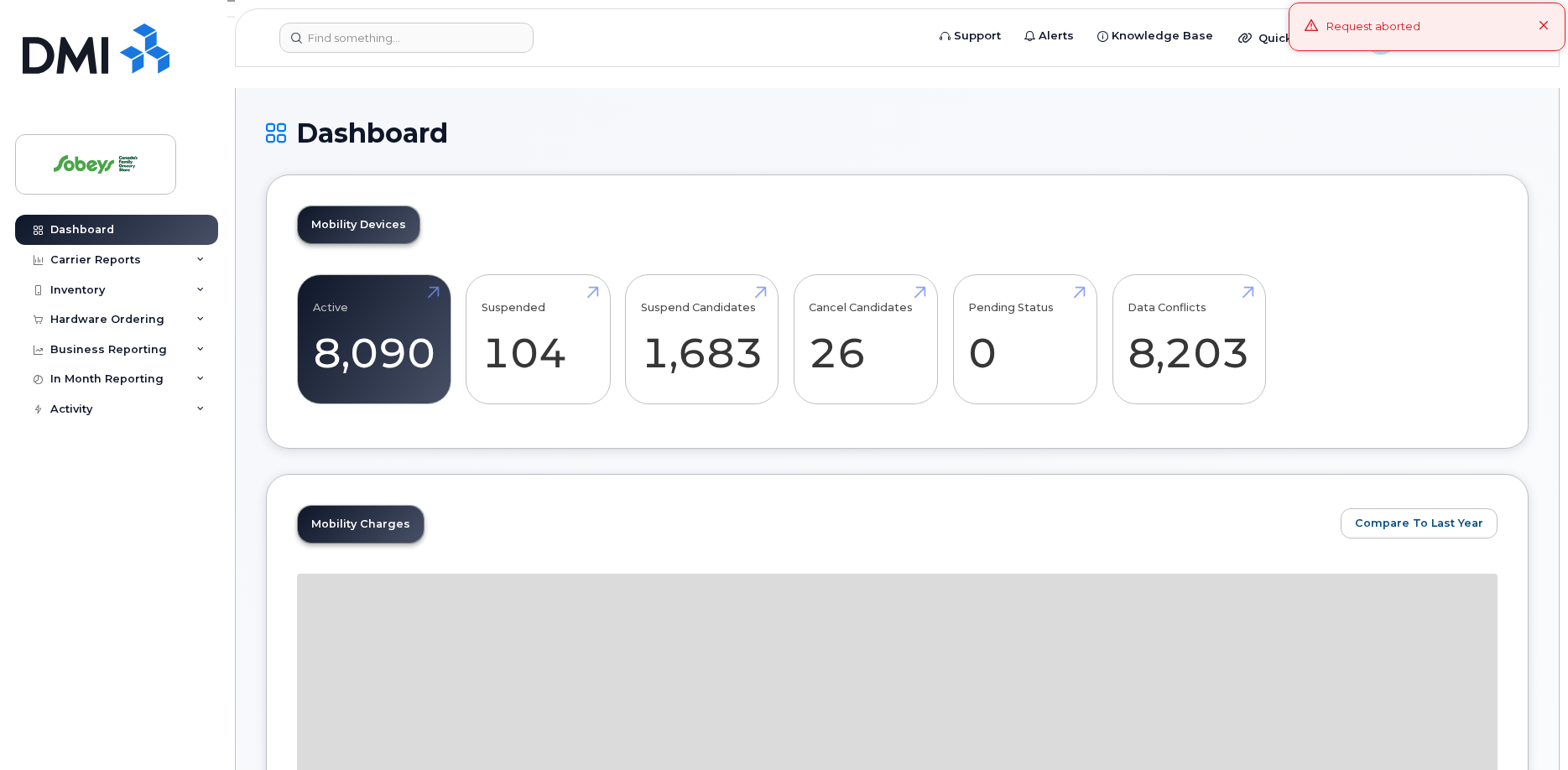
click at [1543, 25] on icon at bounding box center [1544, 26] width 11 height 11
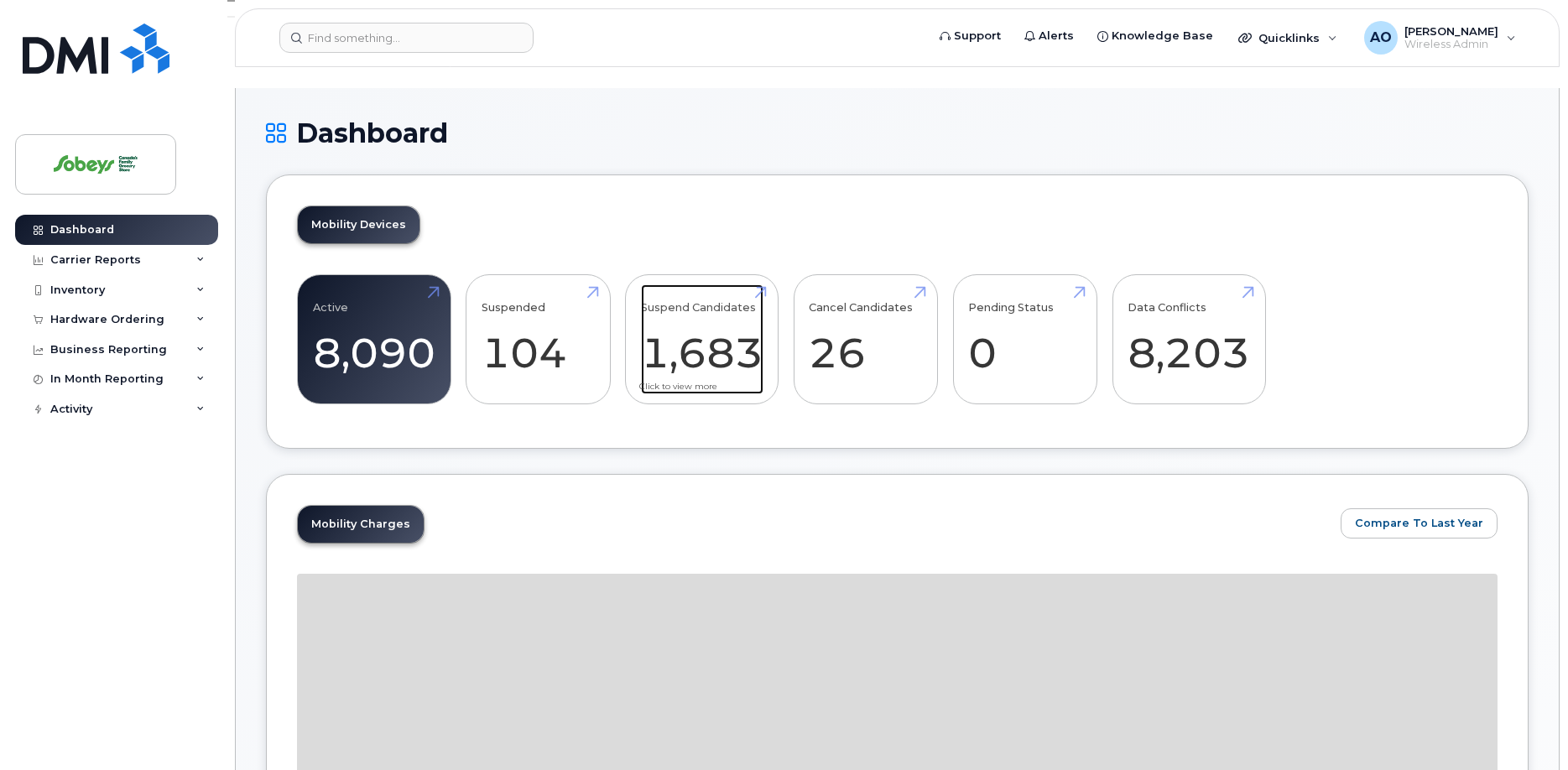
click at [715, 317] on link "Suspend Candidates 1,683" at bounding box center [702, 340] width 122 height 110
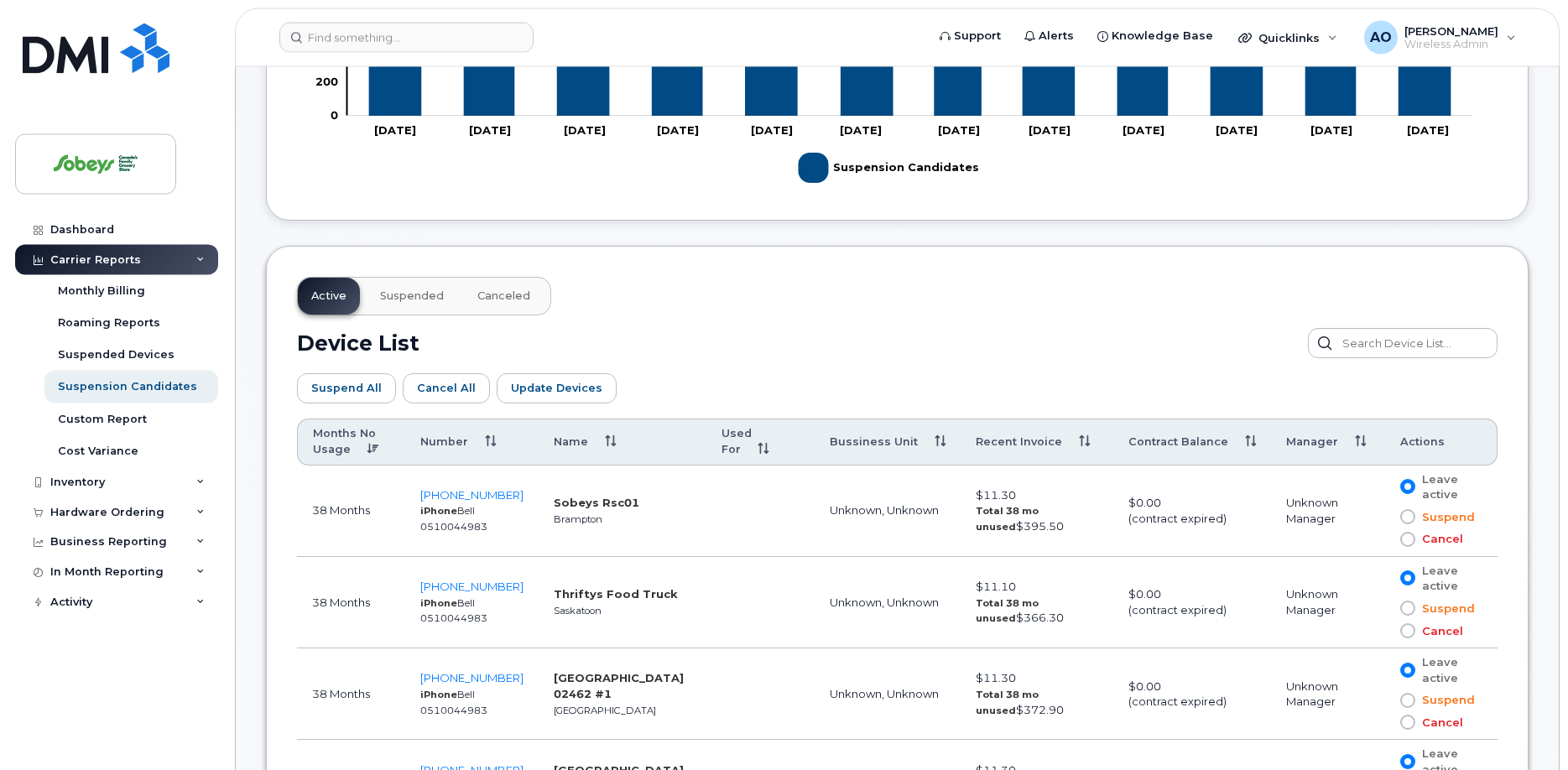
scroll to position [685, 0]
